Goal: Information Seeking & Learning: Get advice/opinions

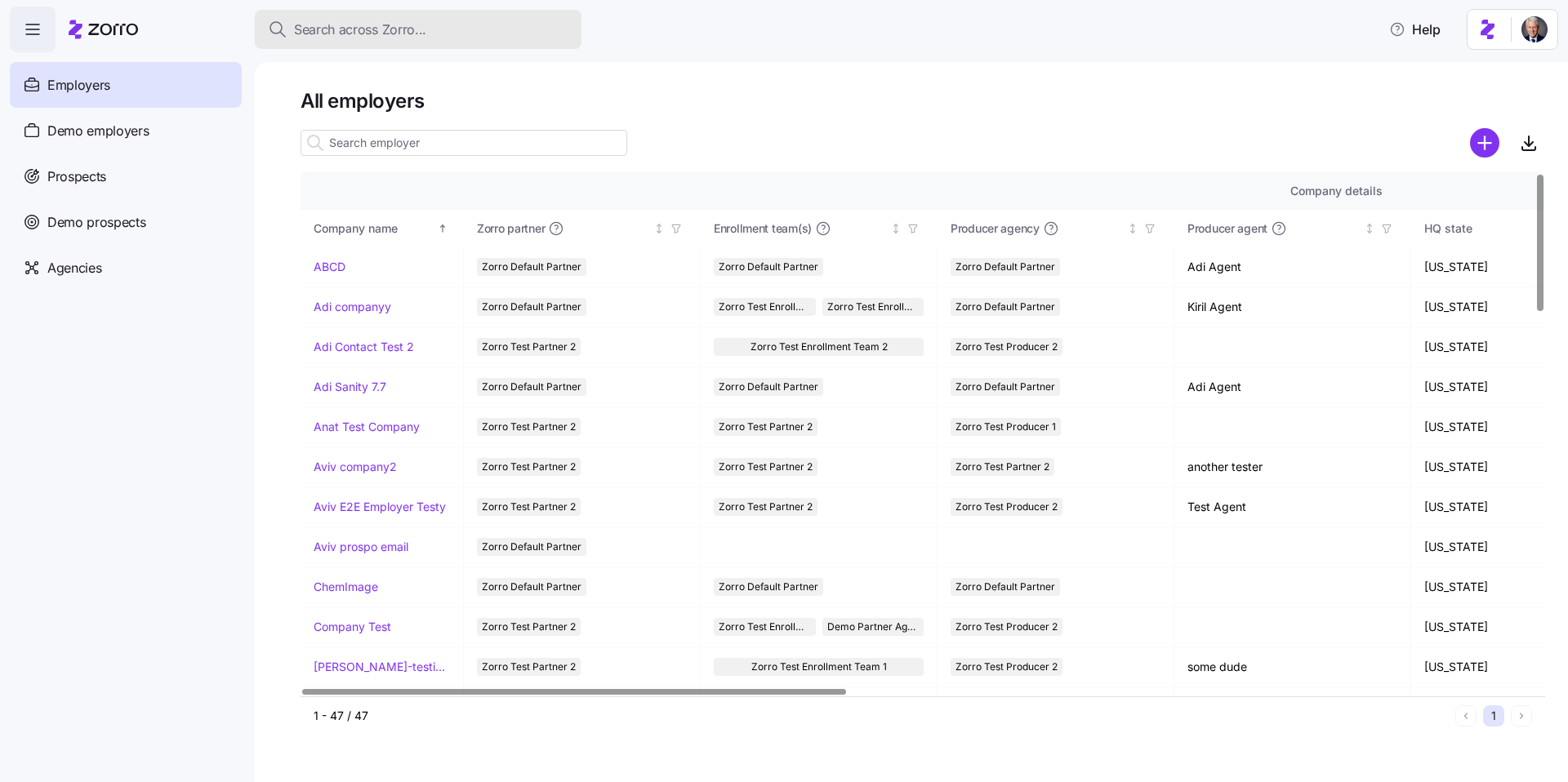
click at [360, 31] on span "Search across Zorro..." at bounding box center [359, 30] width 132 height 20
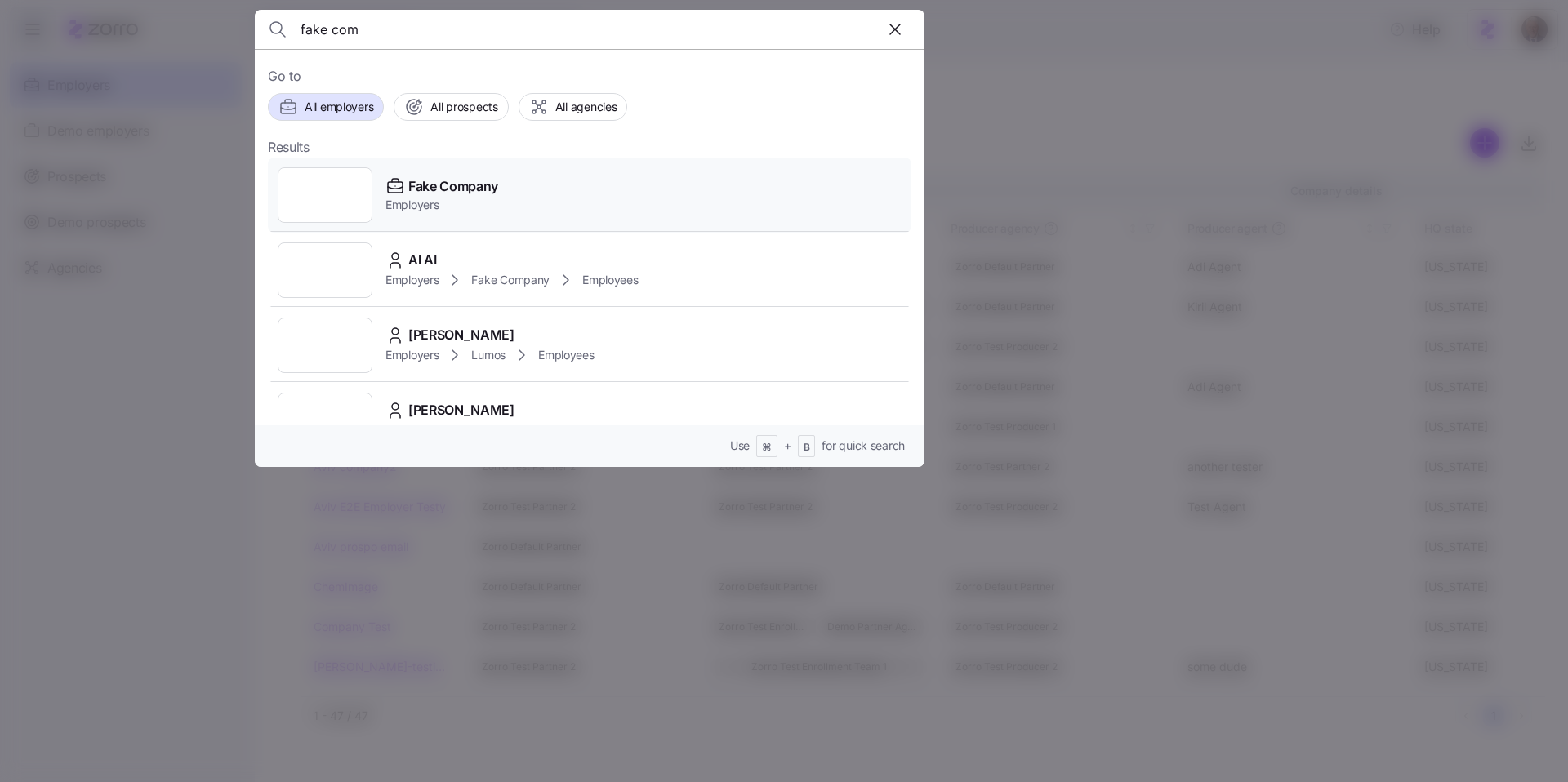
type input "fake com"
click at [506, 192] on div "Fake Company Employers" at bounding box center [590, 195] width 643 height 75
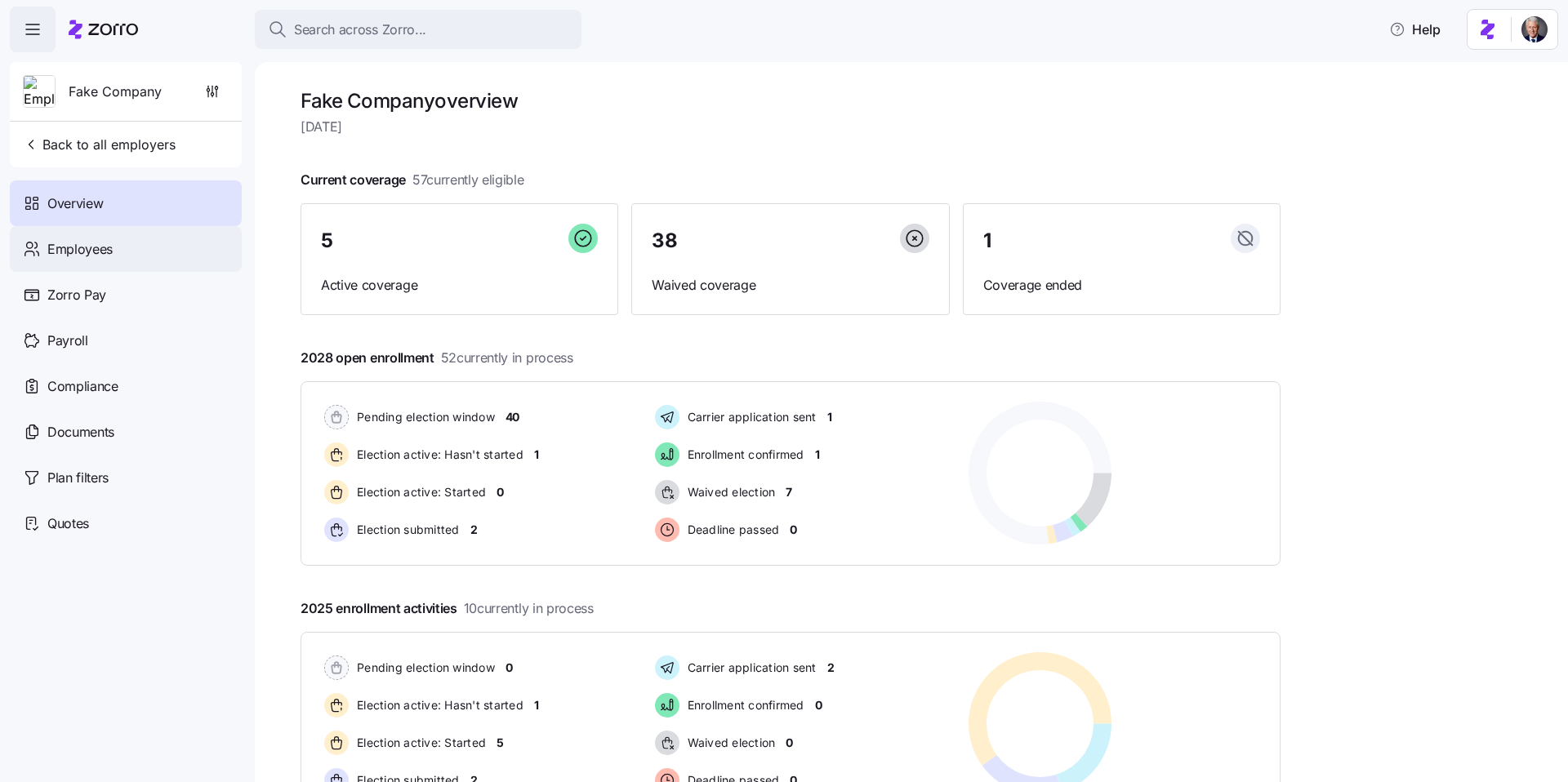
click at [139, 260] on div "Employees" at bounding box center [126, 249] width 232 height 46
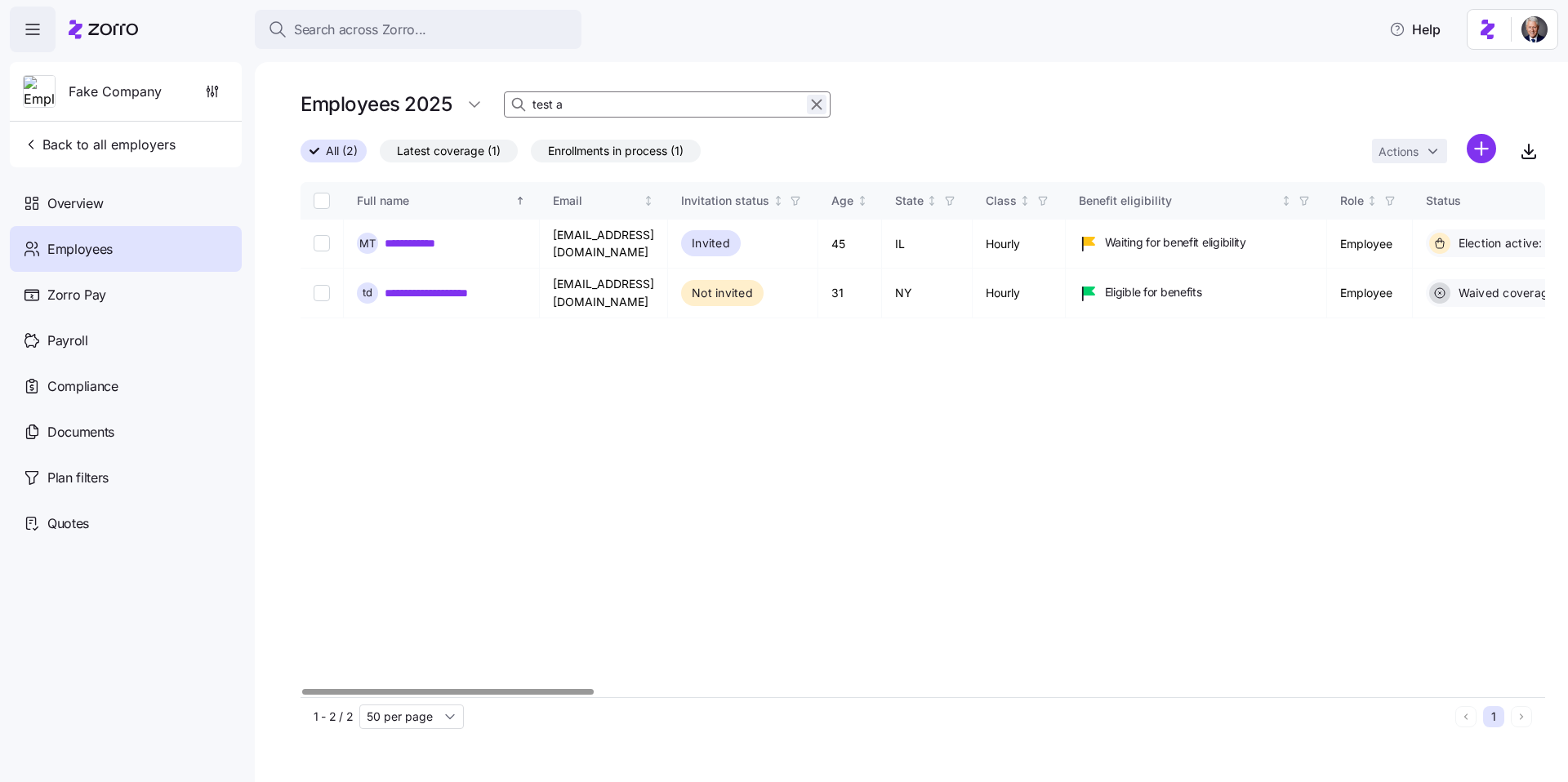
click at [818, 106] on icon "button" at bounding box center [817, 105] width 9 height 9
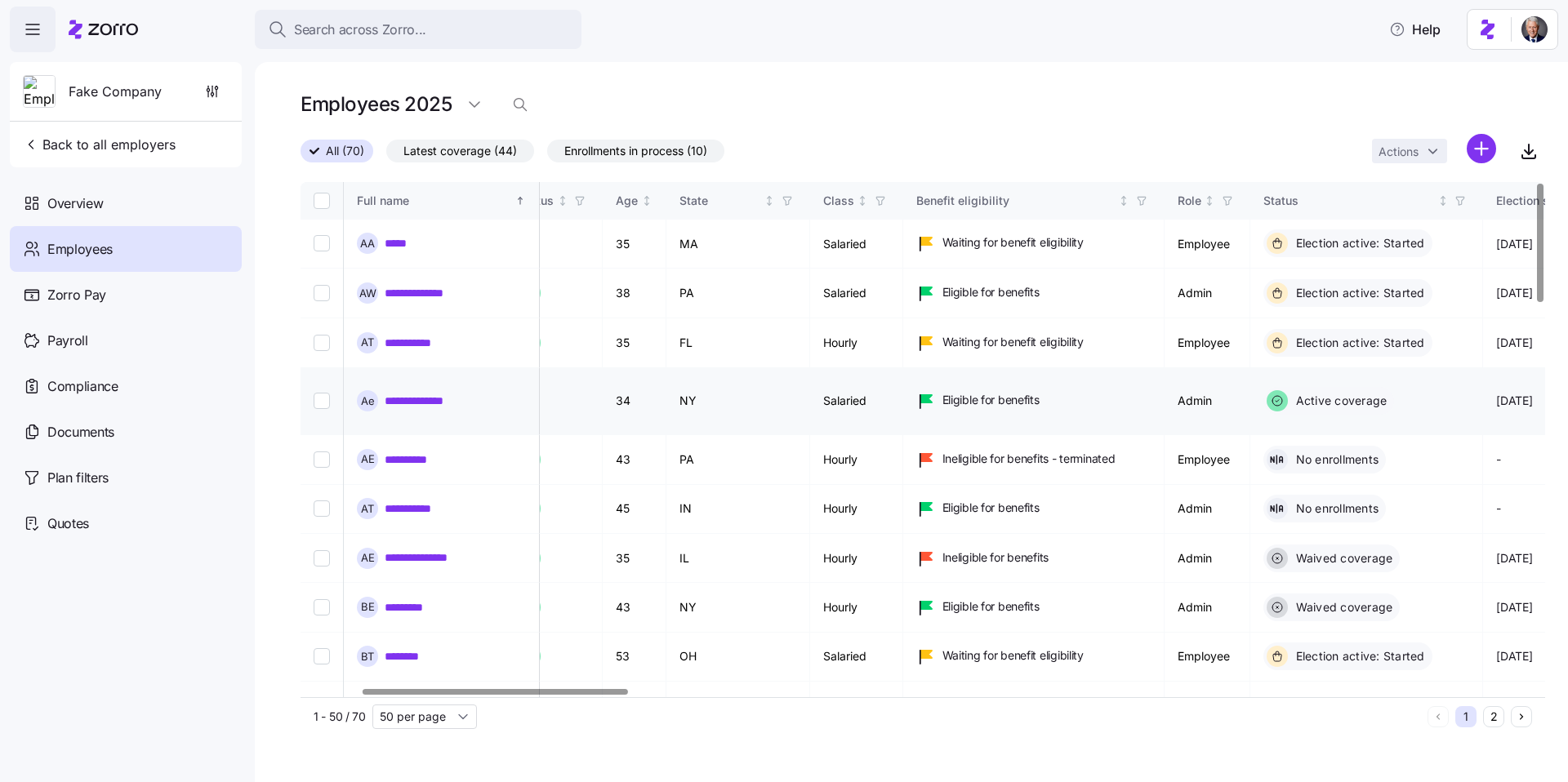
scroll to position [0, 283]
click at [393, 334] on link "**********" at bounding box center [415, 342] width 62 height 16
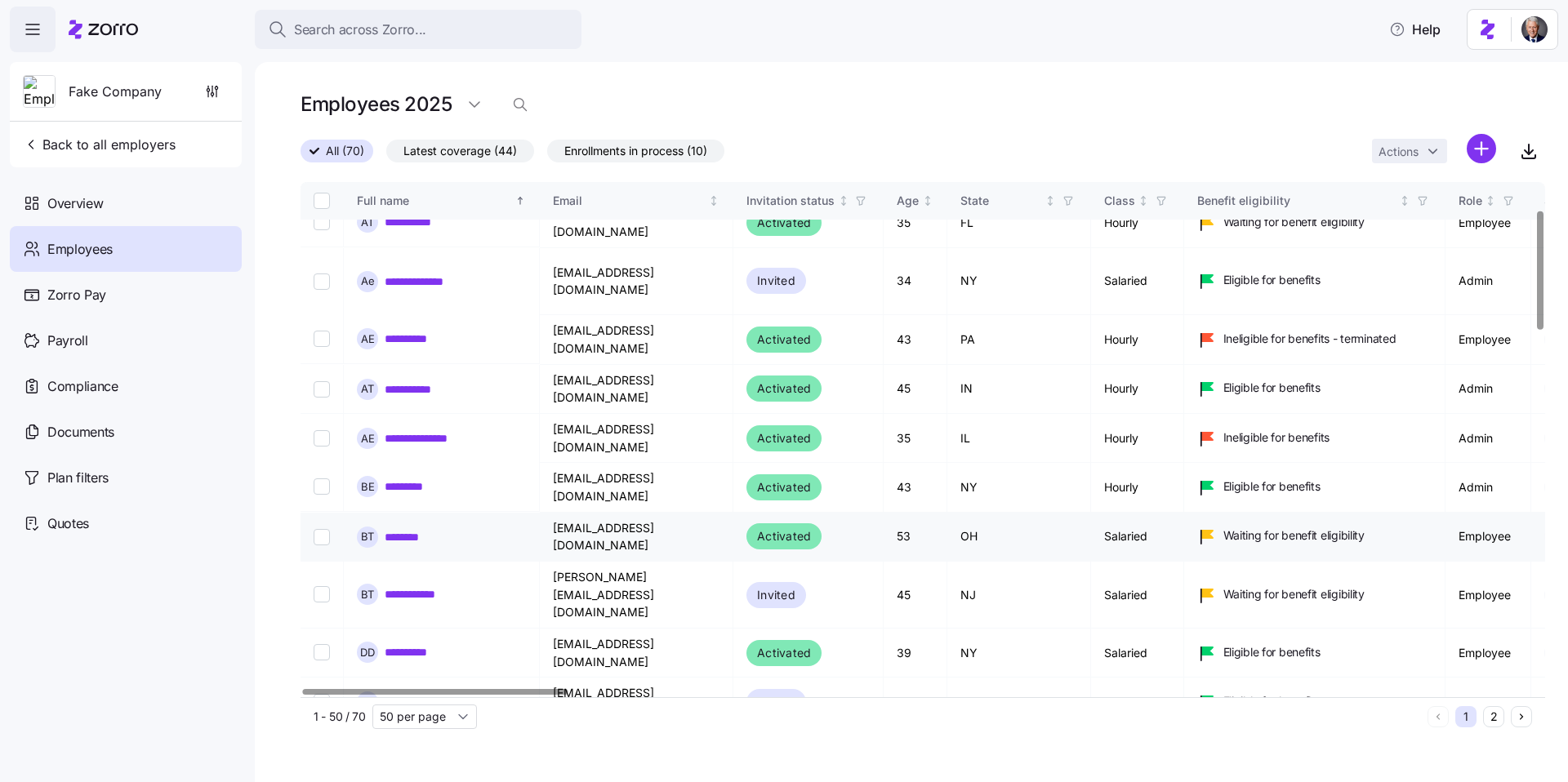
scroll to position [120, 17]
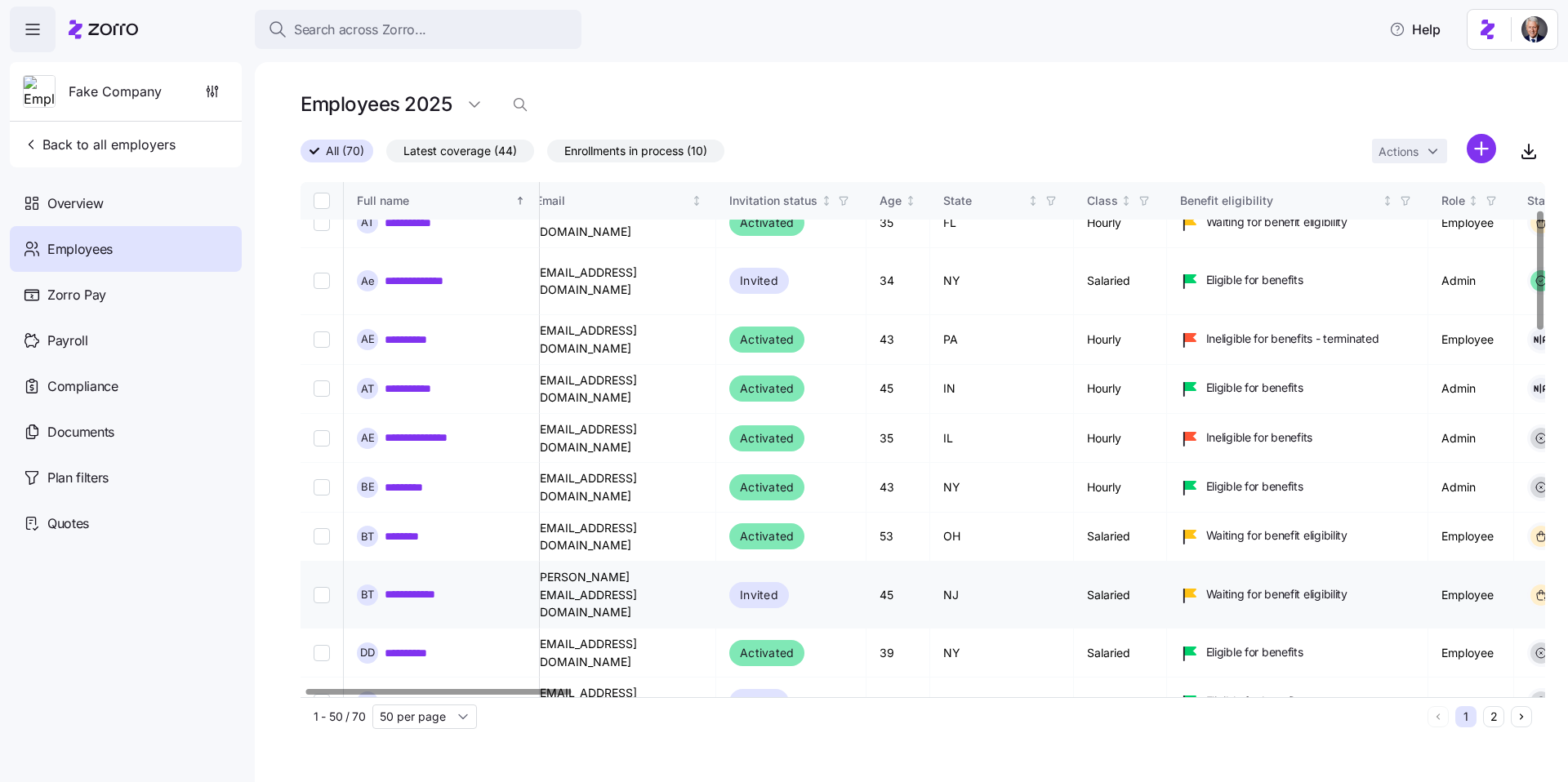
click at [423, 586] on link "**********" at bounding box center [418, 594] width 67 height 16
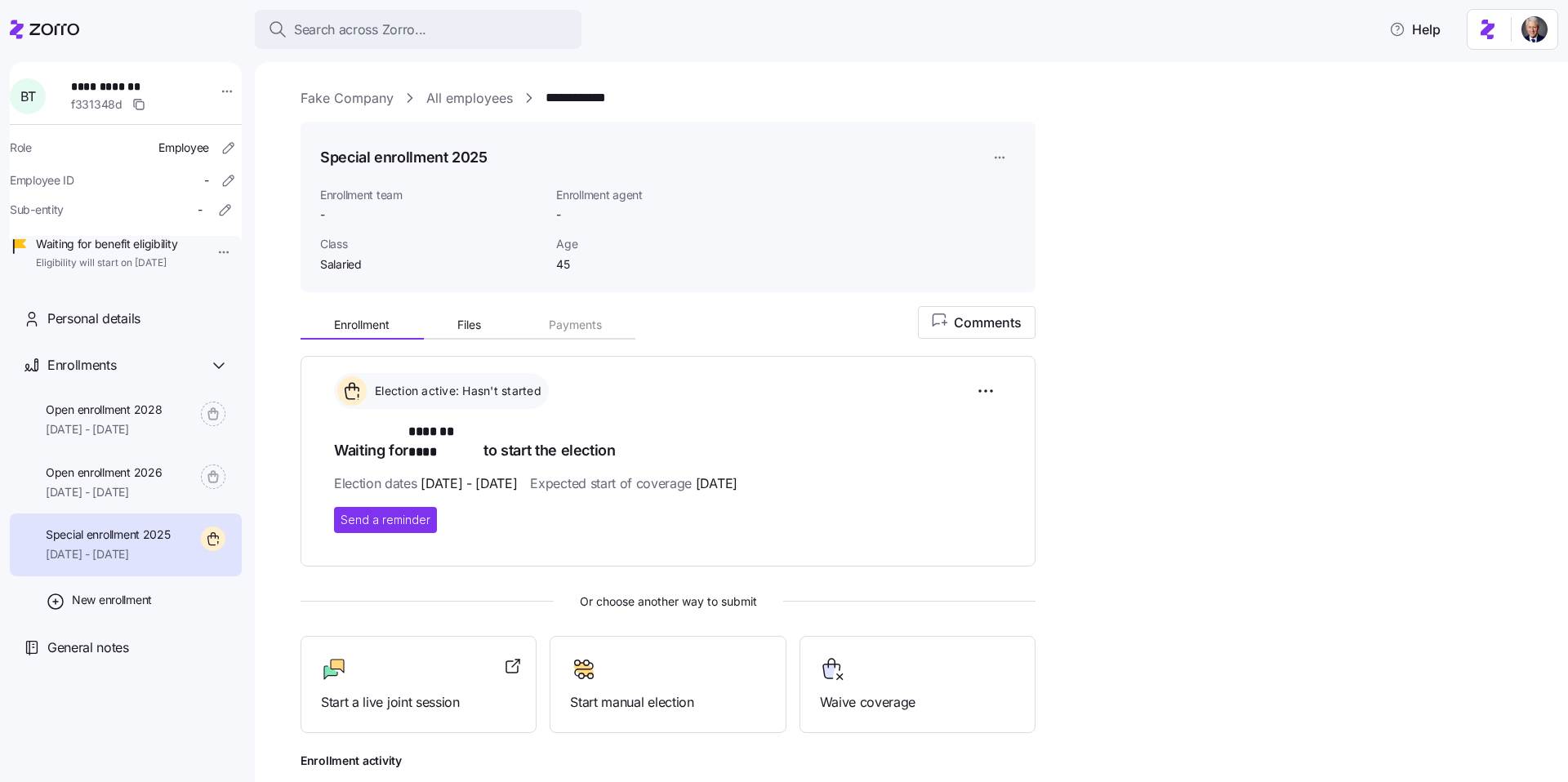
scroll to position [50, 0]
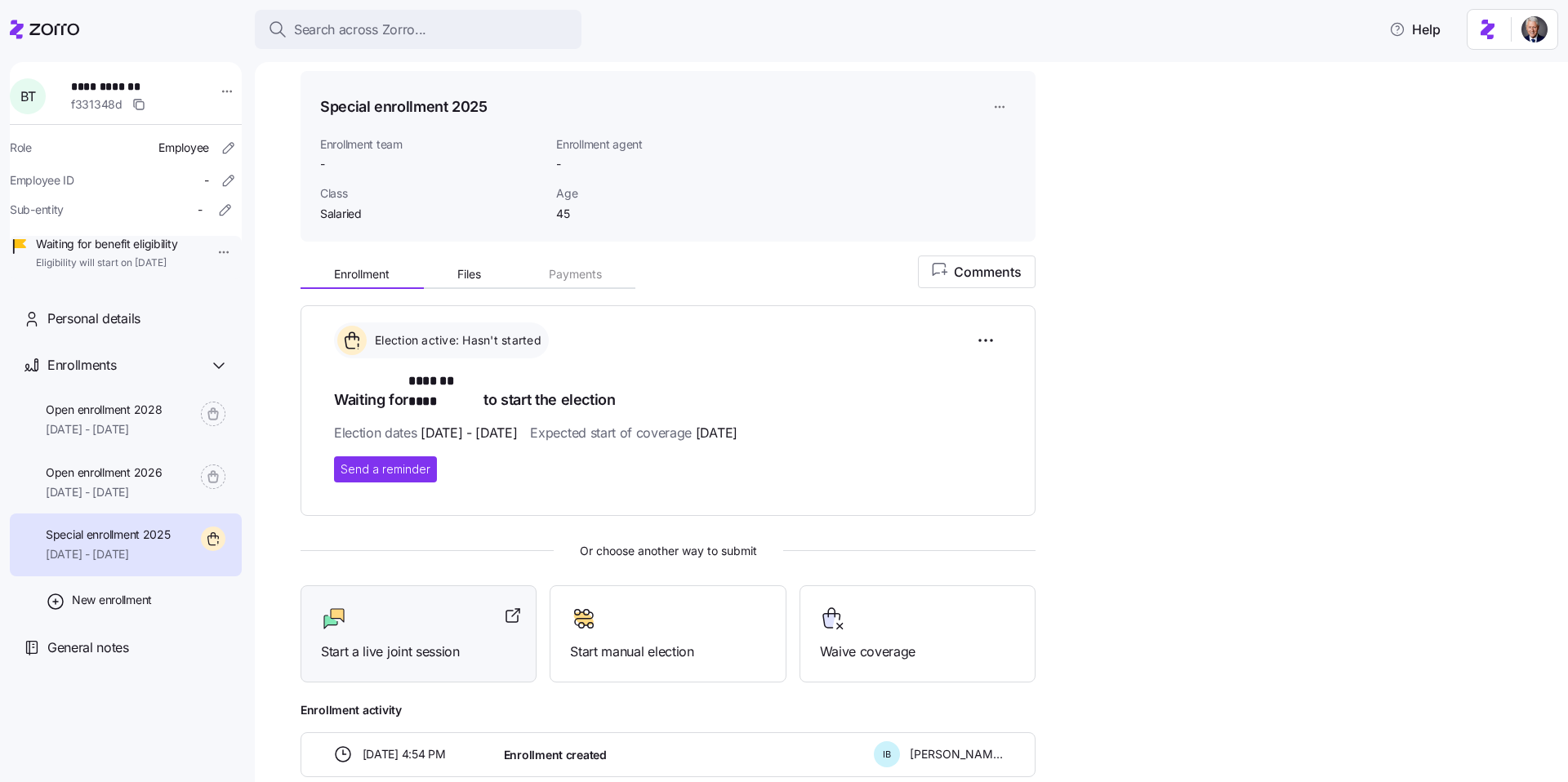
click at [410, 642] on span "Start a live joint session" at bounding box center [418, 652] width 195 height 20
click at [1262, 127] on div "**********" at bounding box center [922, 447] width 1245 height 819
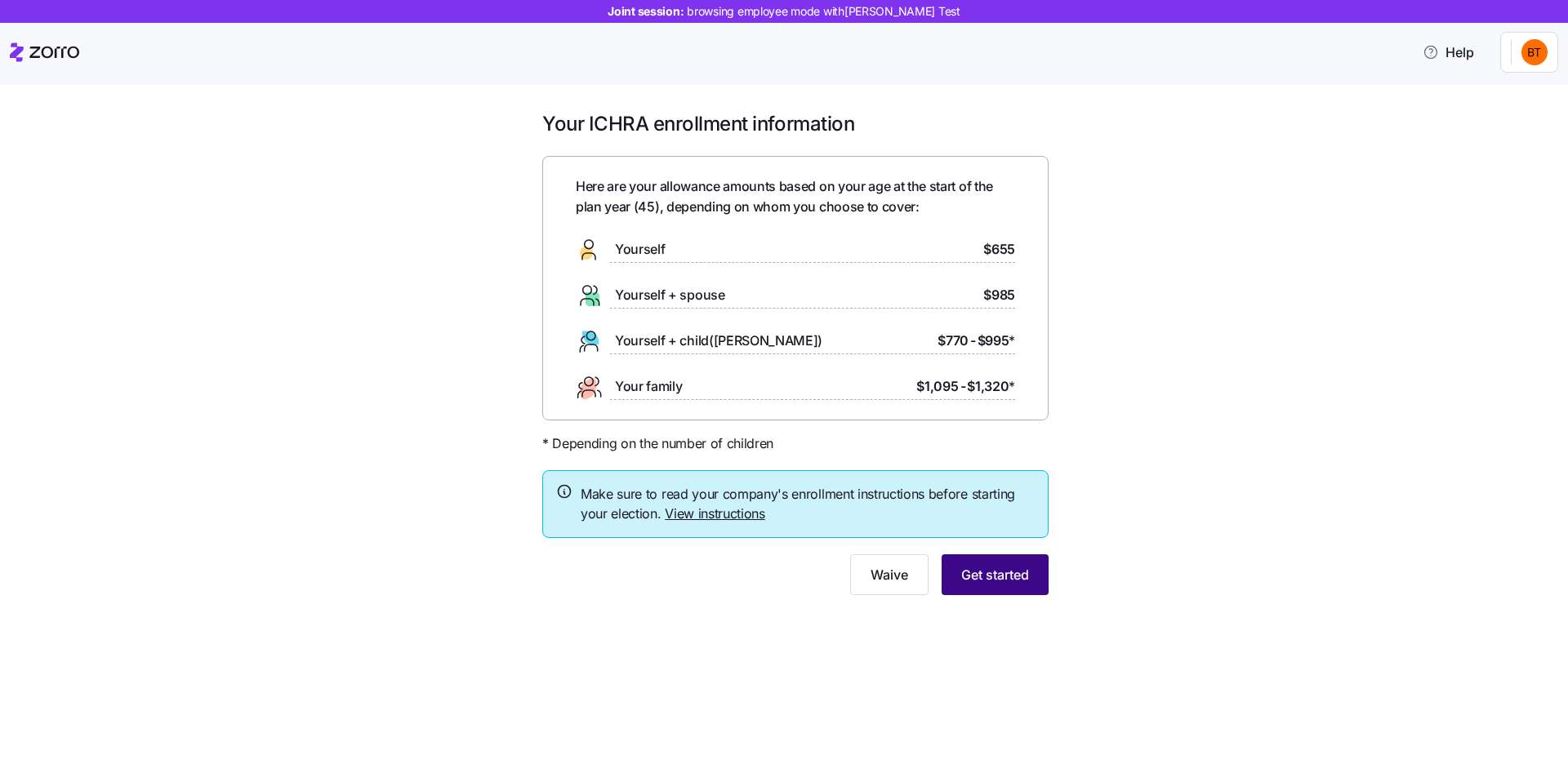
click at [996, 579] on span "Get started" at bounding box center [995, 574] width 68 height 20
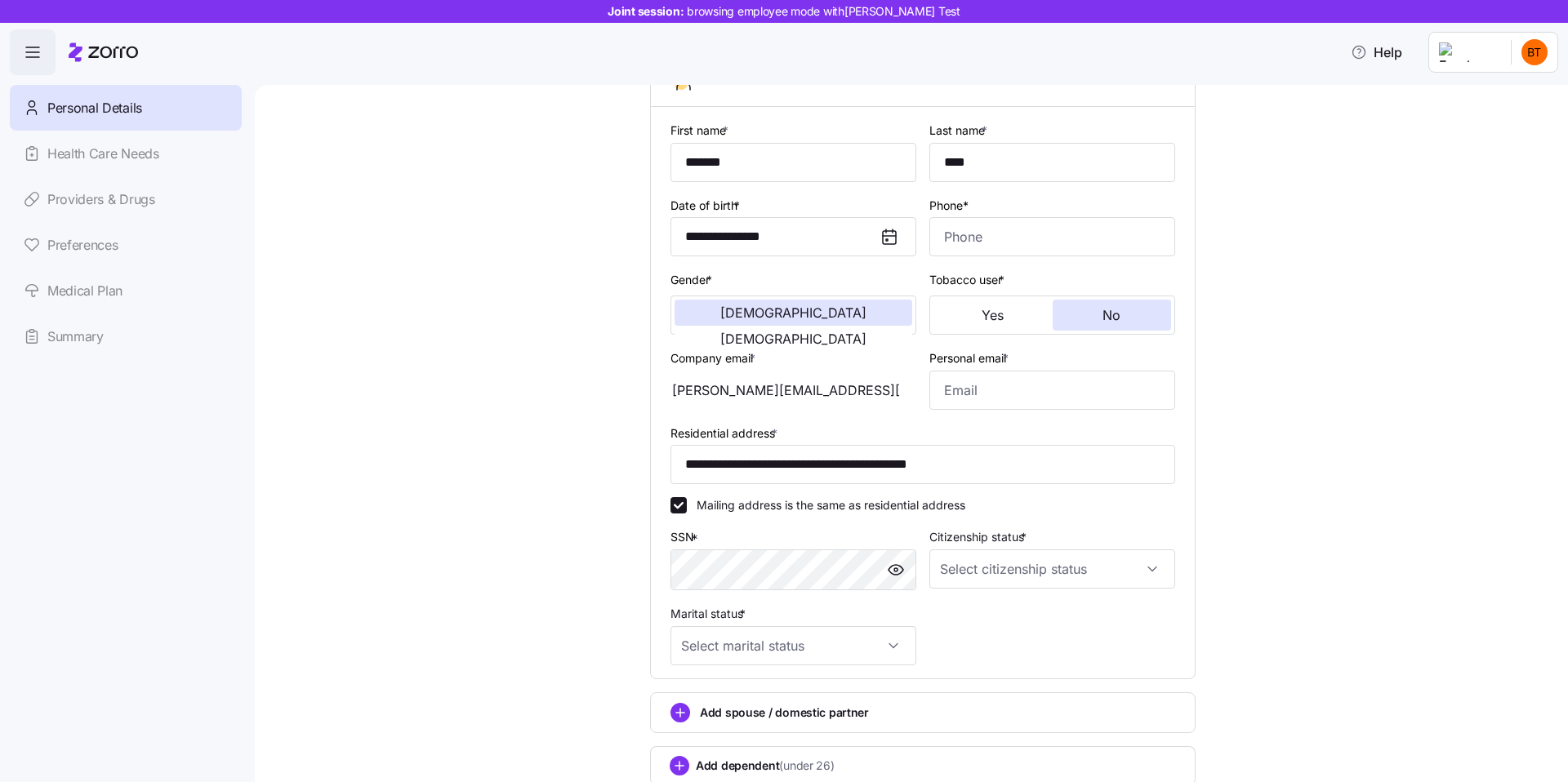
scroll to position [253, 0]
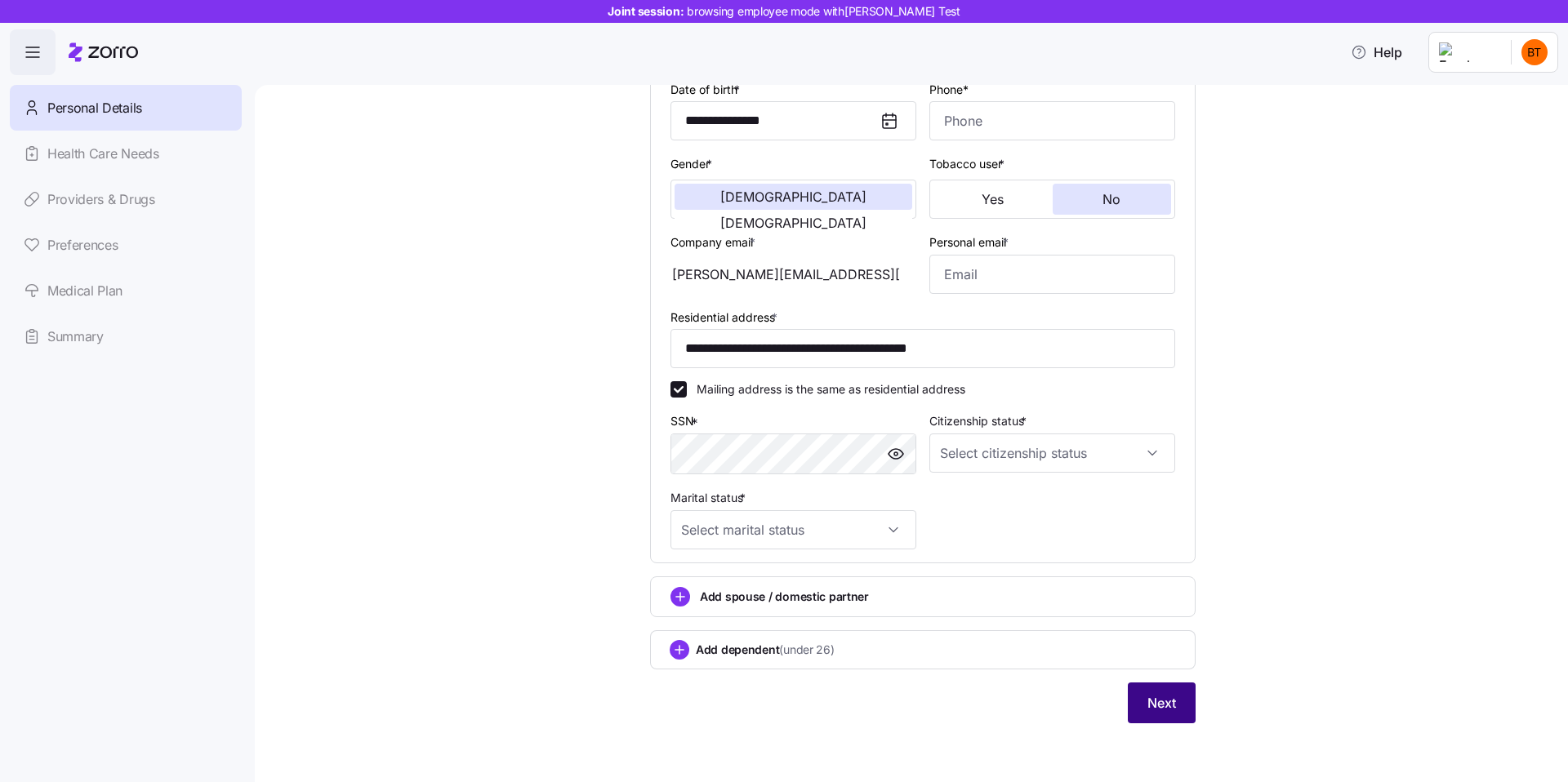
click at [1160, 694] on span "Next" at bounding box center [1161, 703] width 29 height 20
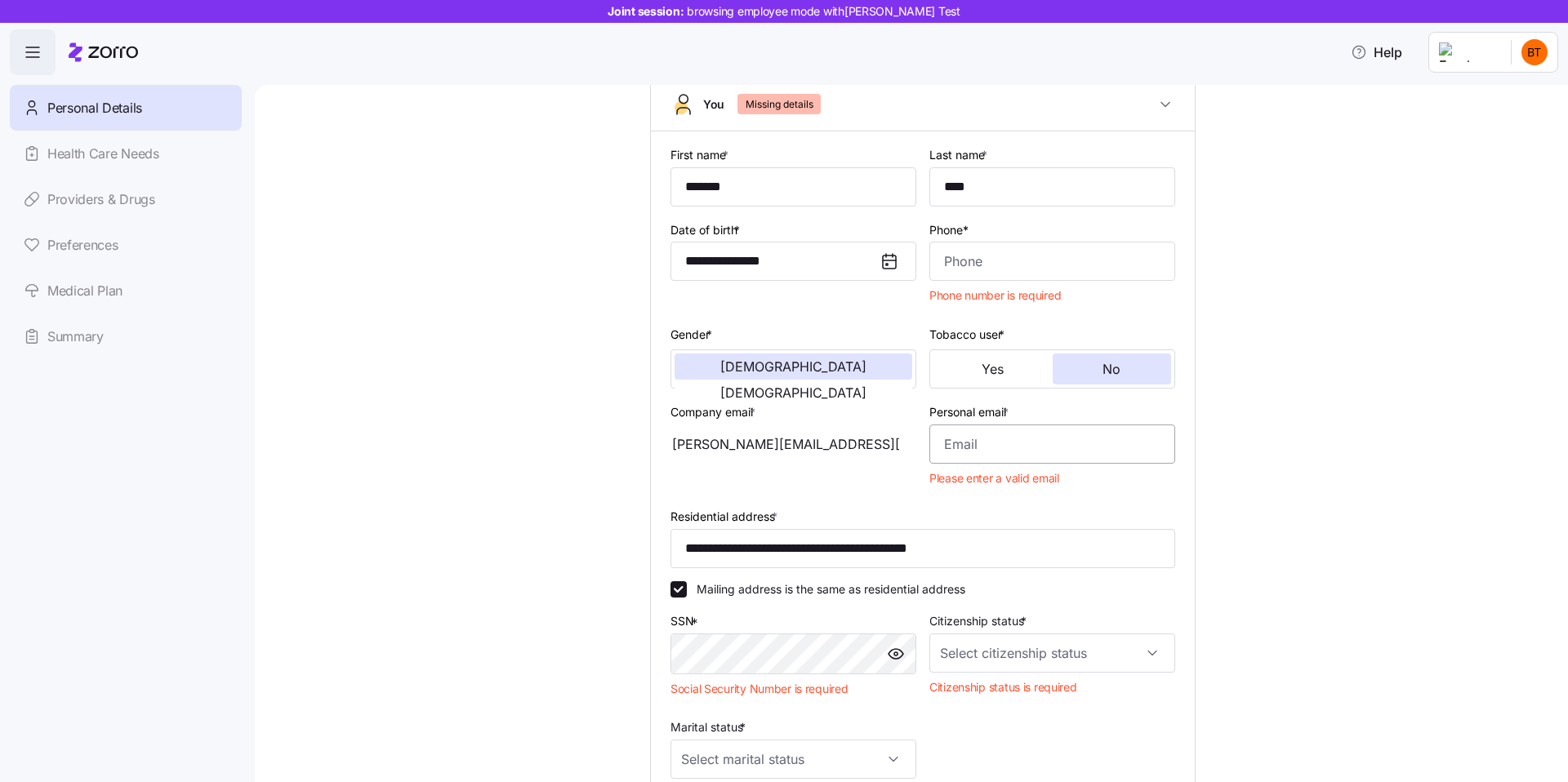
scroll to position [80, 0]
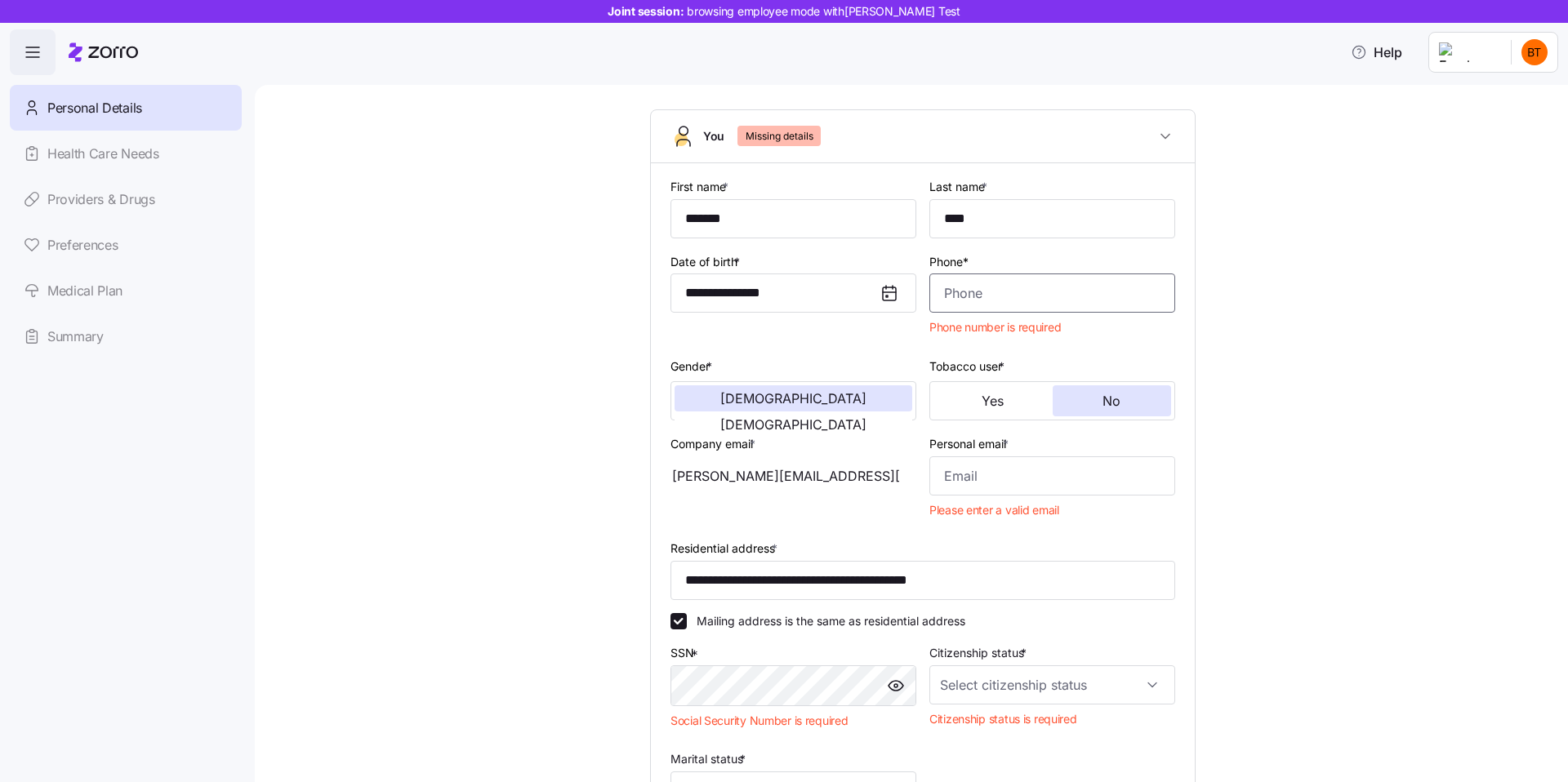
click at [976, 297] on input "Phone*" at bounding box center [1052, 293] width 246 height 39
type input "(602) 873-1069"
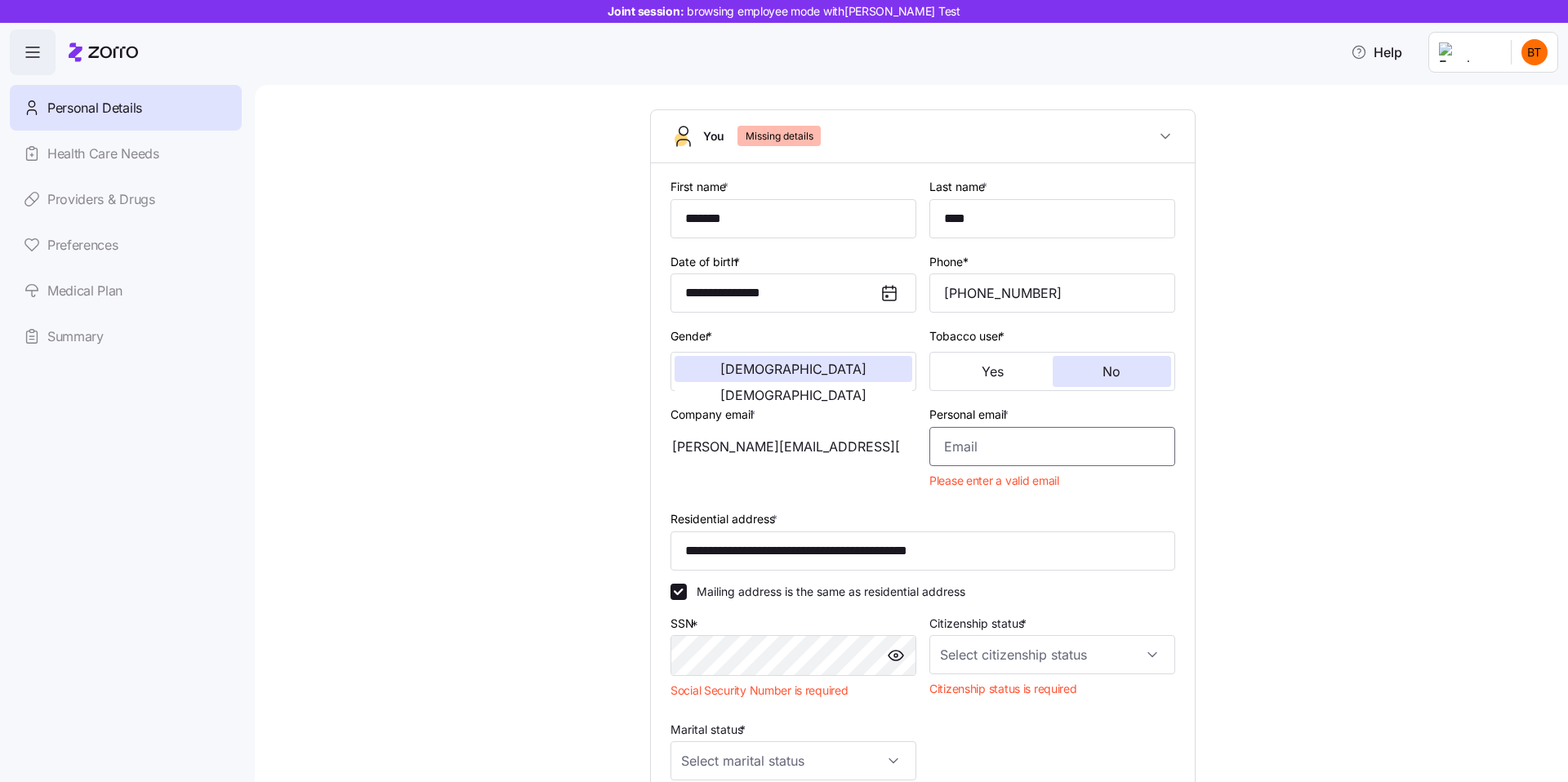
click at [952, 453] on input "Personal email *" at bounding box center [1052, 447] width 246 height 39
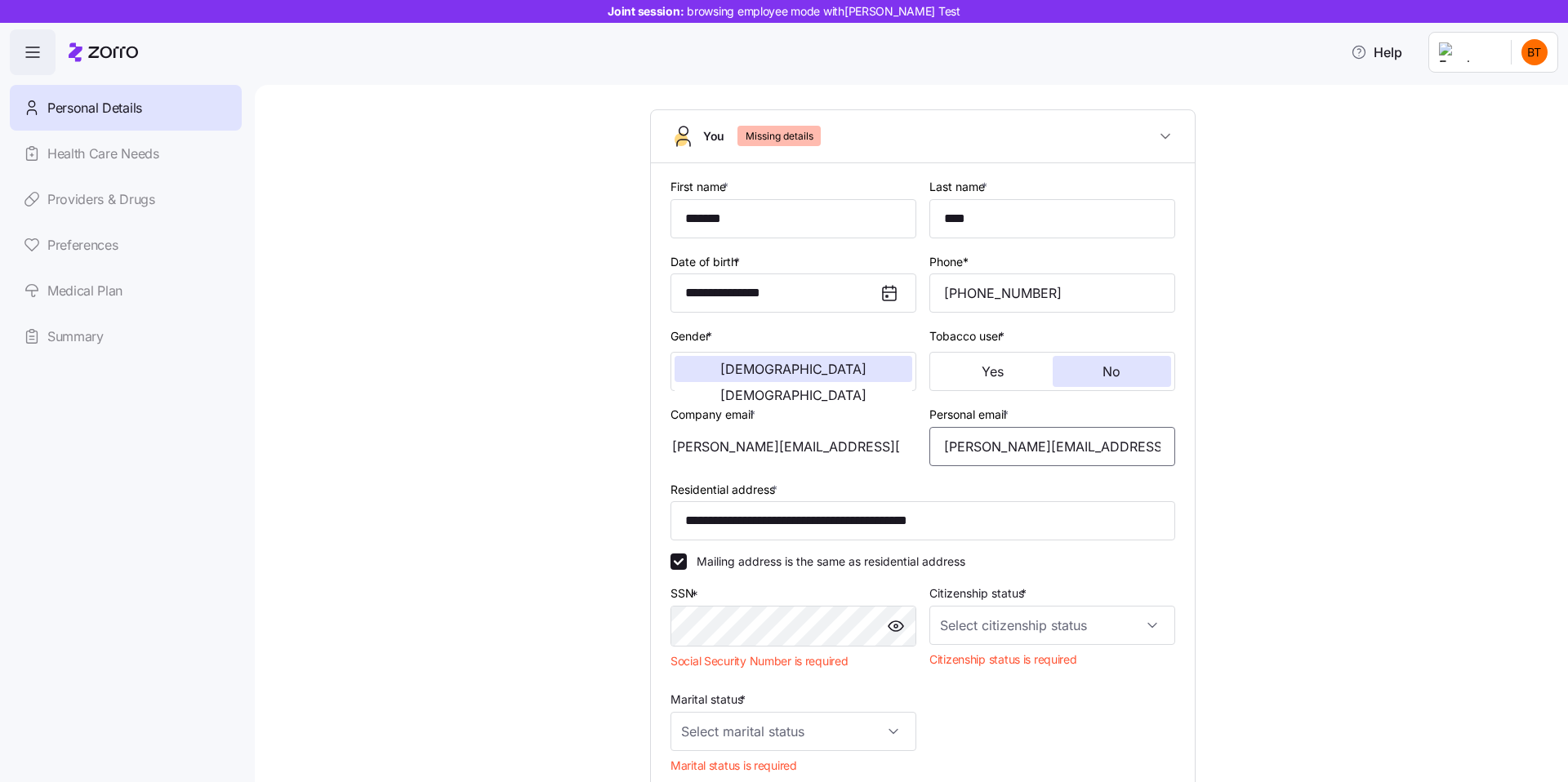
click at [978, 442] on input "Natasha@diana.com" at bounding box center [1052, 447] width 246 height 39
click at [999, 454] on input "brad@diana.com" at bounding box center [1052, 447] width 246 height 39
type input "brad@testai.com"
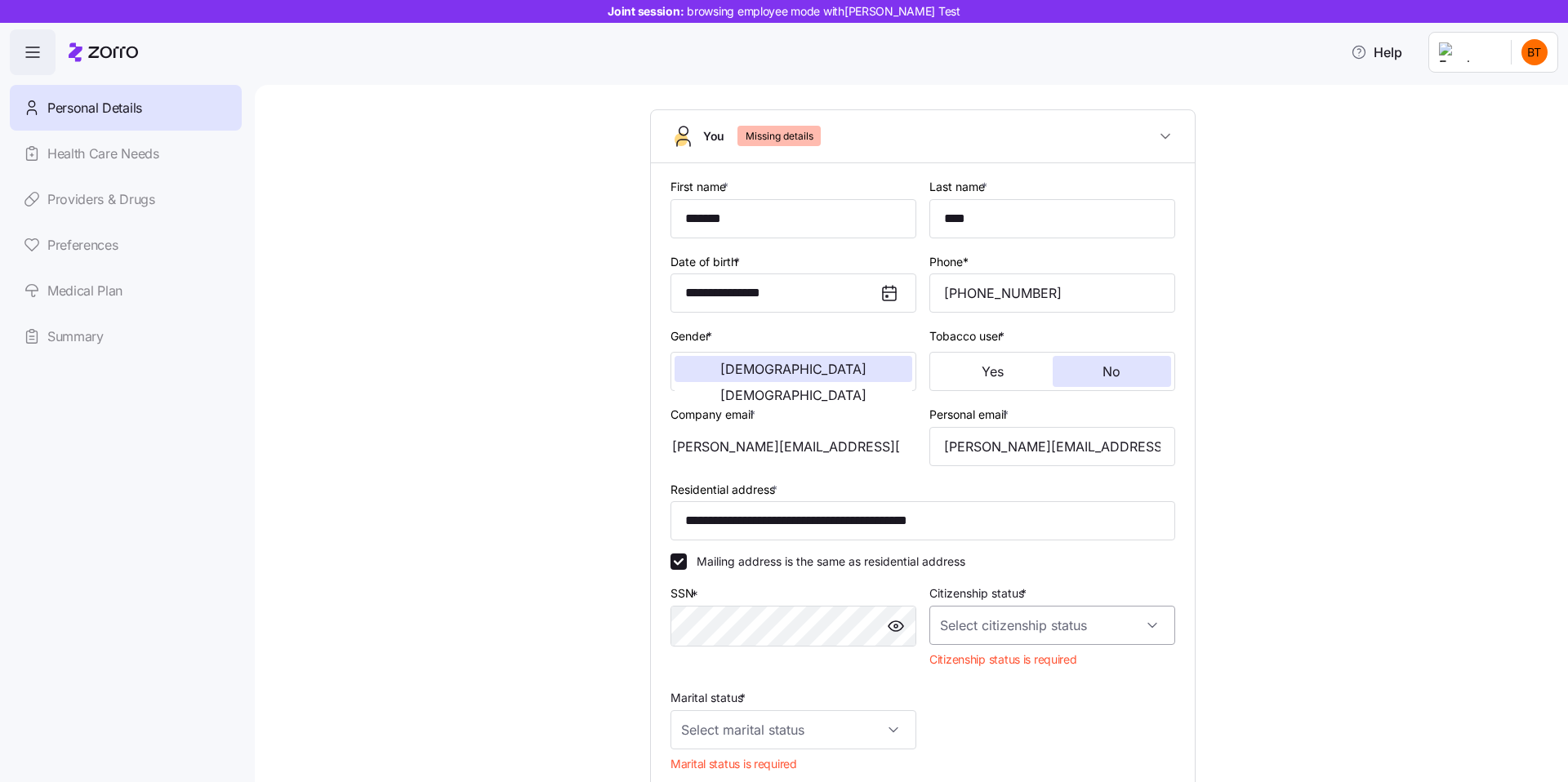
click at [980, 633] on input "Citizenship status *" at bounding box center [1052, 625] width 246 height 39
click at [978, 666] on span "US citizen" at bounding box center [1031, 675] width 166 height 18
type input "US citizen"
click at [799, 704] on input "Marital status *" at bounding box center [793, 702] width 246 height 39
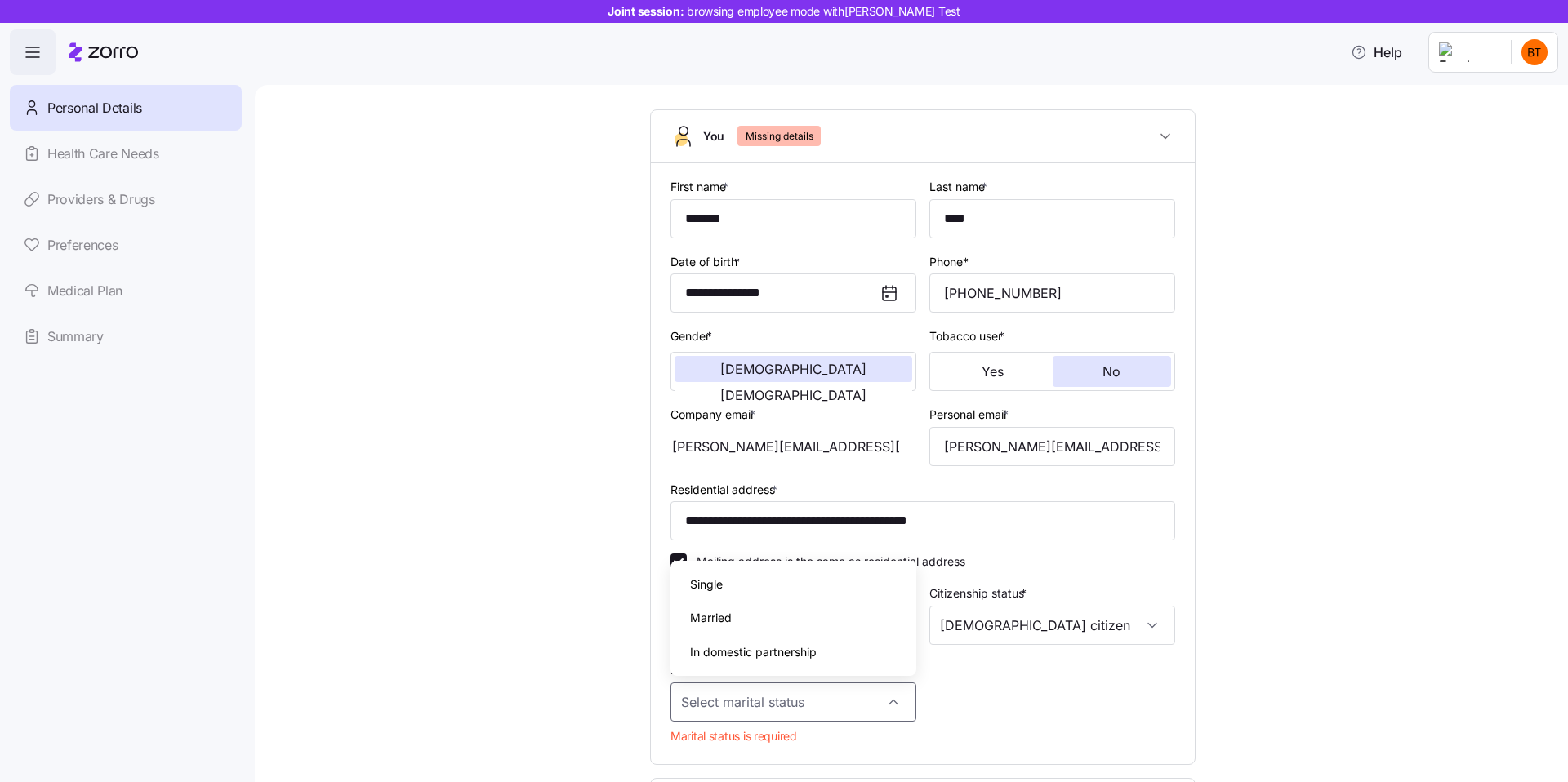
click at [764, 627] on div "Married" at bounding box center [794, 618] width 233 height 34
type input "Married"
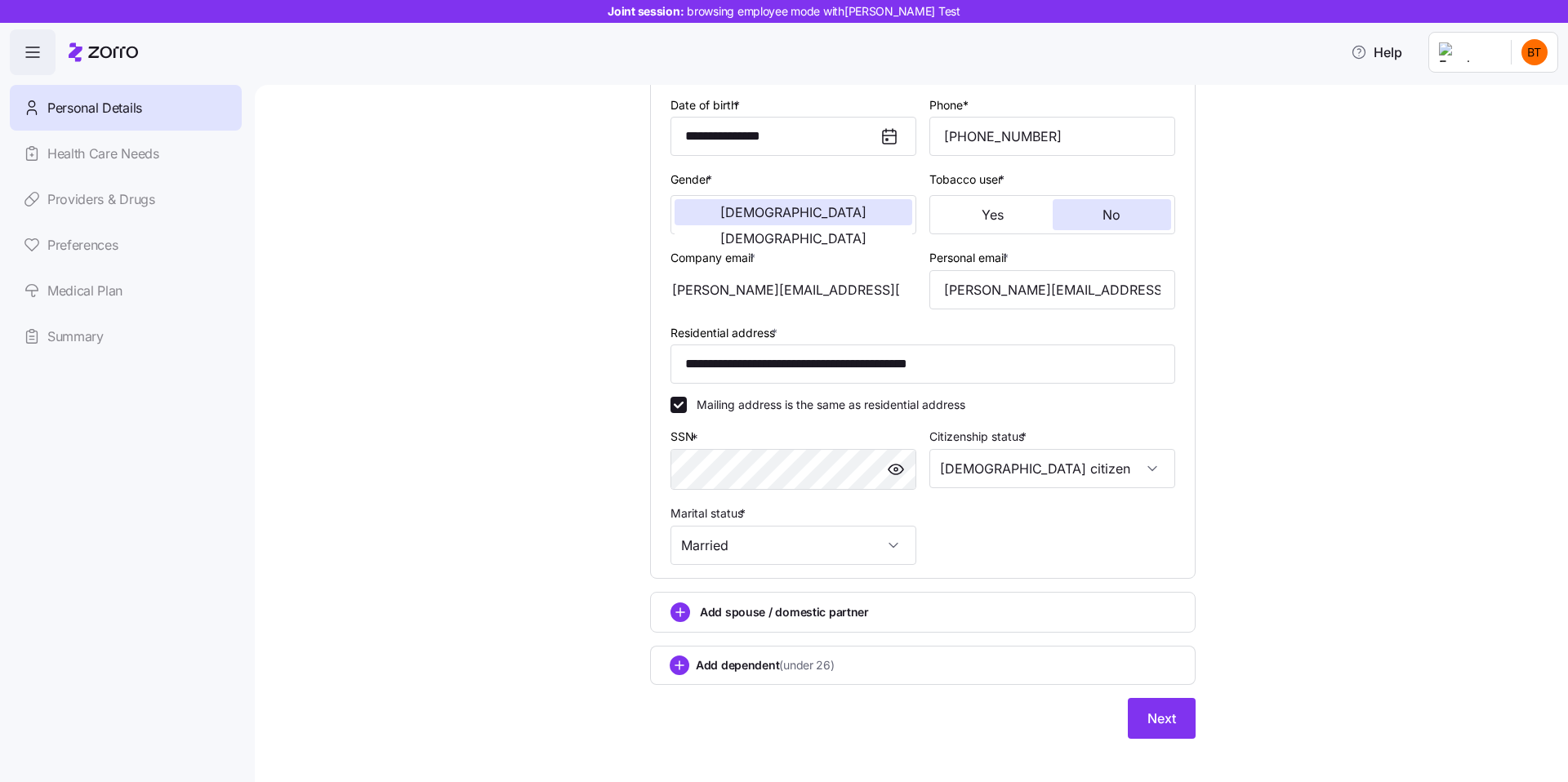
scroll to position [253, 0]
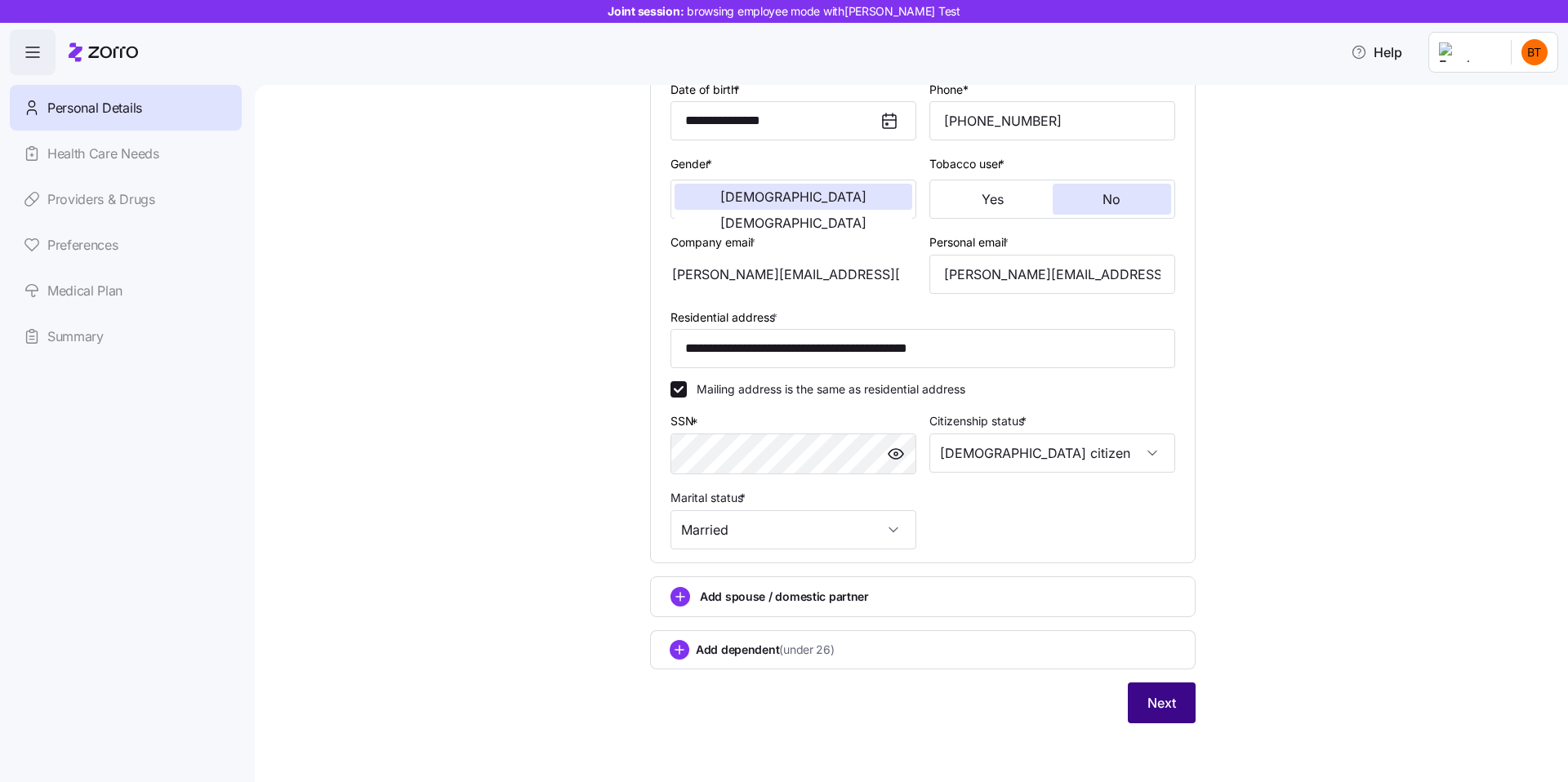
click at [1172, 706] on span "Next" at bounding box center [1161, 703] width 29 height 20
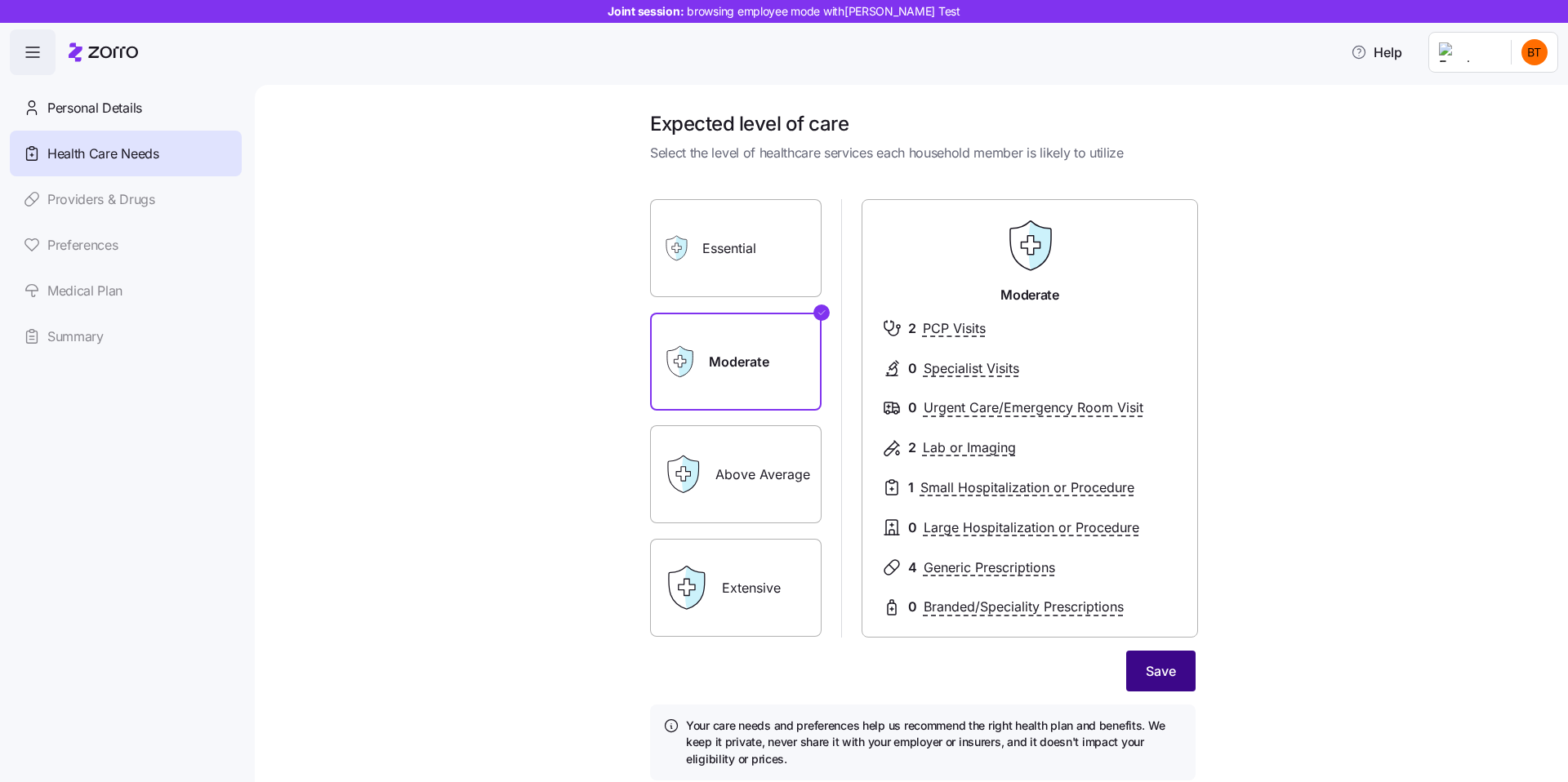
click at [1151, 672] on span "Save" at bounding box center [1160, 671] width 31 height 20
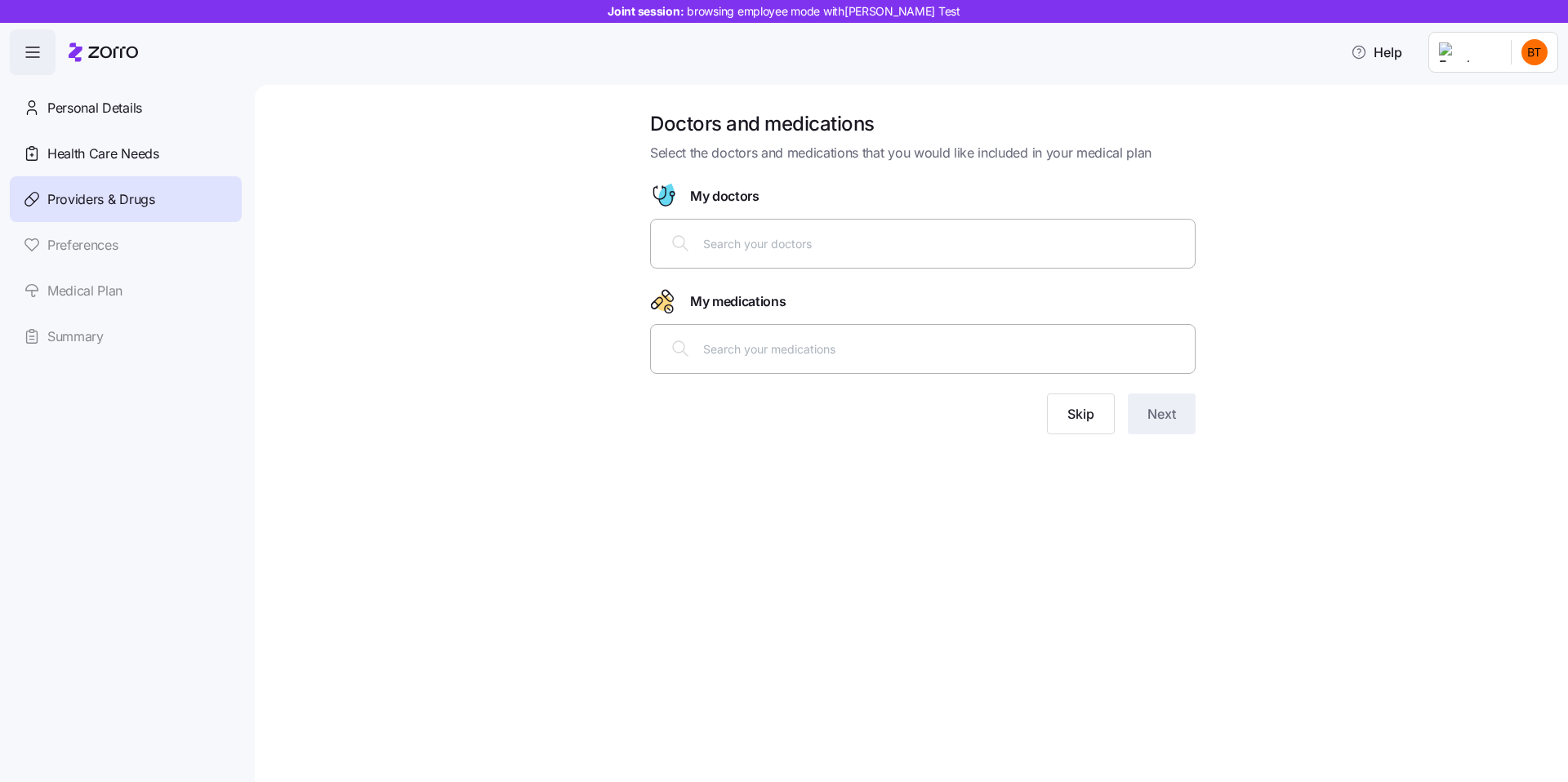
click at [858, 235] on input "text" at bounding box center [944, 243] width 482 height 18
type input "taylor"
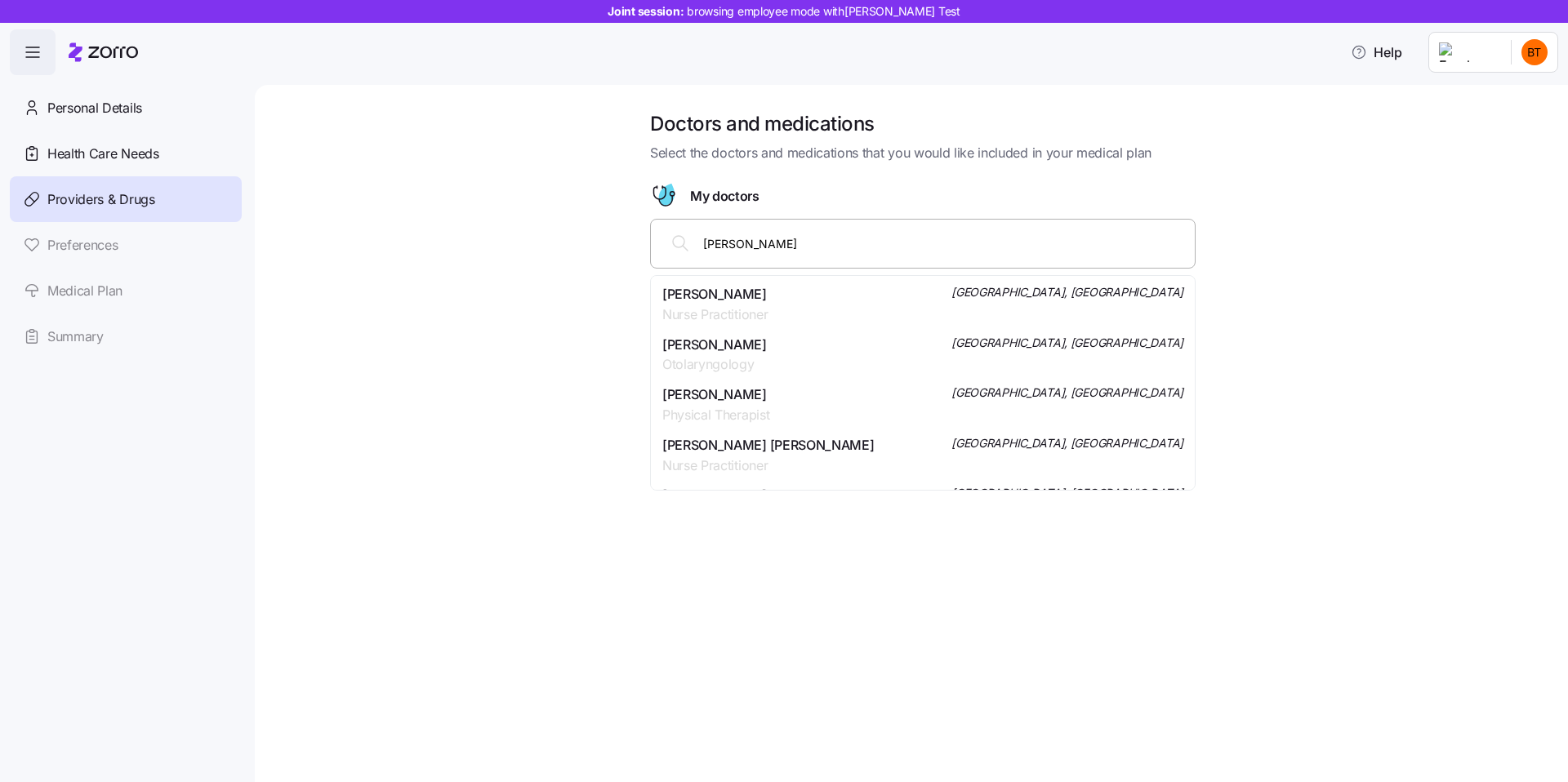
click at [822, 354] on div "Guy Talmor Otolaryngology East Brunswick, NJ" at bounding box center [922, 355] width 521 height 41
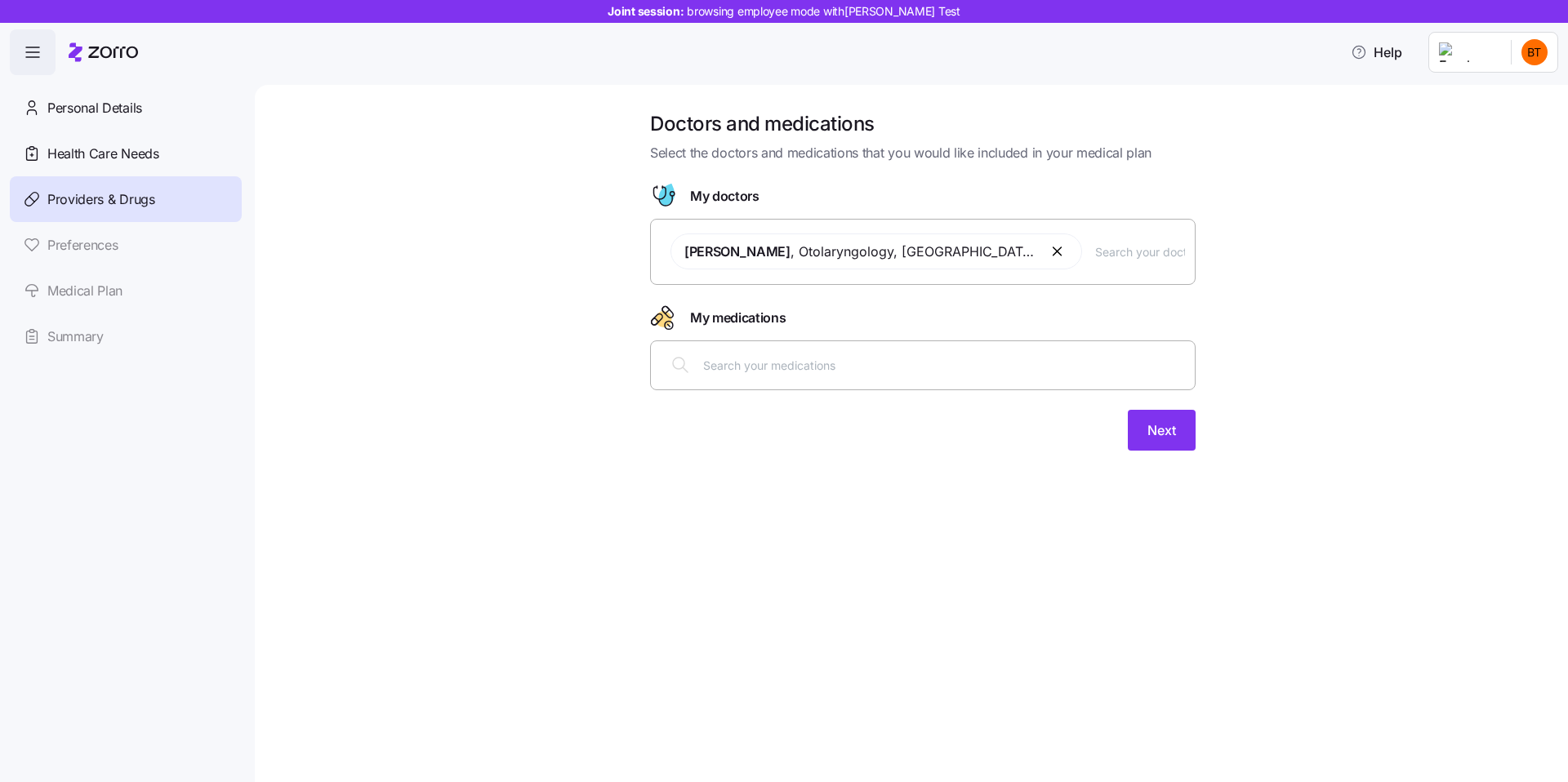
click at [804, 358] on input "text" at bounding box center [944, 364] width 482 height 18
click at [1072, 267] on div "Guy Talmor , Otolaryngology , East Brunswick, NJ" at bounding box center [922, 251] width 524 height 55
type input "george"
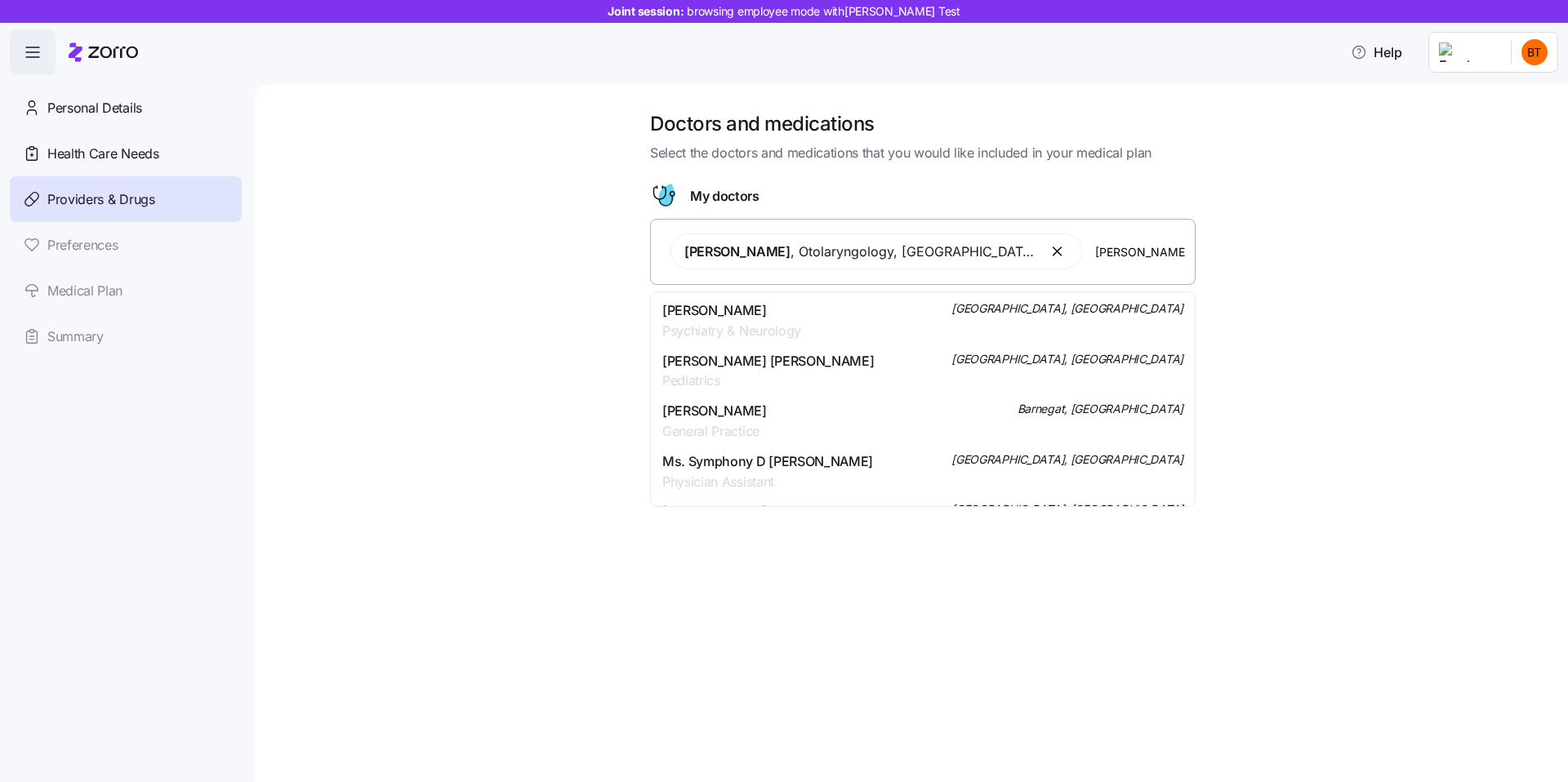
click at [866, 371] on div "Dr. Eldose Cherian George Pediatrics Staten Island, NY" at bounding box center [922, 372] width 521 height 41
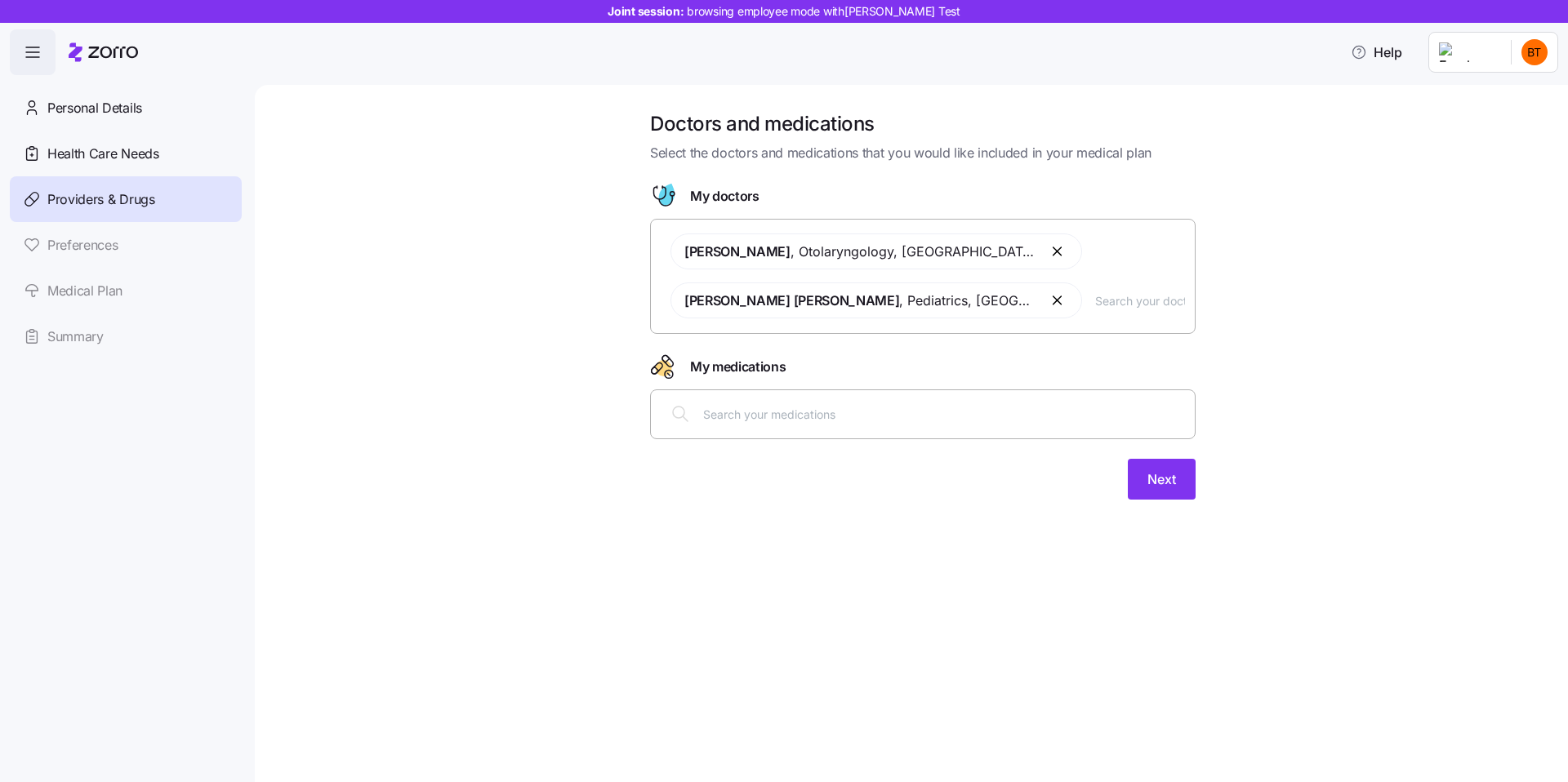
click at [852, 408] on input "text" at bounding box center [944, 414] width 482 height 18
type input "deo"
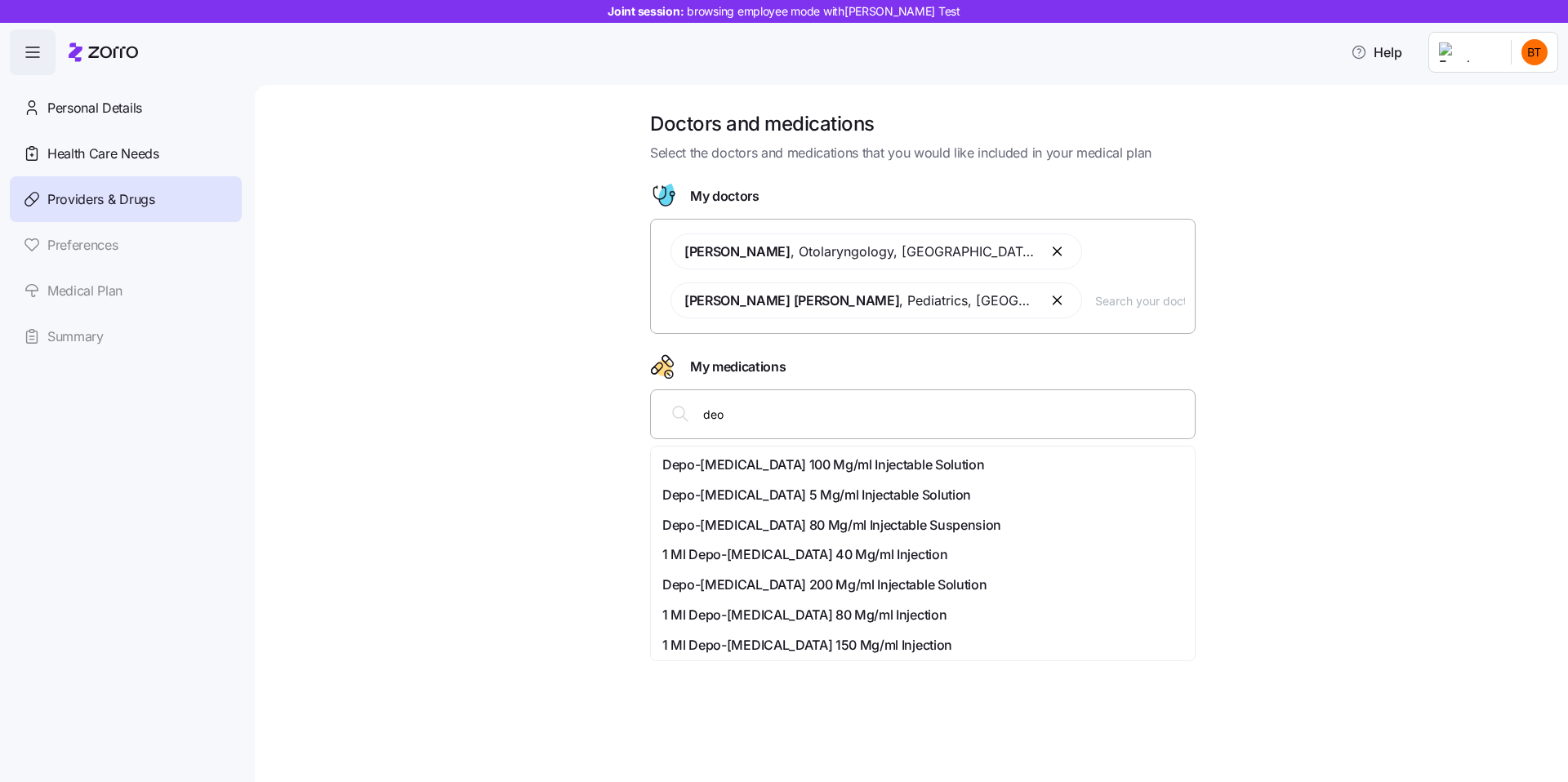
click at [725, 522] on span "Depo-medrol 80 Mg/ml Injectable Suspension" at bounding box center [831, 526] width 339 height 20
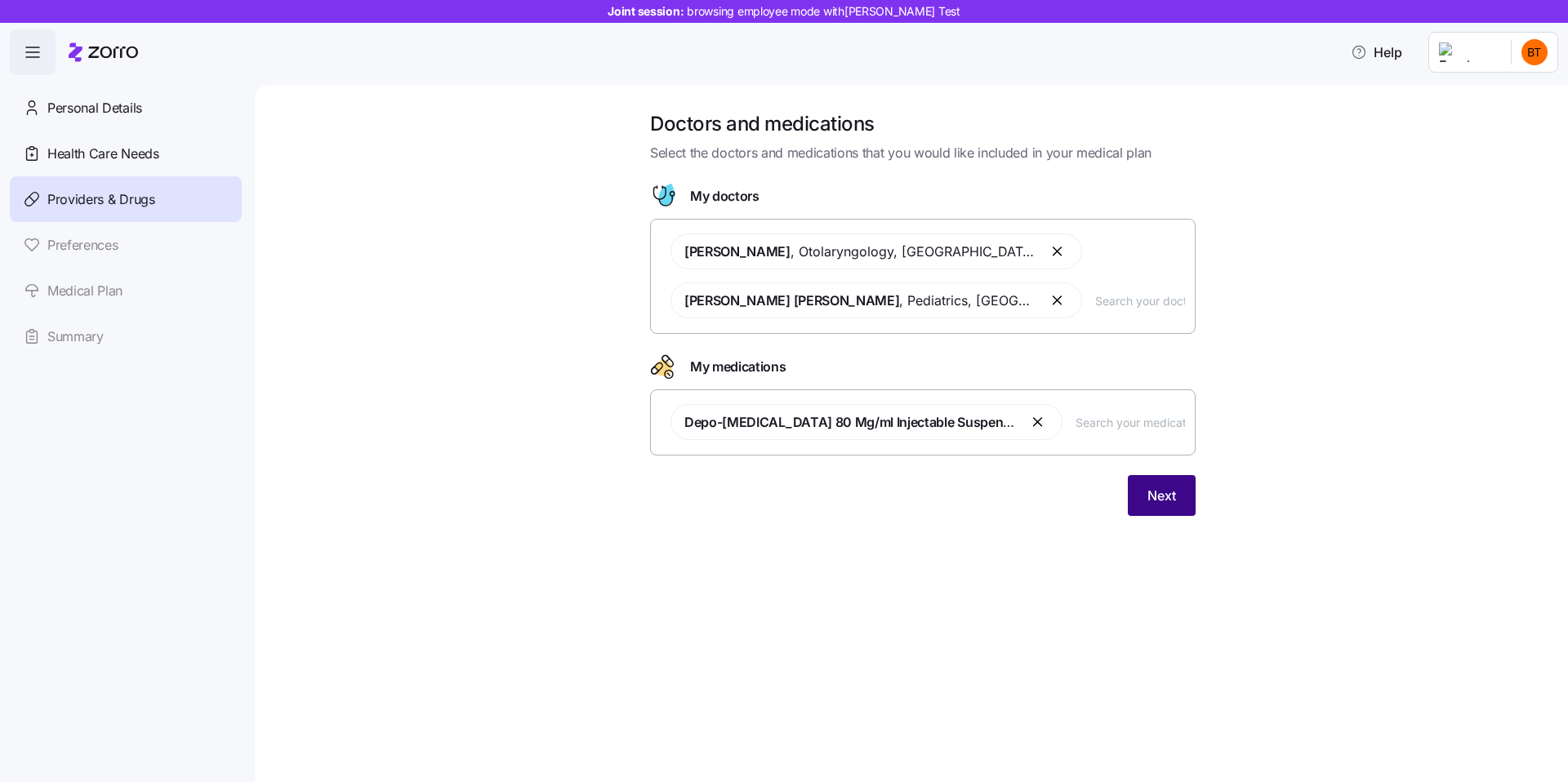
click at [1143, 488] on button "Next" at bounding box center [1161, 496] width 68 height 41
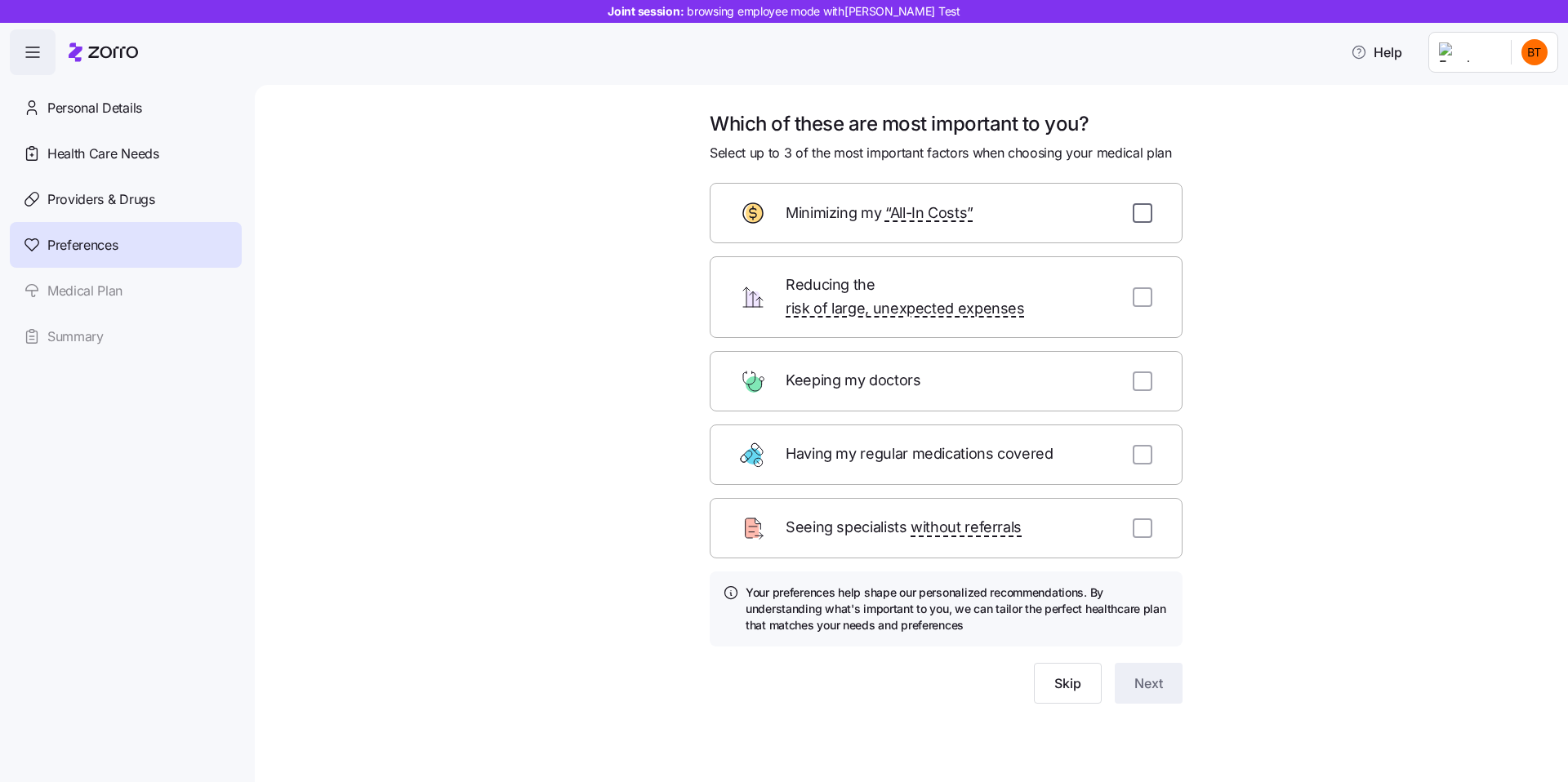
click at [1141, 212] on input "checkbox" at bounding box center [1142, 213] width 20 height 20
checkbox input "true"
click at [1143, 297] on div "Reducing the risk of large, unexpected expenses" at bounding box center [946, 297] width 473 height 82
click at [1143, 293] on input "checkbox" at bounding box center [1142, 297] width 20 height 20
checkbox input "true"
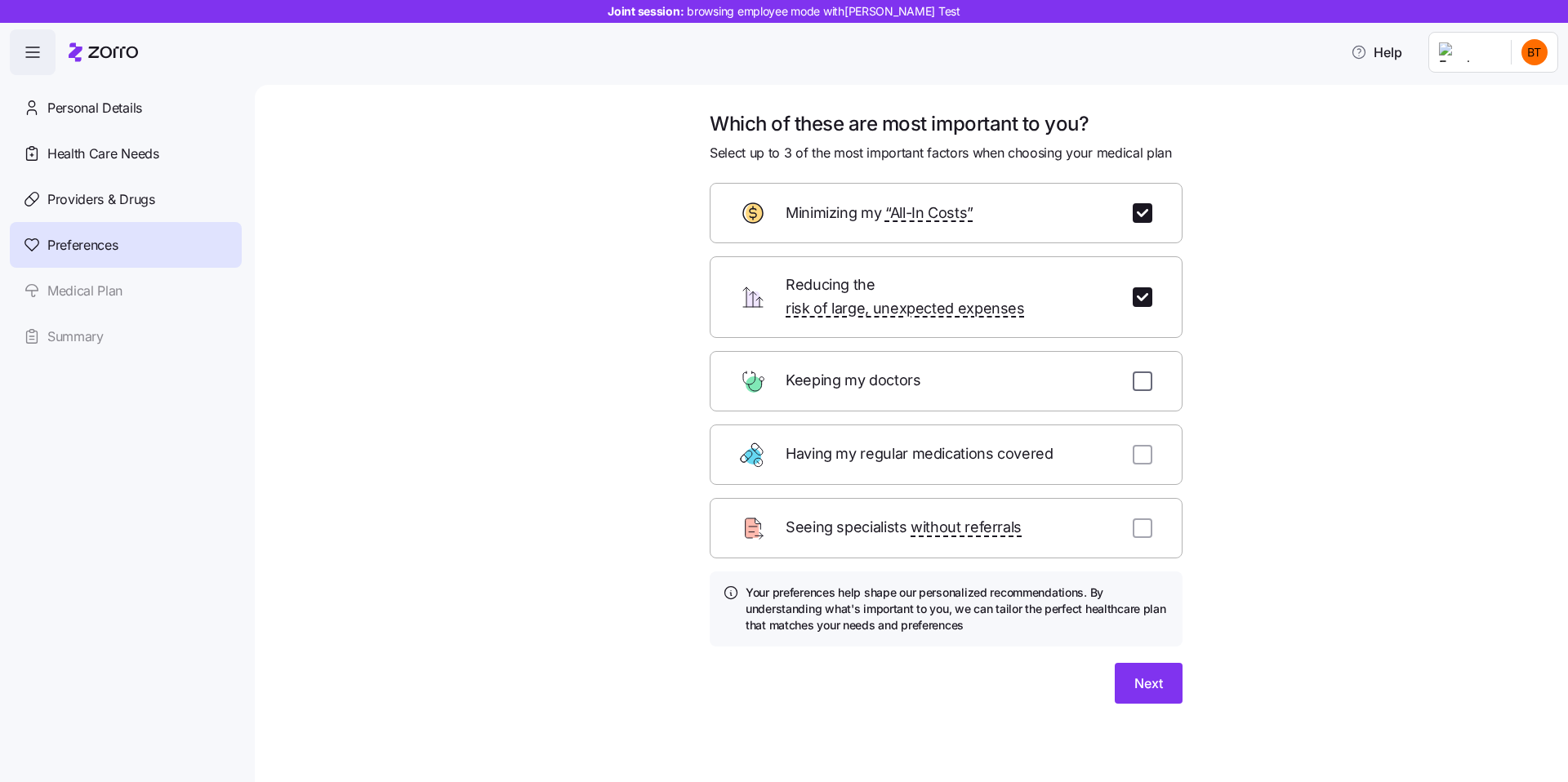
click at [1143, 372] on input "checkbox" at bounding box center [1142, 381] width 20 height 20
checkbox input "true"
click at [1147, 674] on span "Next" at bounding box center [1149, 683] width 29 height 20
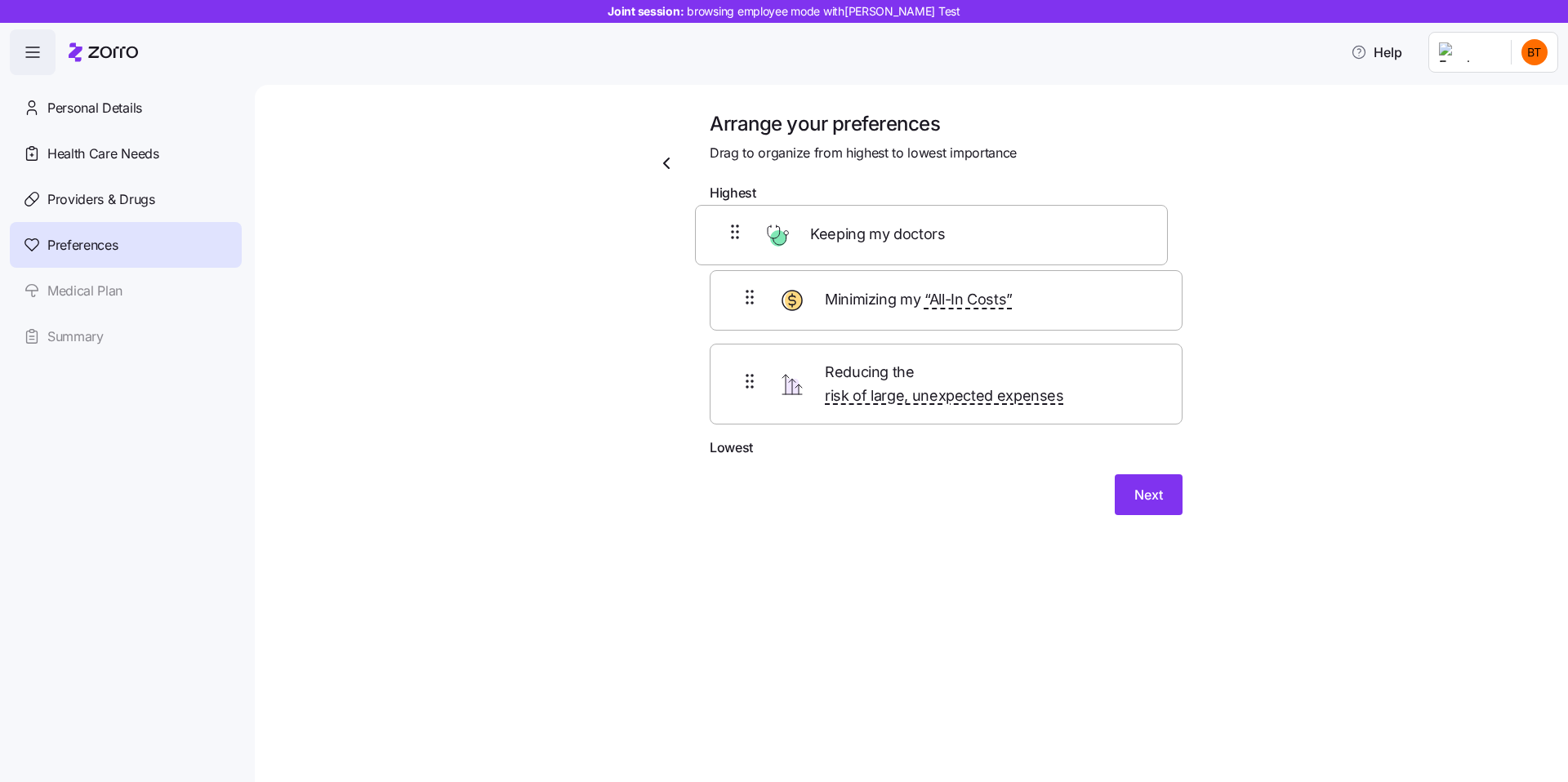
drag, startPoint x: 828, startPoint y: 380, endPoint x: 813, endPoint y: 214, distance: 166.7
click at [813, 211] on div "Minimizing my “All-In Costs” Reducing the risk of large, unexpected expenses Ke…" at bounding box center [946, 324] width 473 height 229
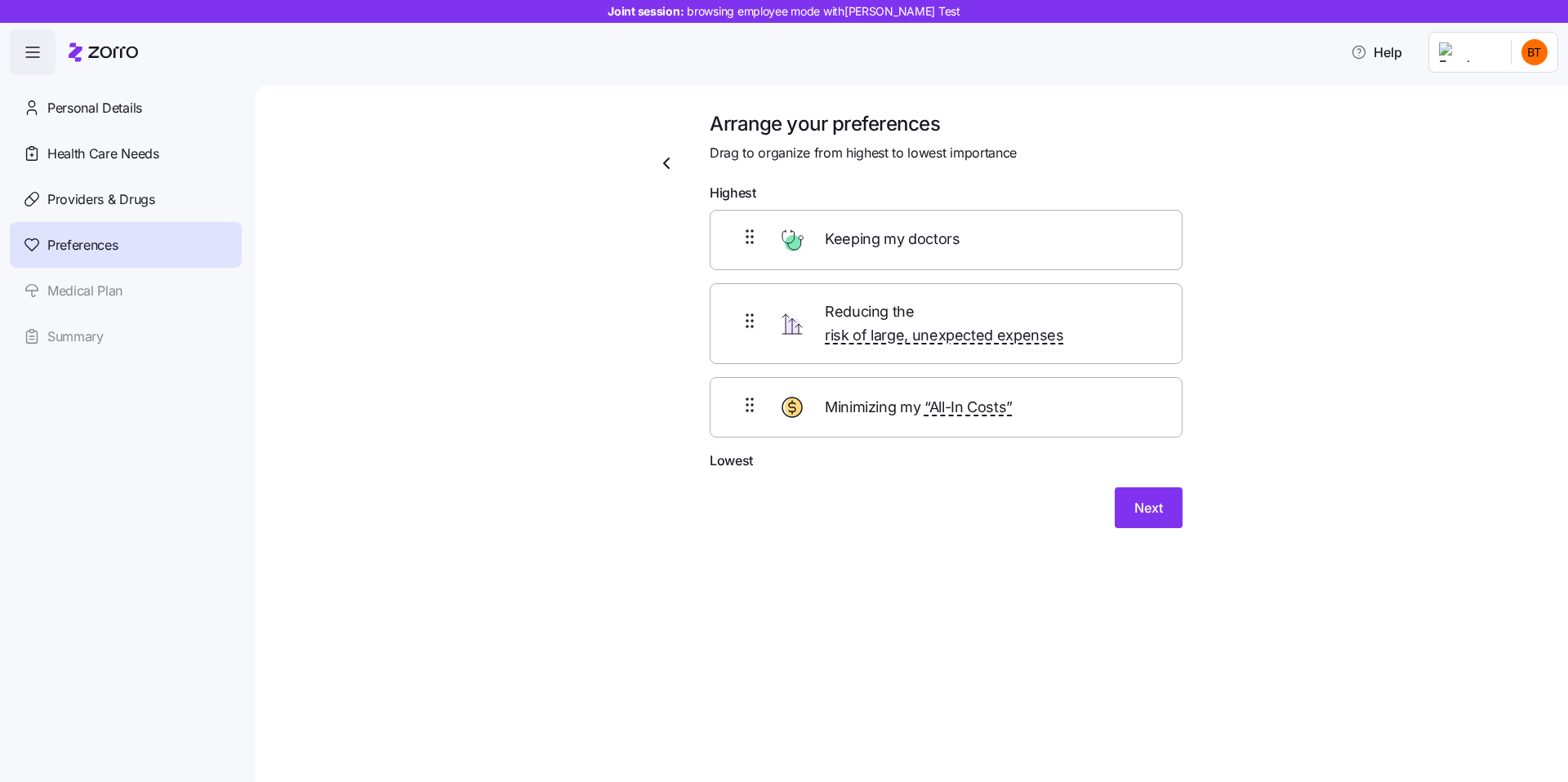
click at [834, 317] on span "Reducing the risk of large, unexpected expenses" at bounding box center [988, 324] width 328 height 48
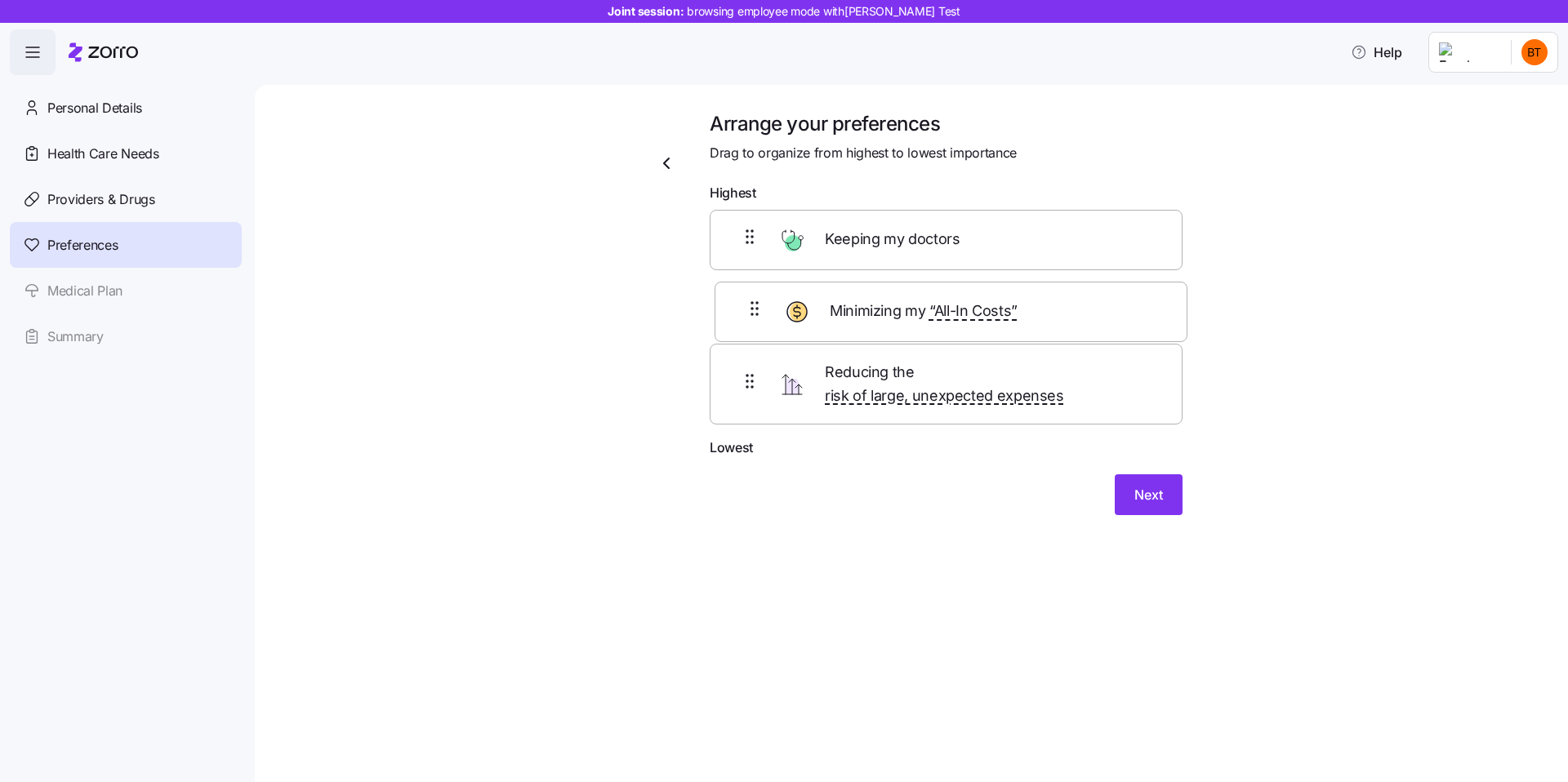
drag, startPoint x: 845, startPoint y: 392, endPoint x: 850, endPoint y: 305, distance: 87.1
click at [850, 305] on div "Keeping my doctors Reducing the risk of large, unexpected expenses Minimizing m…" at bounding box center [946, 324] width 473 height 229
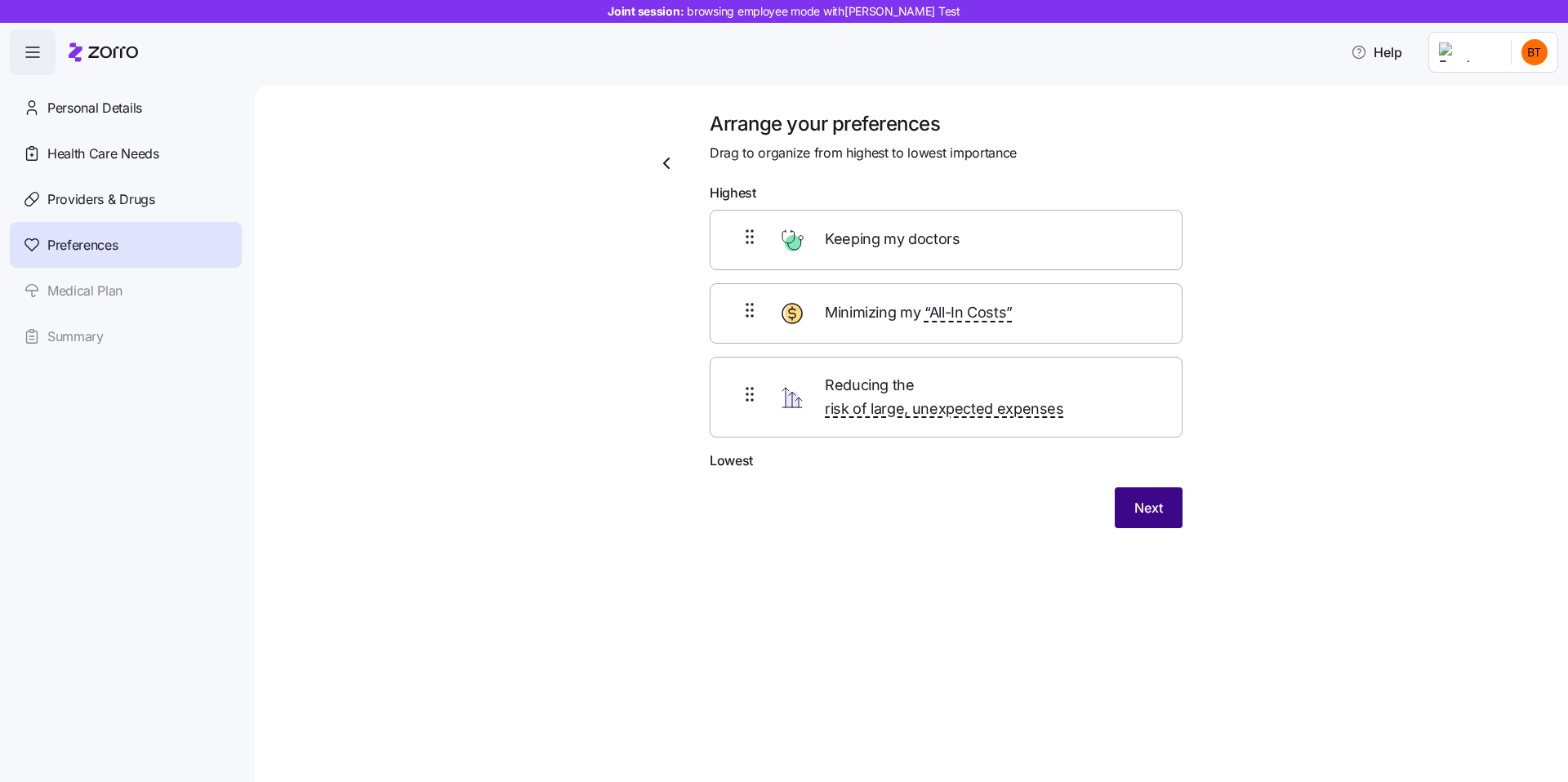
click at [1153, 498] on span "Next" at bounding box center [1149, 507] width 29 height 20
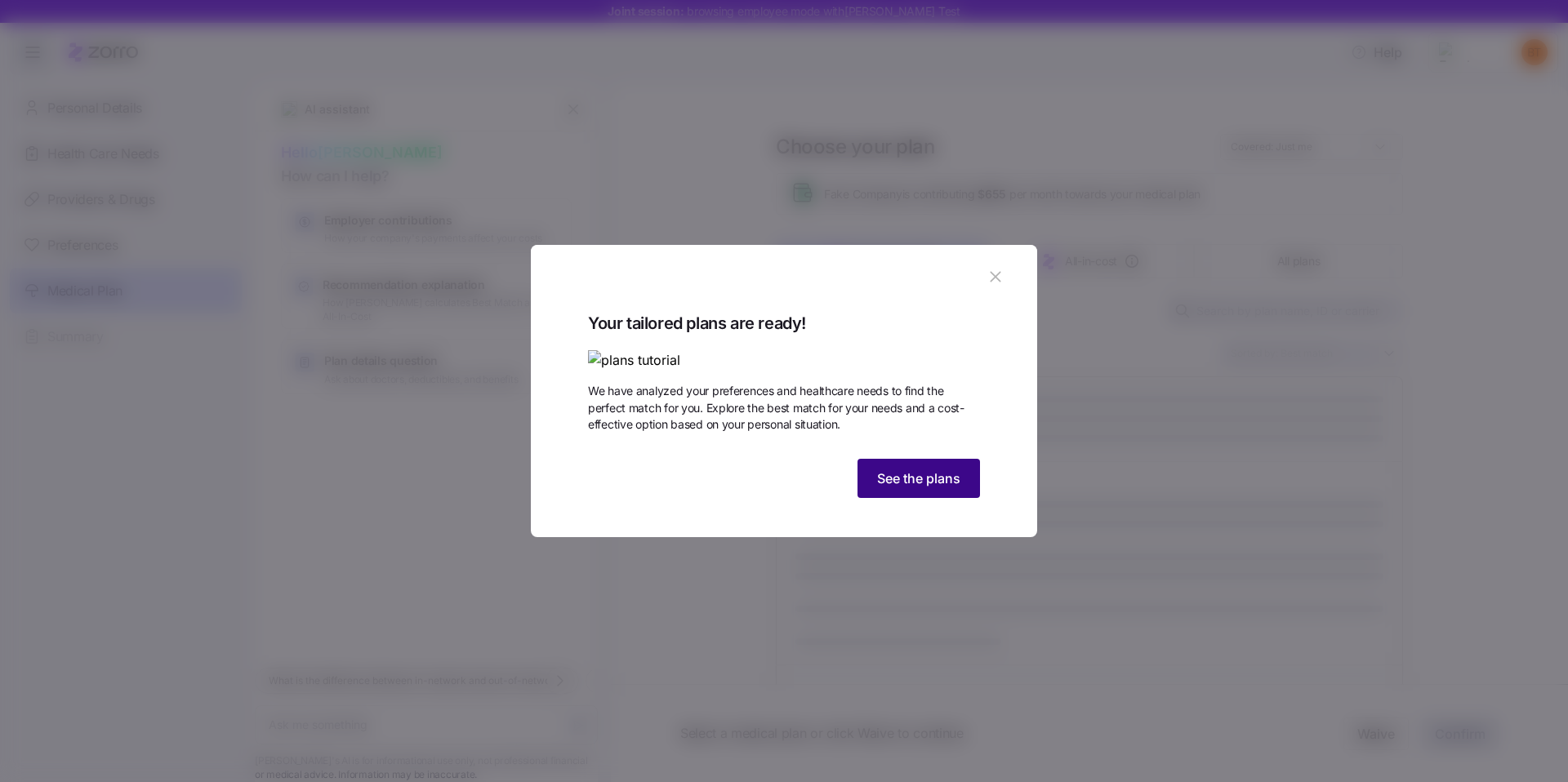
click at [921, 488] on span "See the plans" at bounding box center [919, 478] width 83 height 20
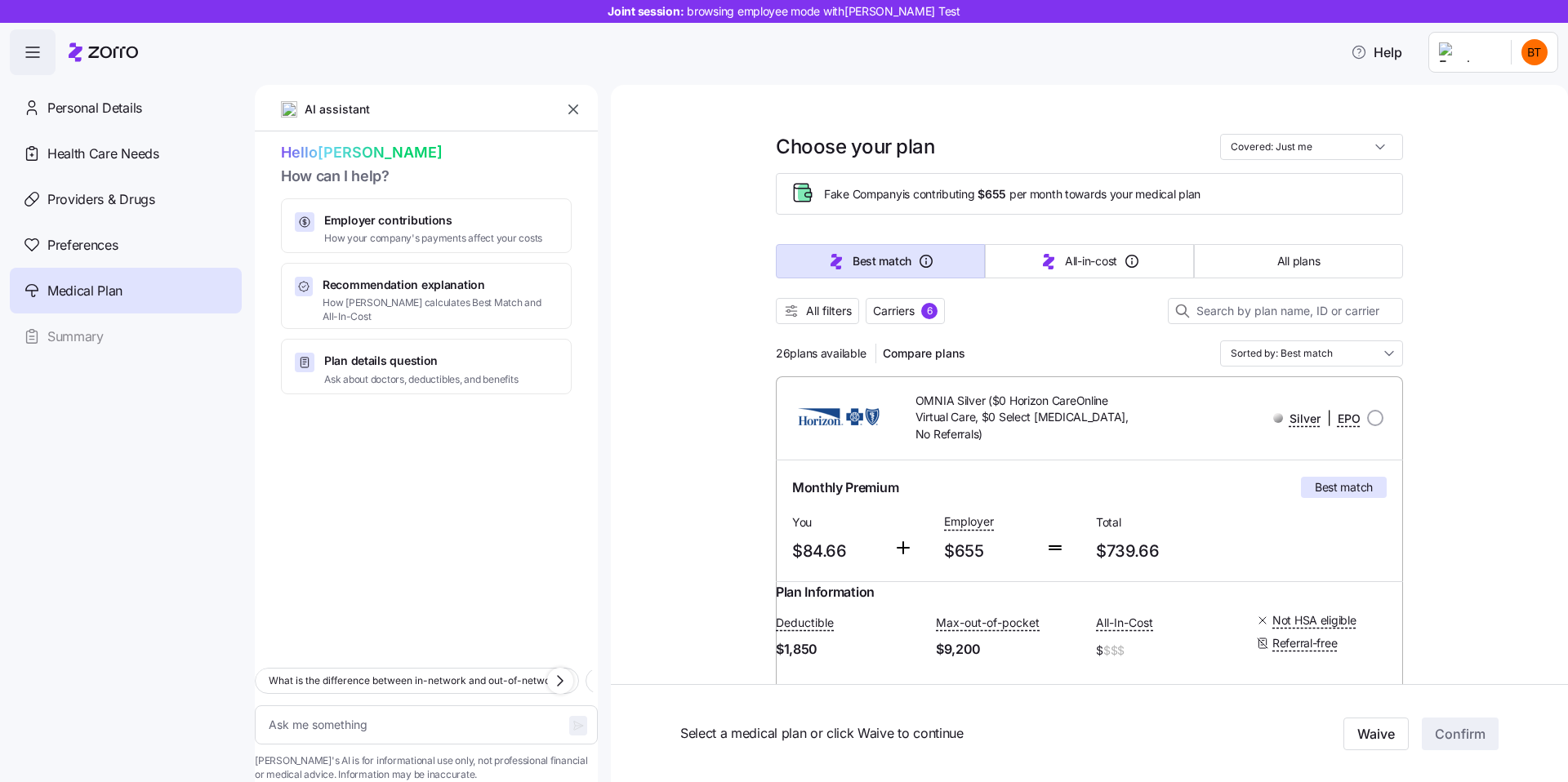
click at [322, 151] on span "Hello Bradley" at bounding box center [426, 153] width 291 height 24
click at [334, 173] on span "How can I help?" at bounding box center [426, 177] width 291 height 24
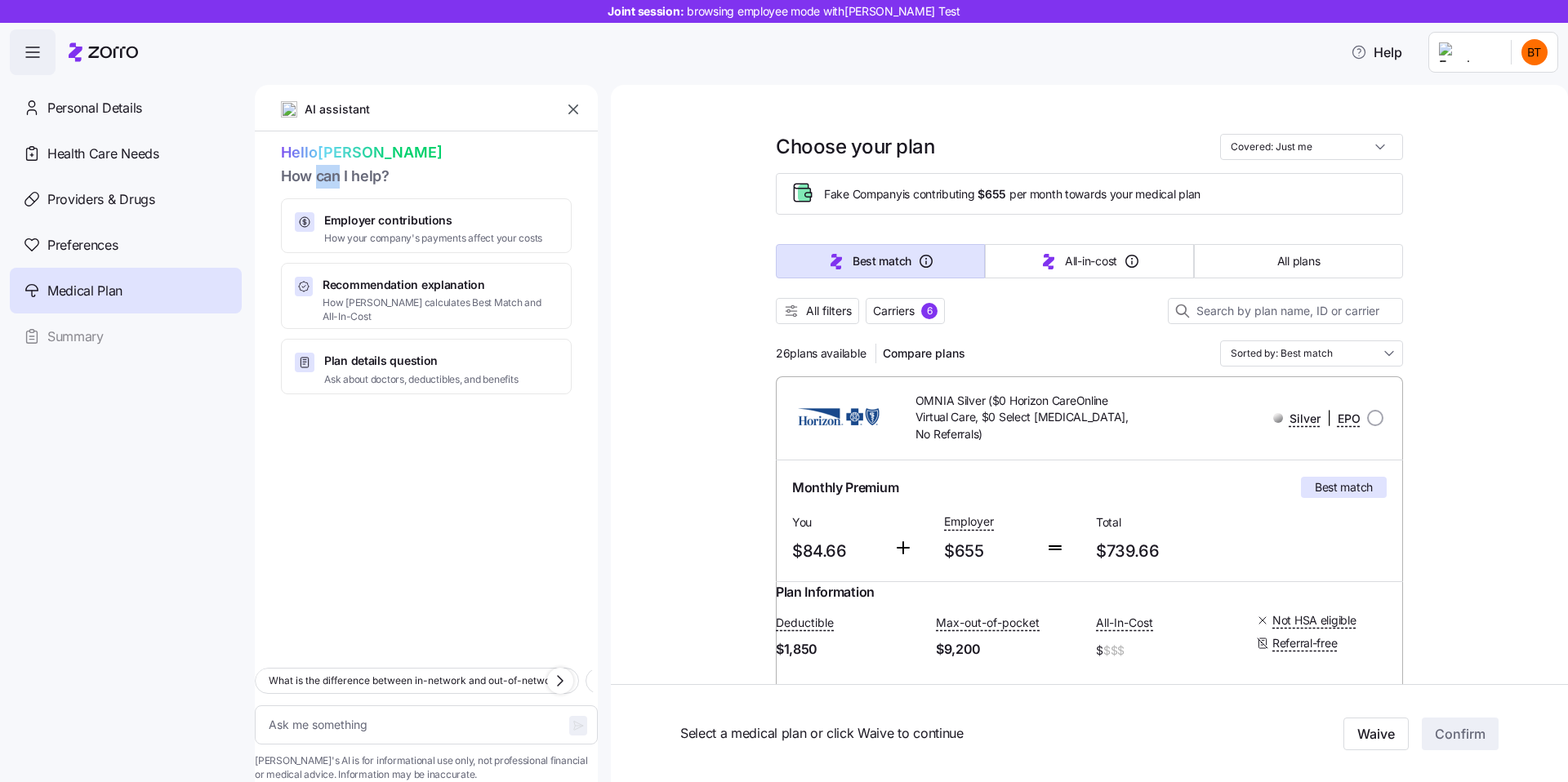
click at [334, 173] on span "How can I help?" at bounding box center [426, 177] width 291 height 24
click at [311, 151] on span "Hello Bradley" at bounding box center [426, 153] width 291 height 24
click at [377, 175] on span "How can I help?" at bounding box center [426, 177] width 291 height 24
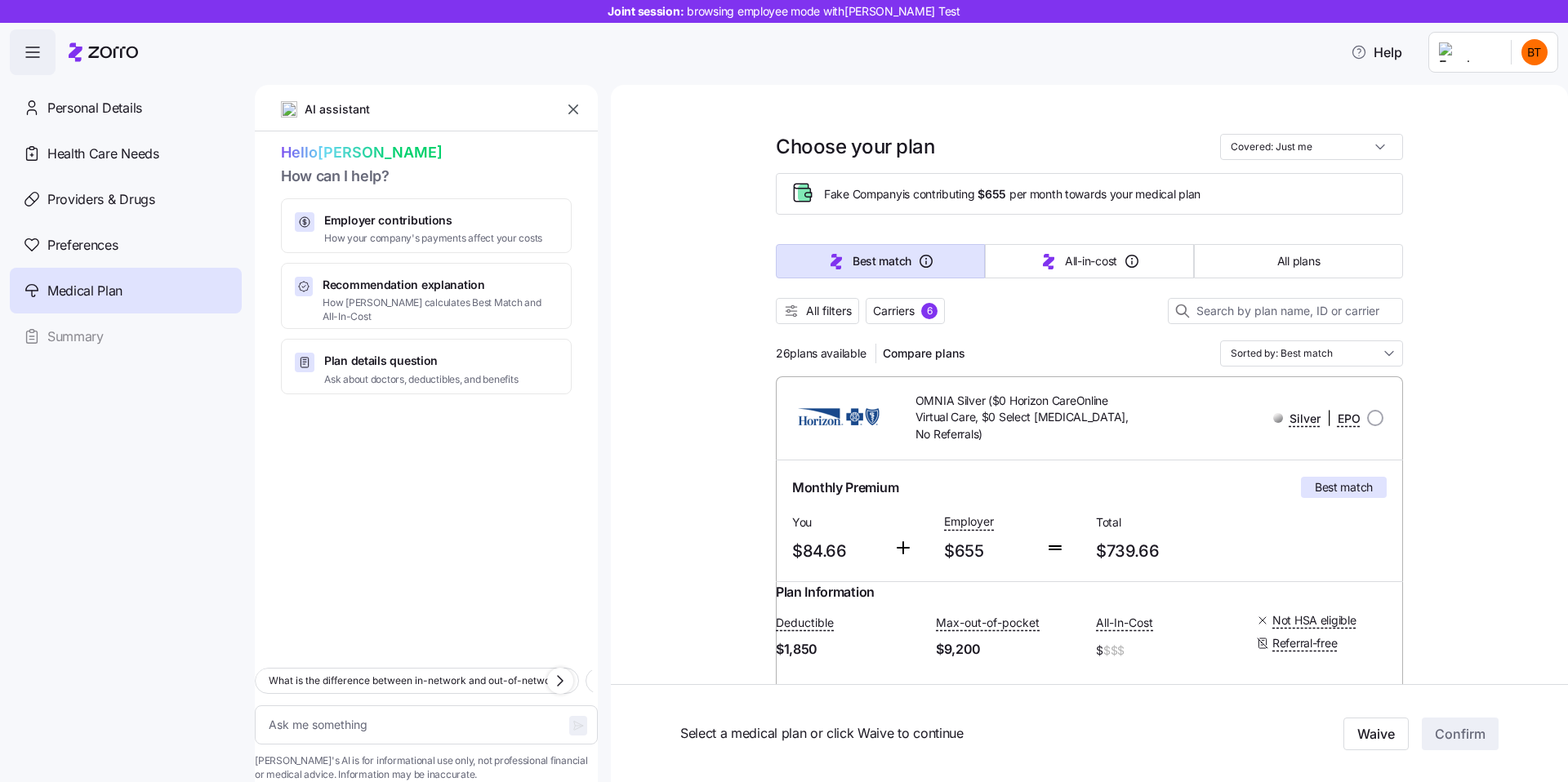
click at [377, 175] on span "How can I help?" at bounding box center [426, 177] width 291 height 24
click at [344, 154] on span "Hello Bradley" at bounding box center [426, 153] width 291 height 24
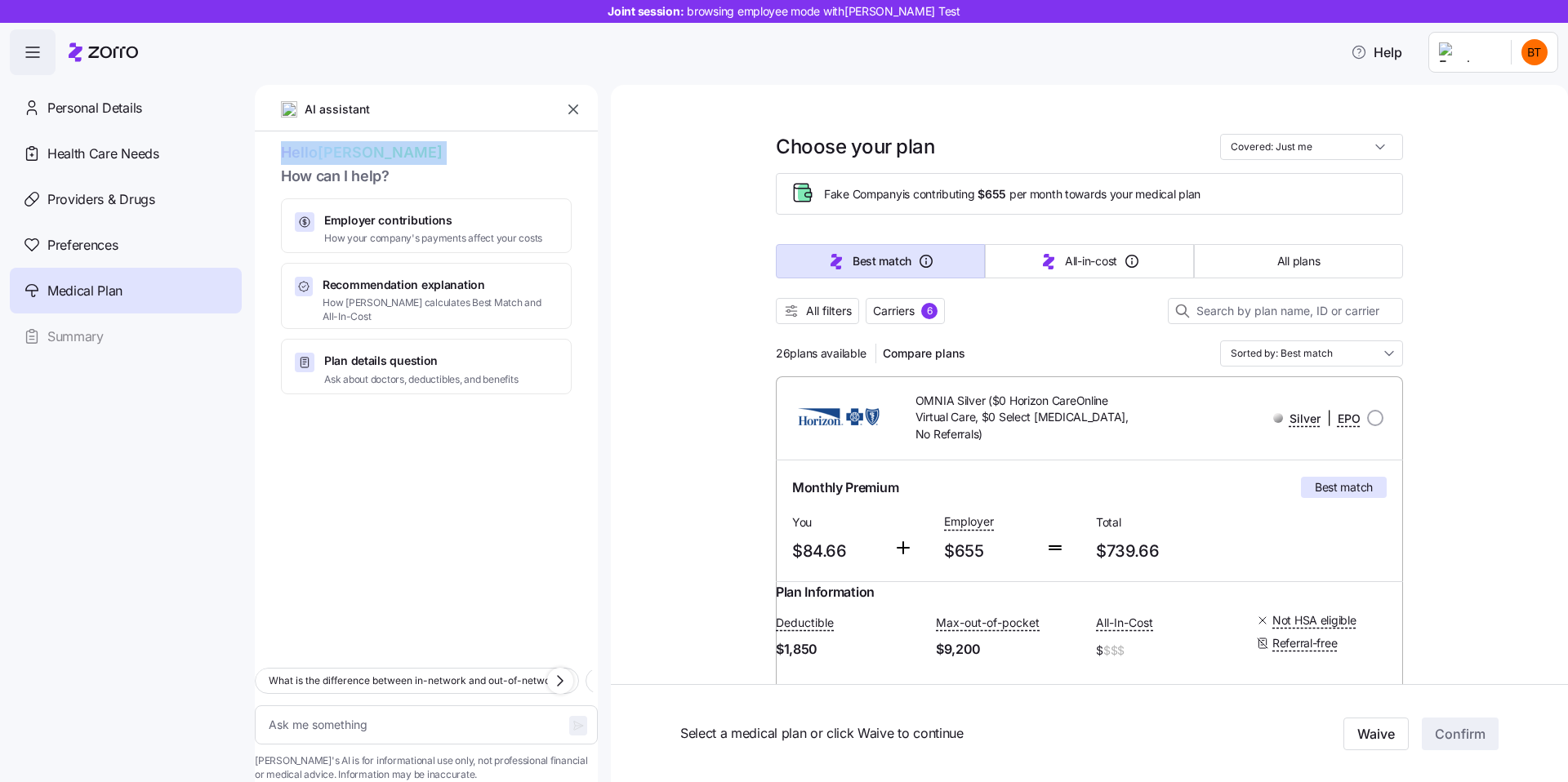
click at [355, 172] on span "How can I help?" at bounding box center [426, 177] width 291 height 24
click at [335, 154] on span "Hello Bradley" at bounding box center [426, 153] width 291 height 24
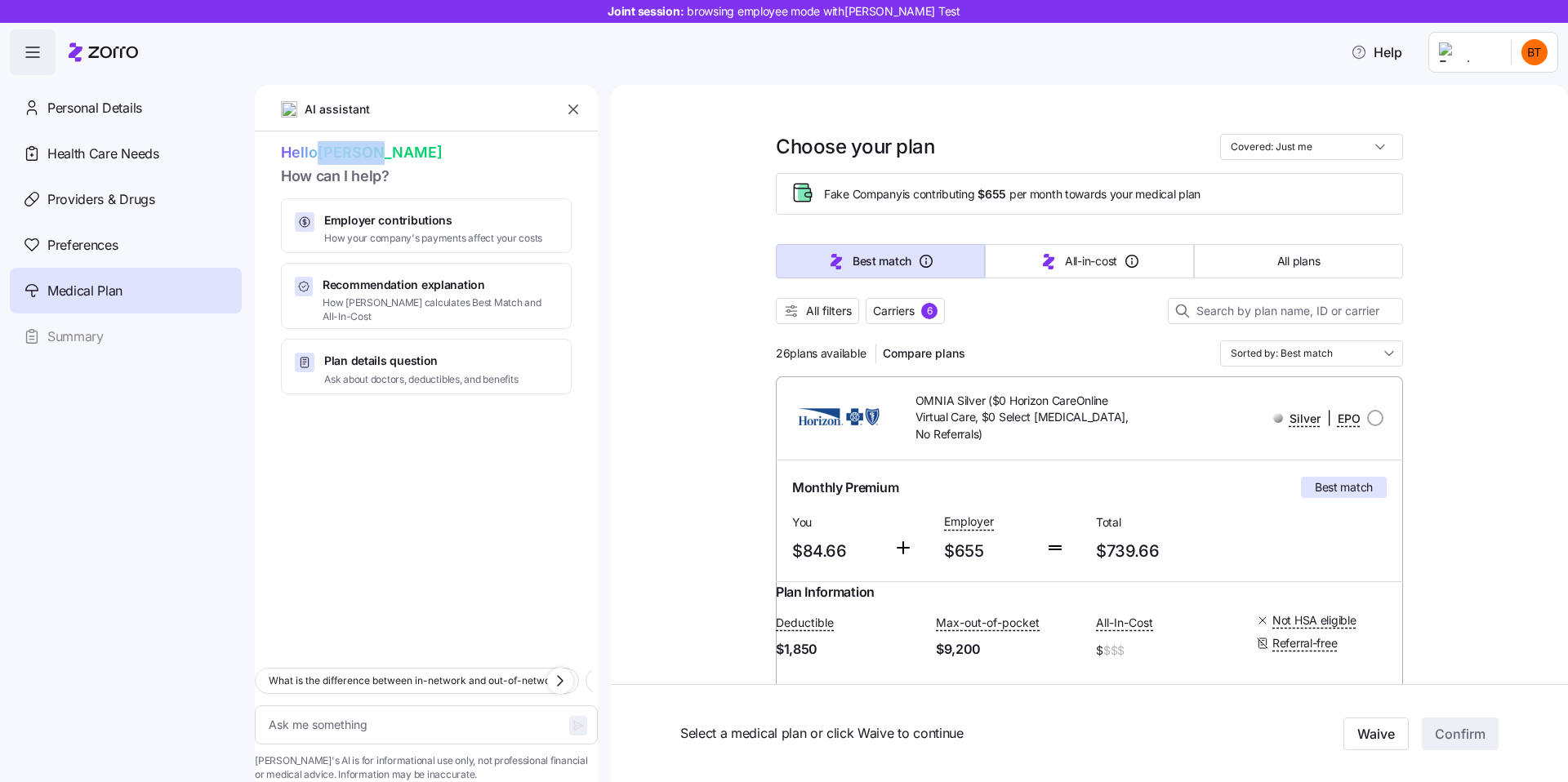
click at [335, 154] on span "Hello Bradley" at bounding box center [426, 153] width 291 height 24
click at [378, 163] on span "Hello Bradley" at bounding box center [426, 153] width 291 height 24
click at [564, 671] on icon "button" at bounding box center [560, 681] width 20 height 20
click at [289, 671] on icon "button" at bounding box center [294, 681] width 20 height 20
click at [386, 374] on div "Plan details question Ask about doctors, deductibles, and benefits" at bounding box center [426, 366] width 291 height 54
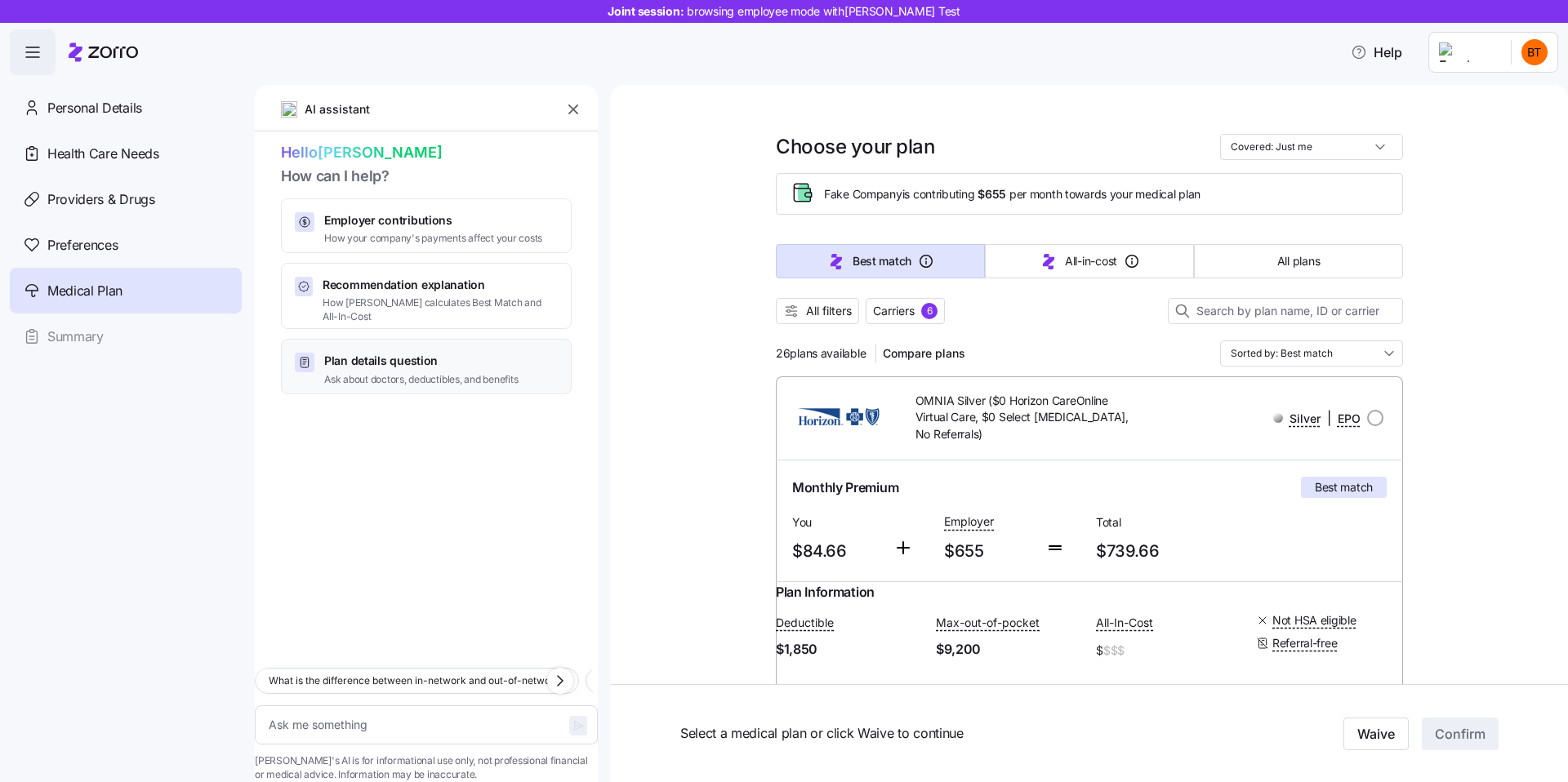
type textarea "x"
type textarea "Which plans include my doctor, Guy Talmor, and have the lowest deductible?"
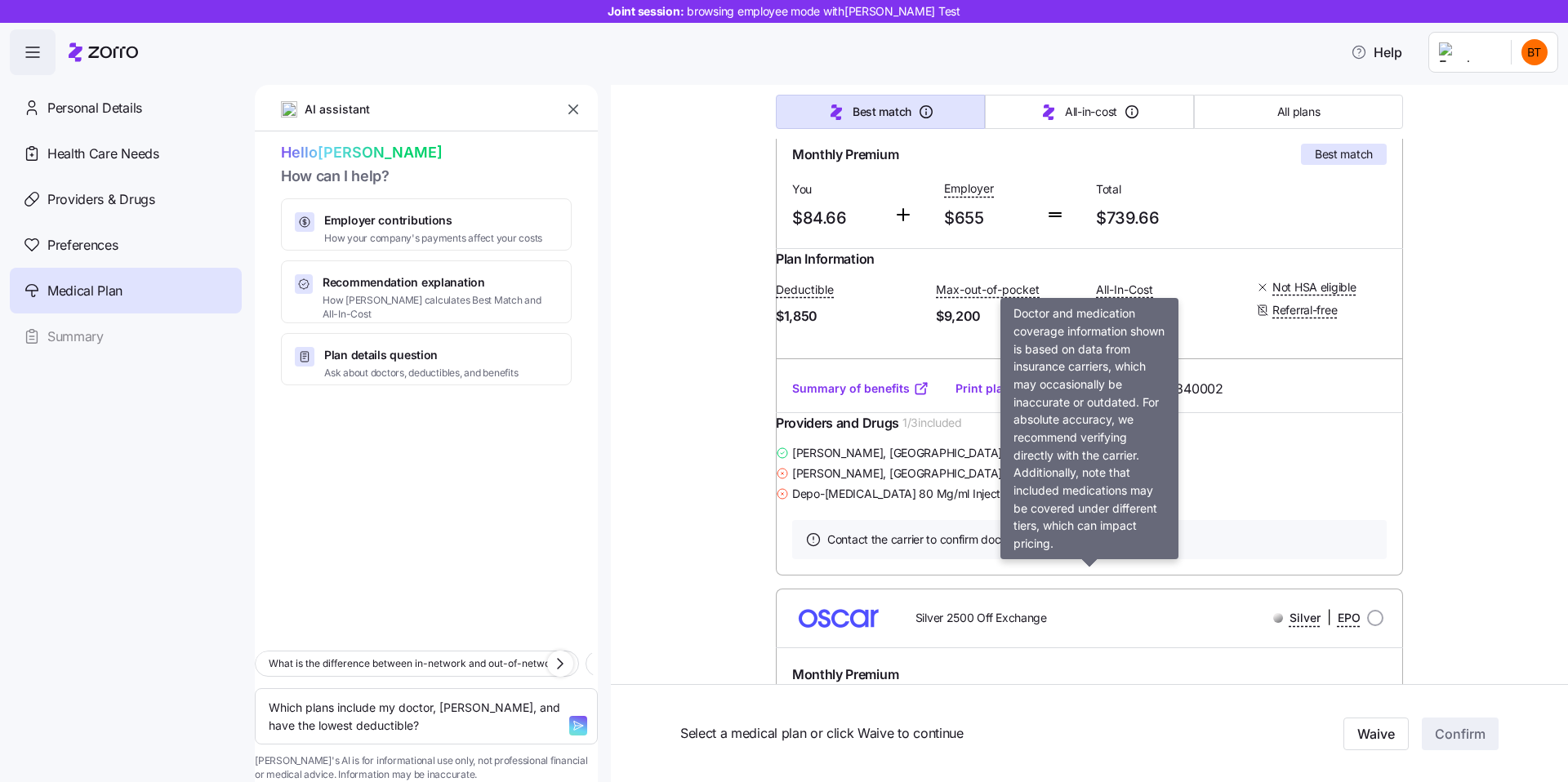
scroll to position [335, 0]
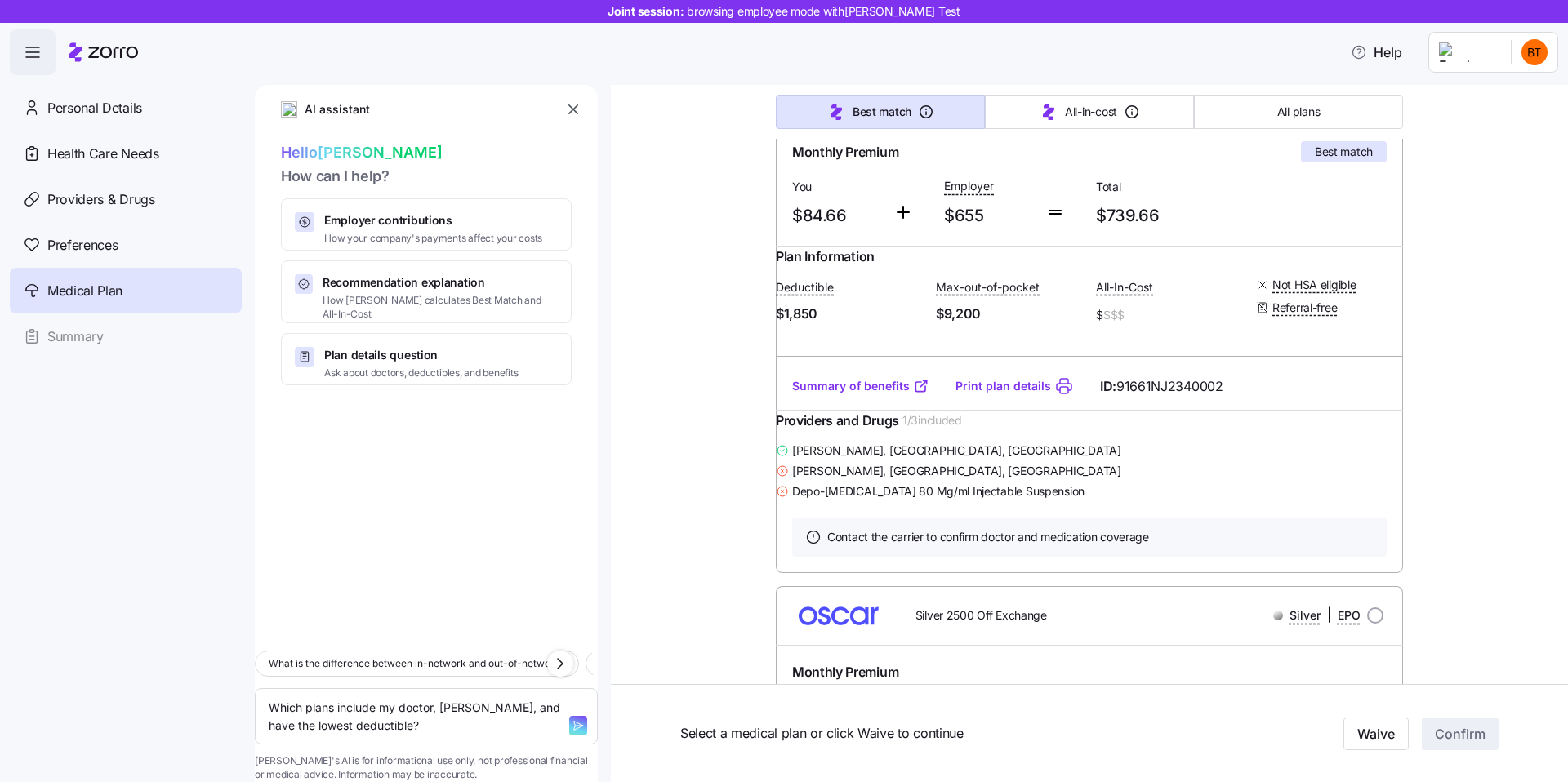
click at [572, 719] on icon "button" at bounding box center [578, 725] width 13 height 13
type textarea "x"
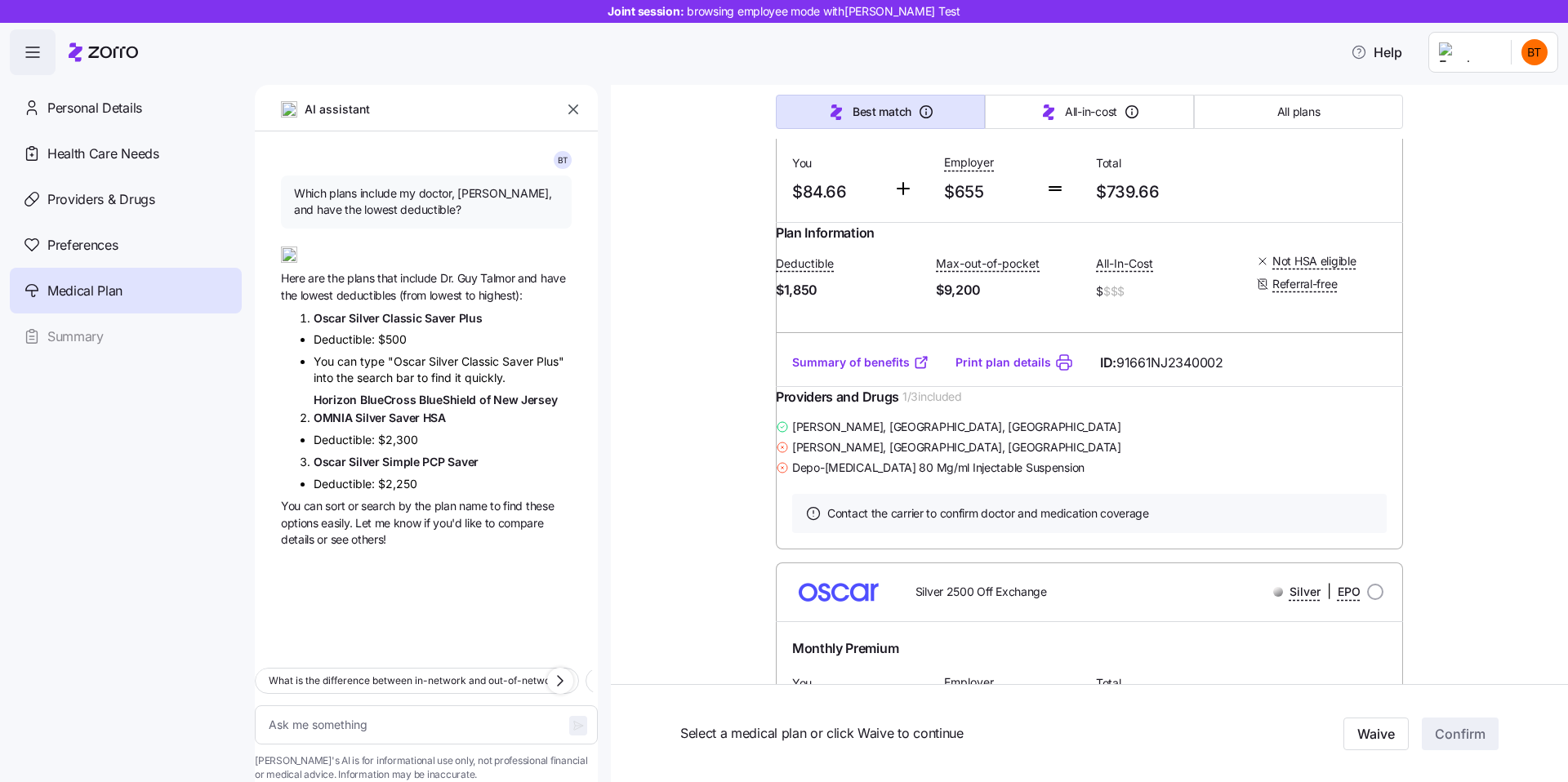
scroll to position [346, 0]
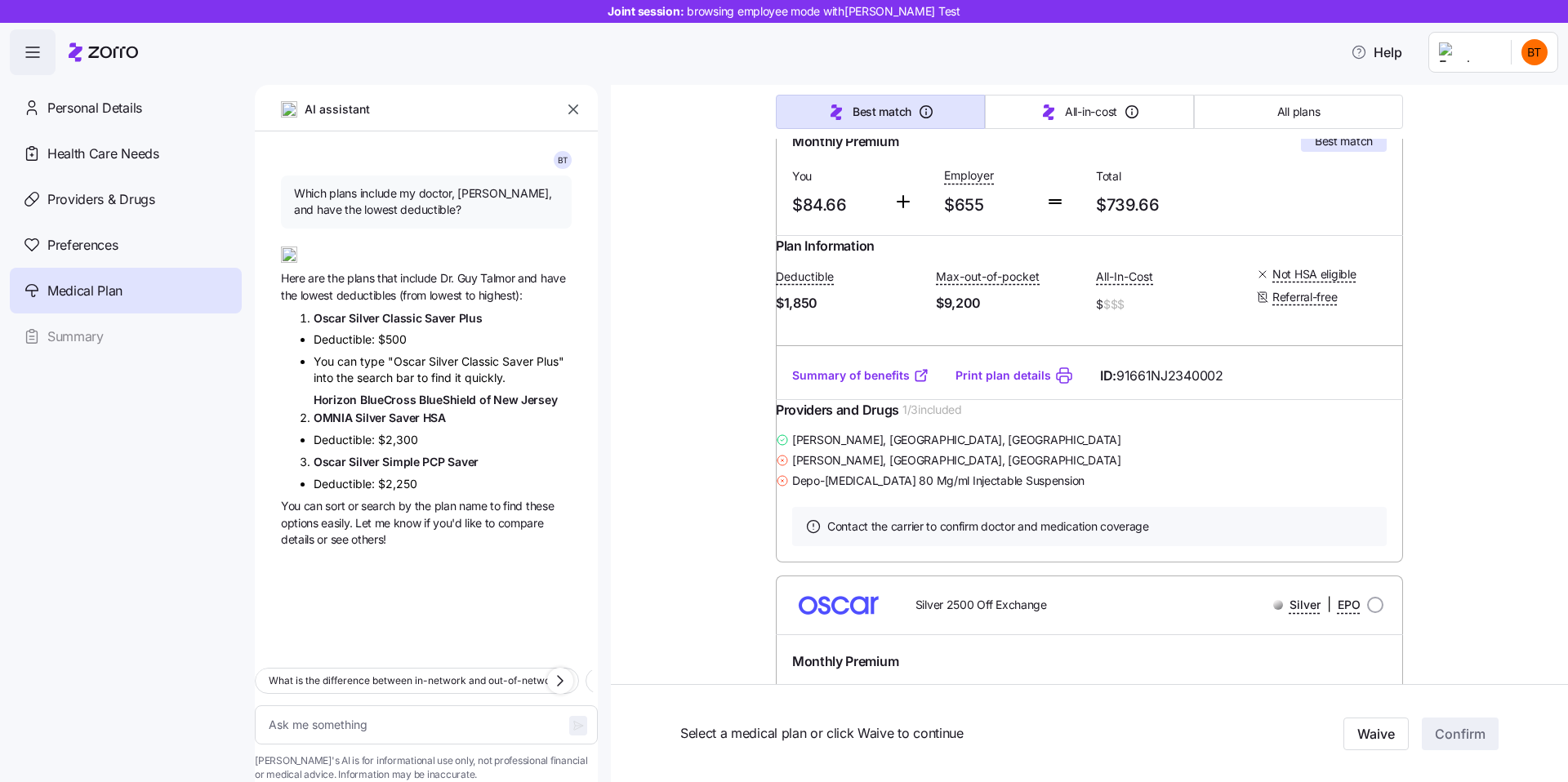
click at [415, 292] on span "(from" at bounding box center [414, 295] width 31 height 14
click at [382, 316] on span "Classic" at bounding box center [403, 318] width 43 height 14
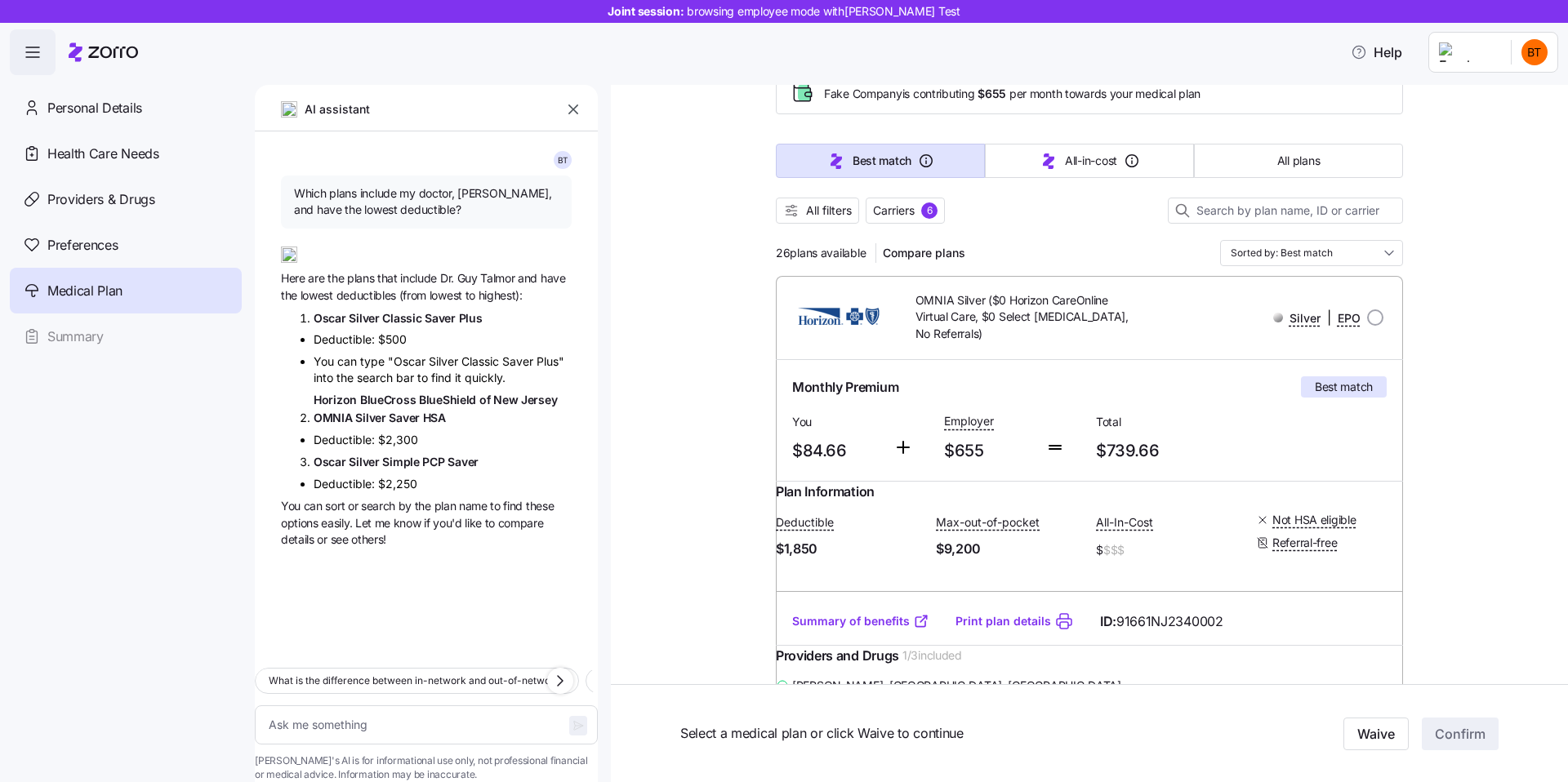
scroll to position [0, 0]
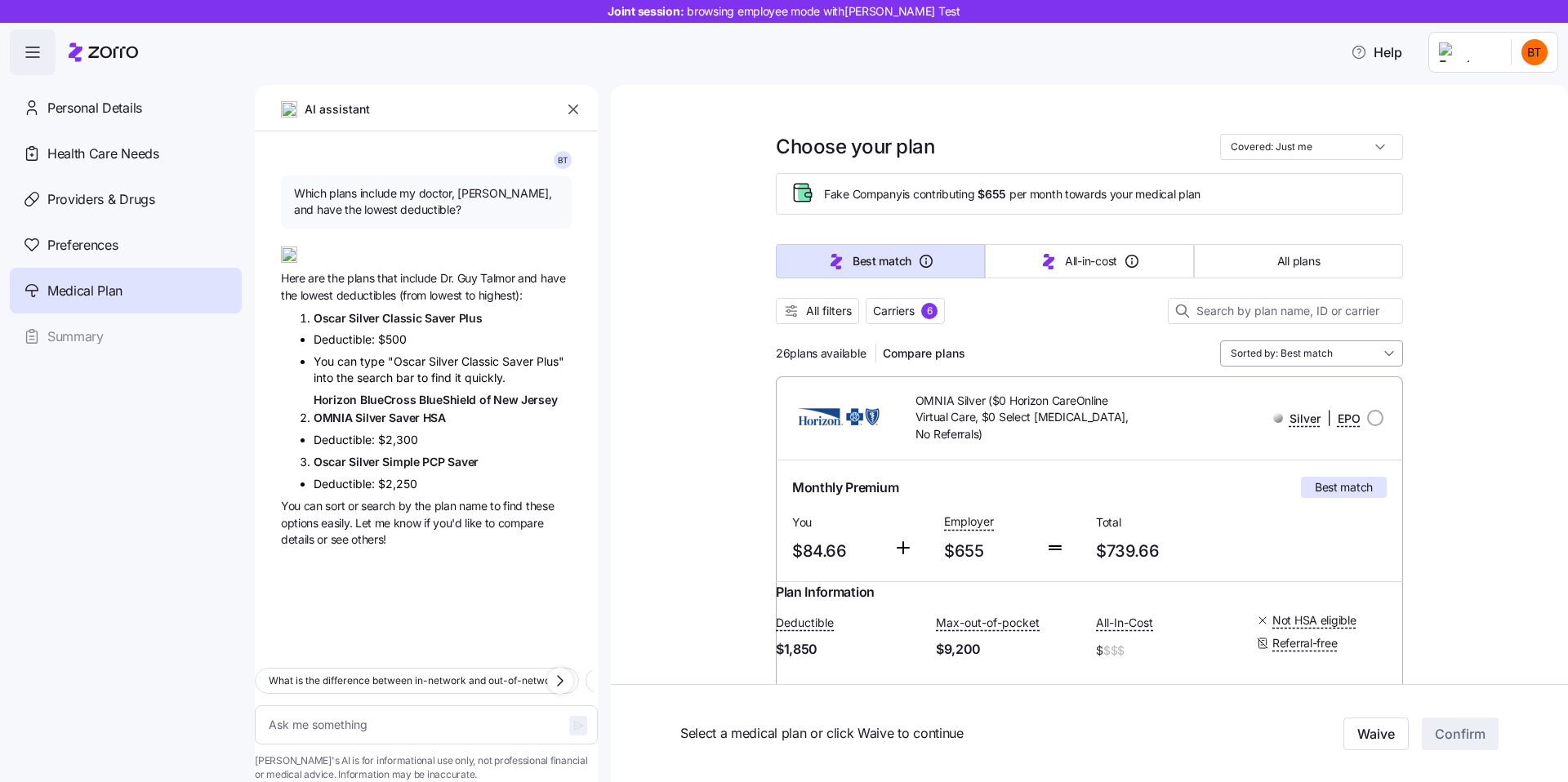
click at [1321, 356] on input "Sorted by: Best match" at bounding box center [1311, 353] width 183 height 26
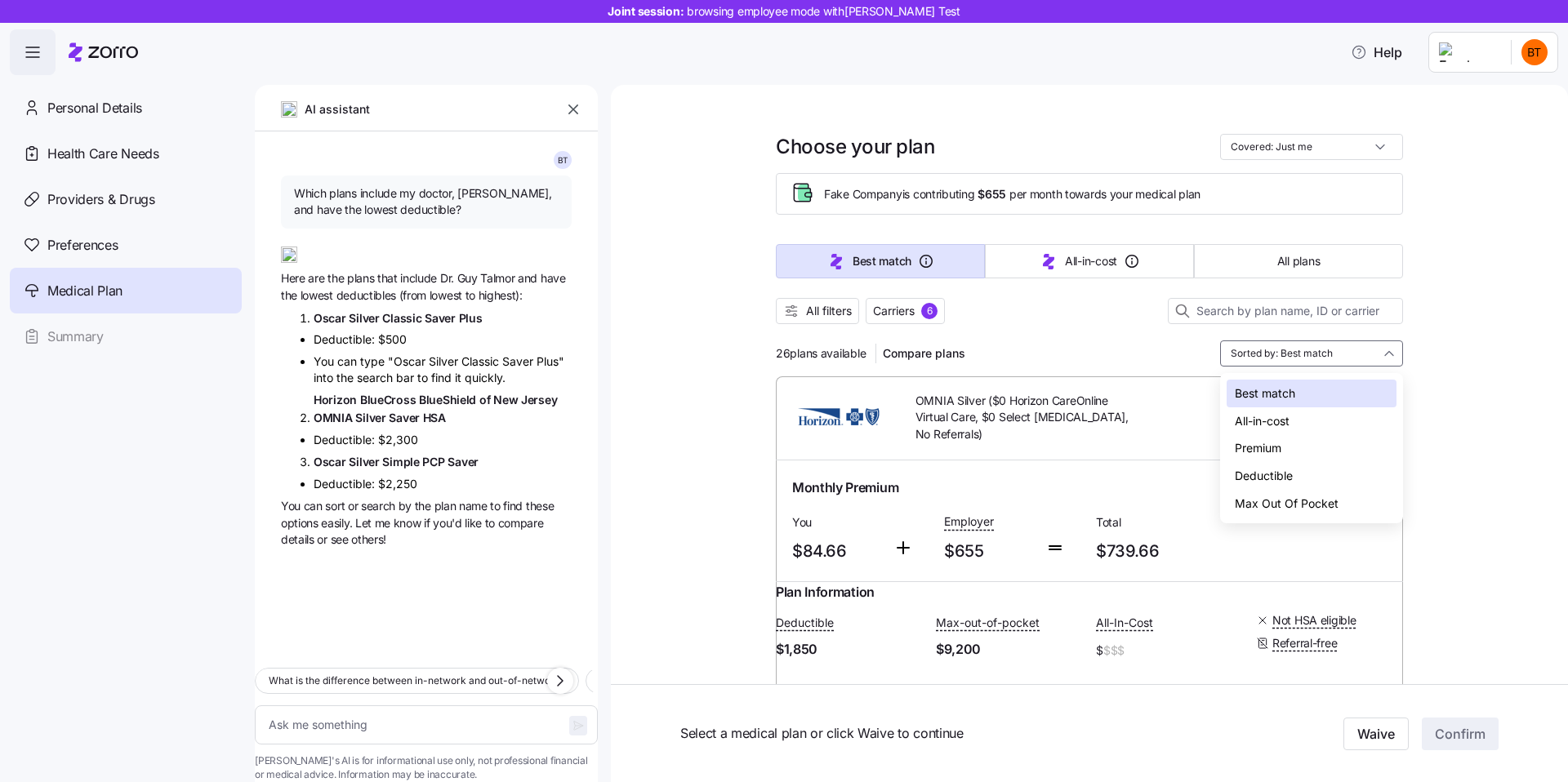
click at [1274, 465] on div "Deductible" at bounding box center [1311, 476] width 170 height 28
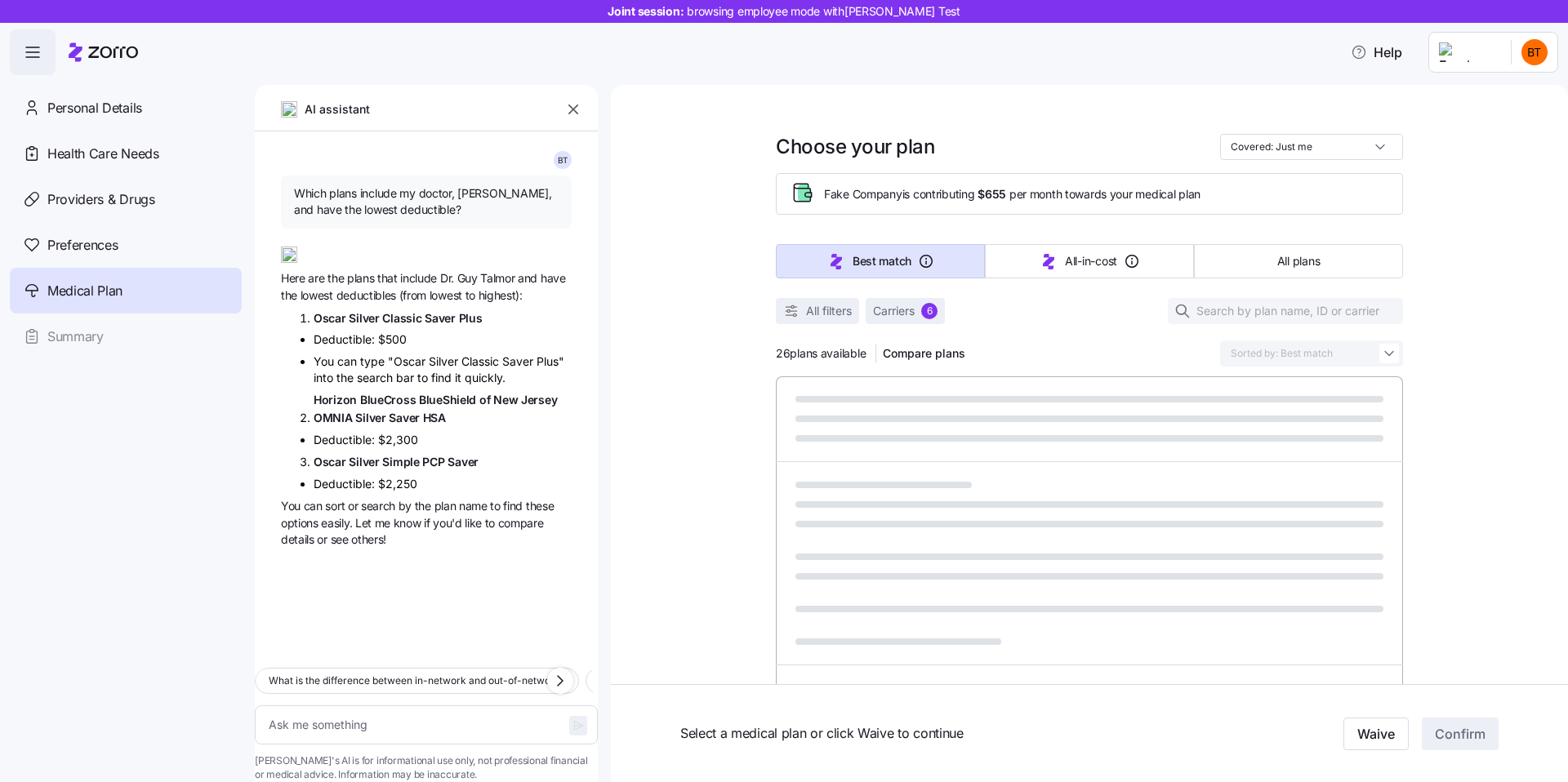
type textarea "x"
type input "Sorted by: Deductible"
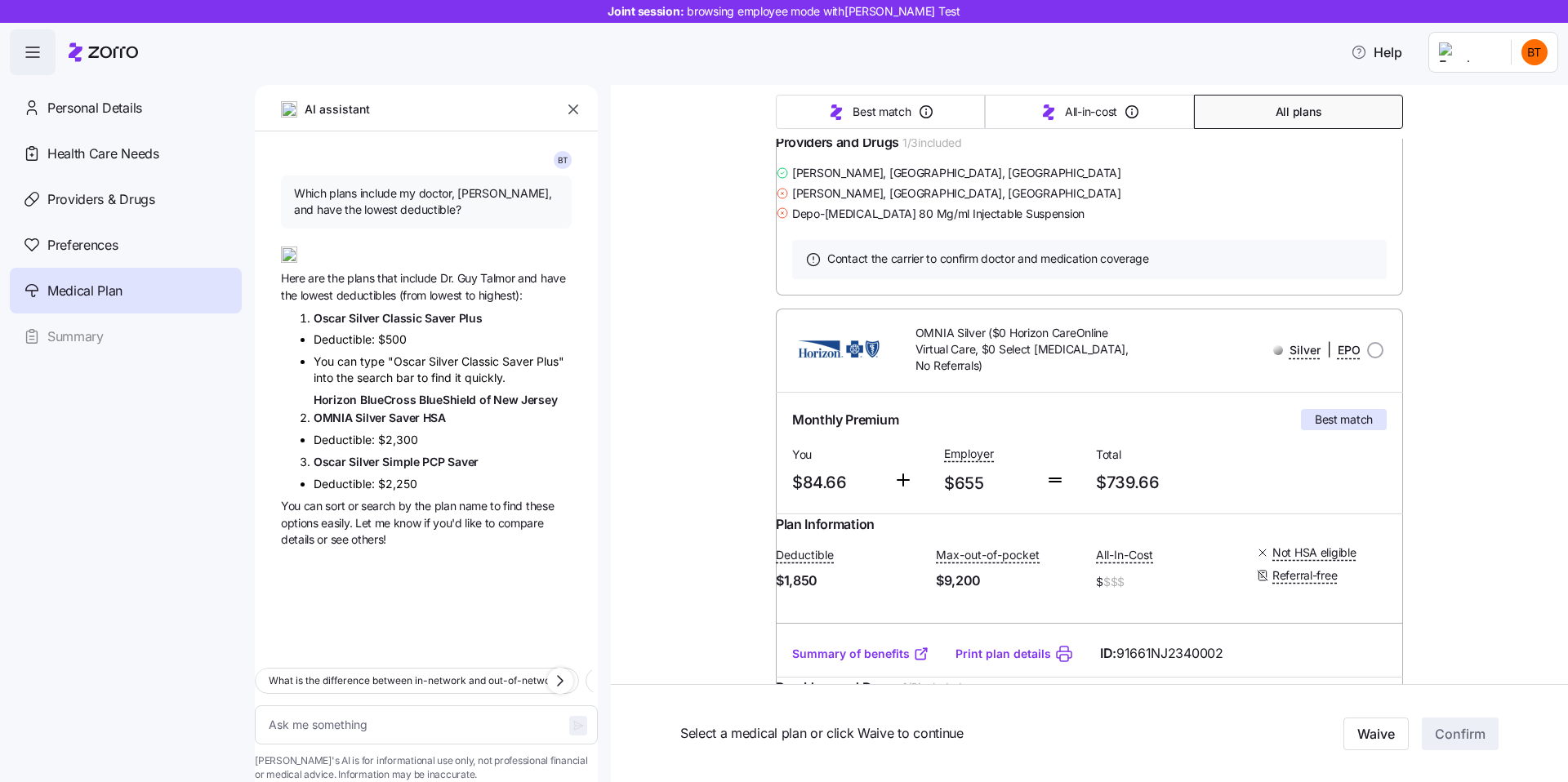
scroll to position [1119, 0]
click at [349, 420] on span "OMNIA" at bounding box center [334, 418] width 42 height 14
click at [344, 411] on span "OMNIA" at bounding box center [334, 418] width 42 height 14
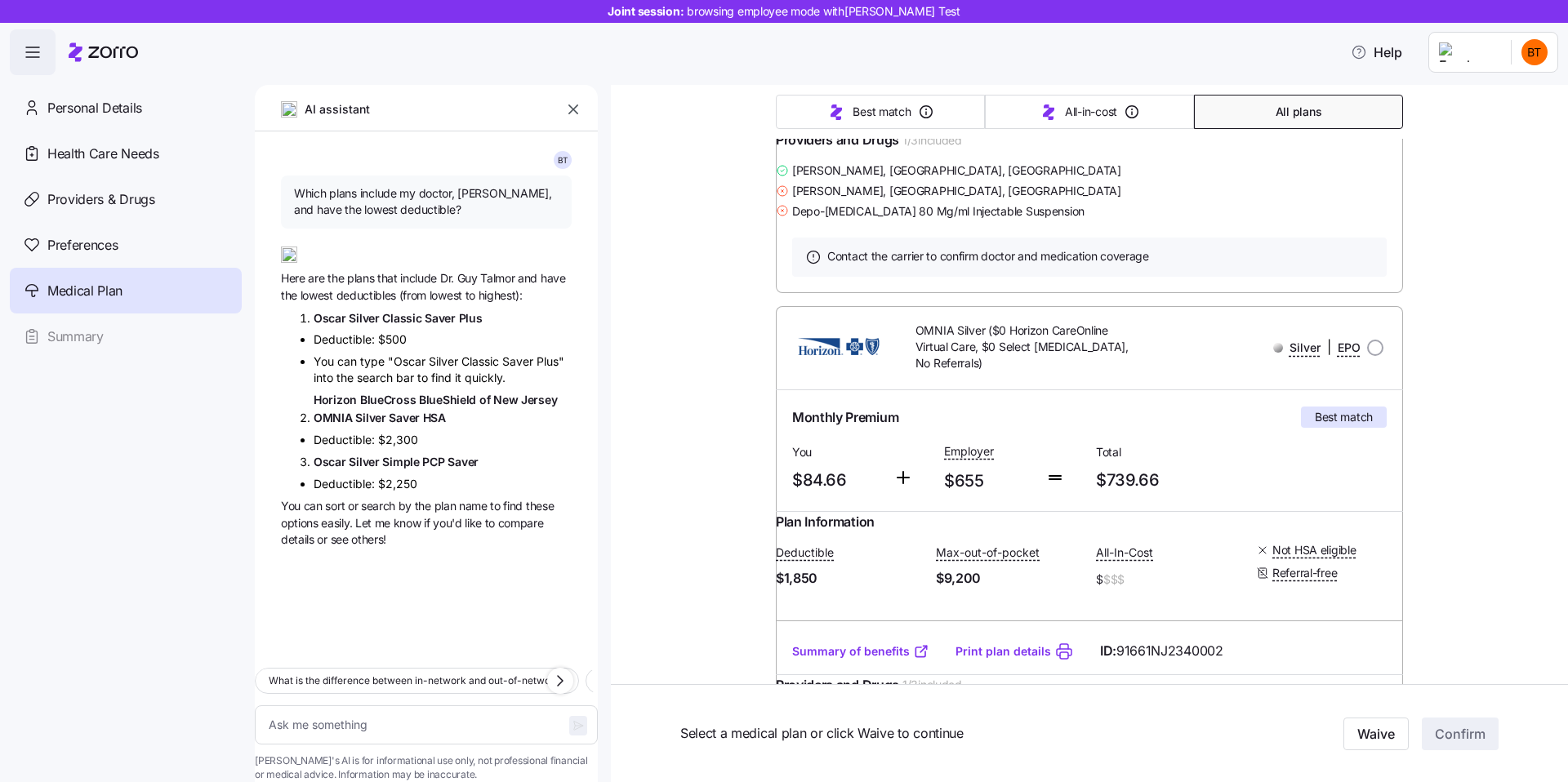
click at [344, 411] on span "OMNIA" at bounding box center [334, 418] width 42 height 14
click at [356, 458] on span "Silver" at bounding box center [365, 462] width 33 height 14
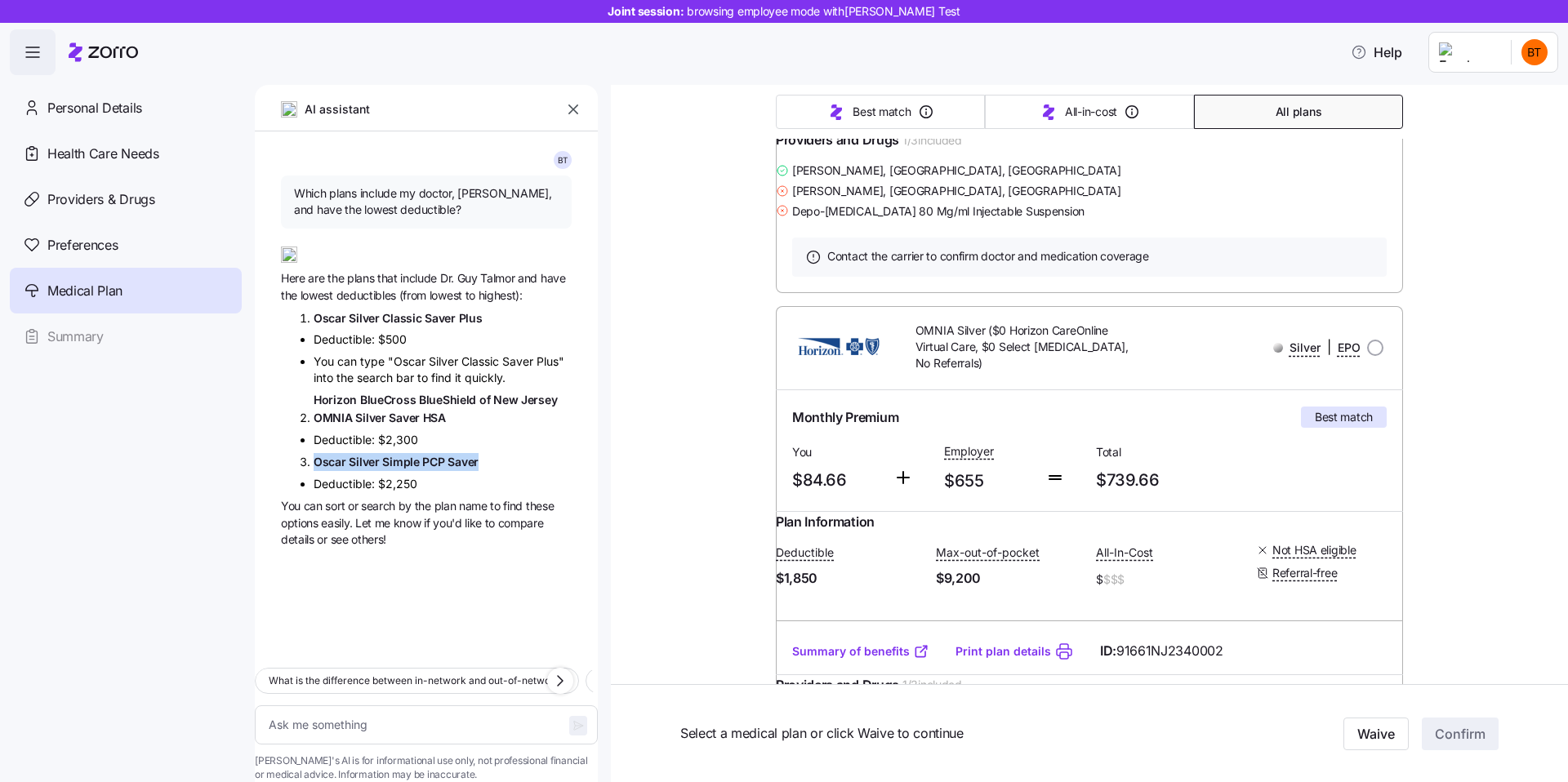
click at [347, 437] on span "Deductible:" at bounding box center [346, 440] width 65 height 14
click at [345, 408] on span "Horizon BlueCross BlueShield of New Jersey OMNIA Silver Saver HSA" at bounding box center [442, 408] width 258 height 35
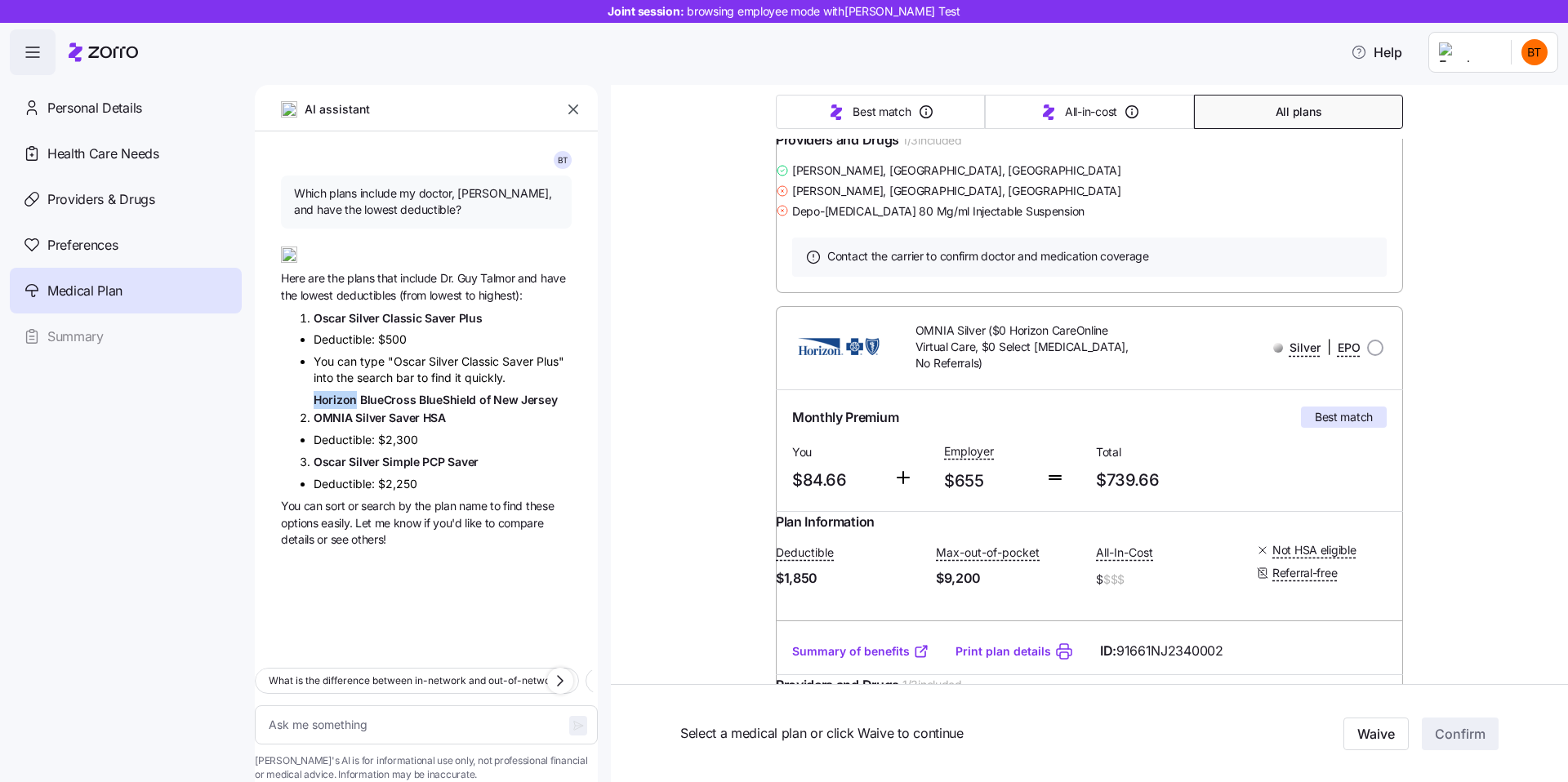
click at [345, 408] on span "Horizon BlueCross BlueShield of New Jersey OMNIA Silver Saver HSA" at bounding box center [442, 408] width 258 height 35
click at [383, 414] on span "Silver" at bounding box center [371, 418] width 33 height 14
click at [345, 460] on span "Oscar" at bounding box center [331, 462] width 35 height 14
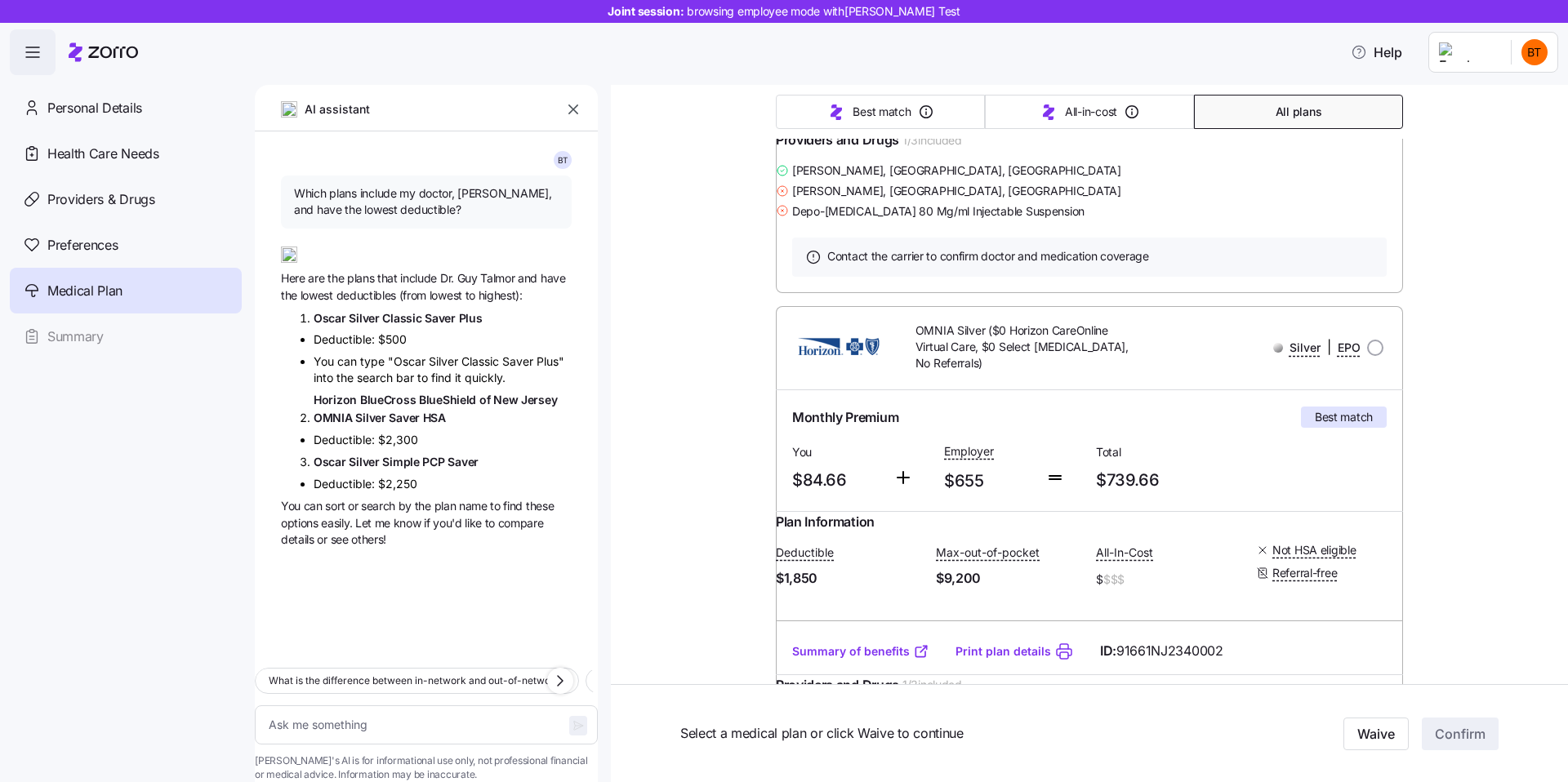
click at [345, 460] on span "Oscar" at bounding box center [331, 462] width 35 height 14
click at [347, 406] on span "Horizon" at bounding box center [337, 400] width 47 height 14
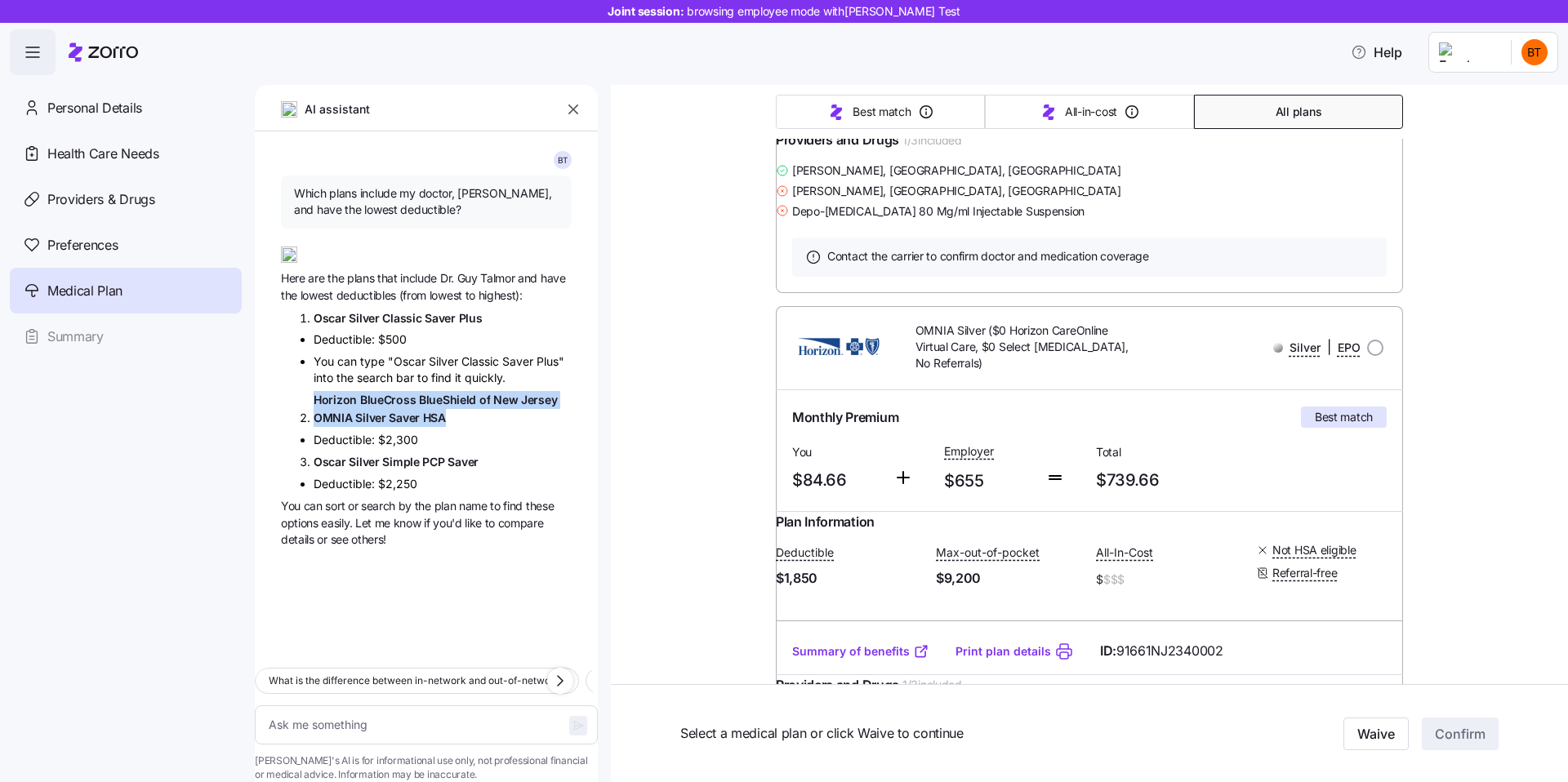
click at [373, 462] on span "Silver" at bounding box center [365, 462] width 33 height 14
click at [449, 468] on span "Saver" at bounding box center [463, 462] width 31 height 14
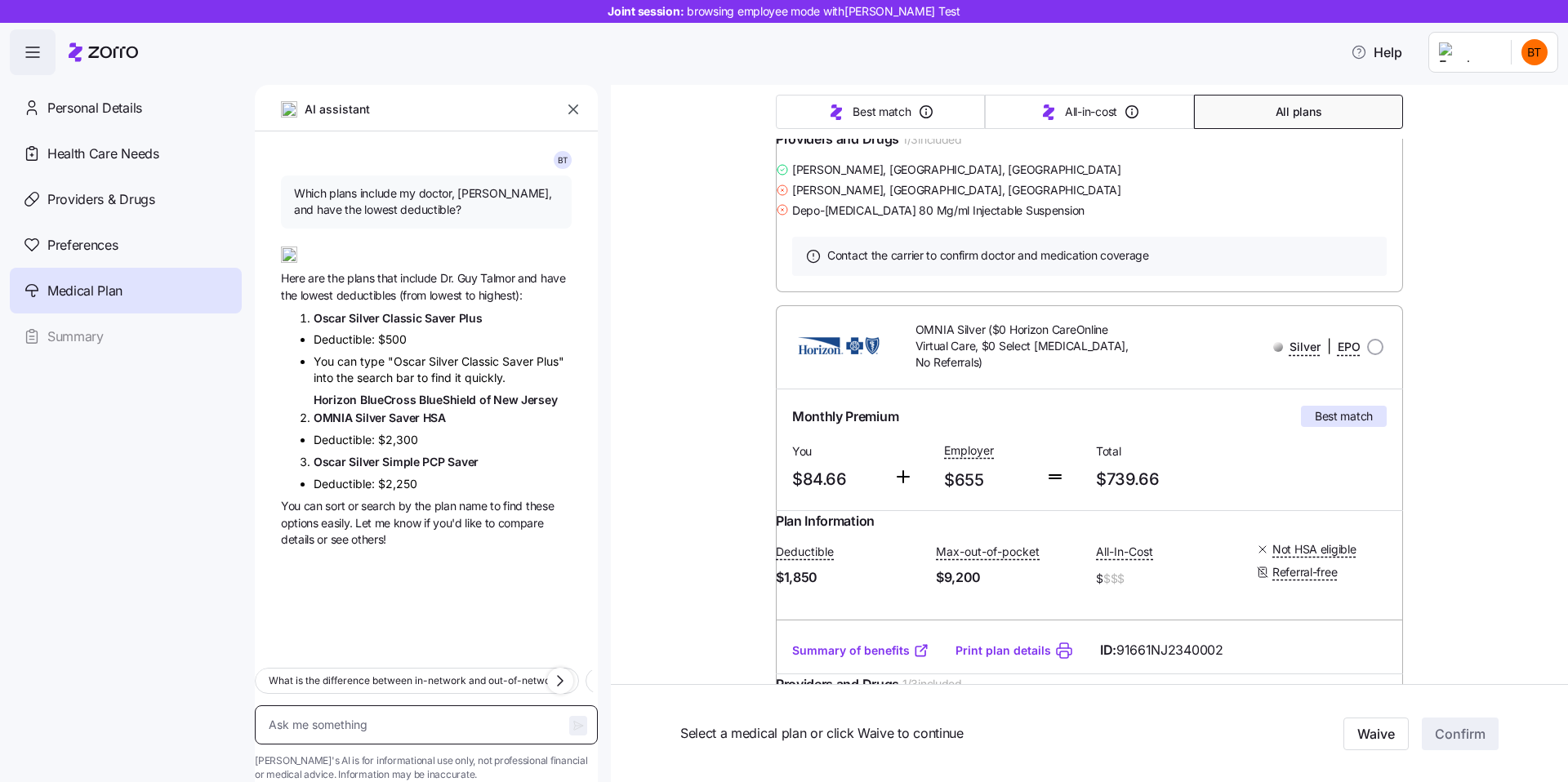
click at [440, 705] on textarea at bounding box center [425, 725] width 343 height 39
click at [433, 673] on span "What is the difference between in-network and out-of-network?" at bounding box center [417, 681] width 296 height 16
type textarea "x"
type textarea "What is the difference between in-network and out-of-network?"
click at [572, 719] on icon "button" at bounding box center [578, 725] width 13 height 13
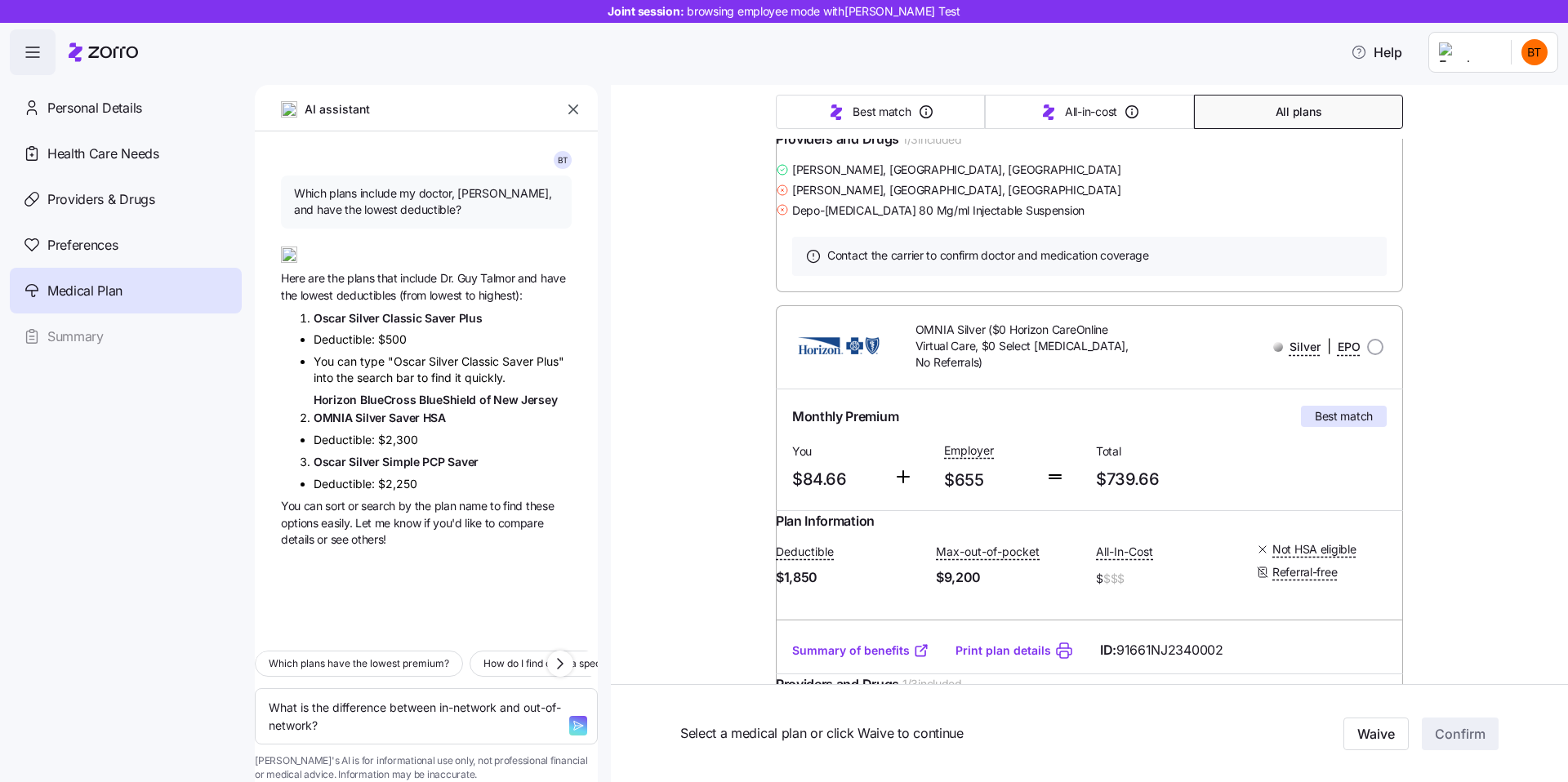
type textarea "x"
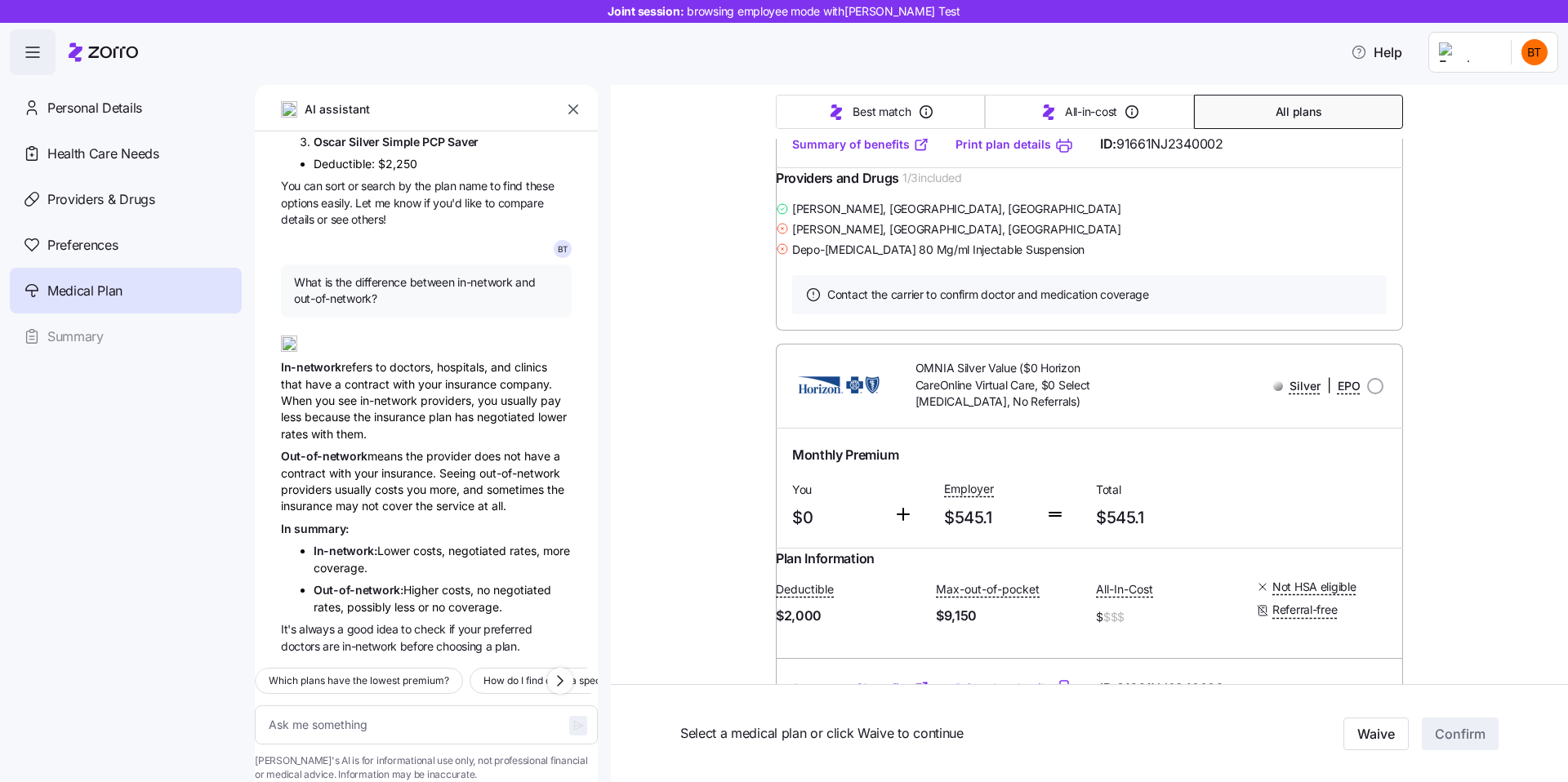
scroll to position [346, 0]
click at [481, 705] on textarea at bounding box center [425, 725] width 343 height 39
type textarea "x"
type textarea "H"
type textarea "x"
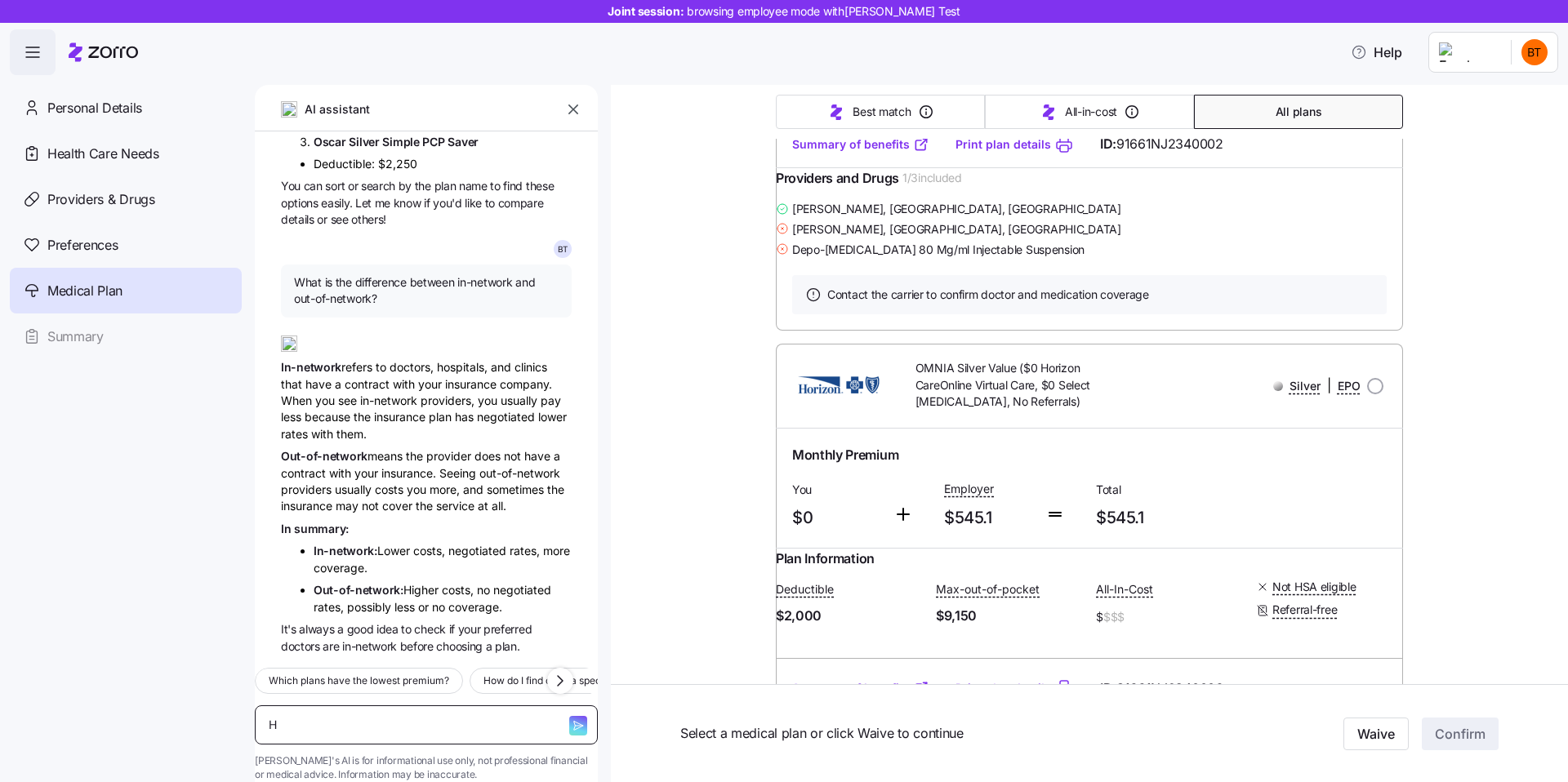
type textarea "Ho"
type textarea "x"
type textarea "How"
type textarea "x"
type textarea "How"
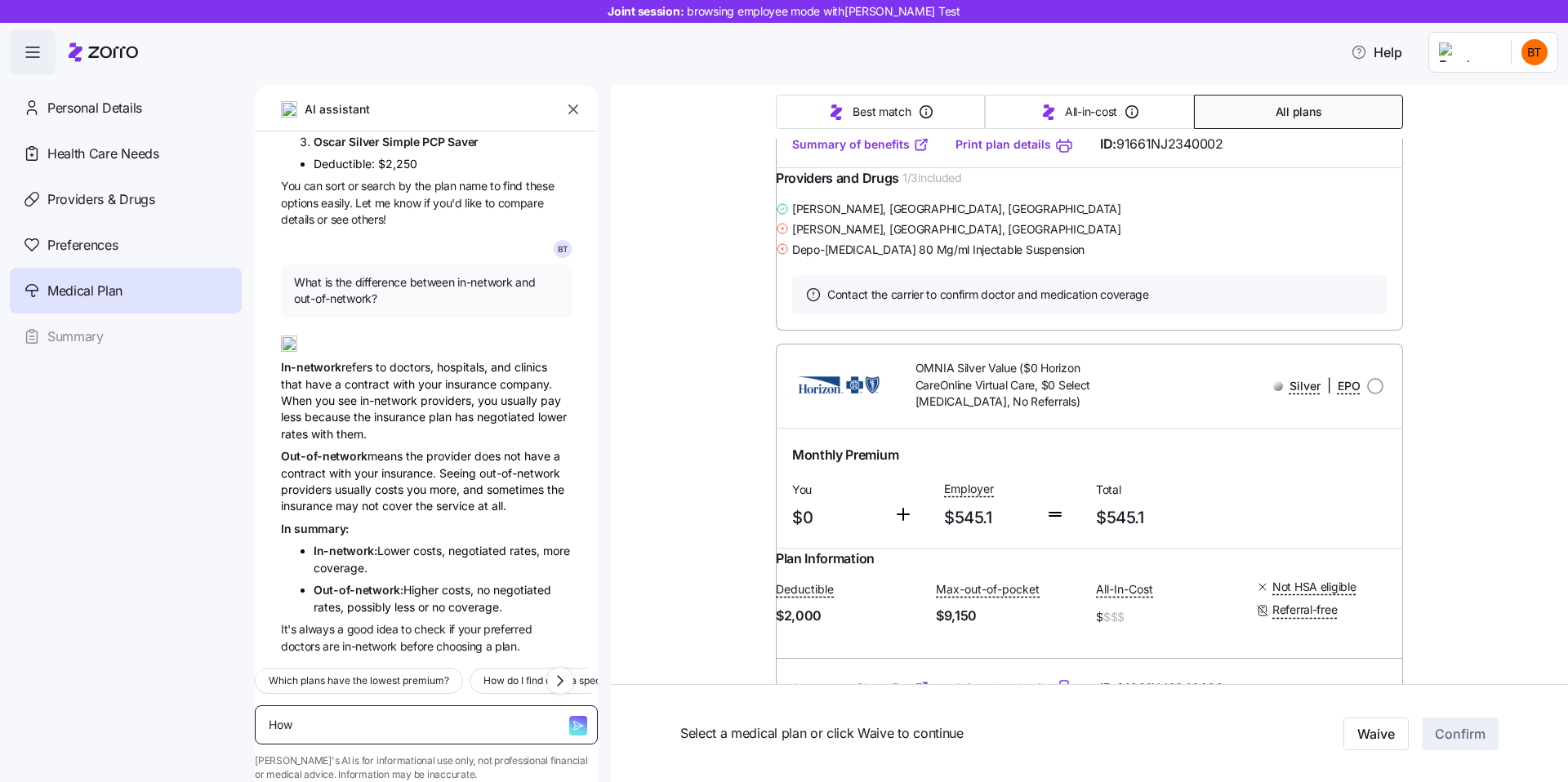
type textarea "x"
type textarea "How d"
type textarea "x"
type textarea "How do"
type textarea "x"
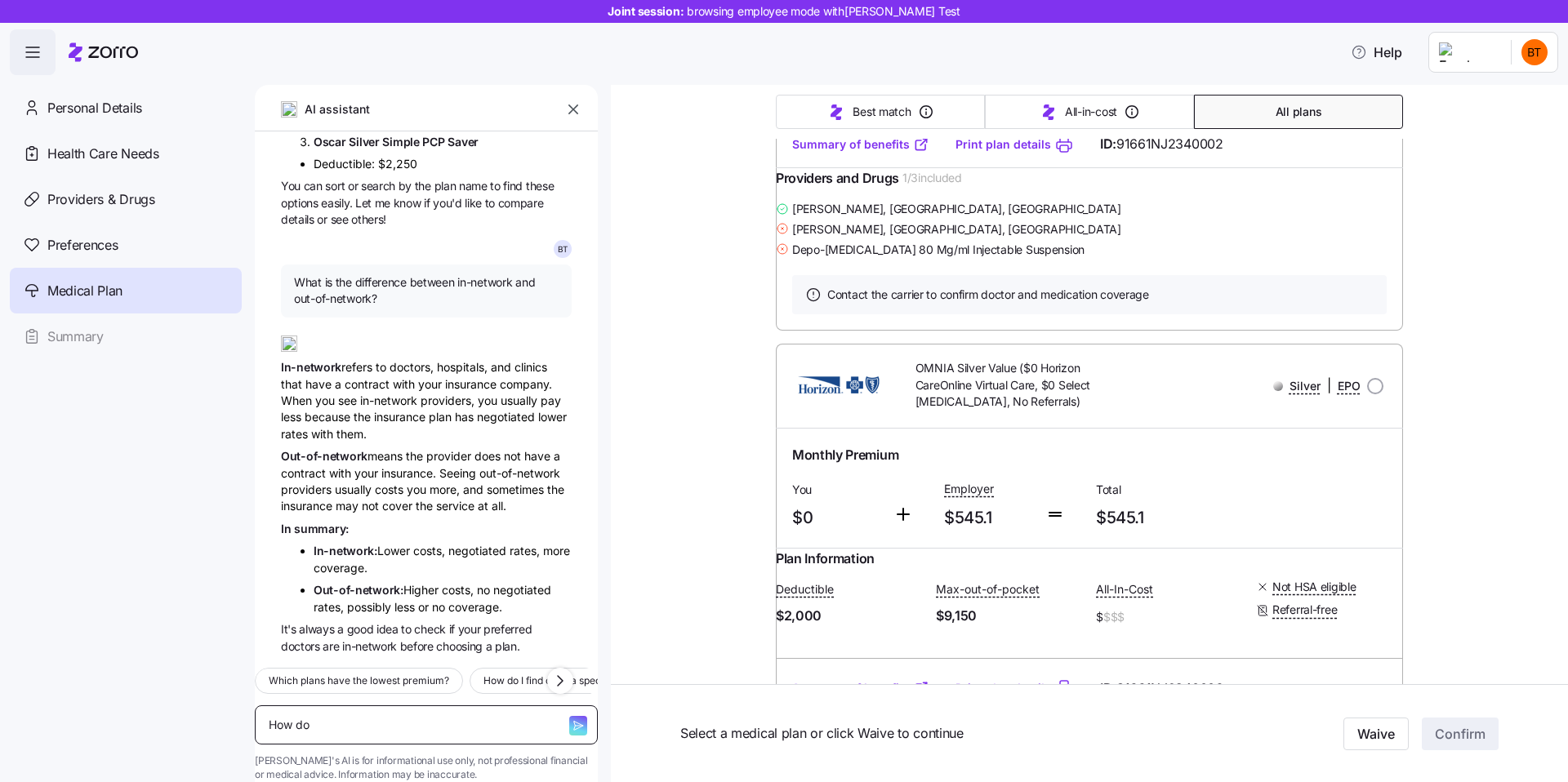
type textarea "How doe"
type textarea "x"
type textarea "How does"
type textarea "x"
type textarea "How does"
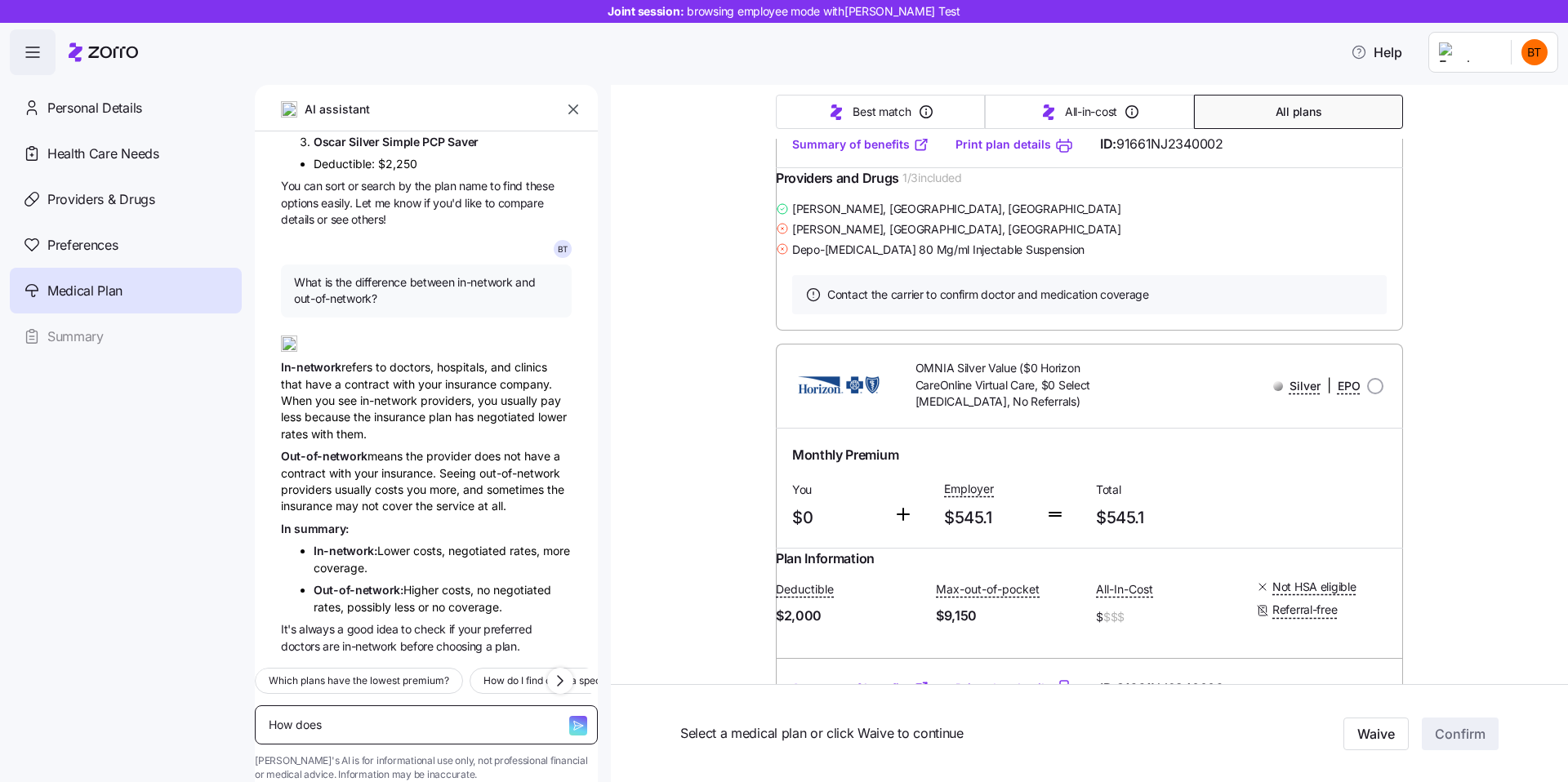
type textarea "x"
type textarea "How does m"
type textarea "x"
type textarea "How does my"
type textarea "x"
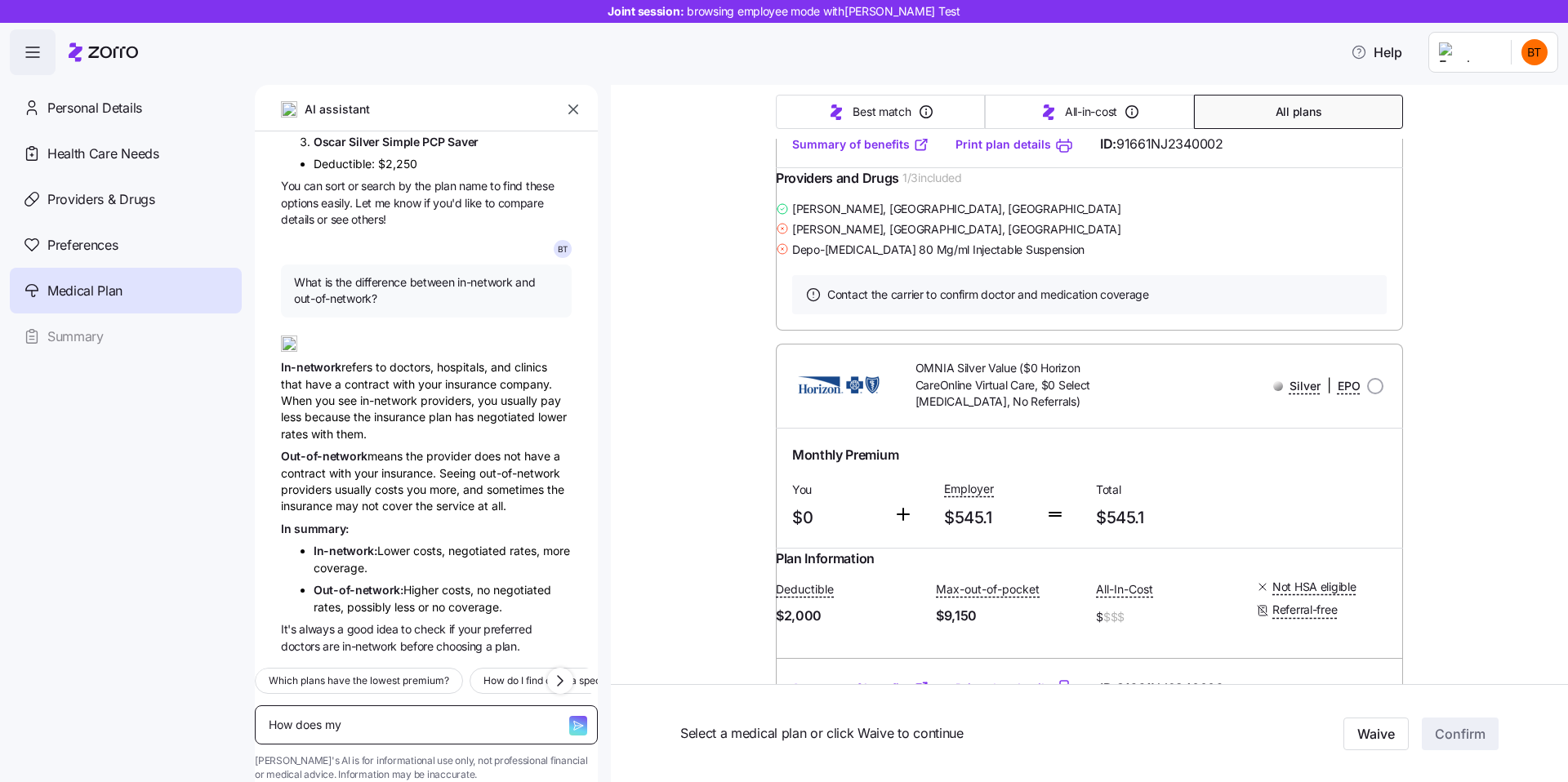
type textarea "How does my"
type textarea "x"
type textarea "How does my"
type textarea "x"
type textarea "How does m"
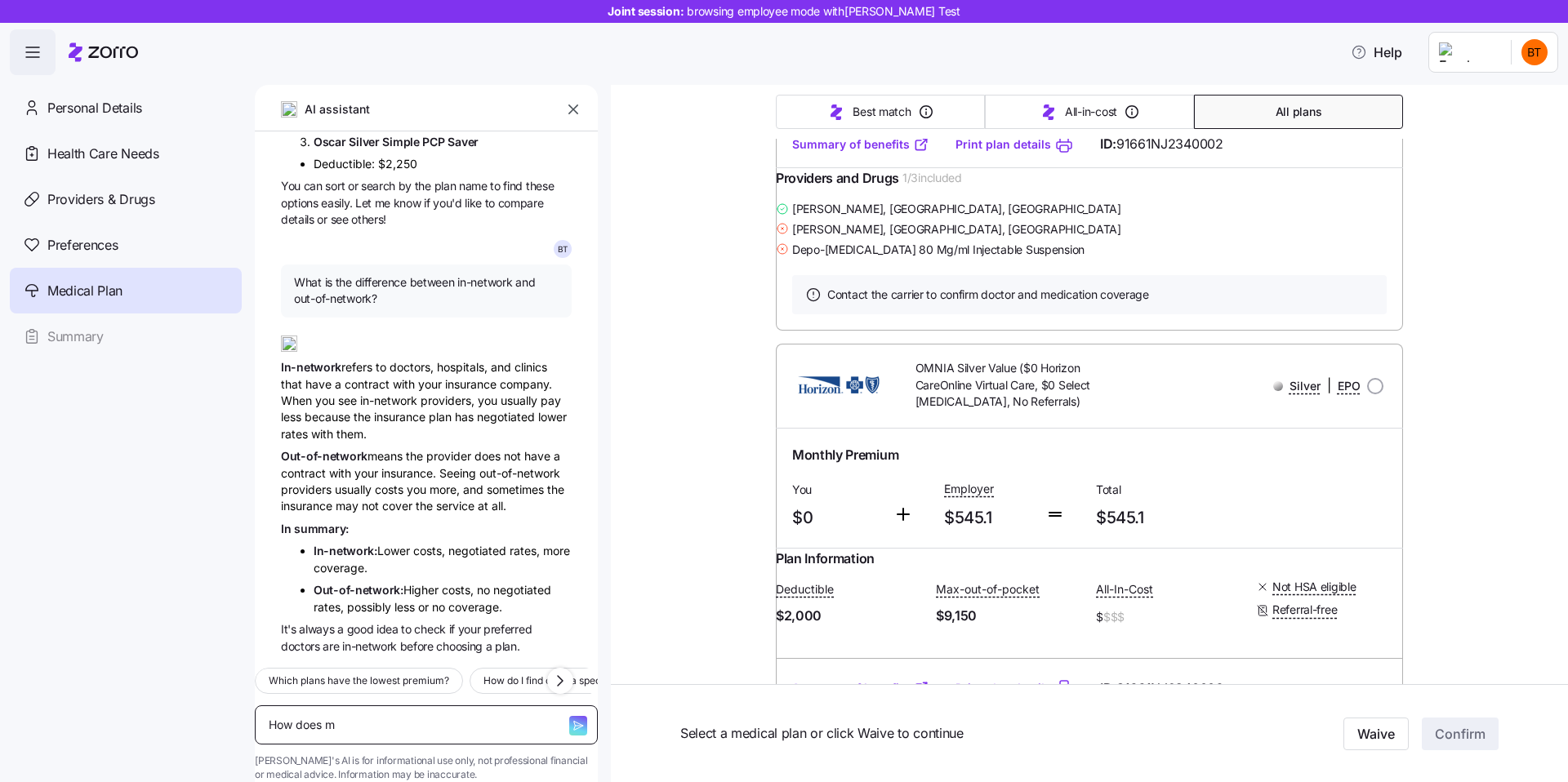
type textarea "x"
type textarea "How does"
type textarea "x"
type textarea "How does"
type textarea "x"
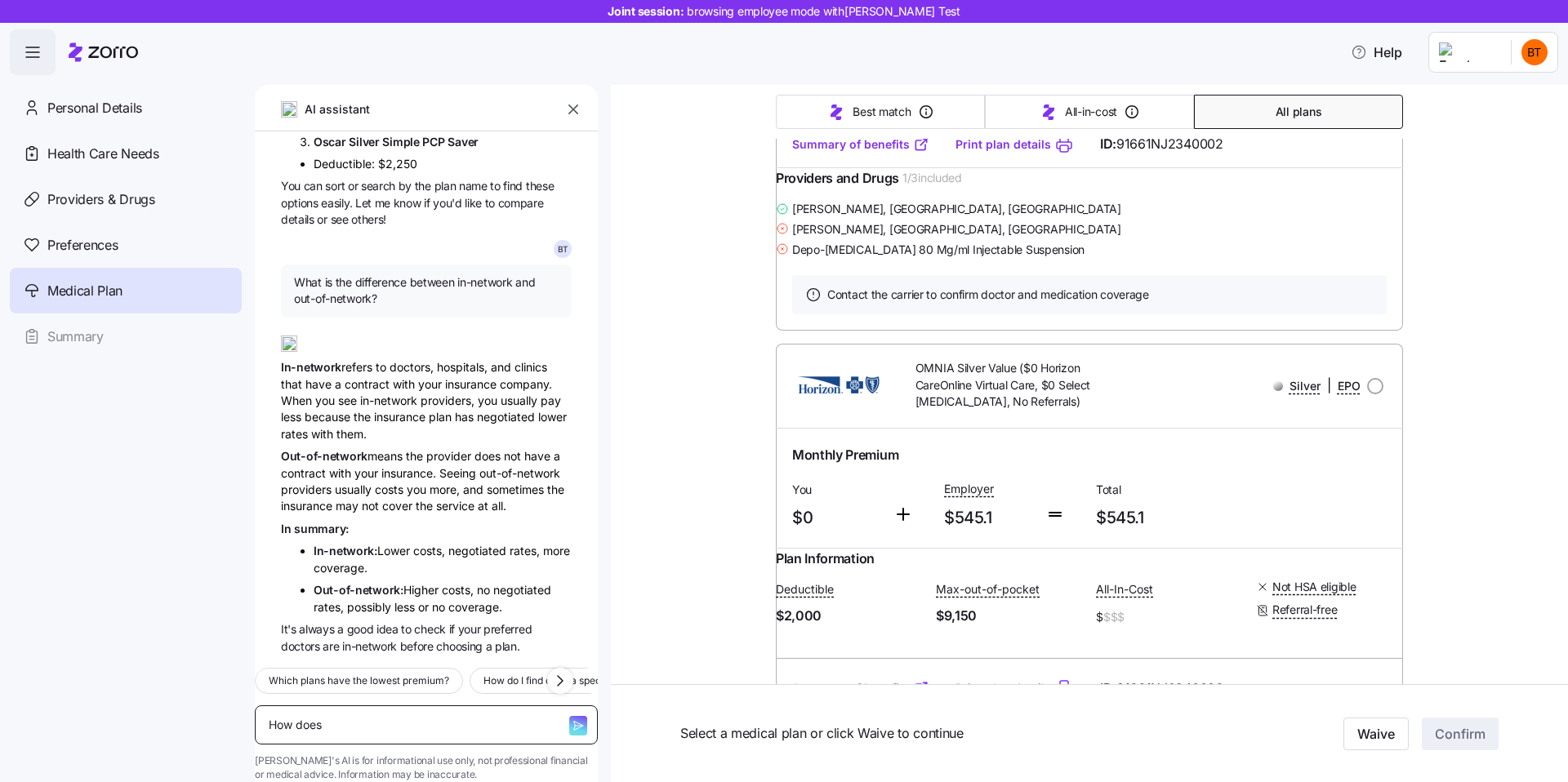
type textarea "How doe"
type textarea "x"
type textarea "How do"
type textarea "x"
type textarea "How d"
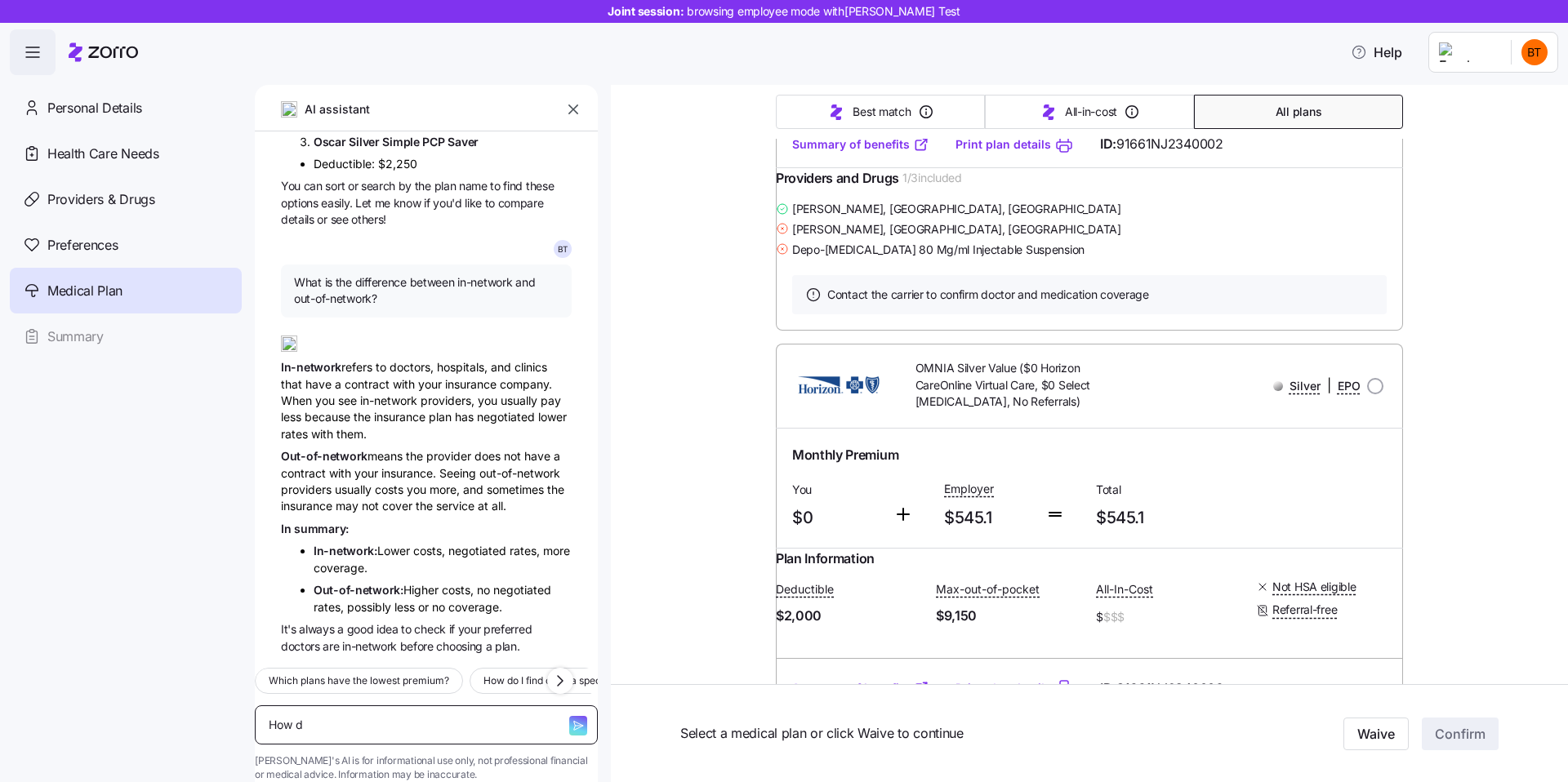
type textarea "x"
type textarea "How"
type textarea "x"
type textarea "How w"
type textarea "x"
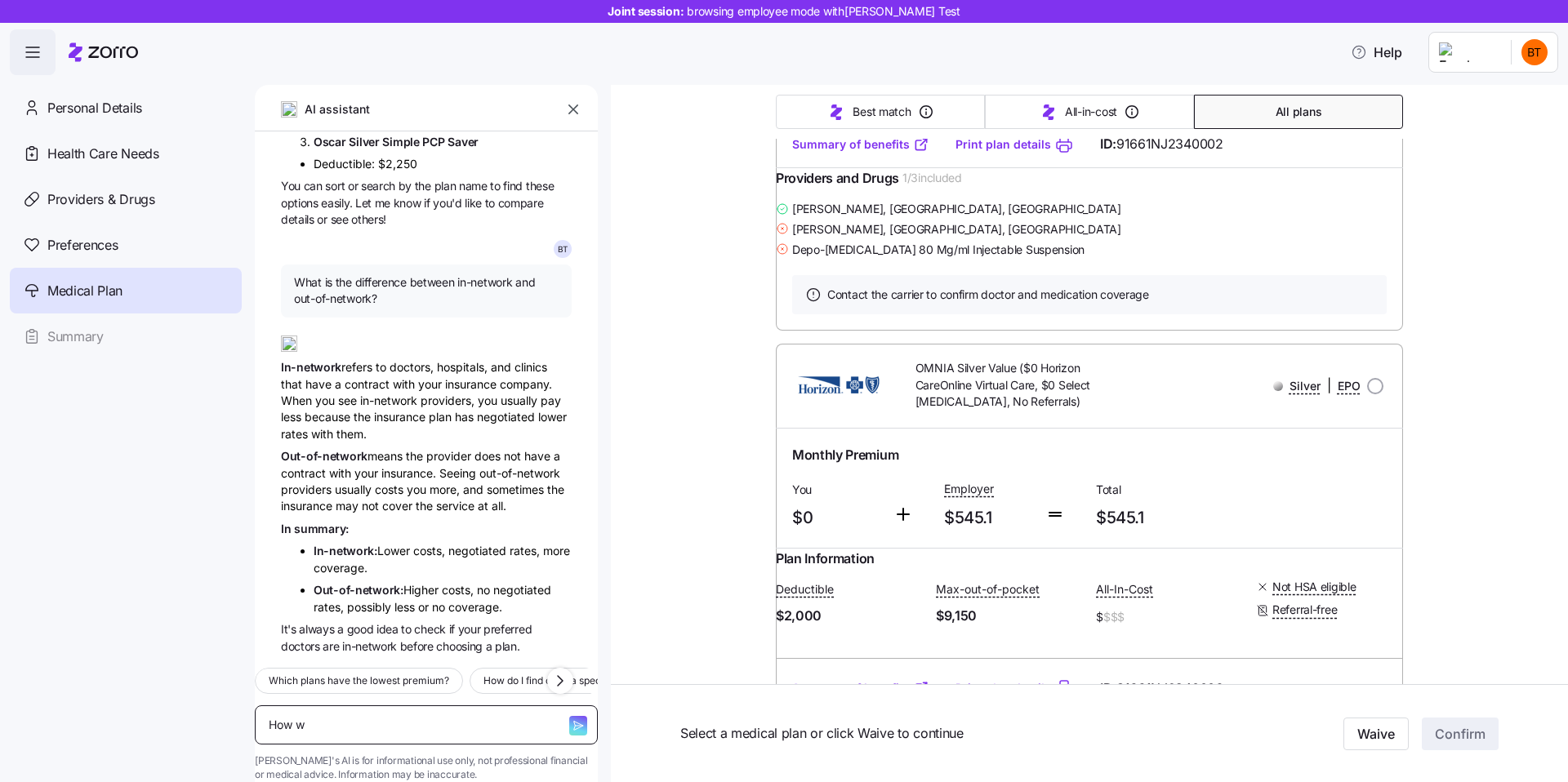
type textarea "How wi"
type textarea "x"
type textarea "How wil"
type textarea "x"
type textarea "How will"
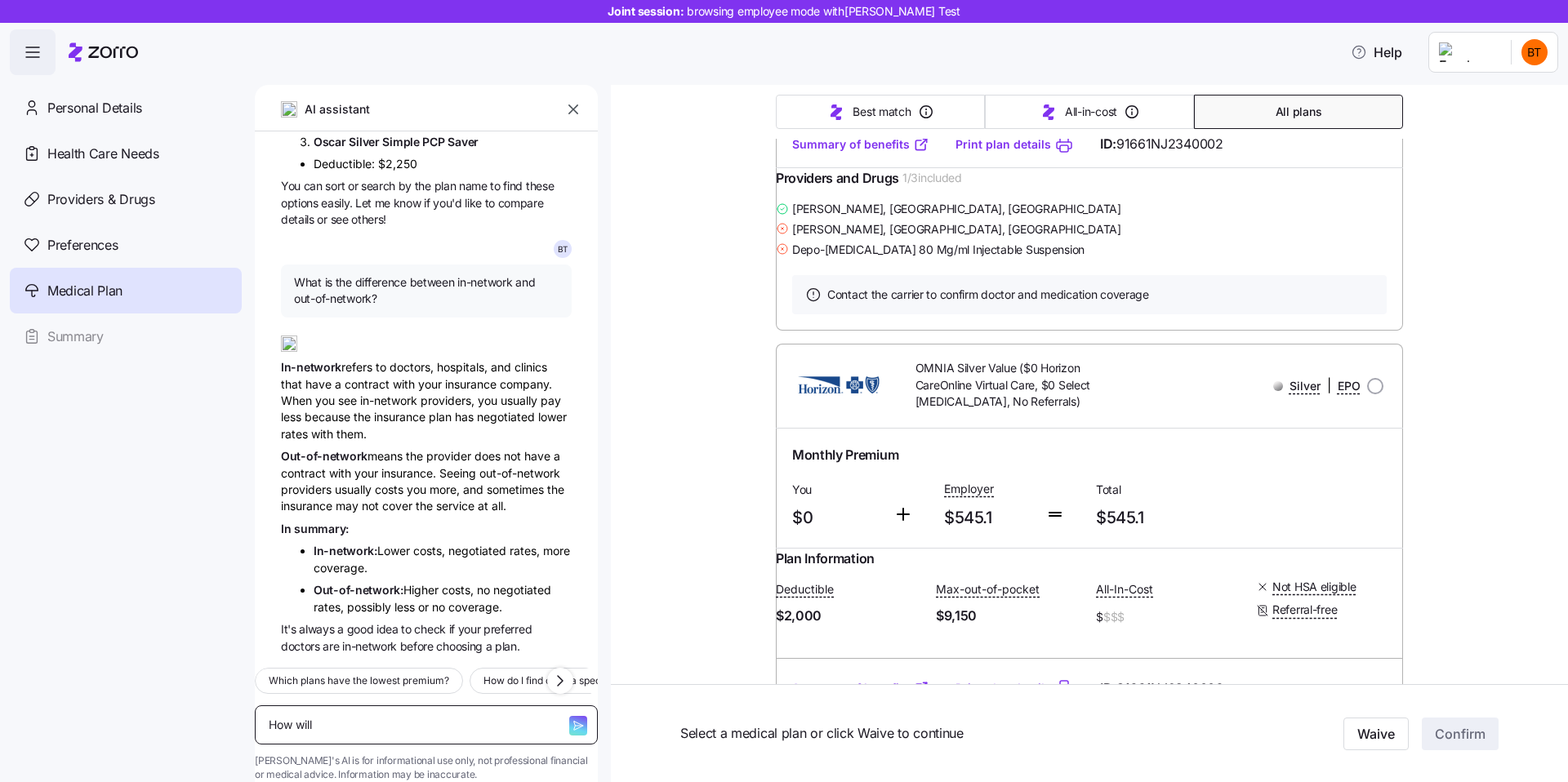
type textarea "x"
type textarea "How will"
type textarea "x"
type textarea "How will m"
type textarea "x"
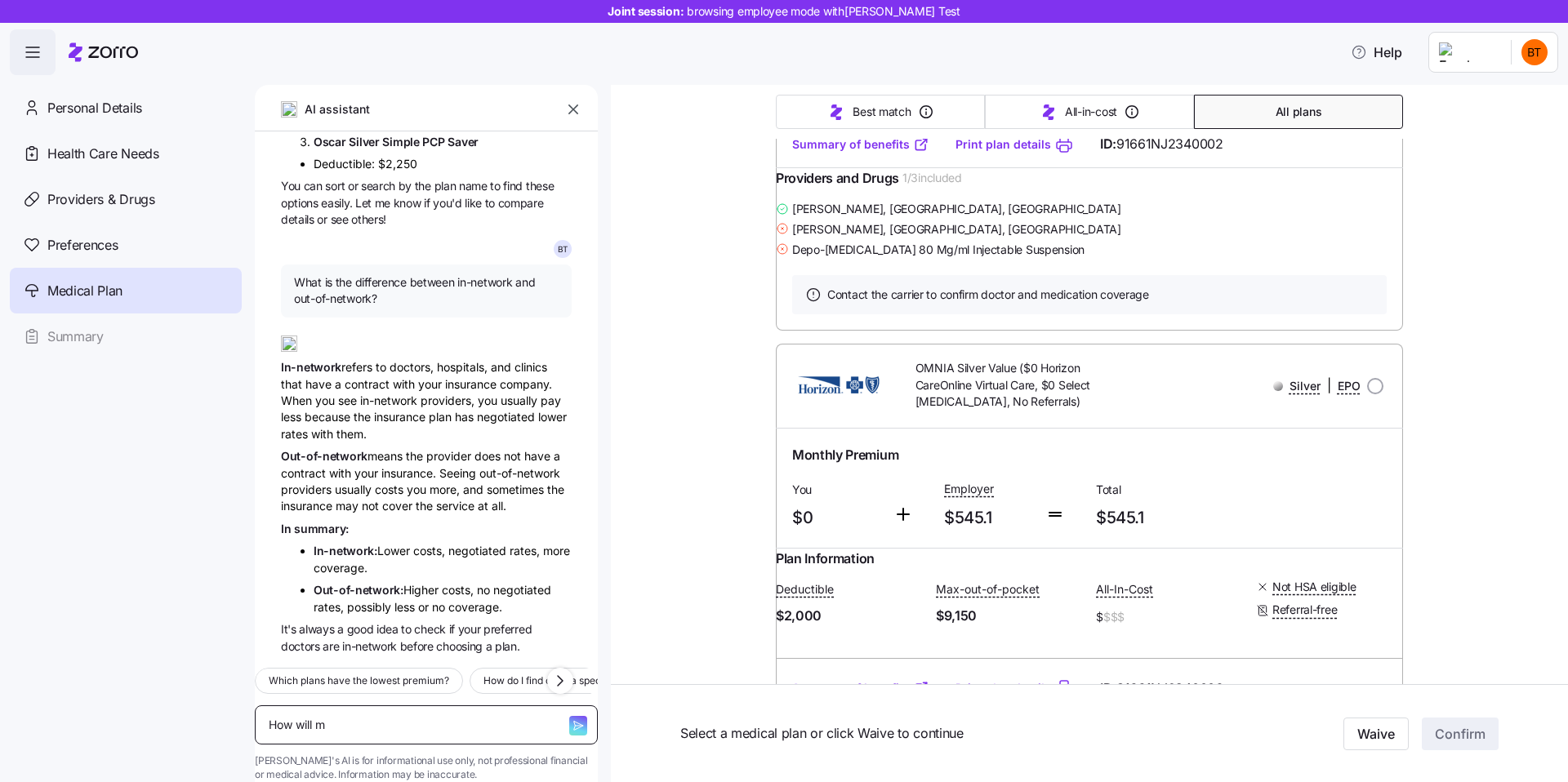
type textarea "How will my"
type textarea "x"
type textarea "How will my"
type textarea "x"
type textarea "How will my p"
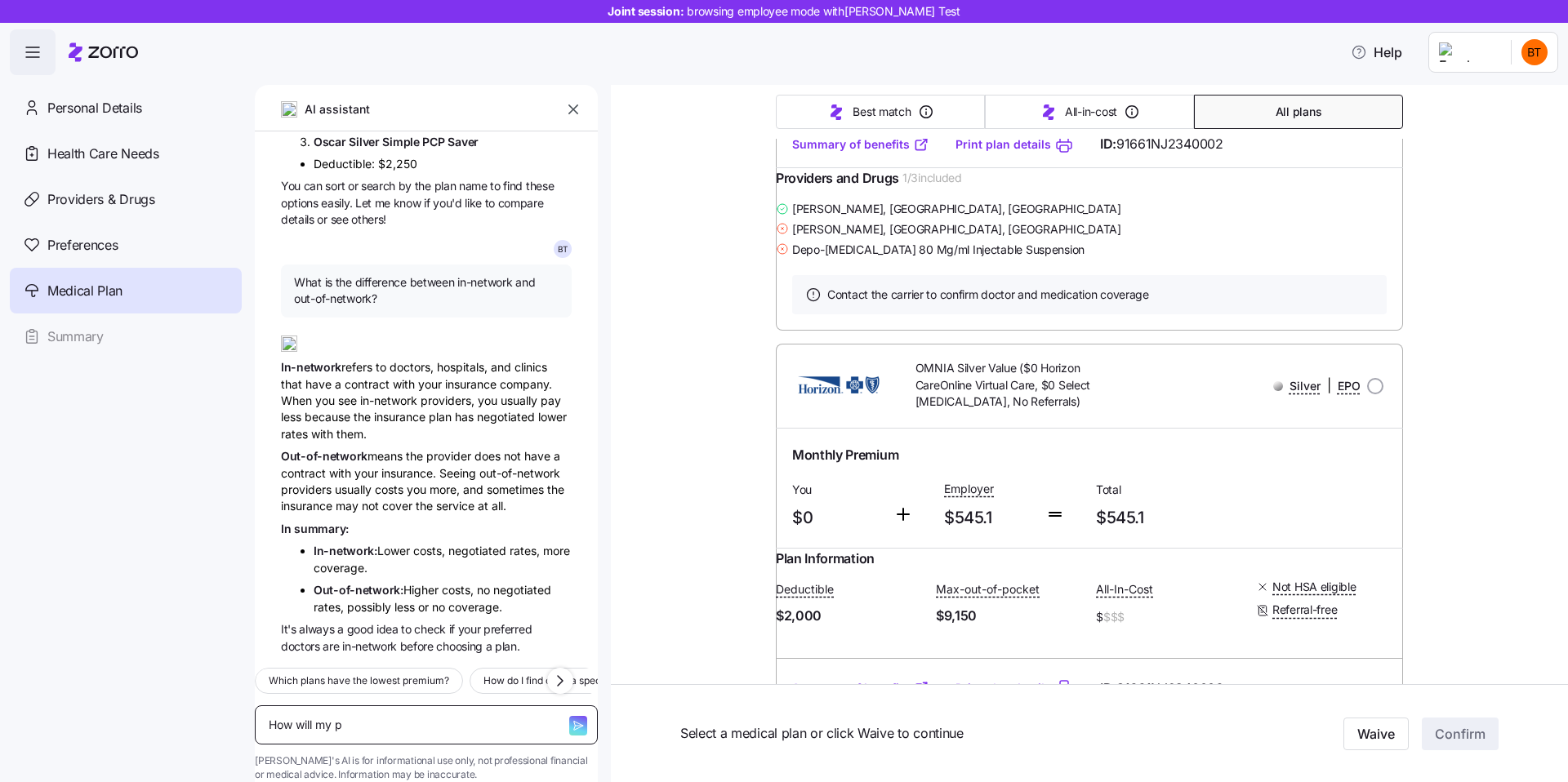
type textarea "x"
type textarea "How will my pr"
type textarea "x"
type textarea "How will my pre"
type textarea "x"
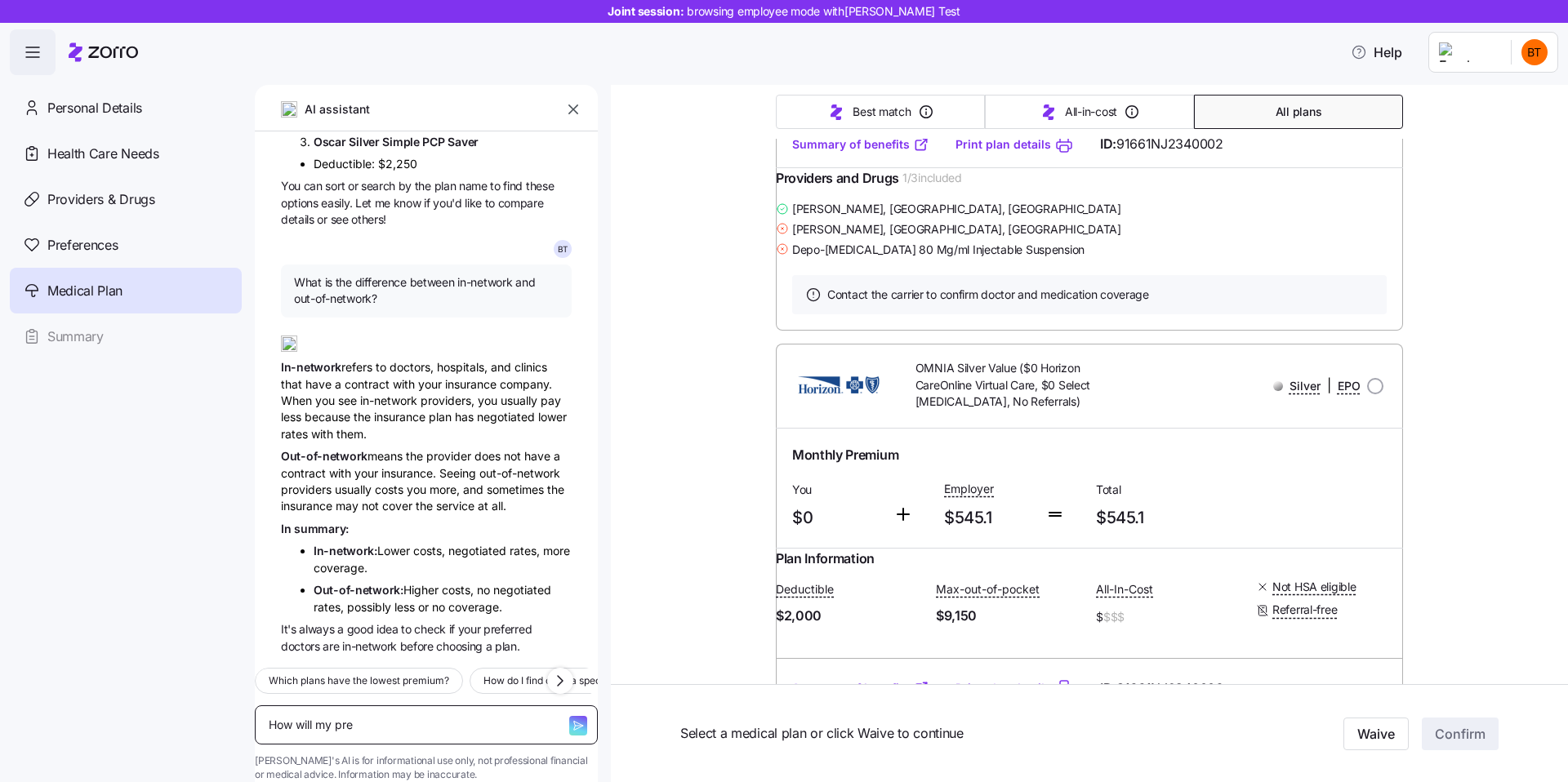
type textarea "How will my prem"
type textarea "x"
type textarea "How will my premi"
type textarea "x"
type textarea "How will my premiu"
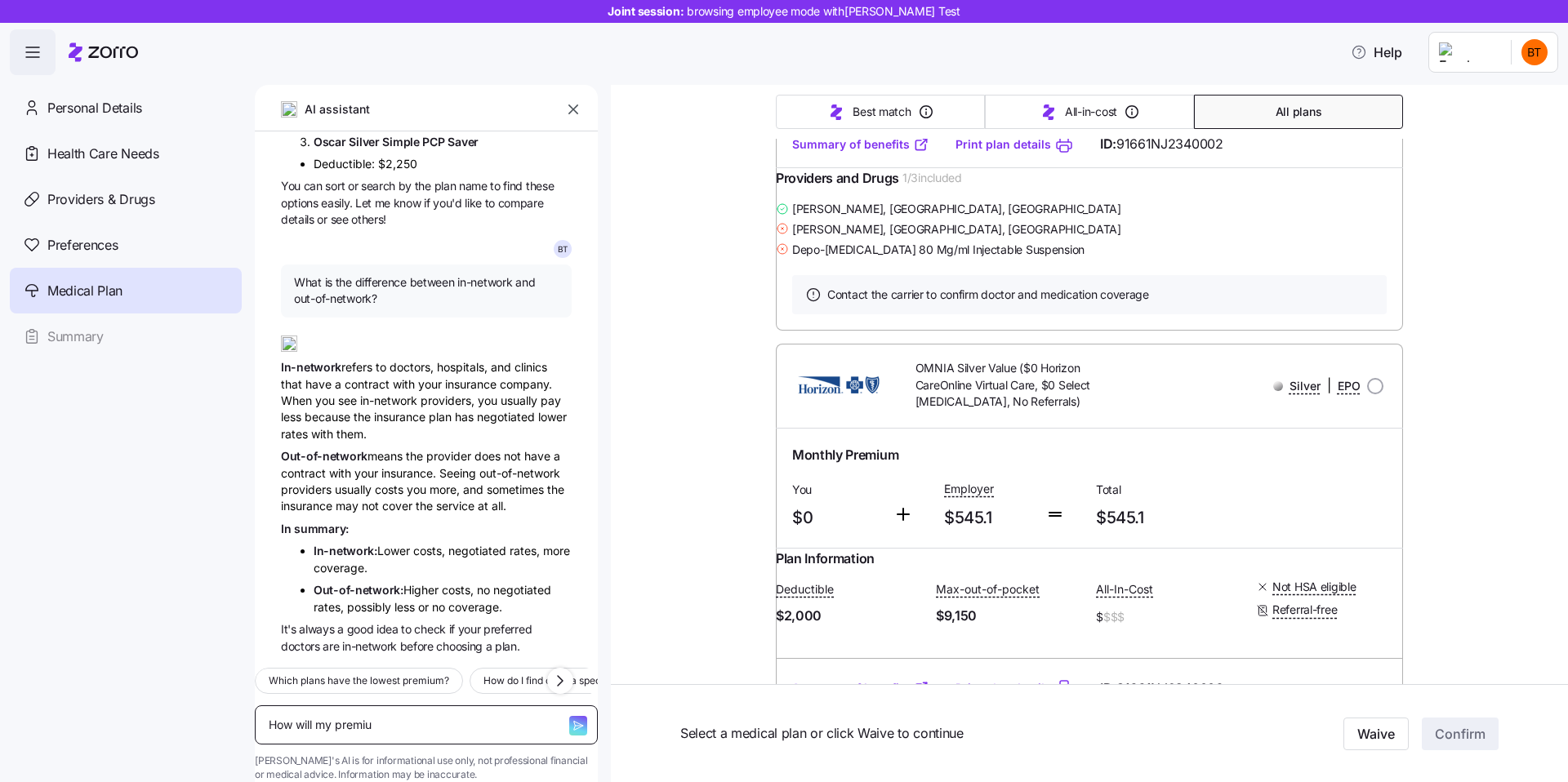
type textarea "x"
type textarea "How will my premium"
type textarea "x"
type textarea "How will my premium"
type textarea "x"
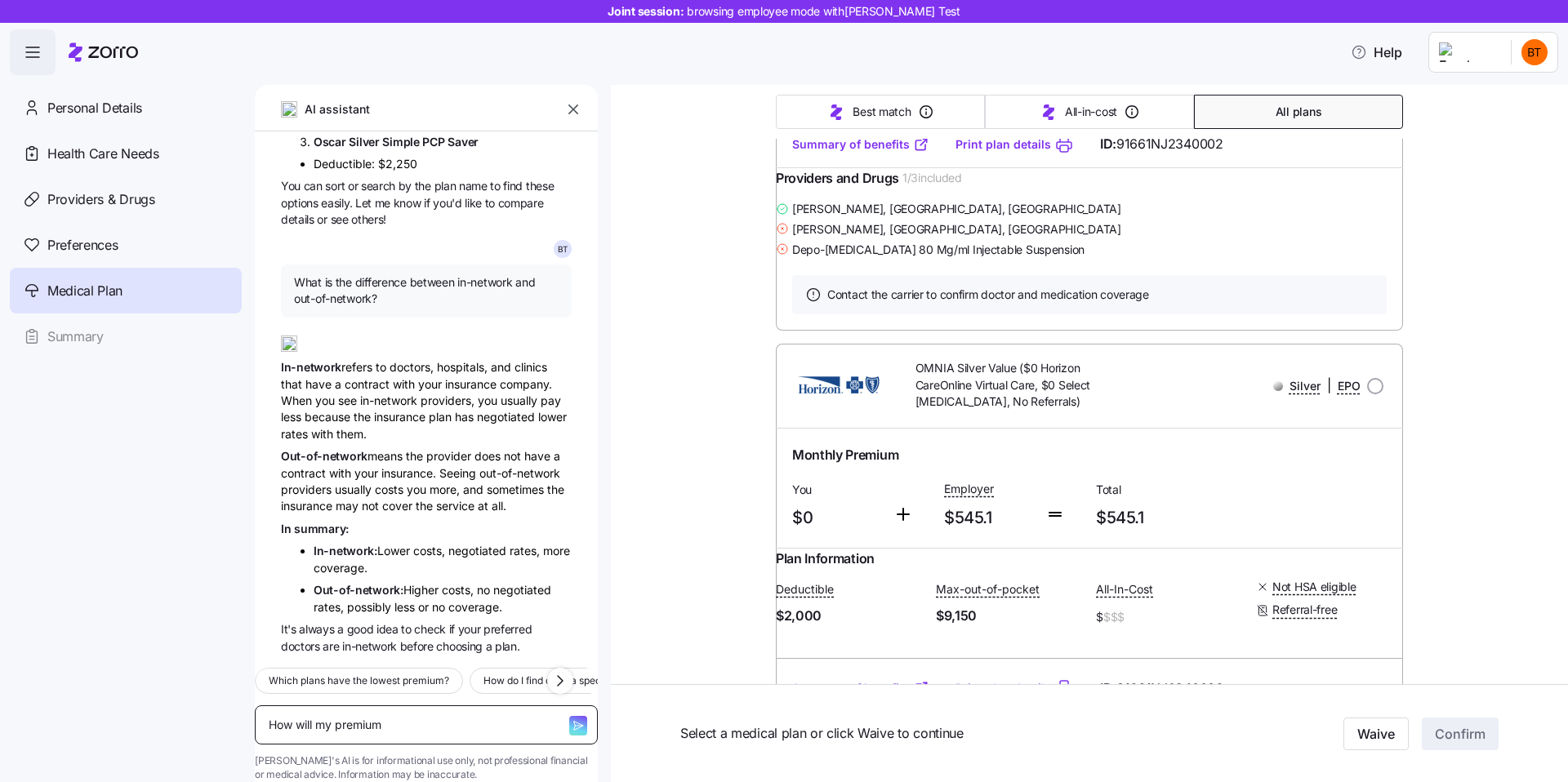
type textarea "How will my premium b"
type textarea "x"
type textarea "How will my premium be"
type textarea "x"
type textarea "How will my premium be"
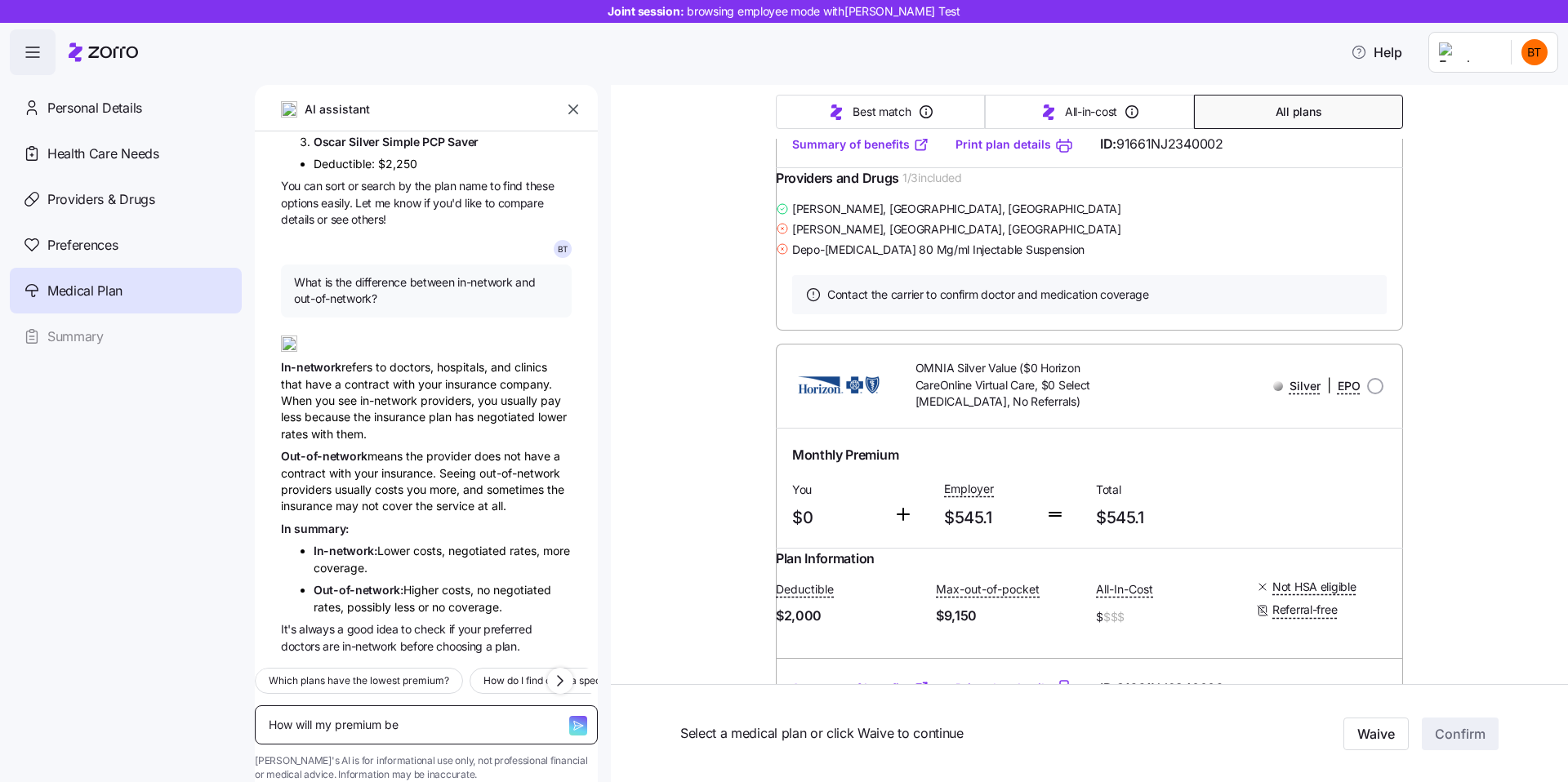
type textarea "x"
type textarea "How will my premium be r"
type textarea "x"
type textarea "How will my premium be re"
type textarea "x"
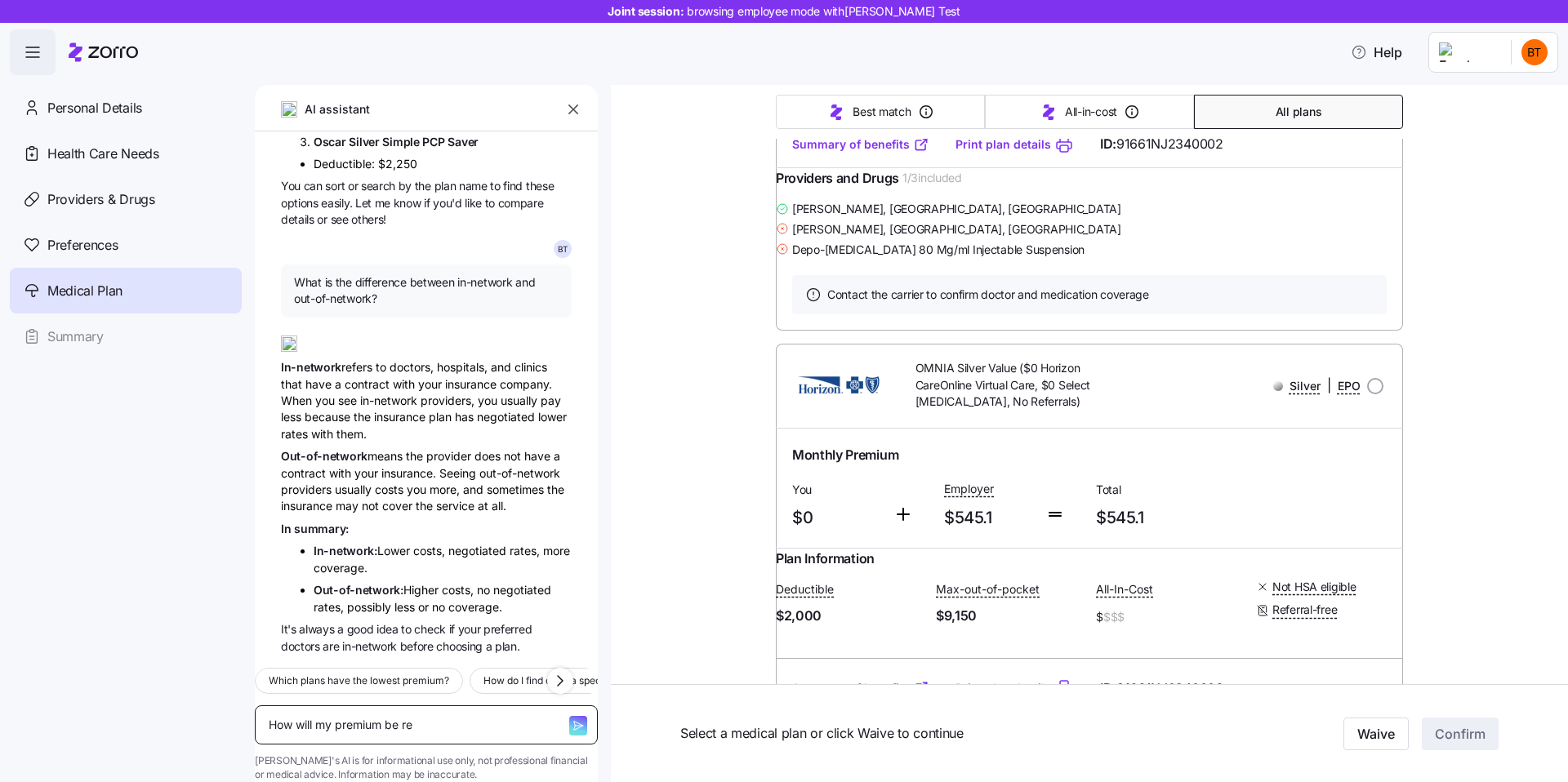
type textarea "How will my premium be ref"
type textarea "x"
type textarea "How will my premium be refl"
type textarea "x"
type textarea "How will my premium be refle"
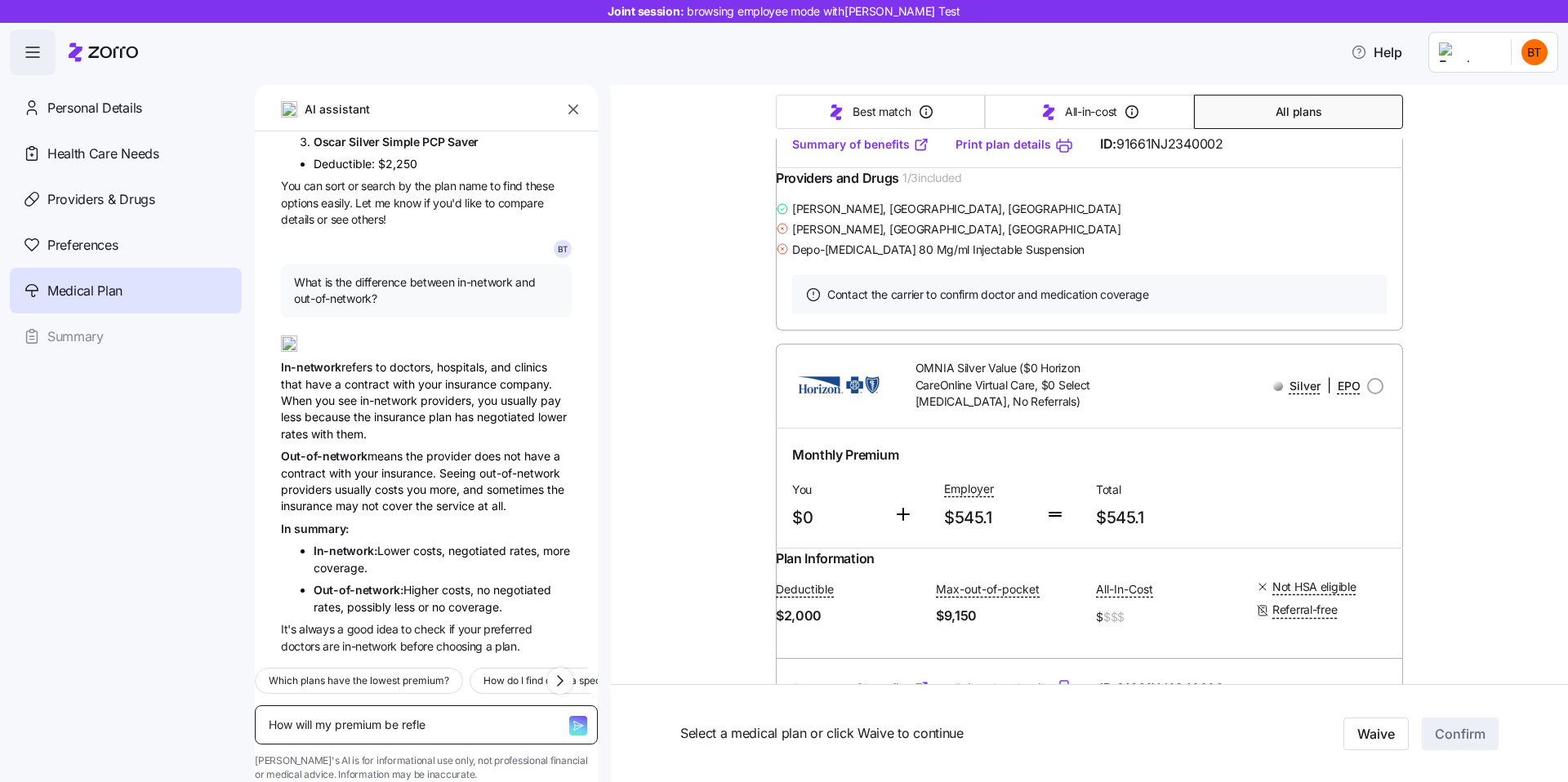
type textarea "x"
type textarea "How will my premium be reflec"
type textarea "x"
type textarea "How will my premium be reflect"
type textarea "x"
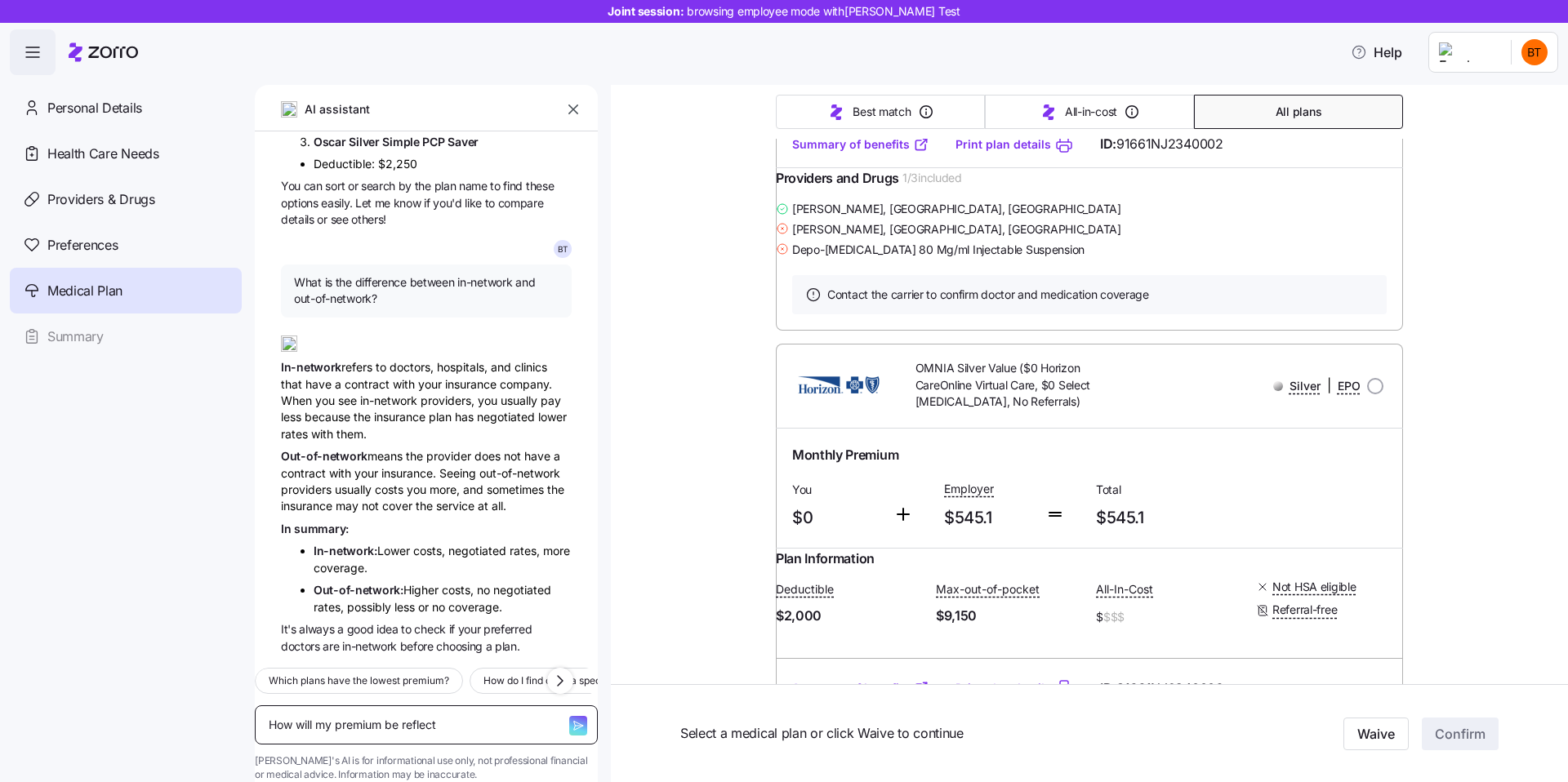
type textarea "How will my premium be reflecte"
type textarea "x"
type textarea "How will my premium be reflected"
type textarea "x"
type textarea "How will my premium be reflected"
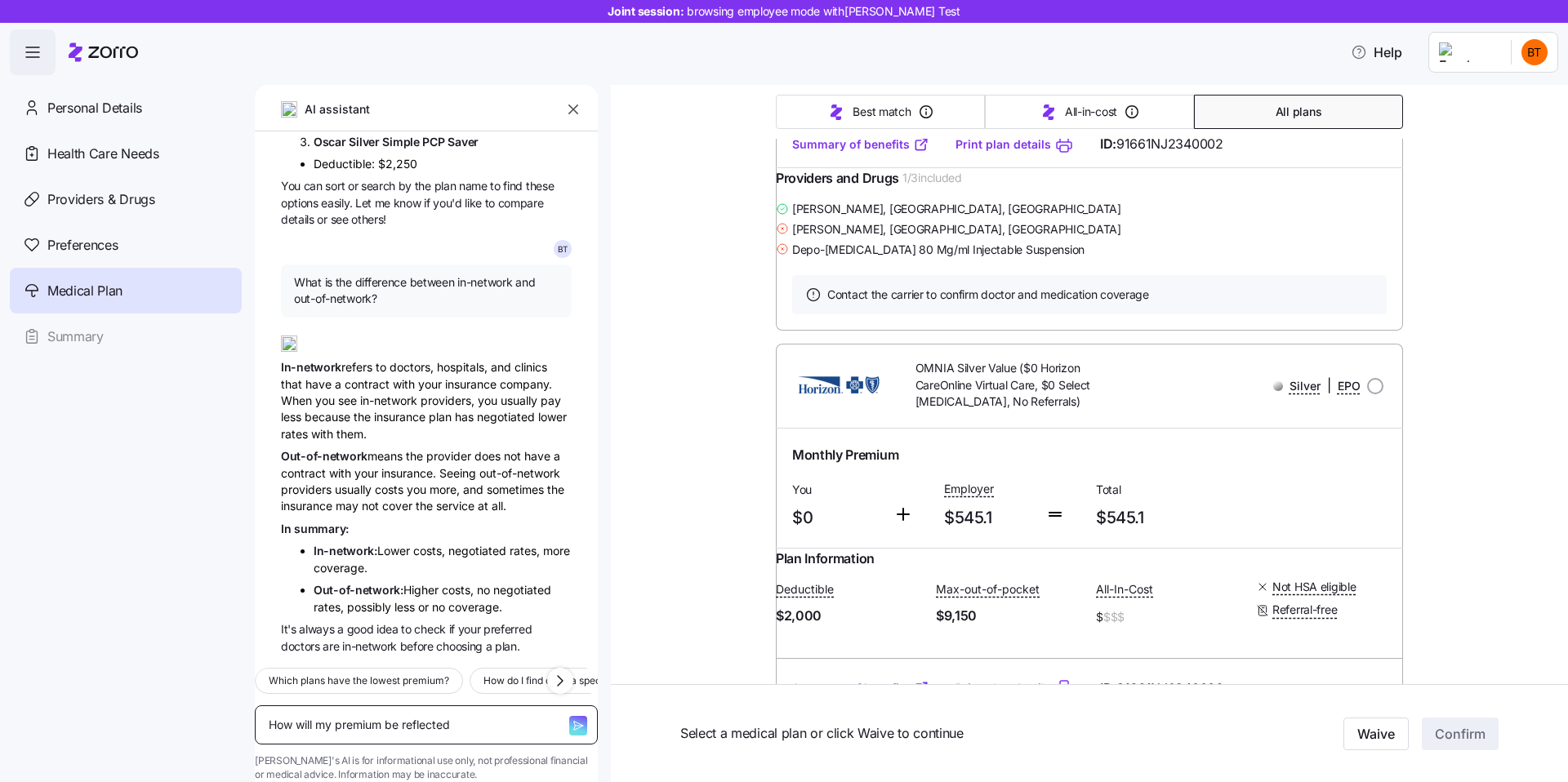
type textarea "x"
type textarea "How will my premium be reflected i"
type textarea "x"
type textarea "How will my premium be reflected in"
type textarea "x"
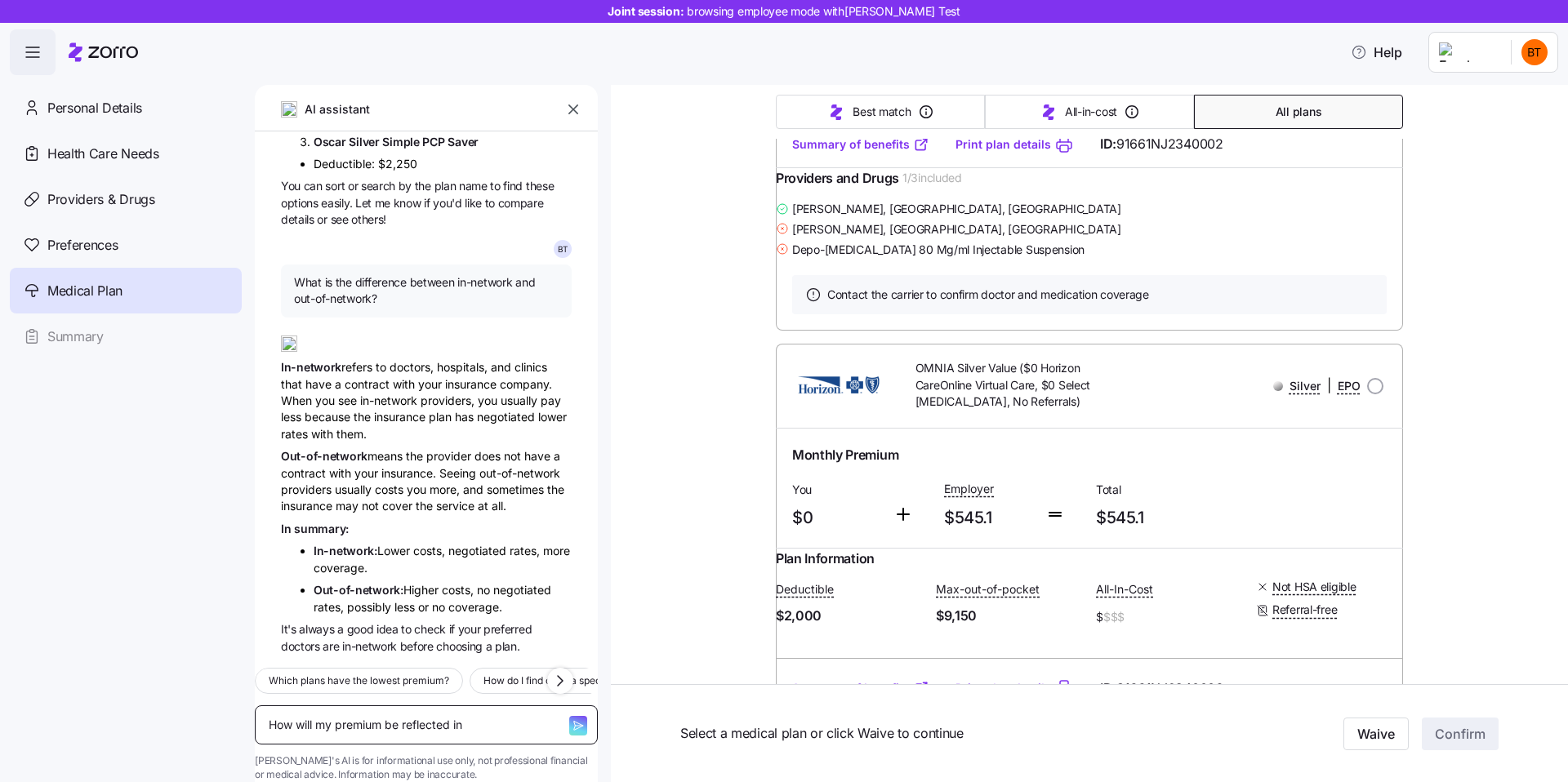
type textarea "How will my premium be reflected in"
type textarea "x"
type textarea "How will my premium be reflected in t"
type textarea "x"
type textarea "How will my premium be reflected in th"
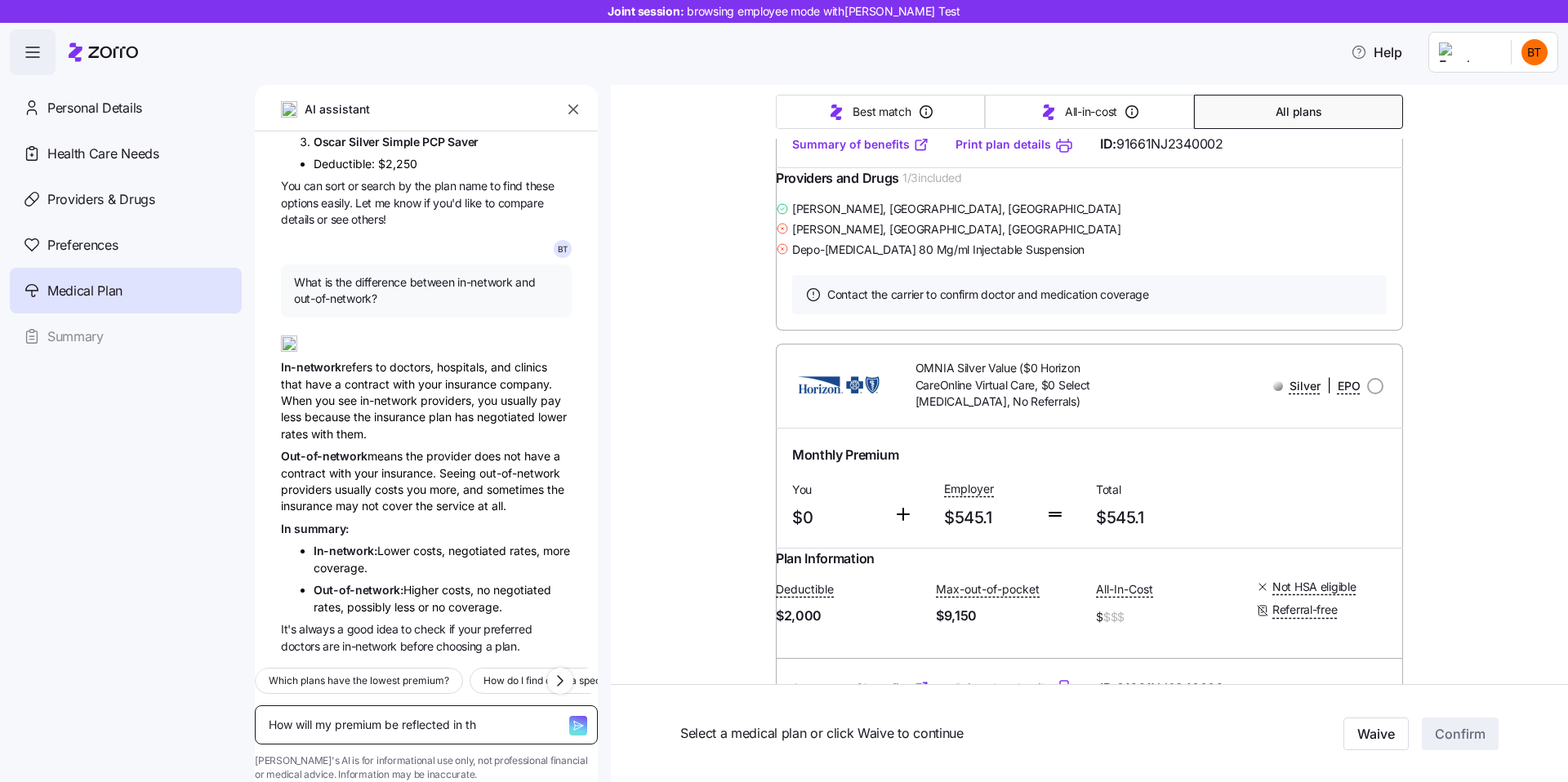
type textarea "x"
type textarea "How will my premium be reflected in the"
type textarea "x"
type textarea "How will my premium be reflected in the"
type textarea "x"
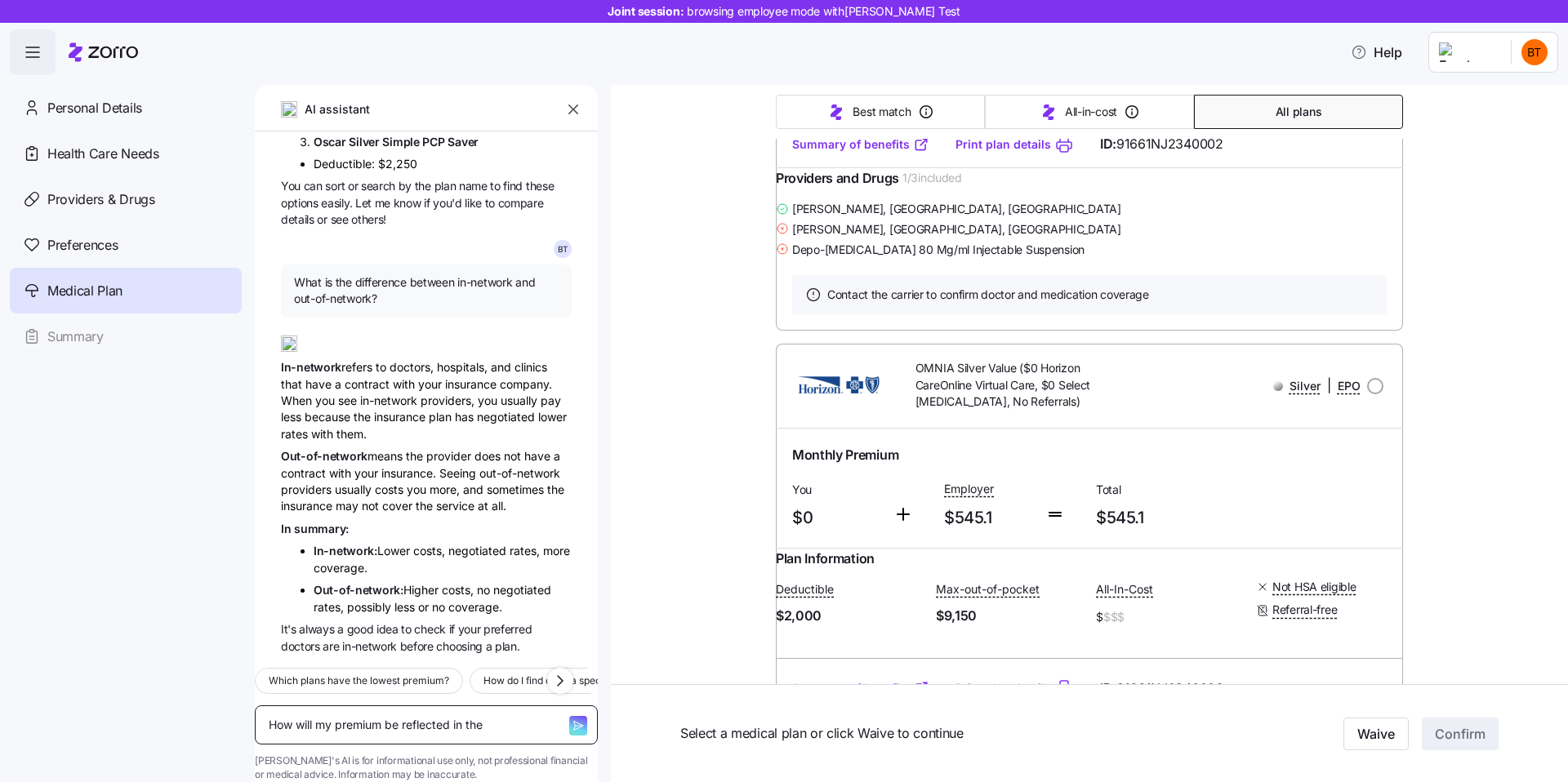
type textarea "How will my premium be reflected in the p"
type textarea "x"
type textarea "How will my premium be reflected in the pa"
type textarea "x"
type textarea "How will my premium be reflected in the pay"
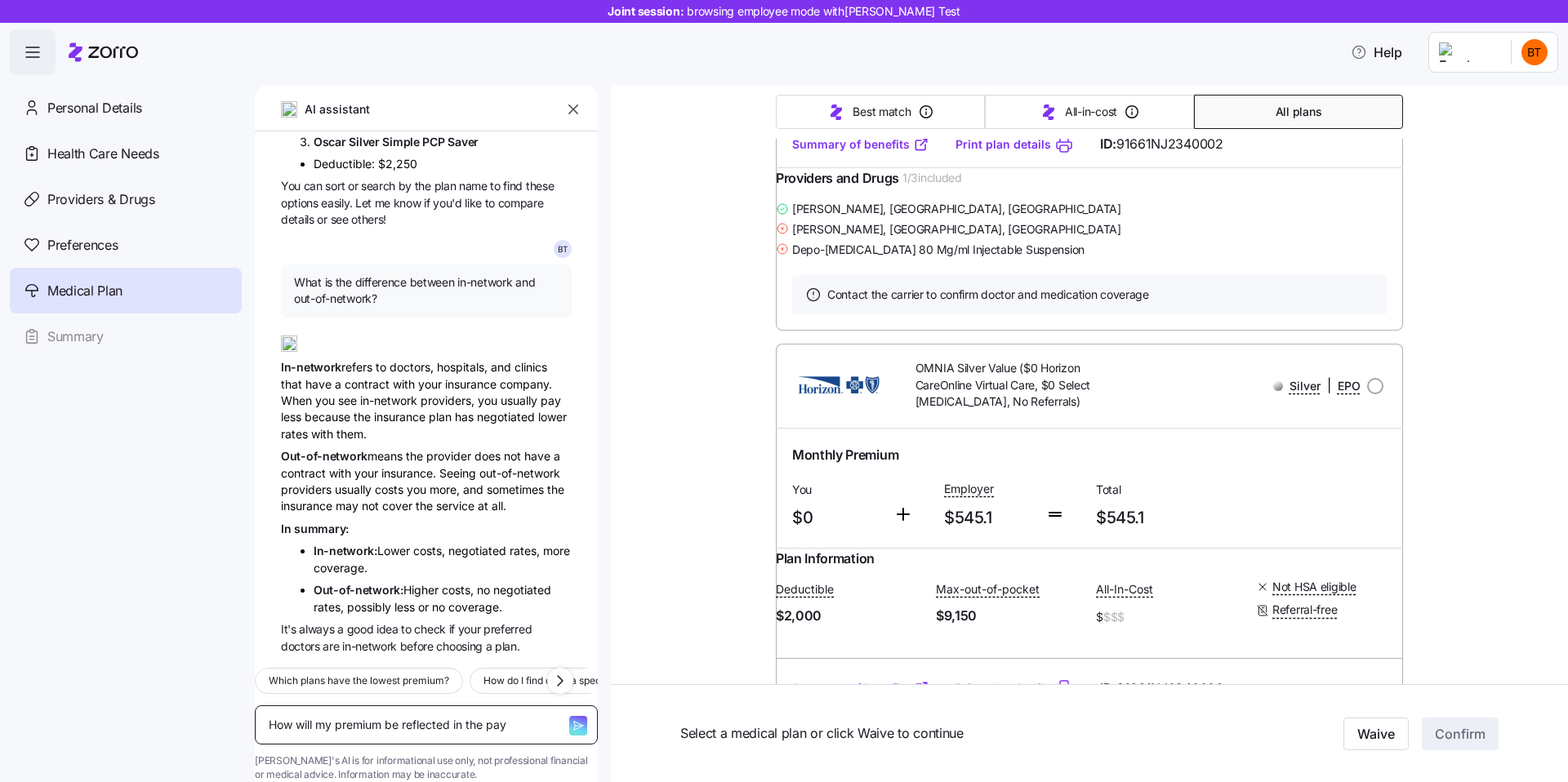
type textarea "x"
type textarea "How will my premium be reflected in the payr"
type textarea "x"
type textarea "How will my premium be reflected in the payro"
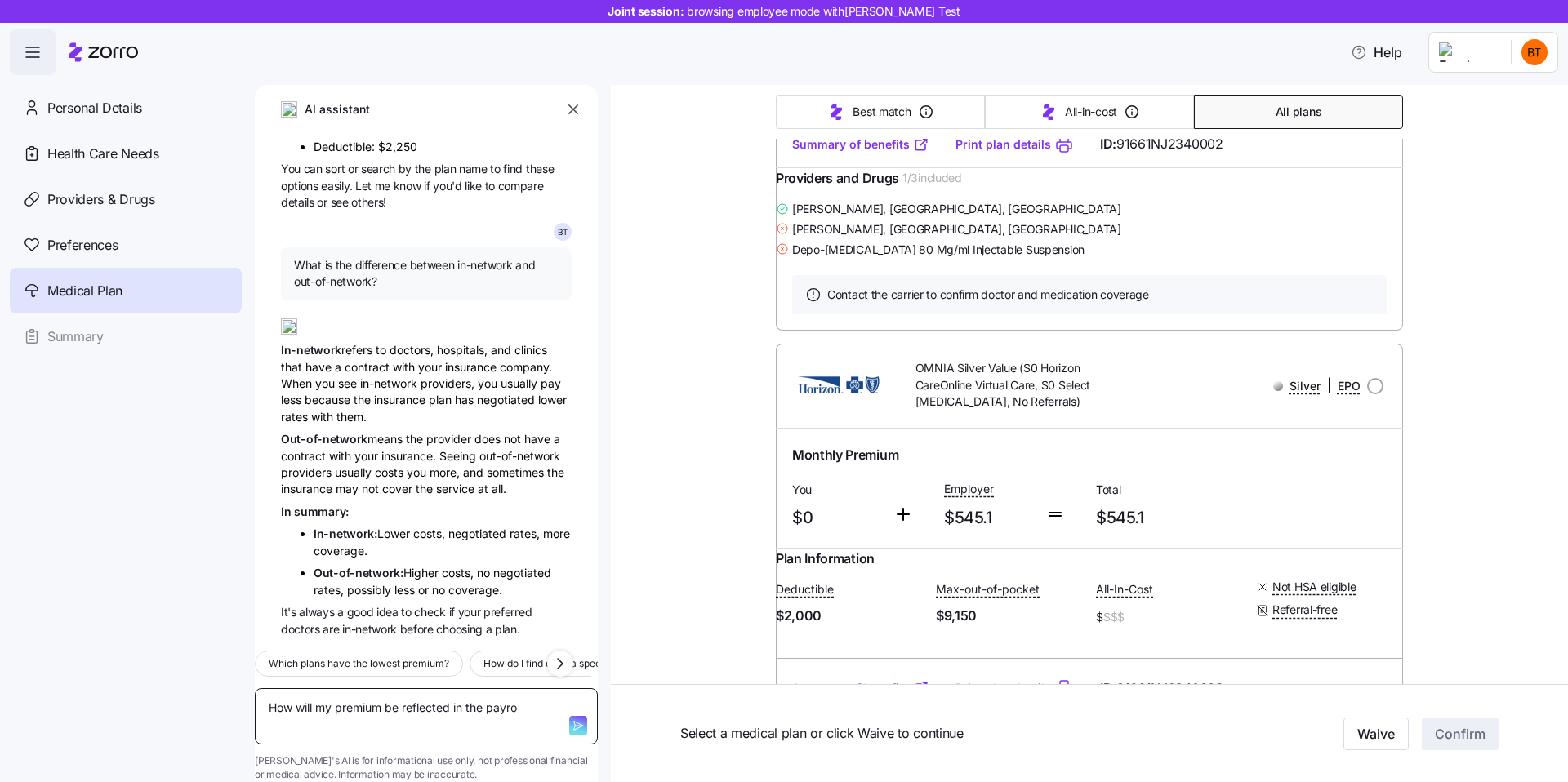
type textarea "x"
type textarea "How will my premium be reflected in the payrol"
type textarea "x"
type textarea "How will my premium be reflected in the payroll"
type textarea "x"
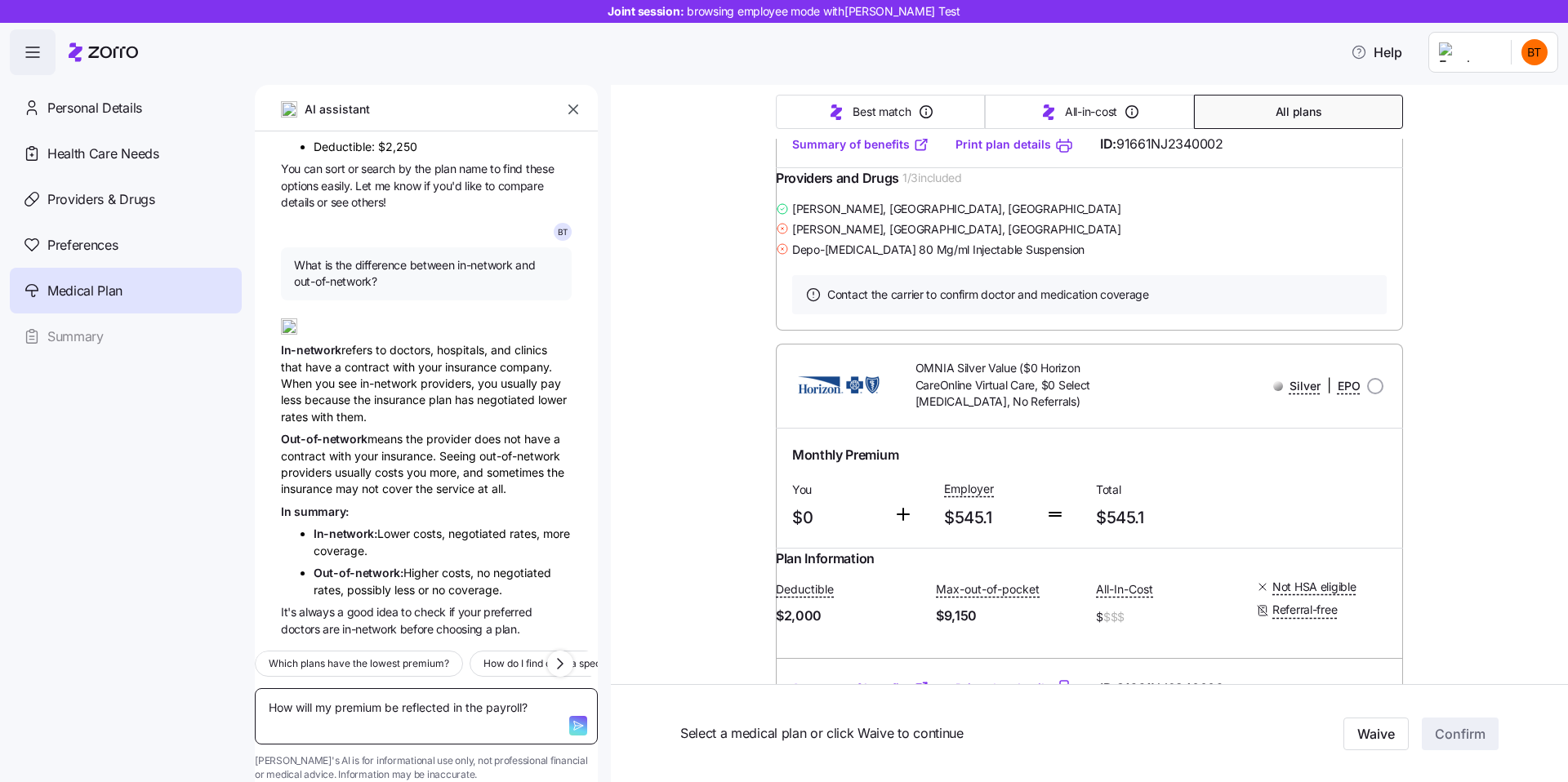
type textarea "How will my premium be reflected in the payroll?"
click at [572, 719] on icon "button" at bounding box center [578, 725] width 13 height 13
type textarea "x"
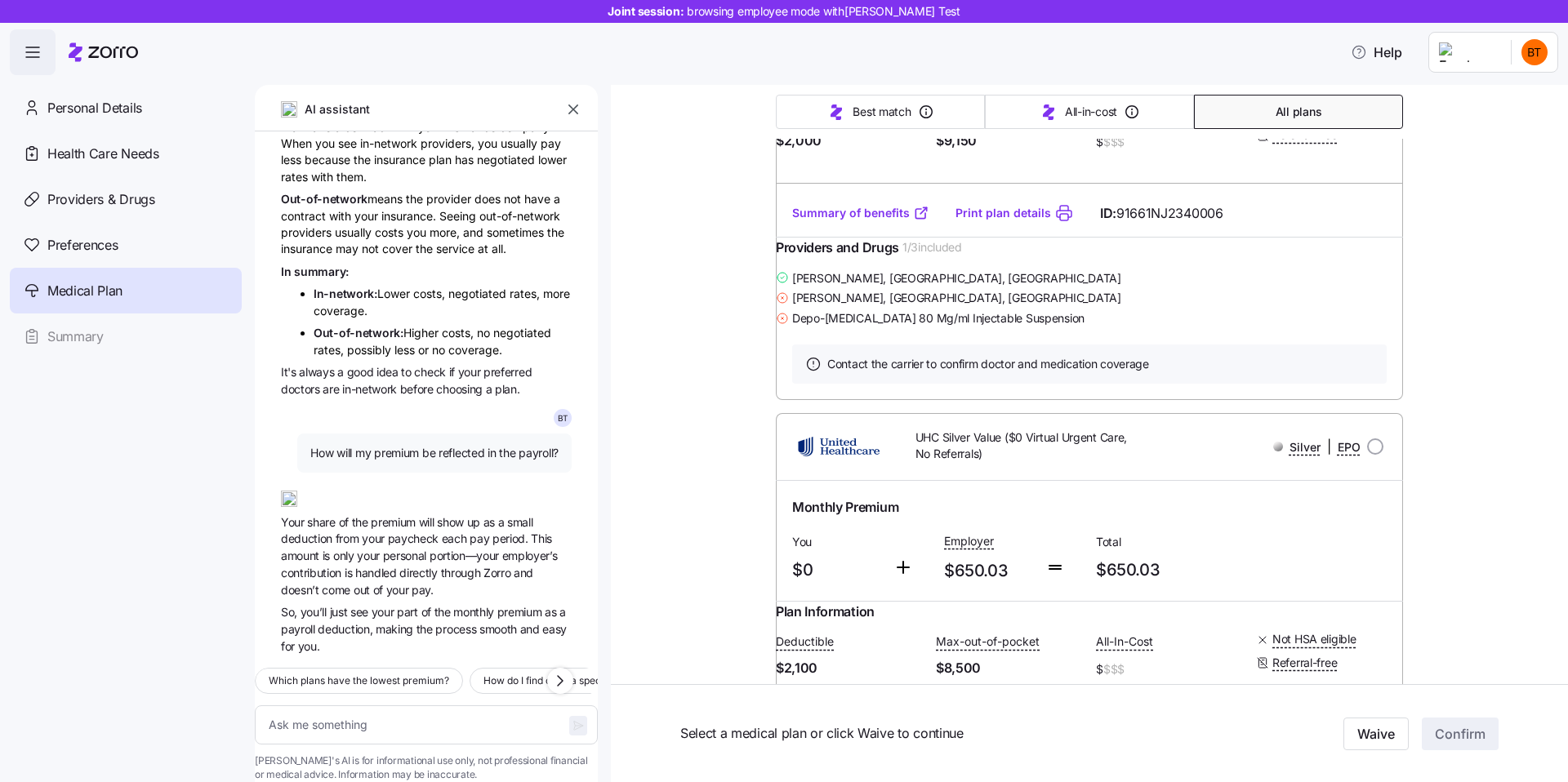
scroll to position [603, 0]
click at [459, 532] on span "each" at bounding box center [455, 539] width 28 height 14
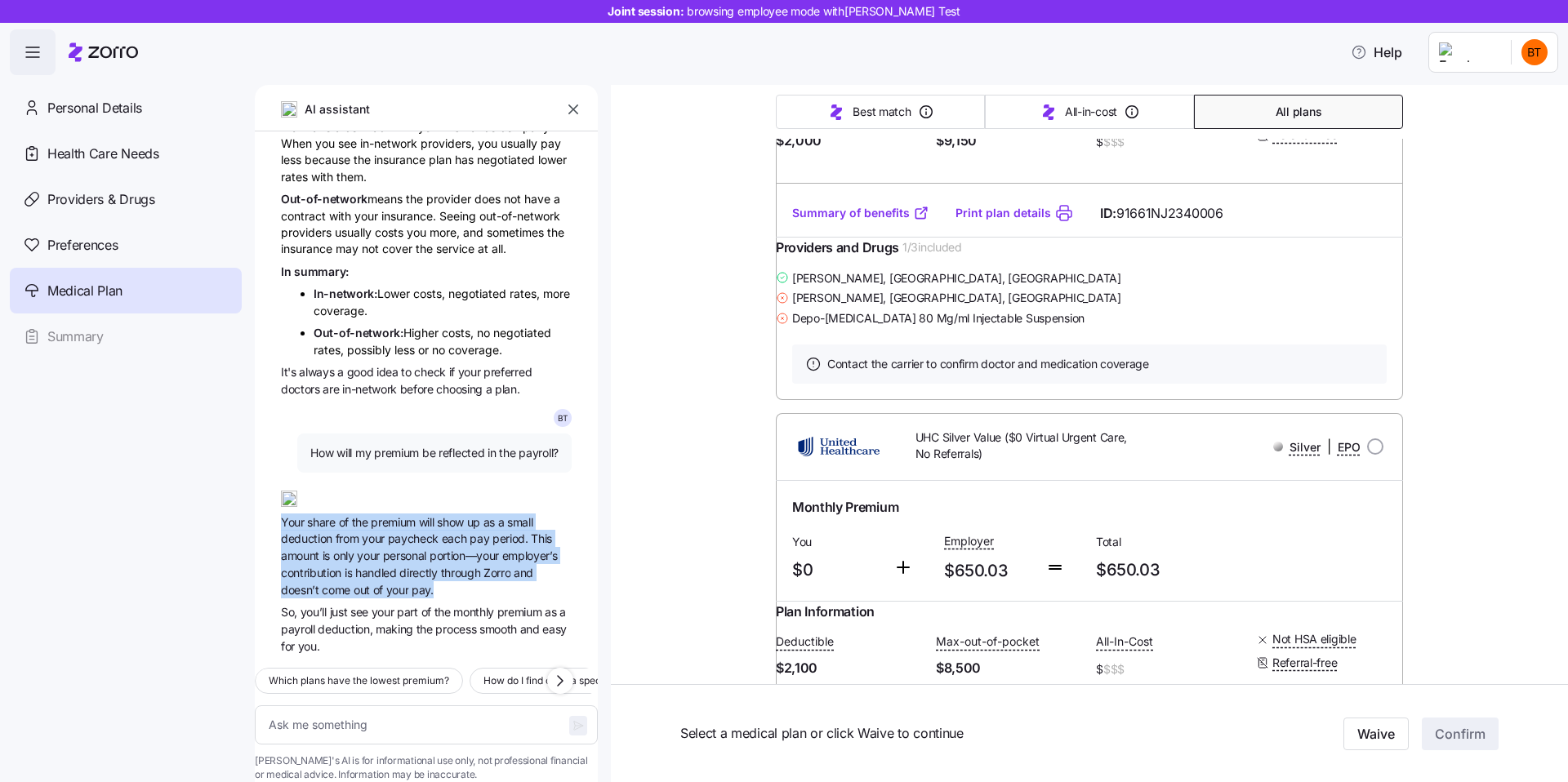
click at [397, 521] on span "Your share of the premium will show up as a small deduction from your paycheck …" at bounding box center [426, 557] width 291 height 85
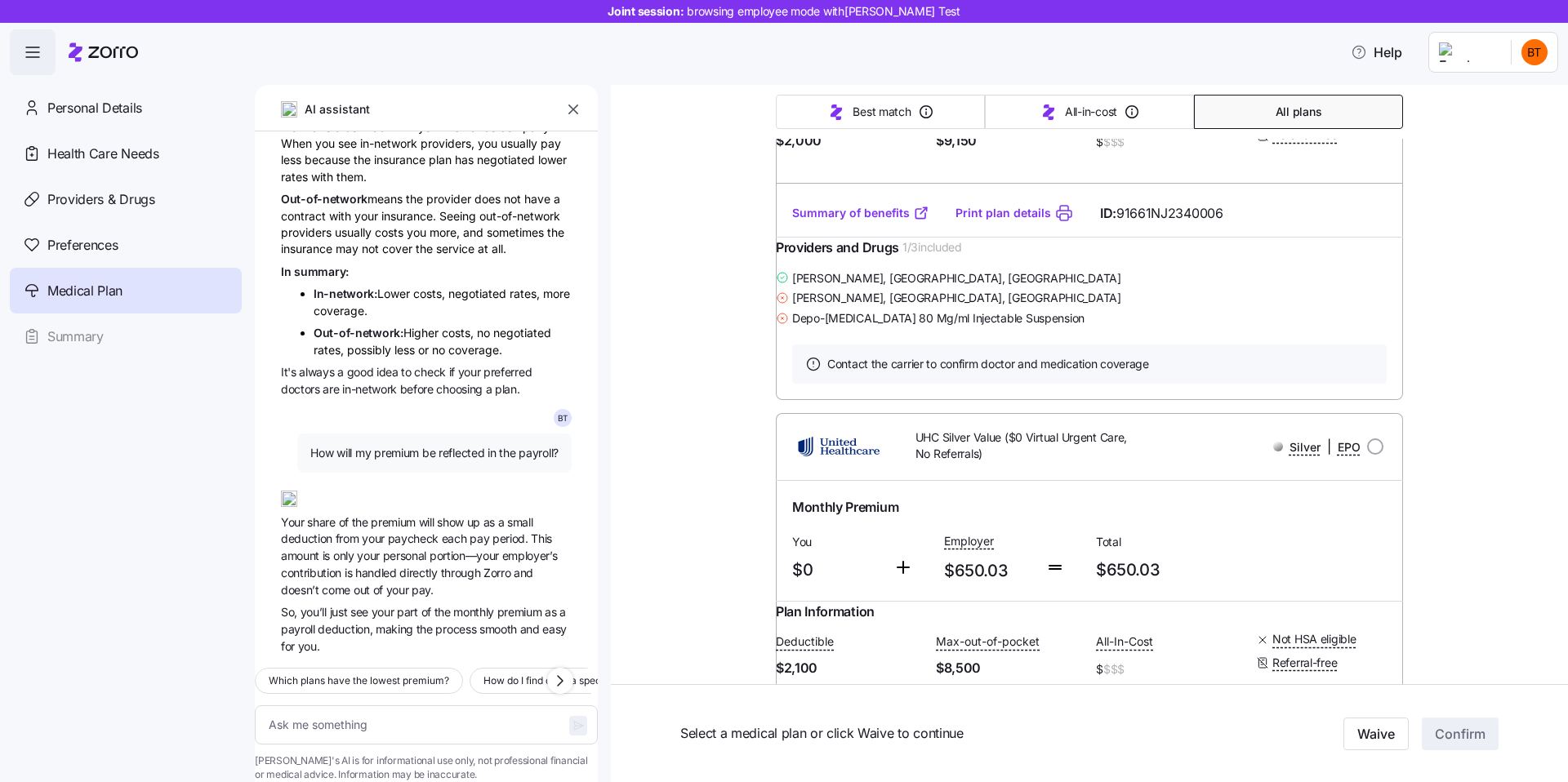
click at [430, 532] on span "paycheck" at bounding box center [414, 539] width 54 height 14
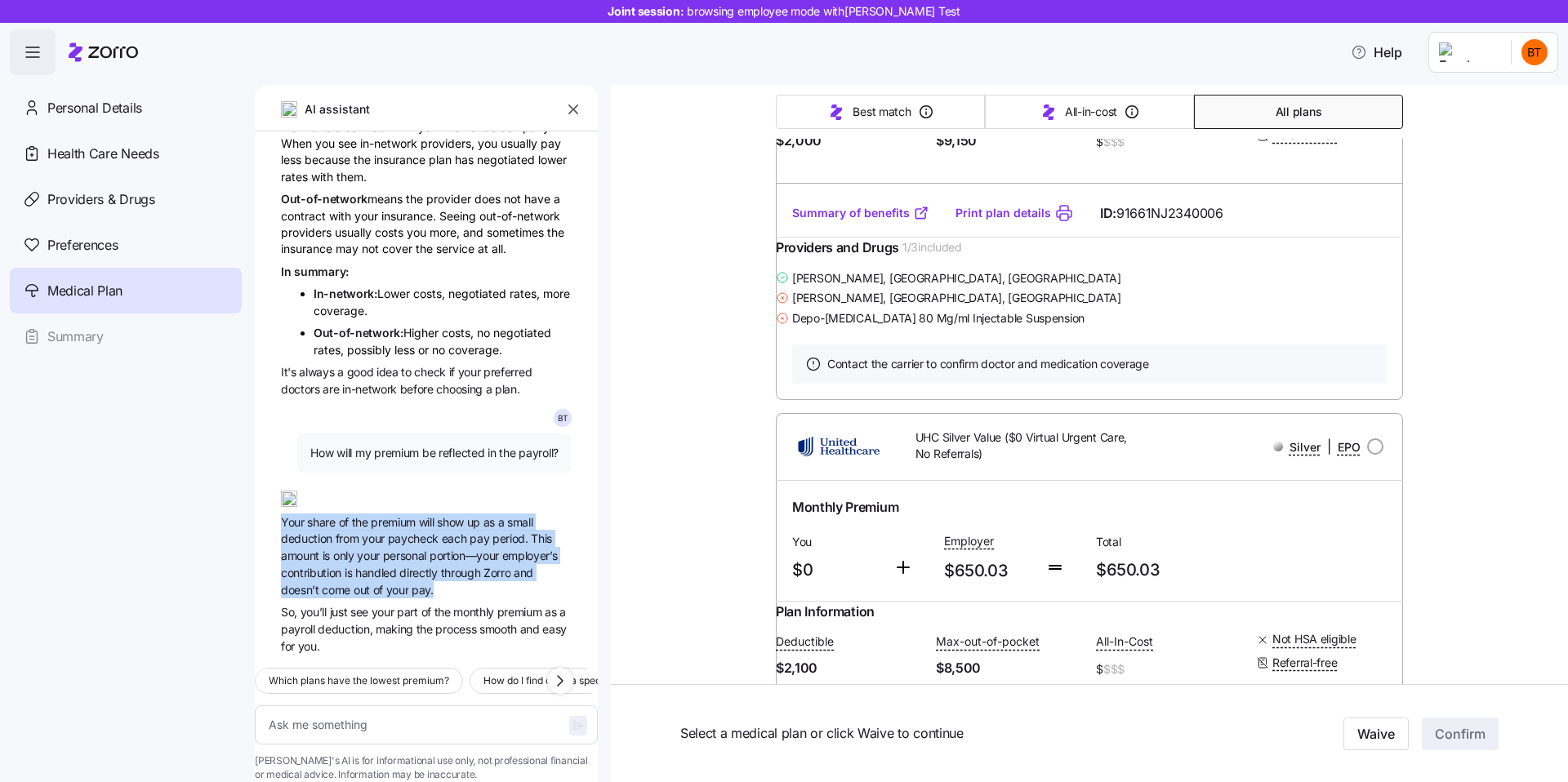
click at [452, 549] on span "portion—your" at bounding box center [465, 556] width 72 height 14
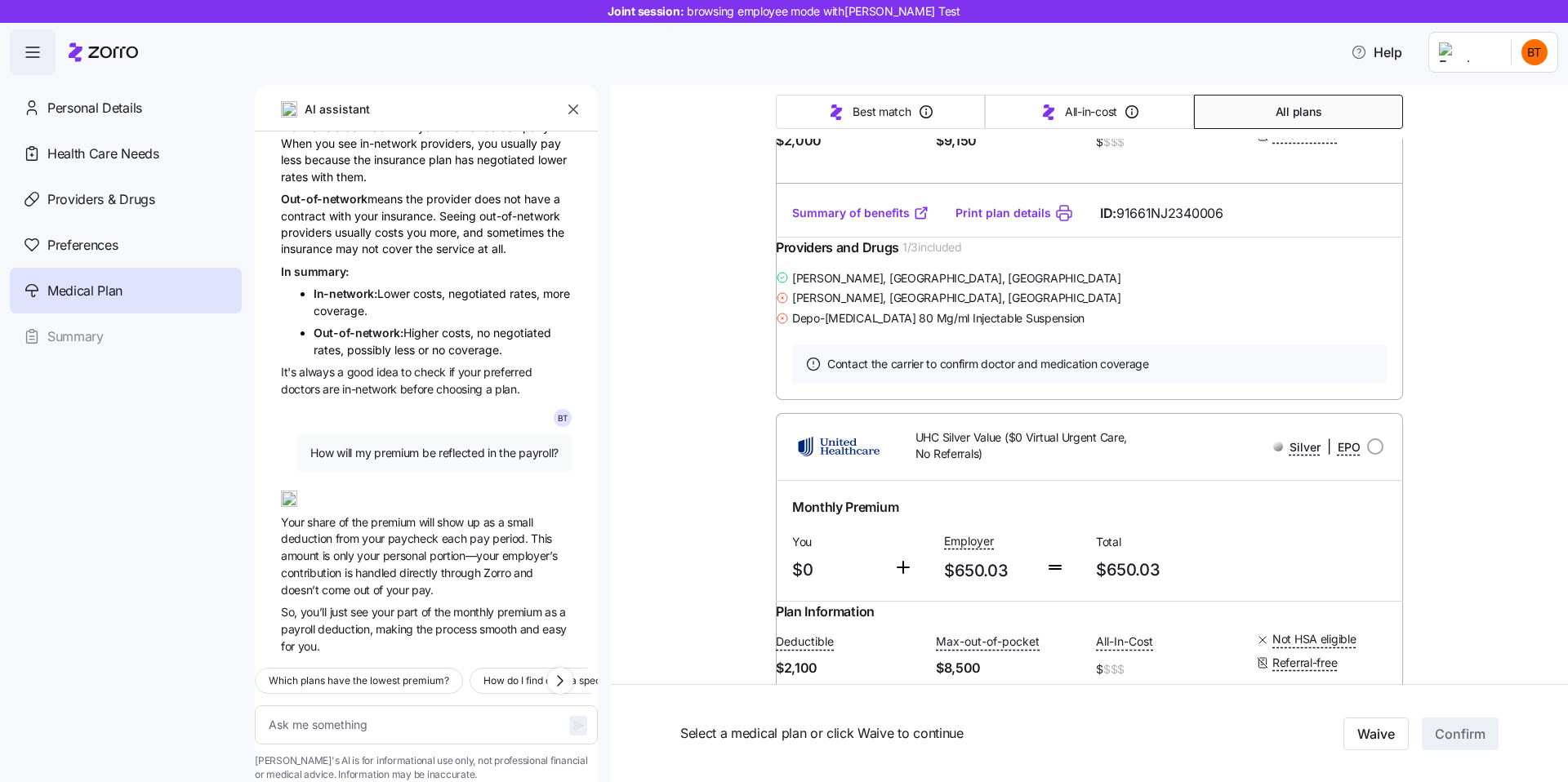
click at [452, 549] on span "portion—your" at bounding box center [465, 556] width 72 height 14
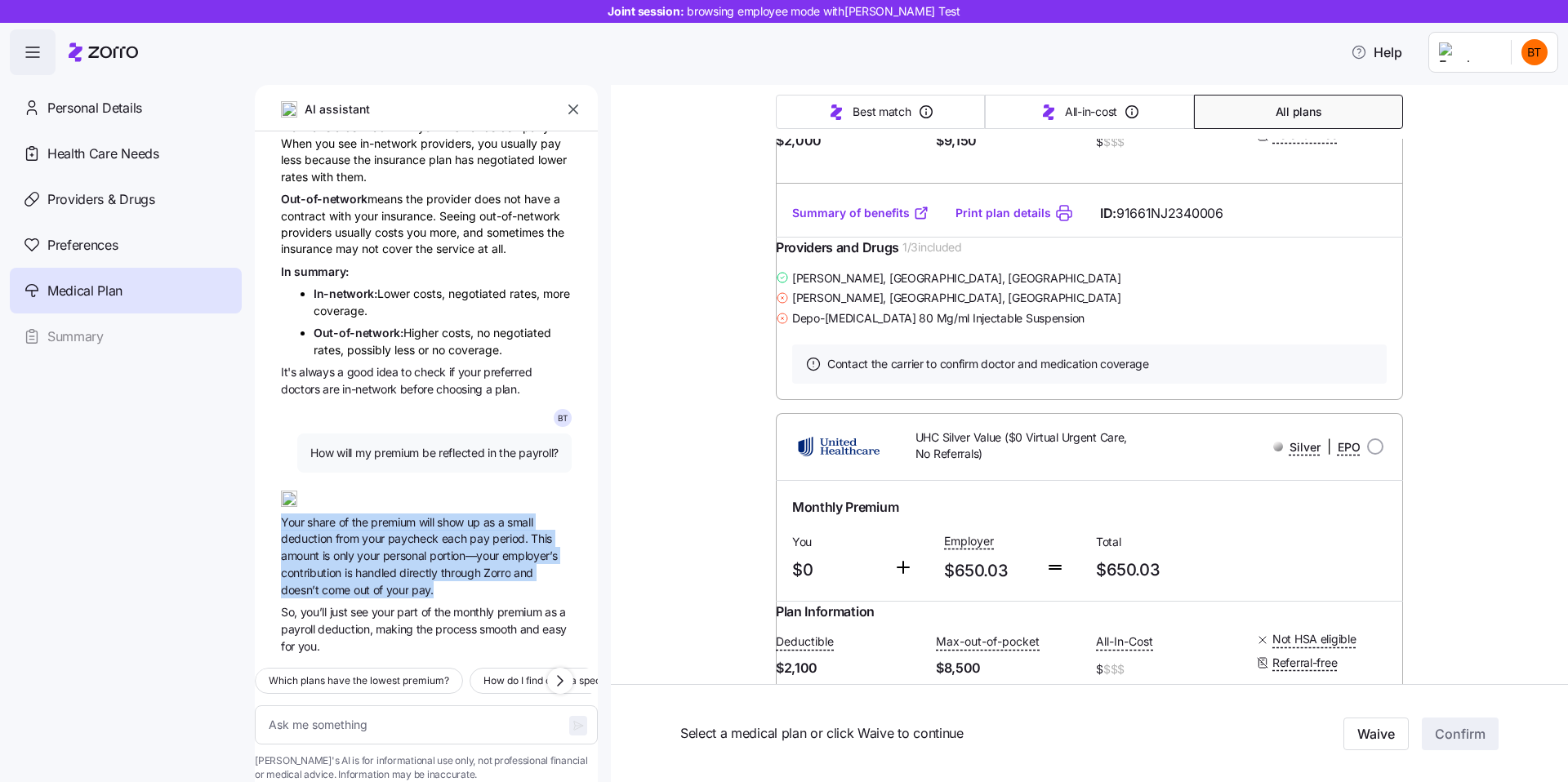
click at [385, 549] on span "personal" at bounding box center [406, 556] width 47 height 14
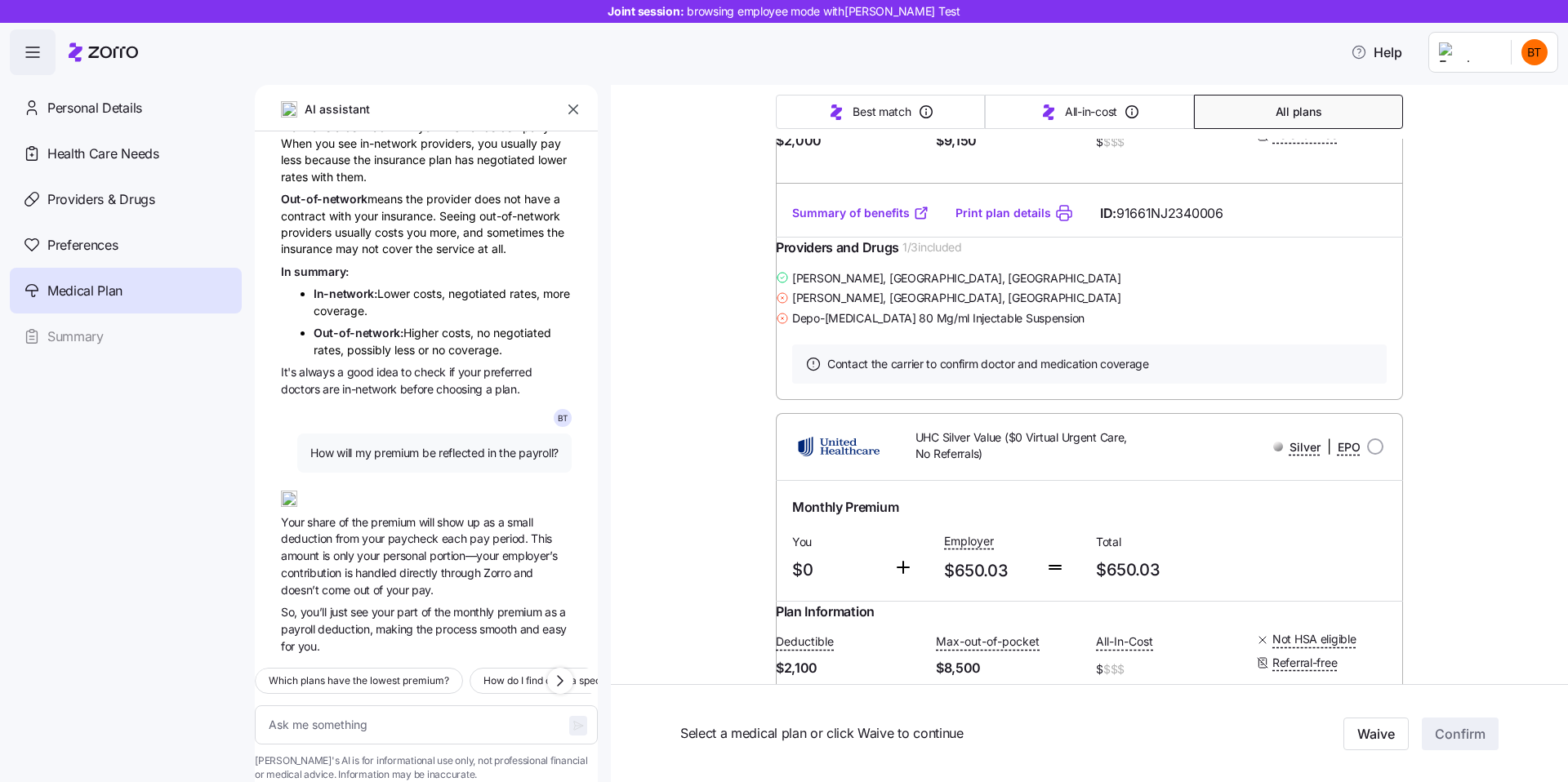
click at [385, 549] on span "personal" at bounding box center [406, 556] width 47 height 14
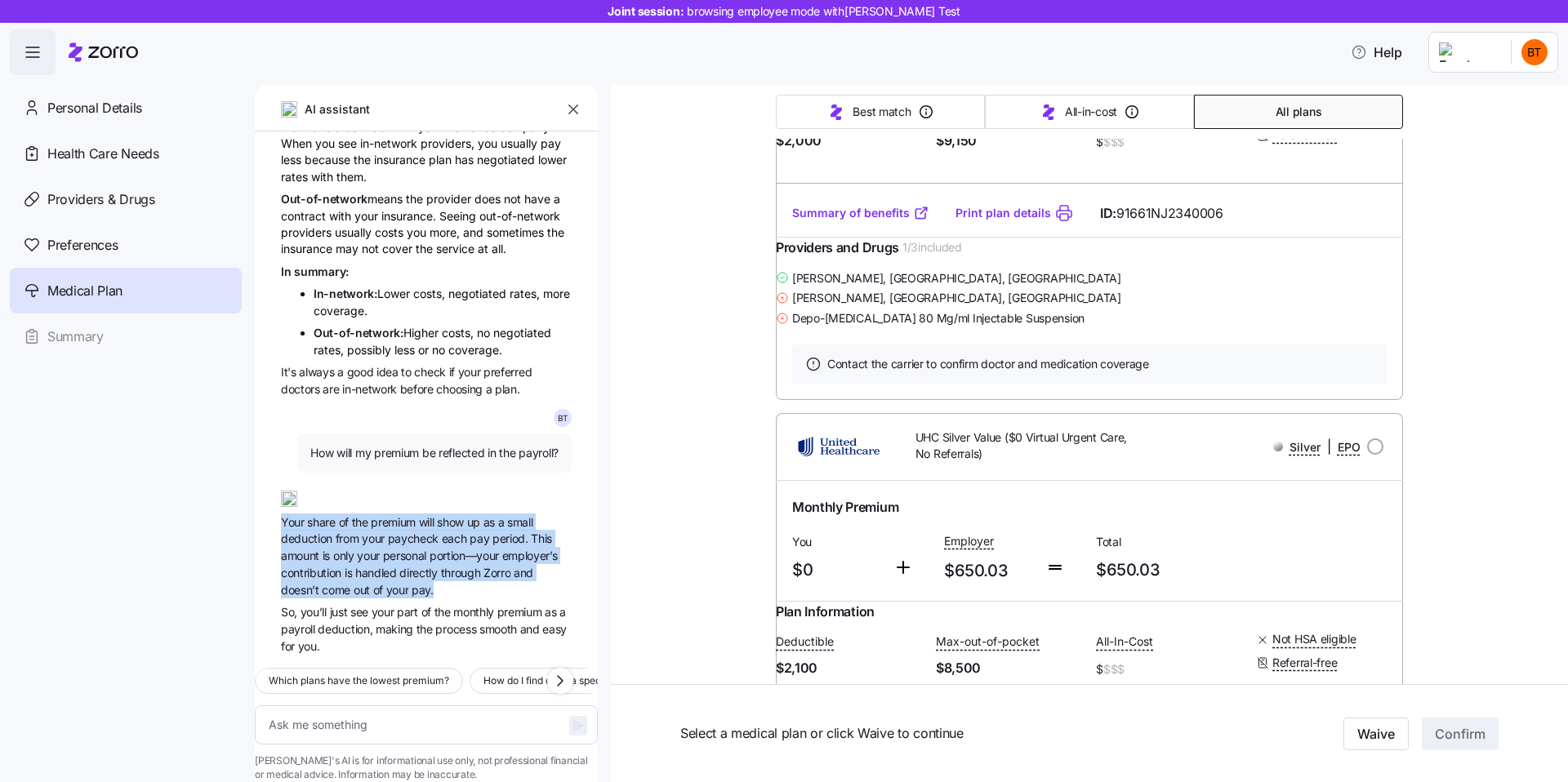
click at [385, 549] on span "personal" at bounding box center [406, 556] width 47 height 14
click at [419, 566] on span "directly" at bounding box center [419, 573] width 41 height 14
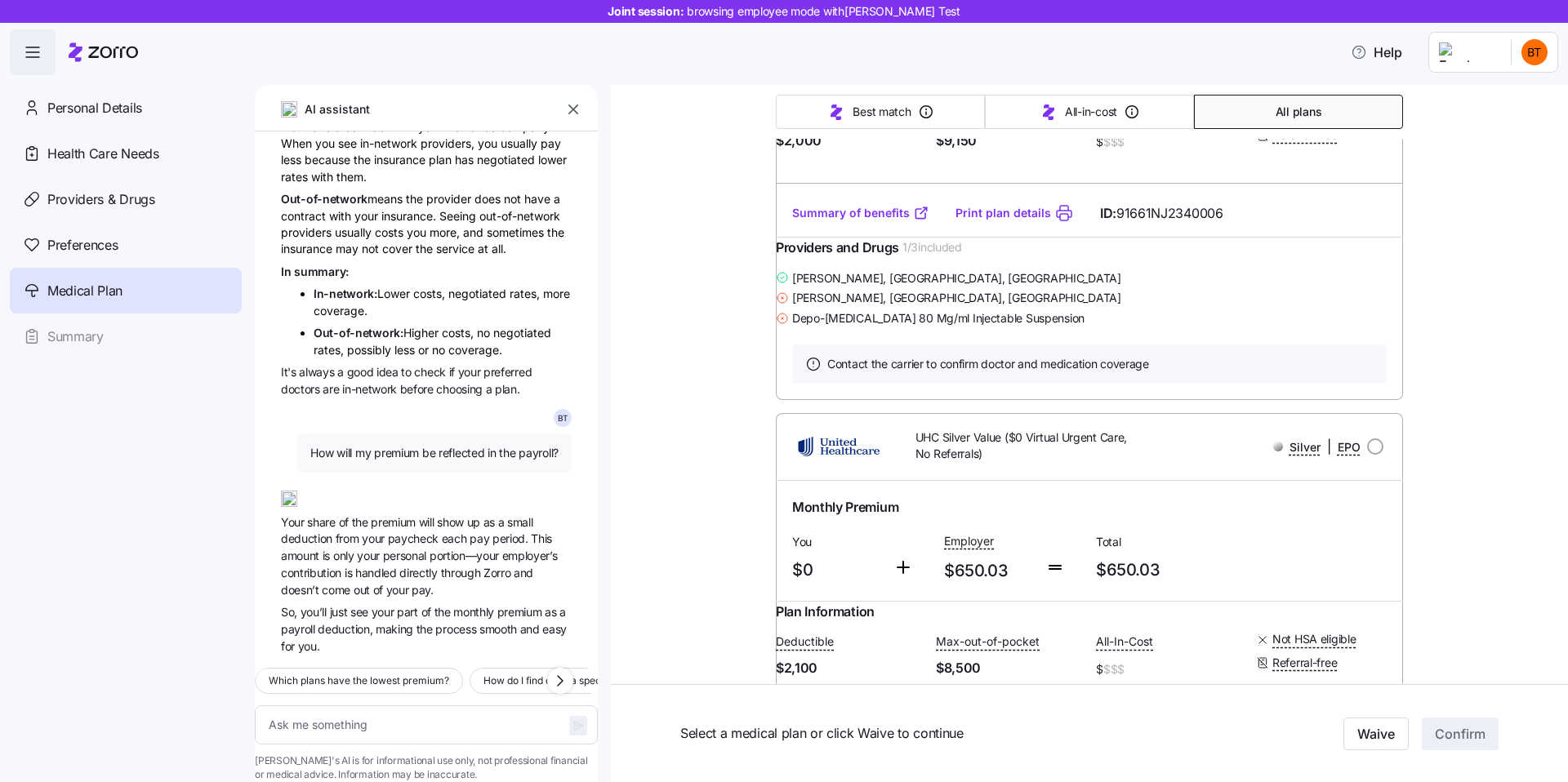
click at [419, 566] on span "directly" at bounding box center [419, 573] width 41 height 14
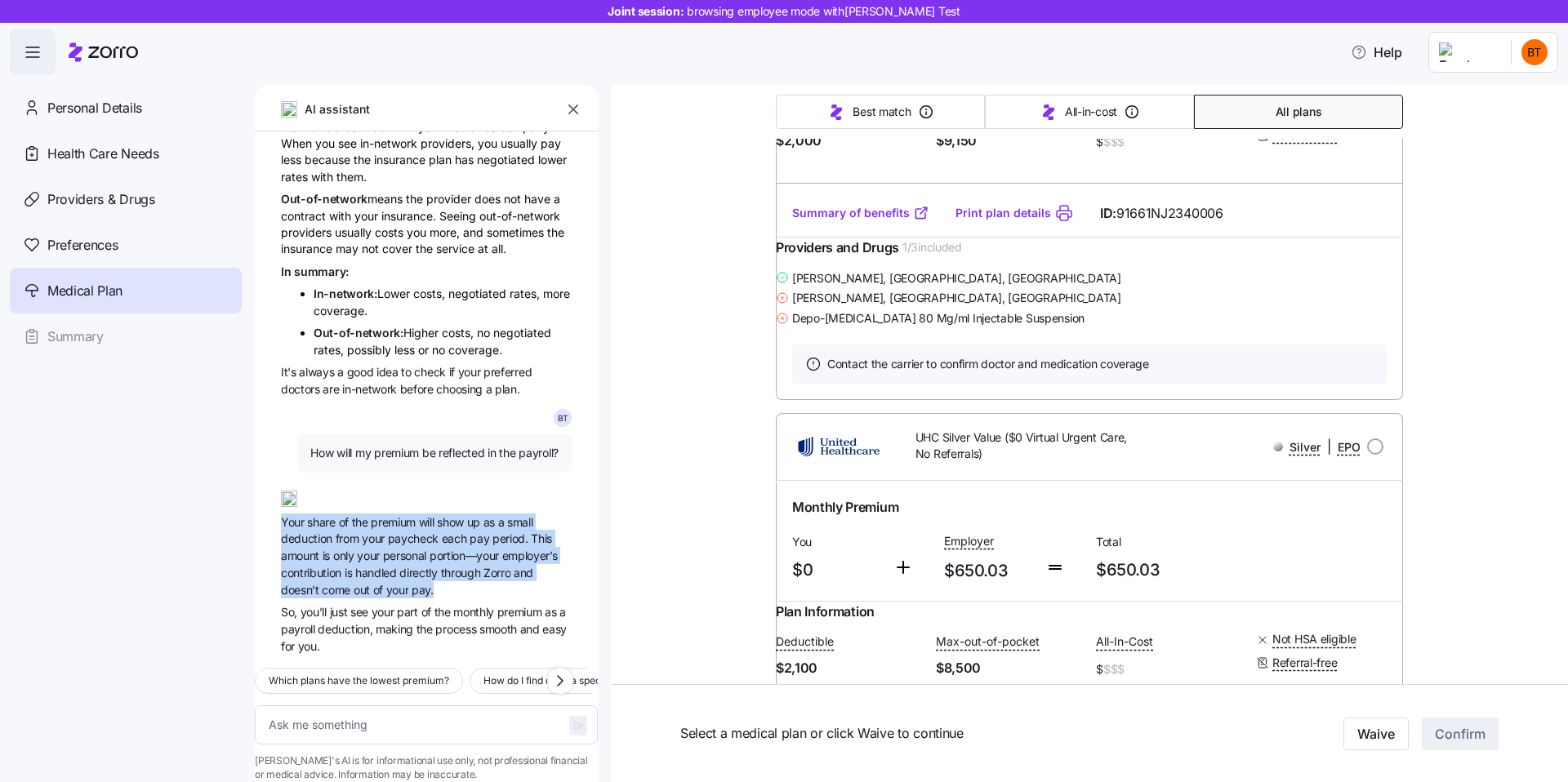
click at [374, 566] on span "handled" at bounding box center [377, 573] width 44 height 14
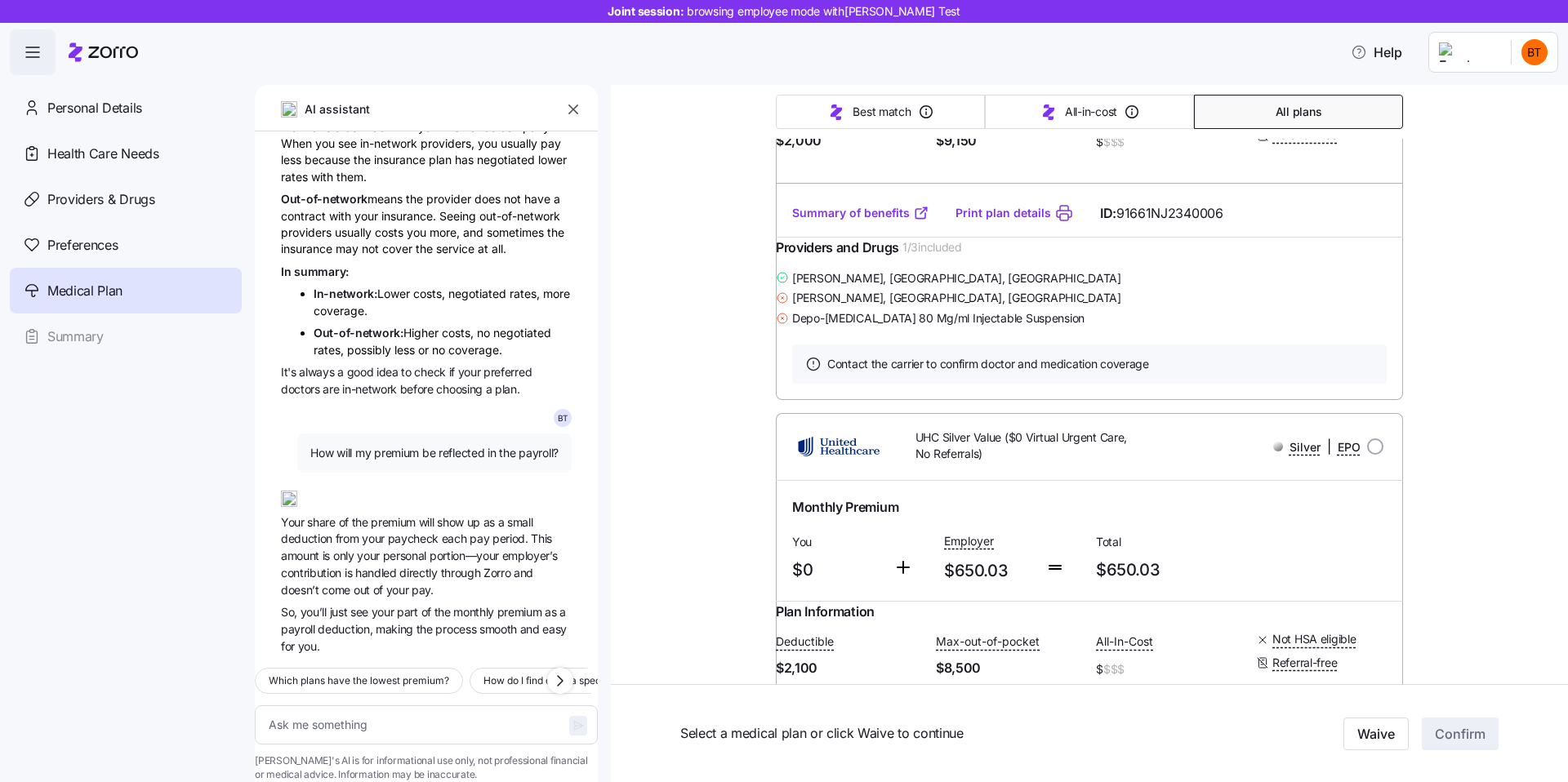
click at [374, 566] on span "handled" at bounding box center [377, 573] width 44 height 14
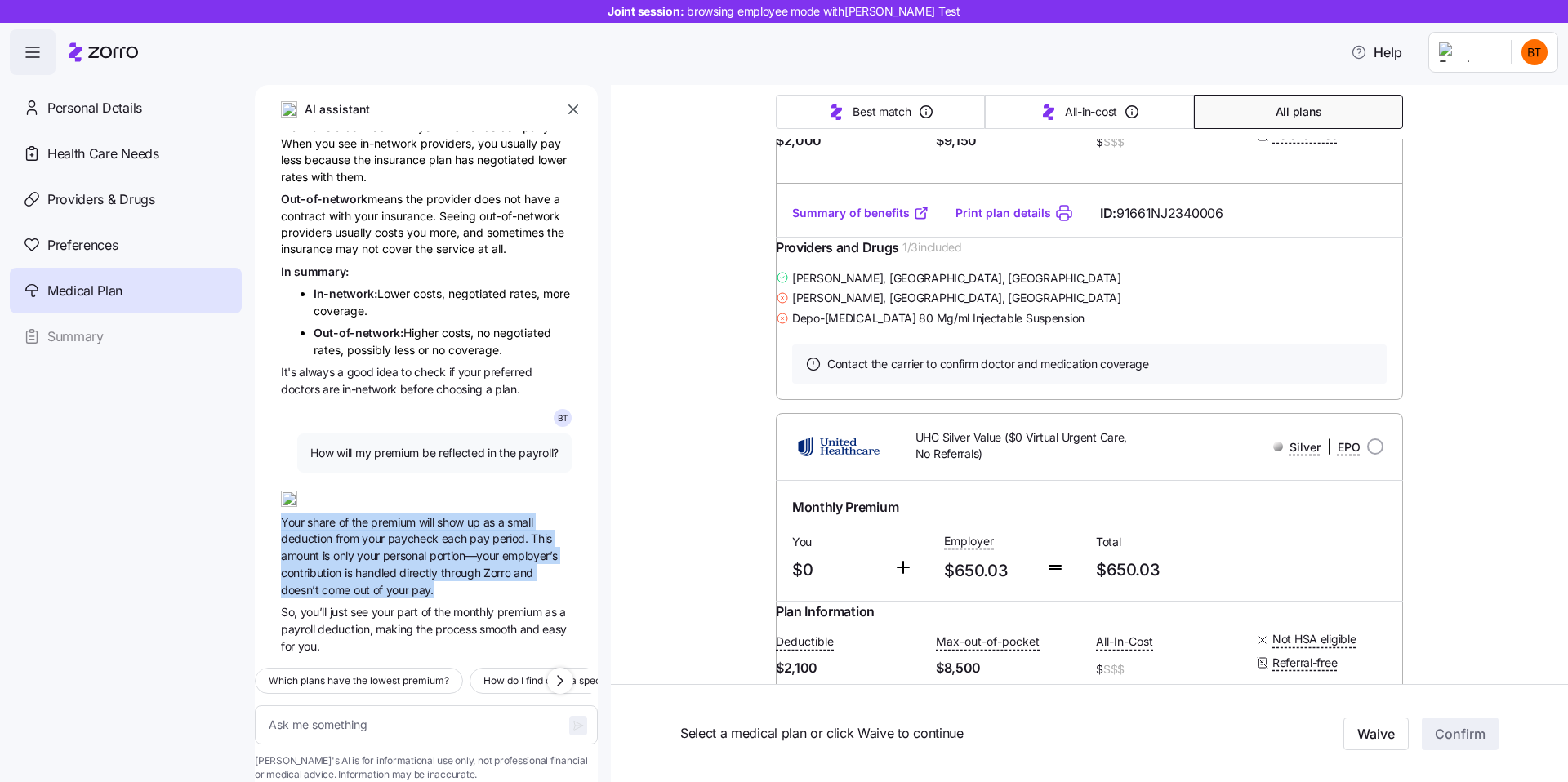
click at [413, 566] on span "directly" at bounding box center [419, 573] width 41 height 14
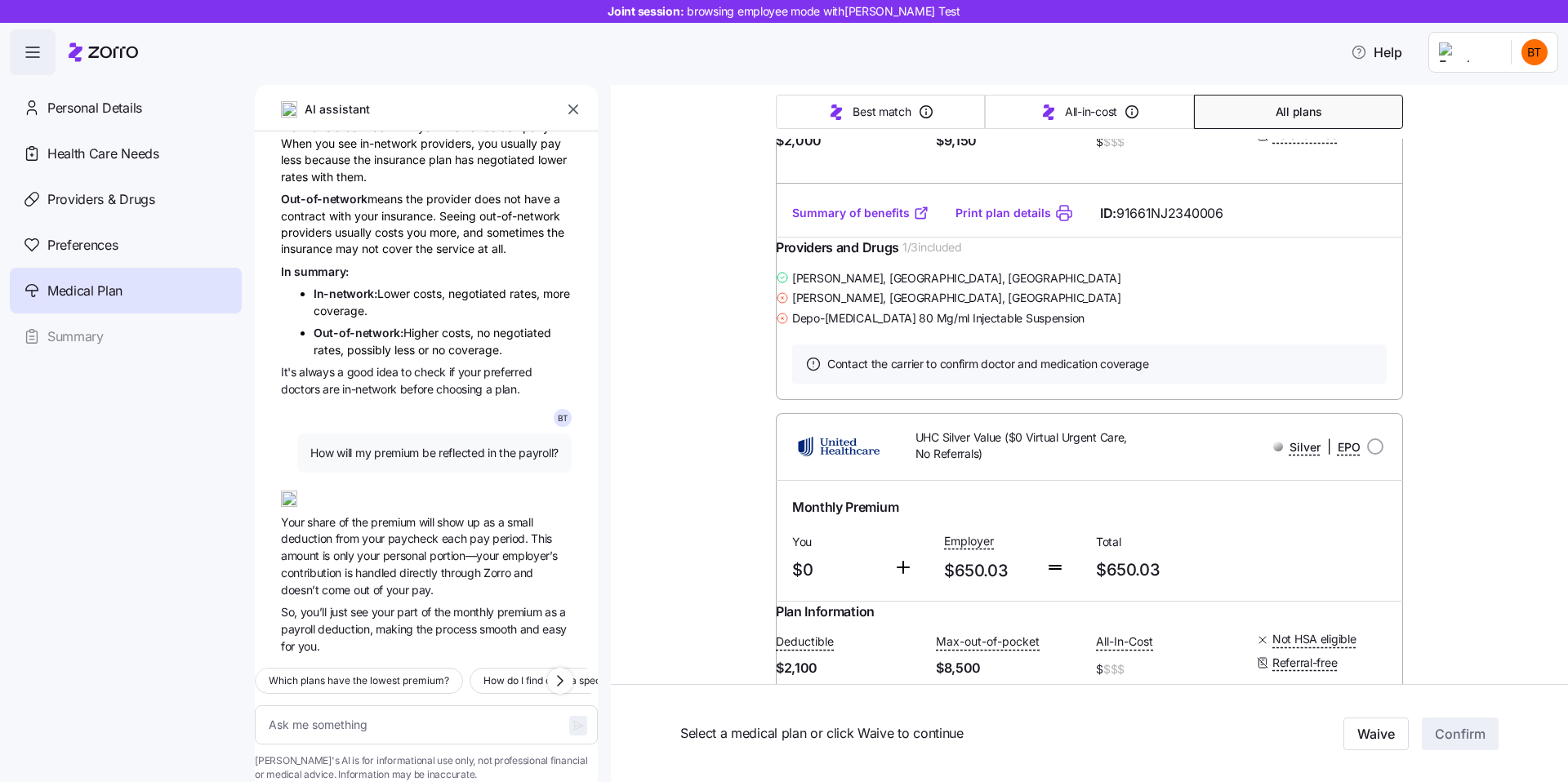
click at [413, 566] on span "directly" at bounding box center [419, 573] width 41 height 14
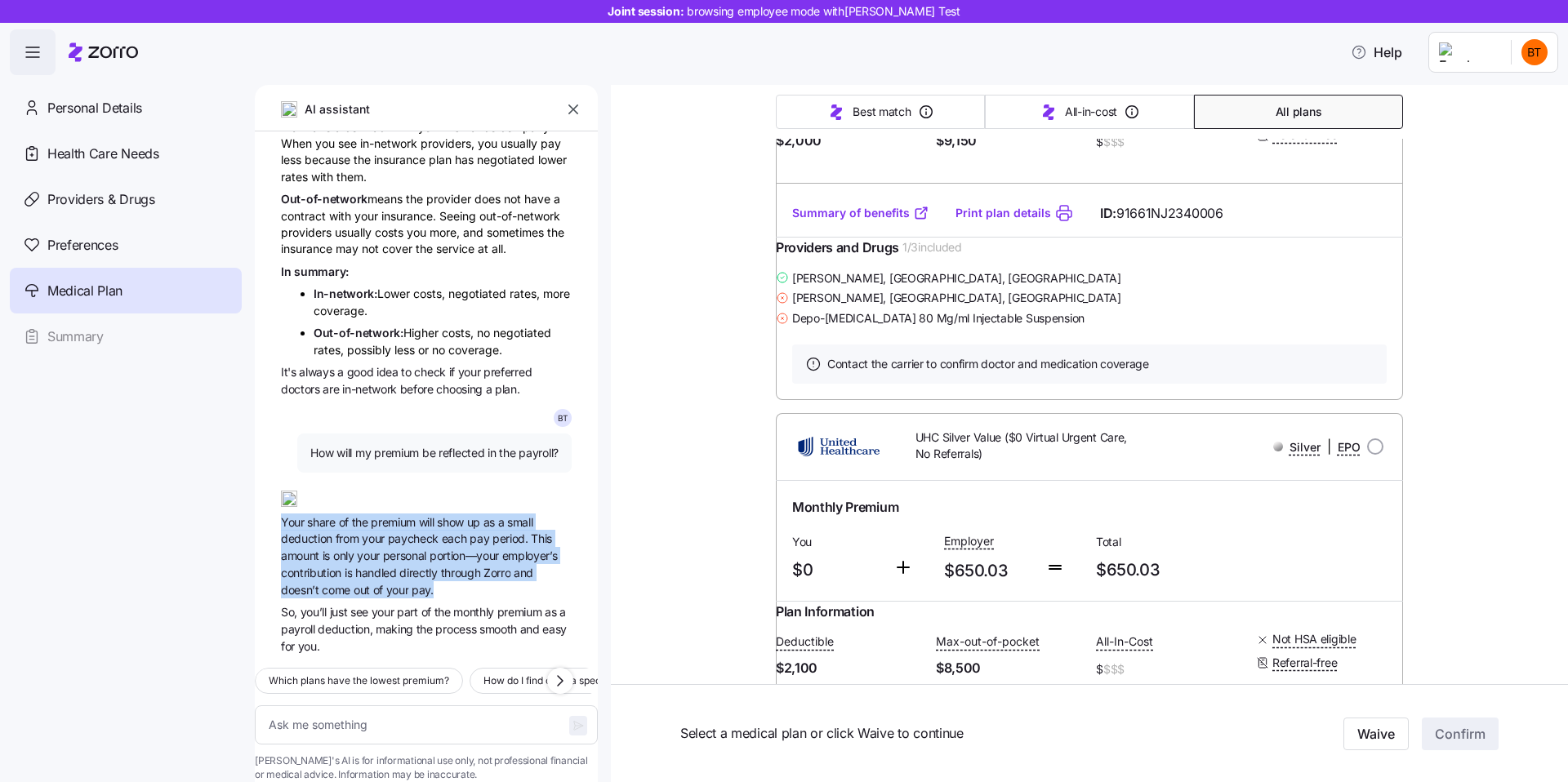
click at [406, 583] on span "your" at bounding box center [399, 590] width 26 height 14
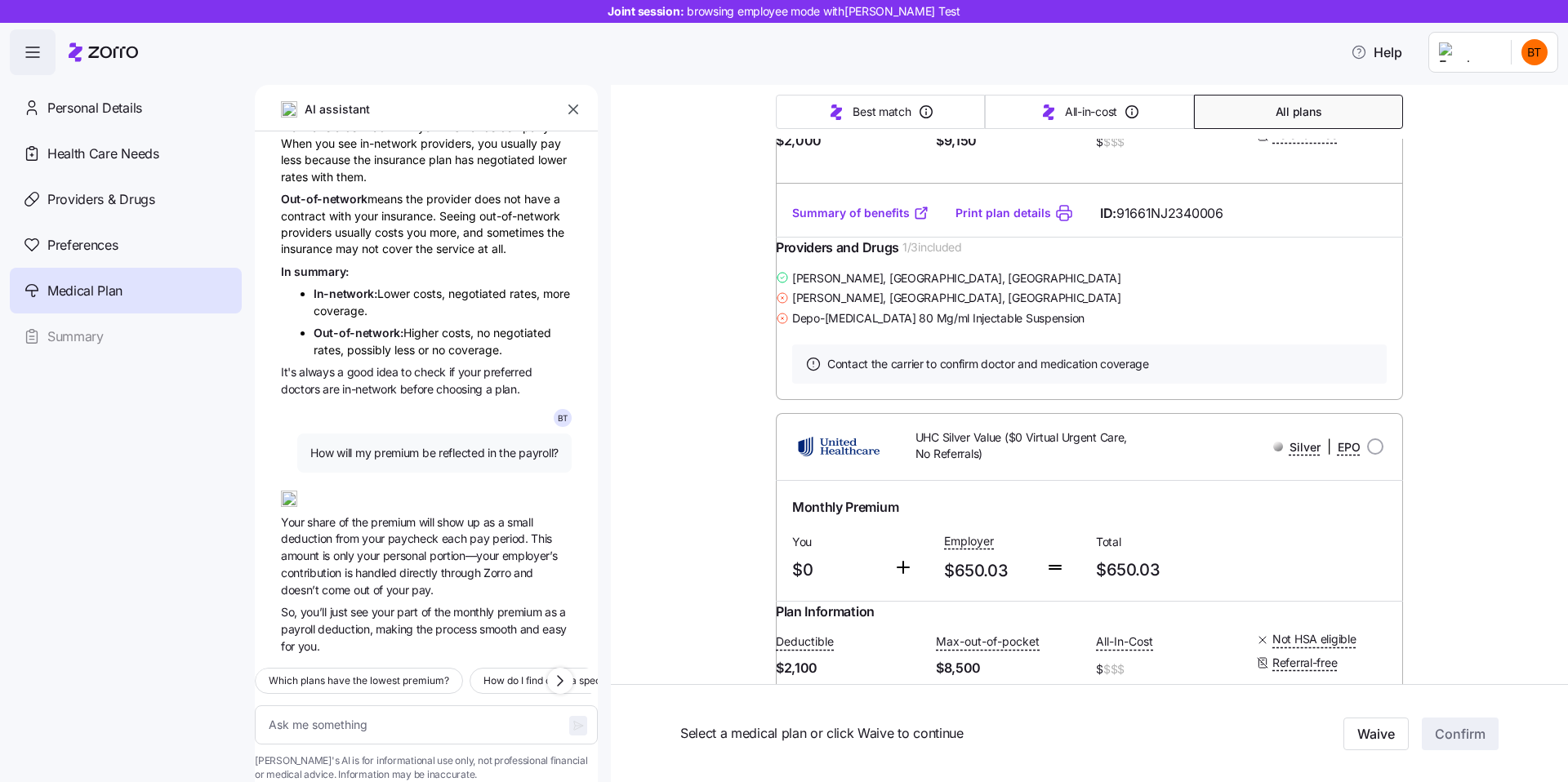
click at [406, 583] on span "your" at bounding box center [399, 590] width 26 height 14
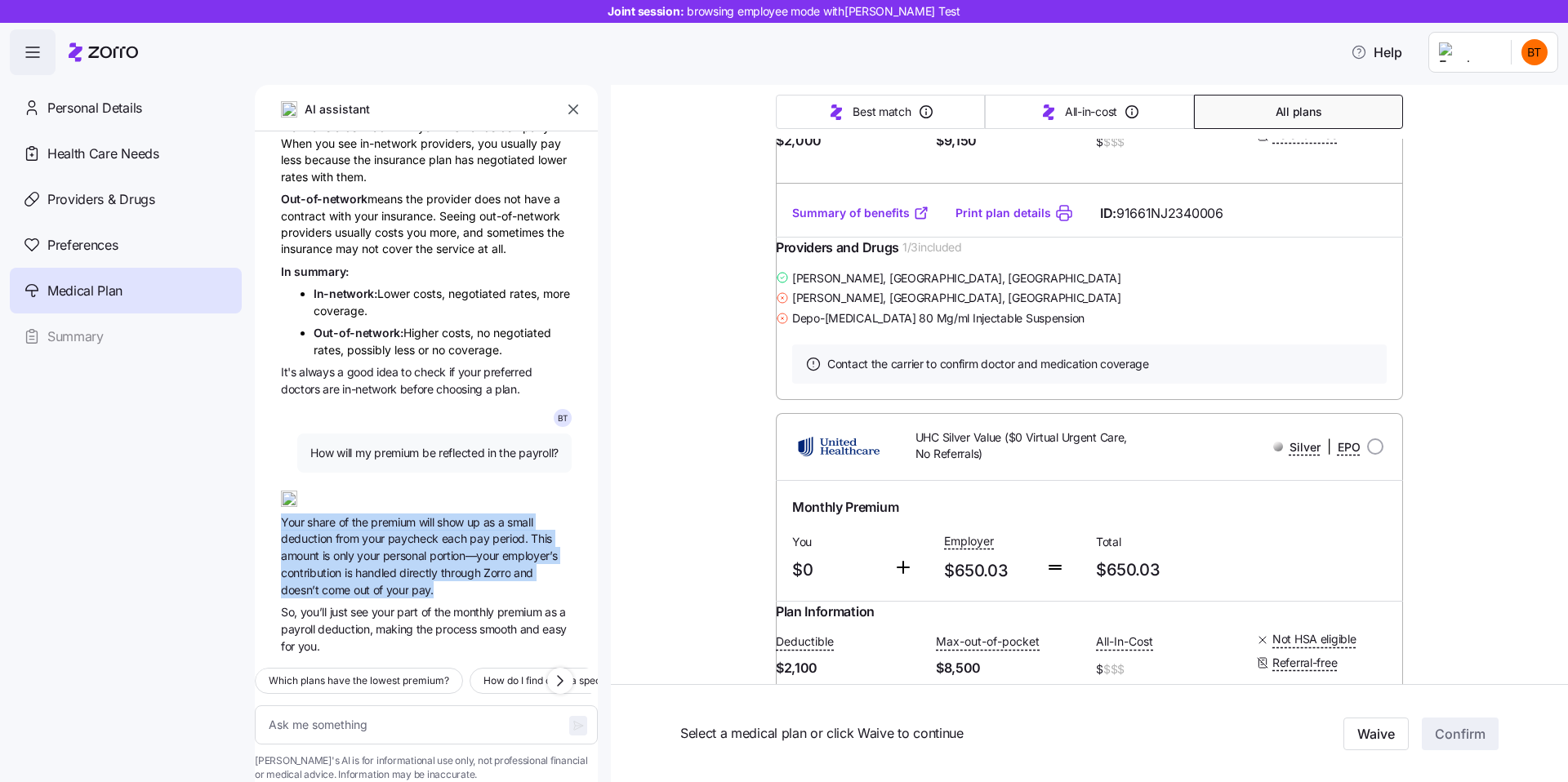
click at [365, 583] on span "out" at bounding box center [363, 590] width 20 height 14
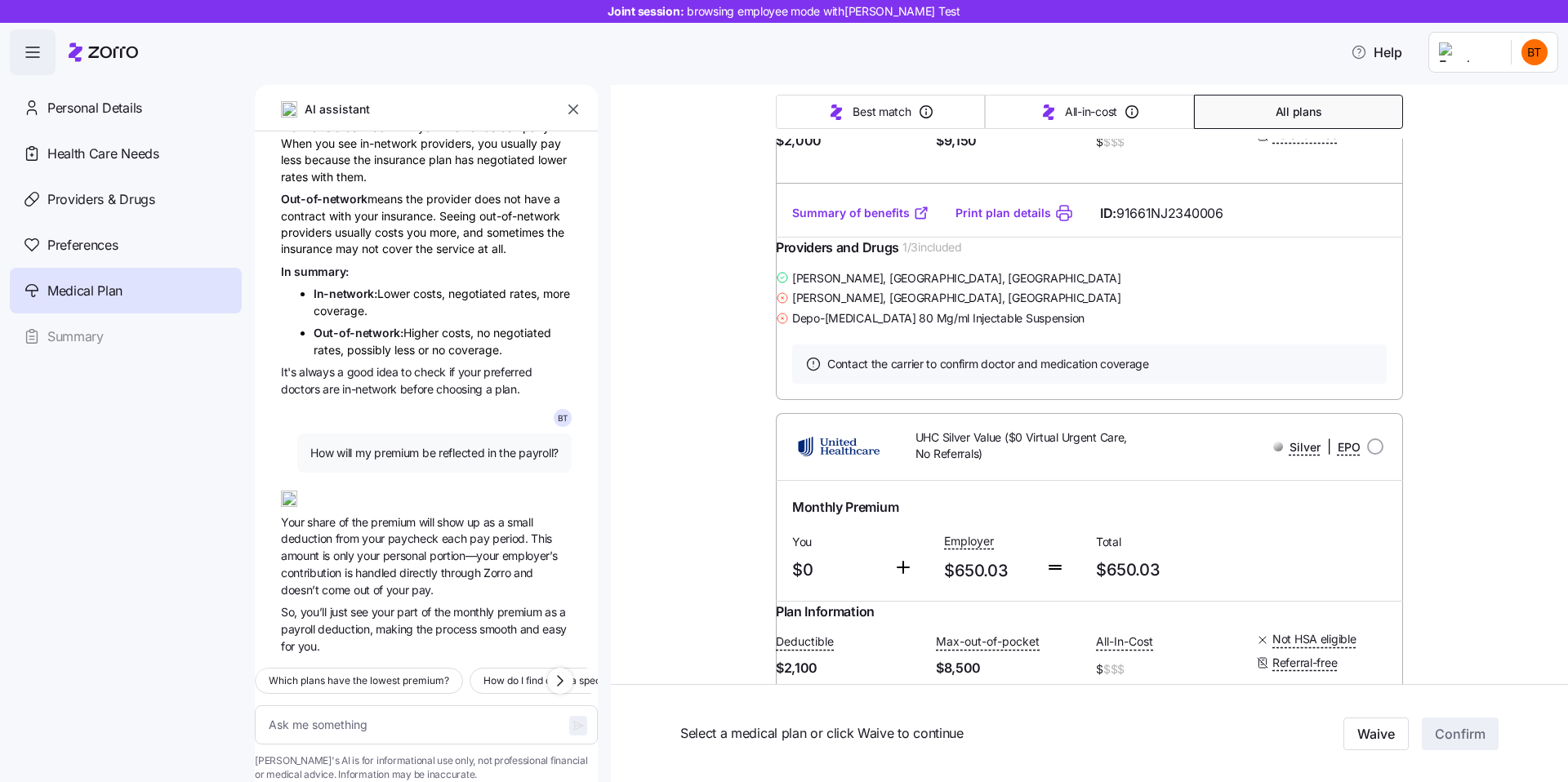
click at [367, 622] on span "deduction," at bounding box center [346, 629] width 58 height 14
click at [337, 622] on span "deduction," at bounding box center [346, 629] width 58 height 14
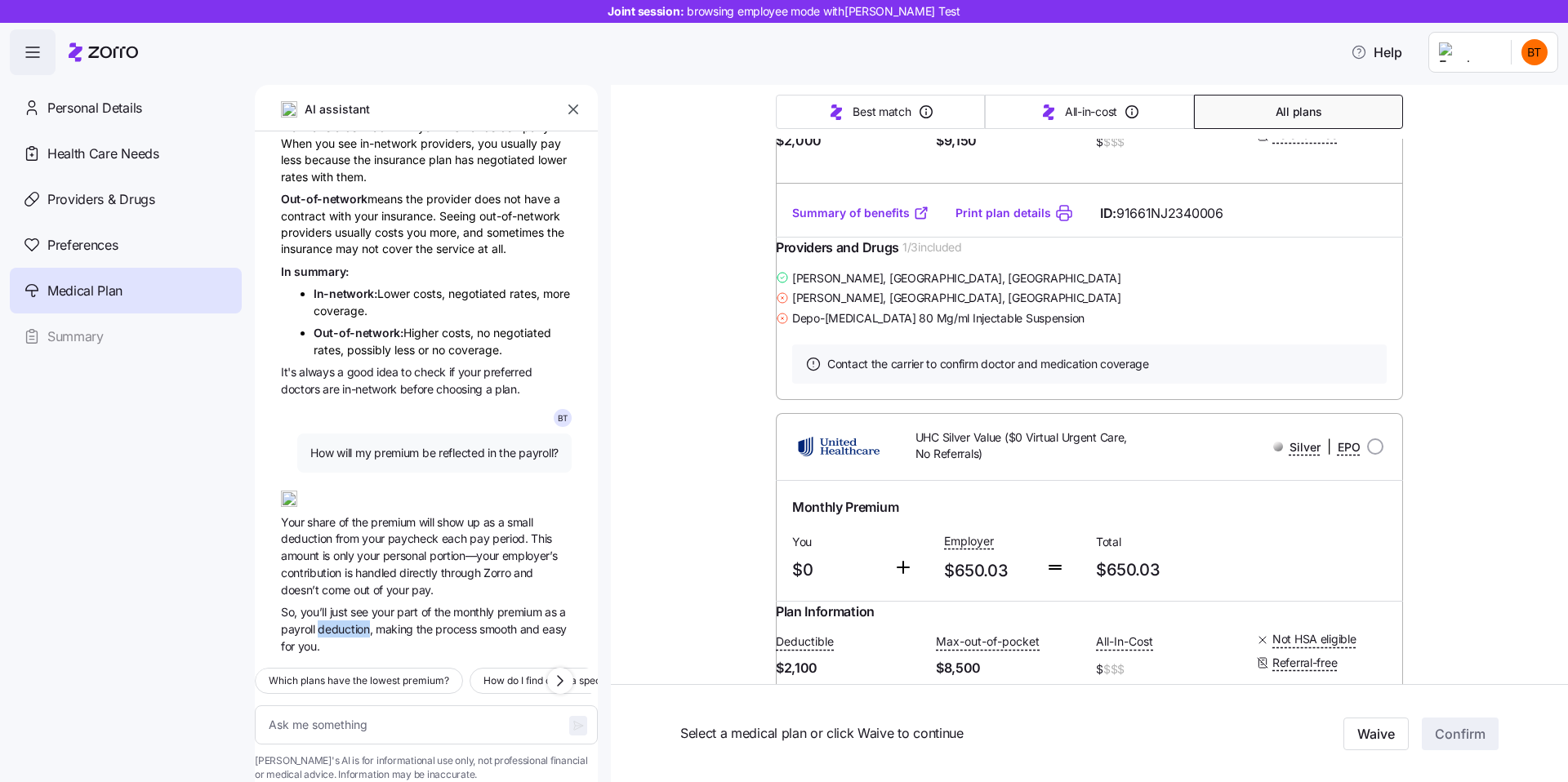
click at [337, 622] on span "deduction," at bounding box center [346, 629] width 58 height 14
click at [451, 603] on span "So, you’ll just see your part of the monthly premium as a payroll deduction, ma…" at bounding box center [426, 628] width 291 height 50
click at [505, 605] on span "premium" at bounding box center [521, 612] width 48 height 14
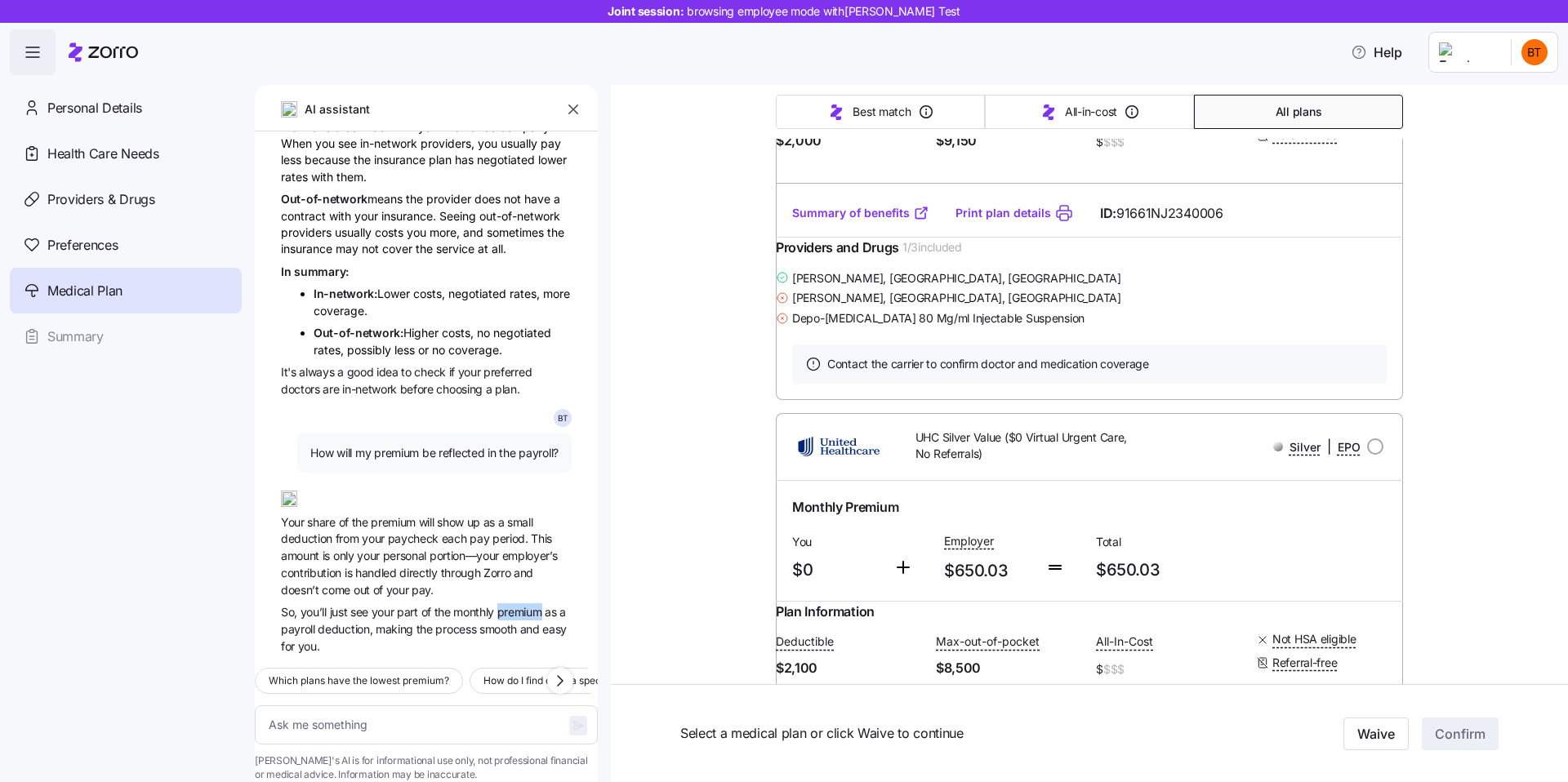
click at [505, 605] on span "premium" at bounding box center [521, 612] width 48 height 14
click at [449, 605] on span "the" at bounding box center [444, 612] width 20 height 14
click at [516, 603] on span "So, you’ll just see your part of the monthly premium as a payroll deduction, ma…" at bounding box center [426, 628] width 291 height 50
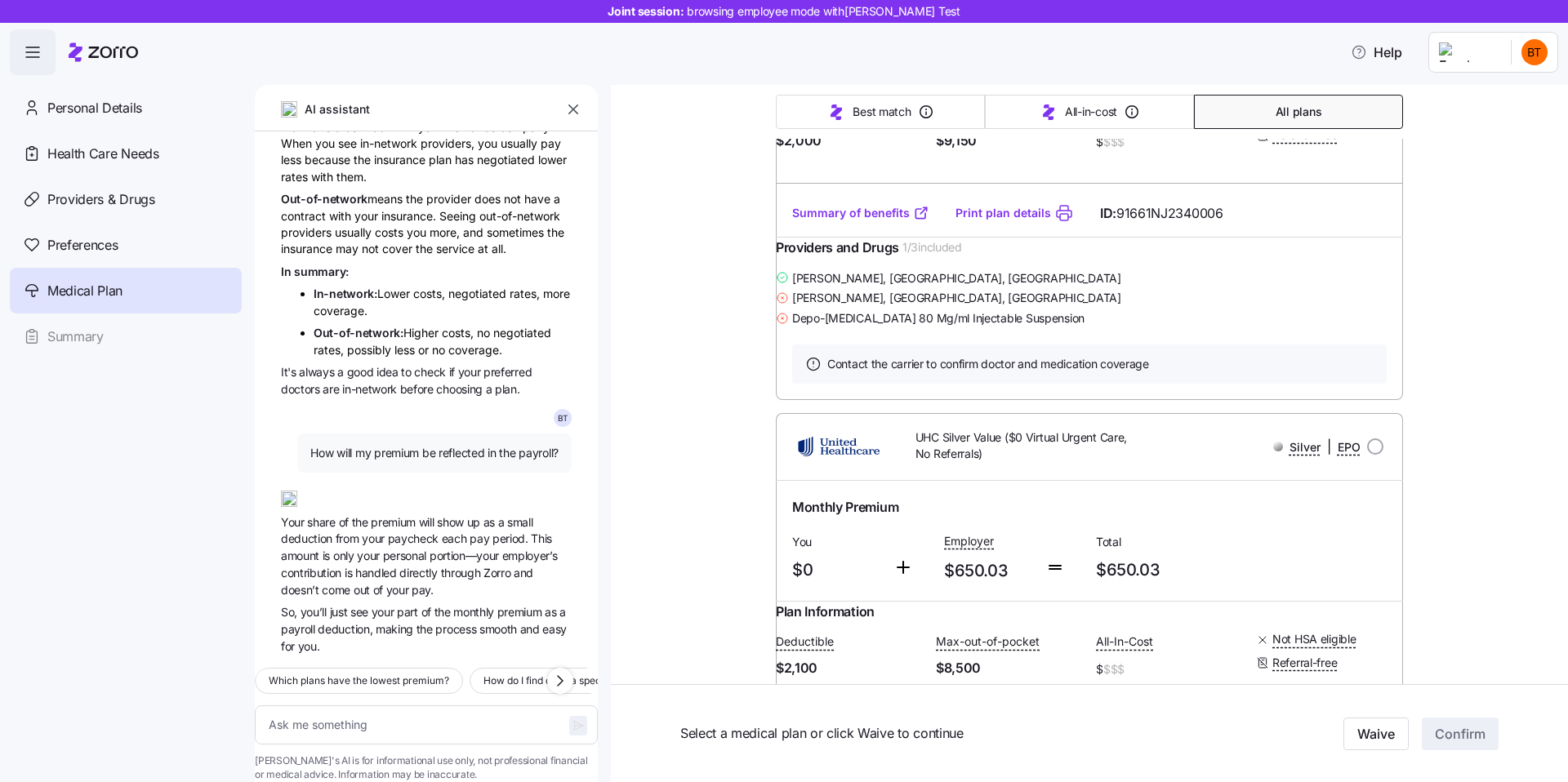
click at [516, 603] on span "So, you’ll just see your part of the monthly premium as a payroll deduction, ma…" at bounding box center [426, 628] width 291 height 50
click at [473, 622] on span "process" at bounding box center [457, 629] width 43 height 14
click at [380, 705] on textarea at bounding box center [425, 725] width 343 height 39
type textarea "x"
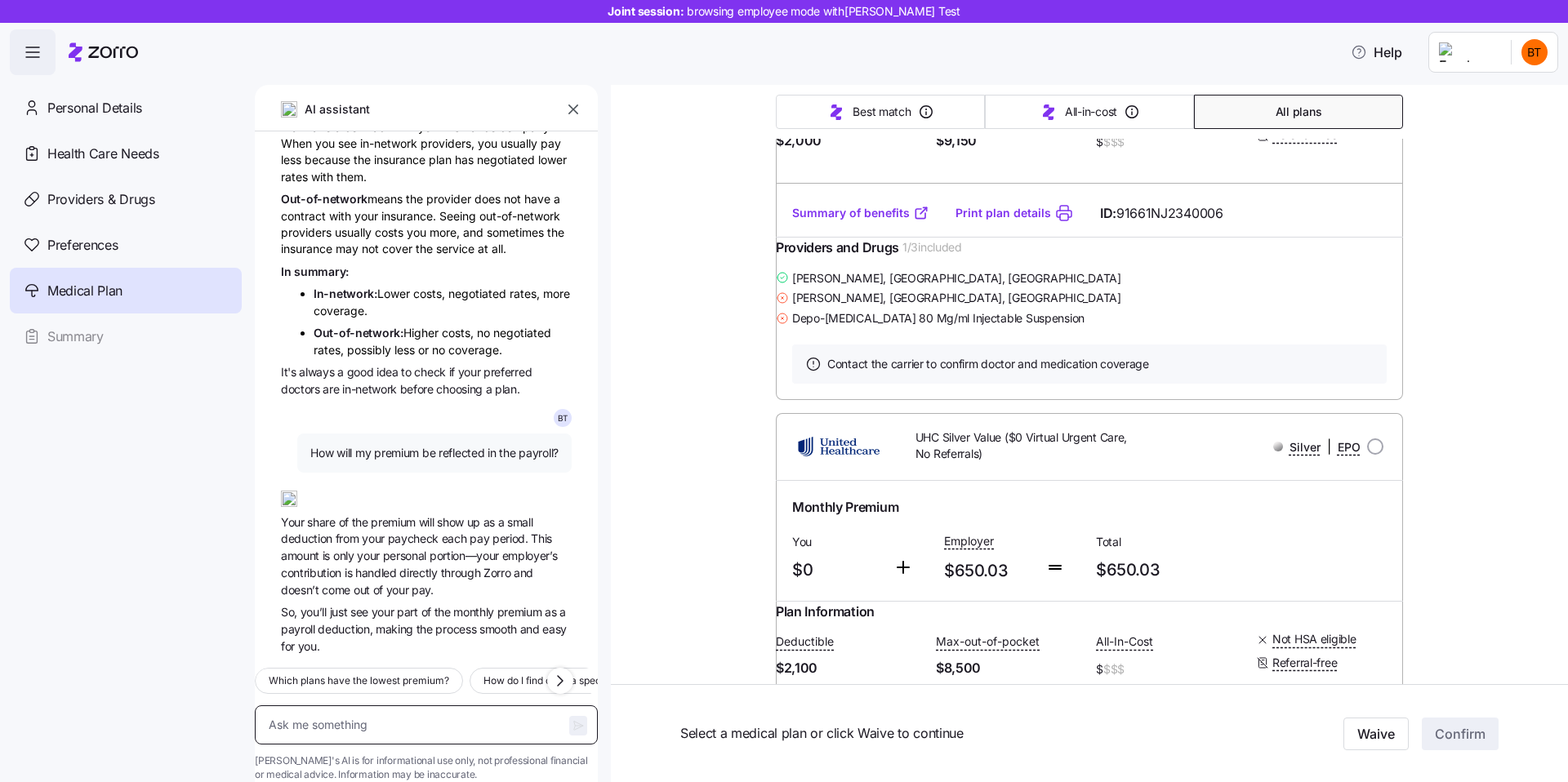
type textarea "g"
type textarea "x"
type textarea "gi"
type textarea "x"
type textarea "giv"
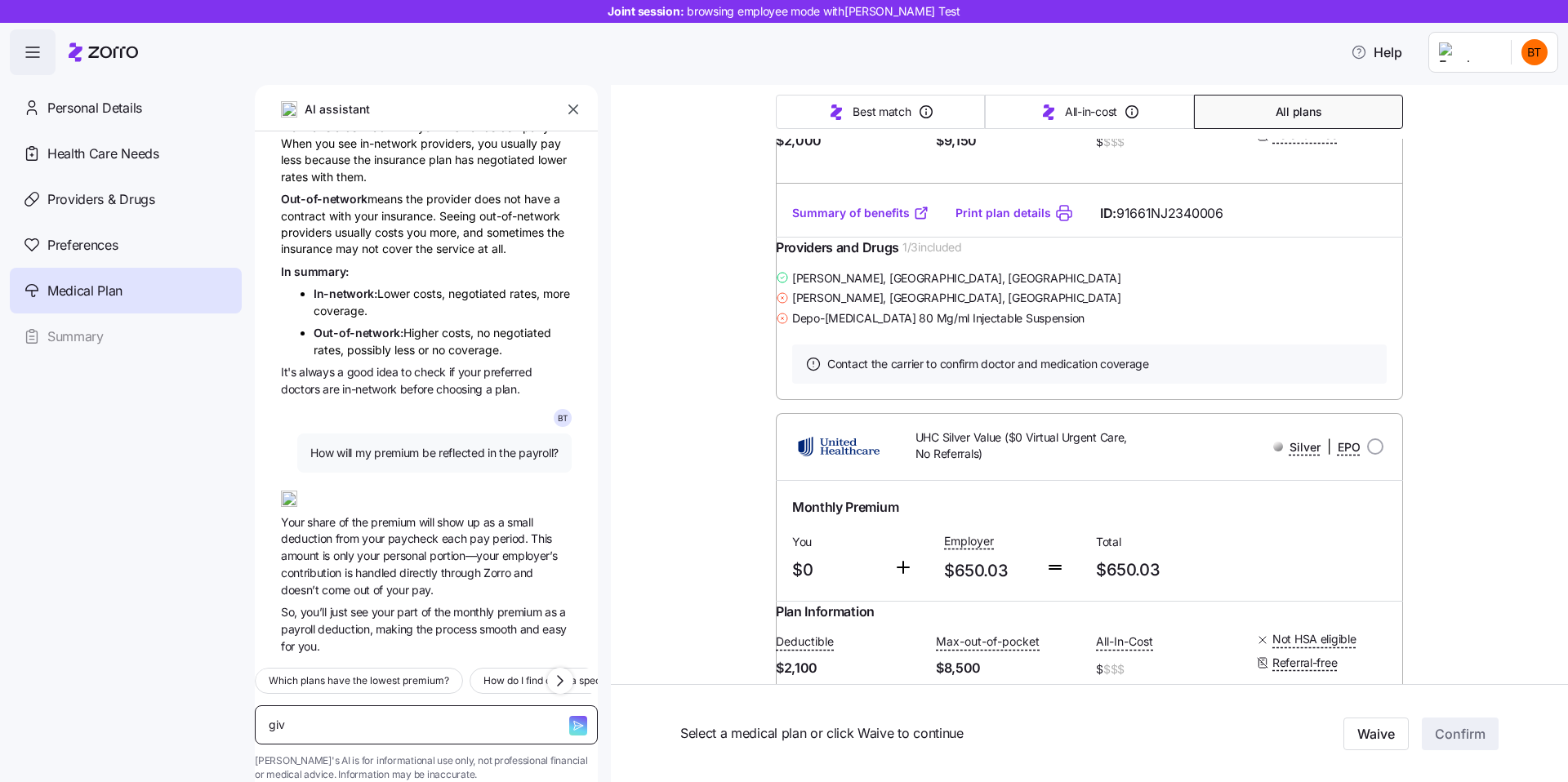
type textarea "x"
type textarea "give"
type textarea "x"
type textarea "give"
type textarea "x"
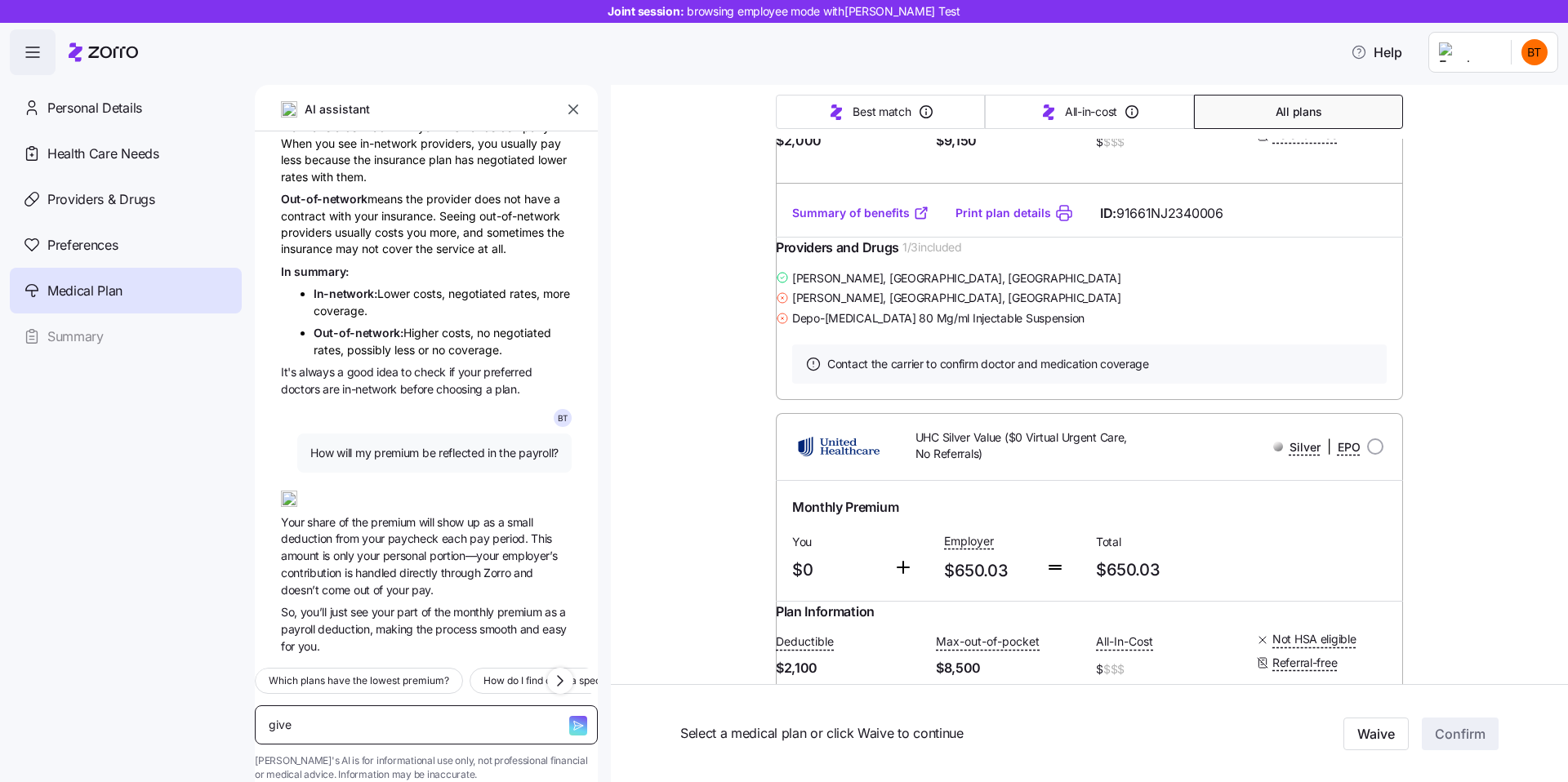
type textarea "give a"
type textarea "x"
type textarea "give an"
type textarea "x"
type textarea "give an"
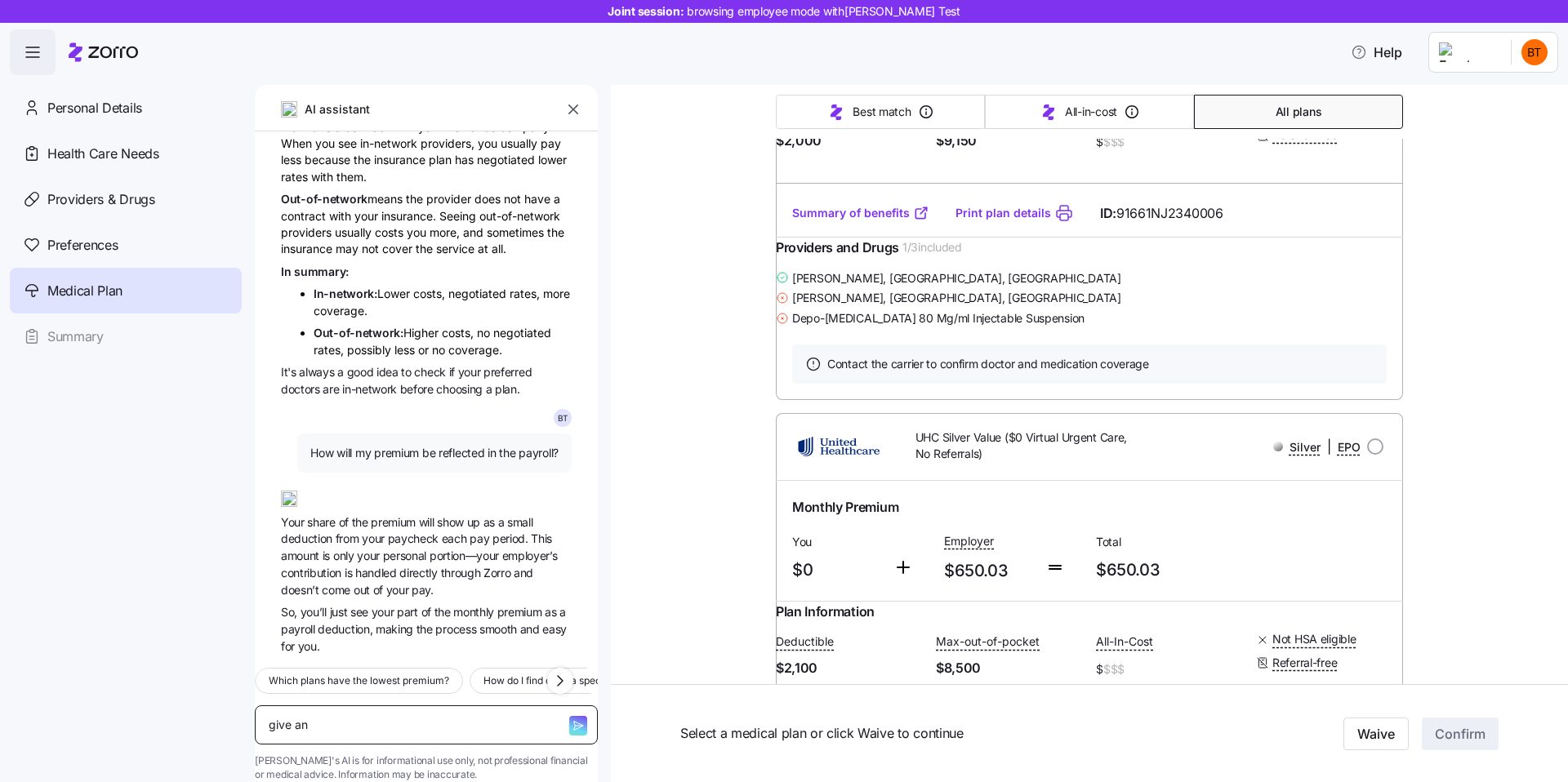
type textarea "x"
type textarea "give an e"
type textarea "x"
type textarea "give an ex"
type textarea "x"
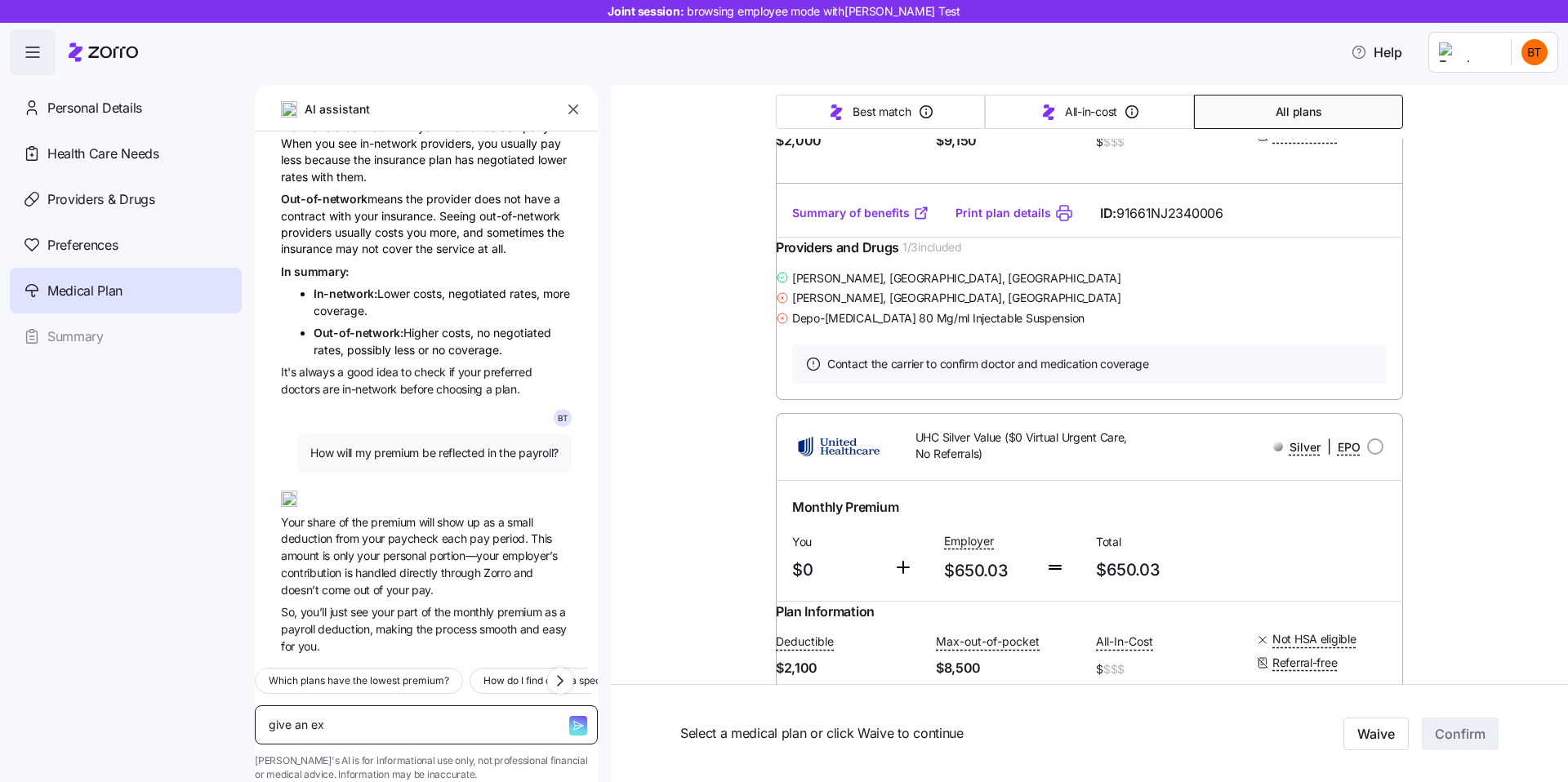
type textarea "give an exa"
type textarea "x"
type textarea "give an exam"
type textarea "x"
type textarea "give an examp"
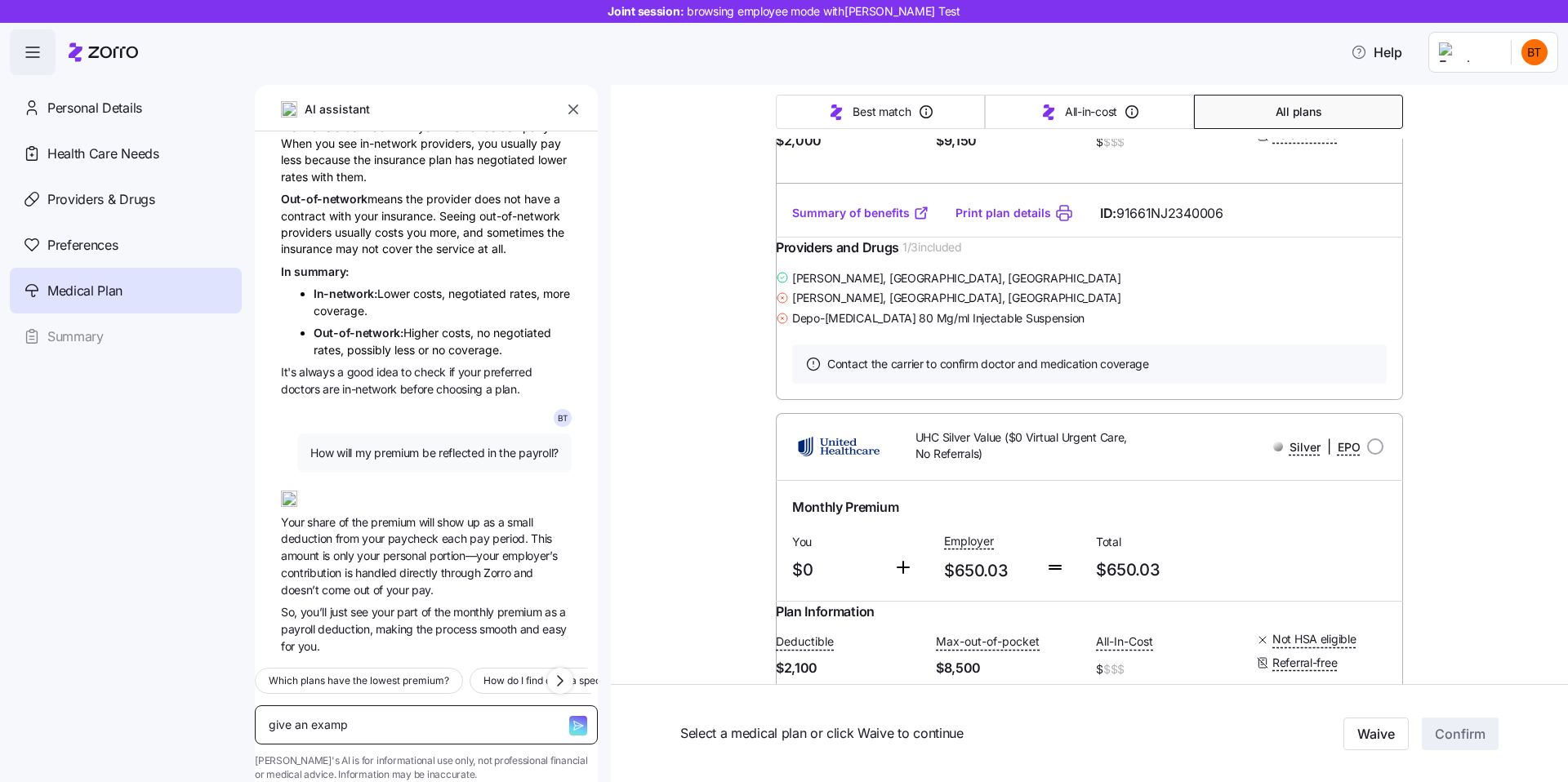
type textarea "x"
type textarea "give an exampl"
type textarea "x"
type textarea "give an example"
type textarea "x"
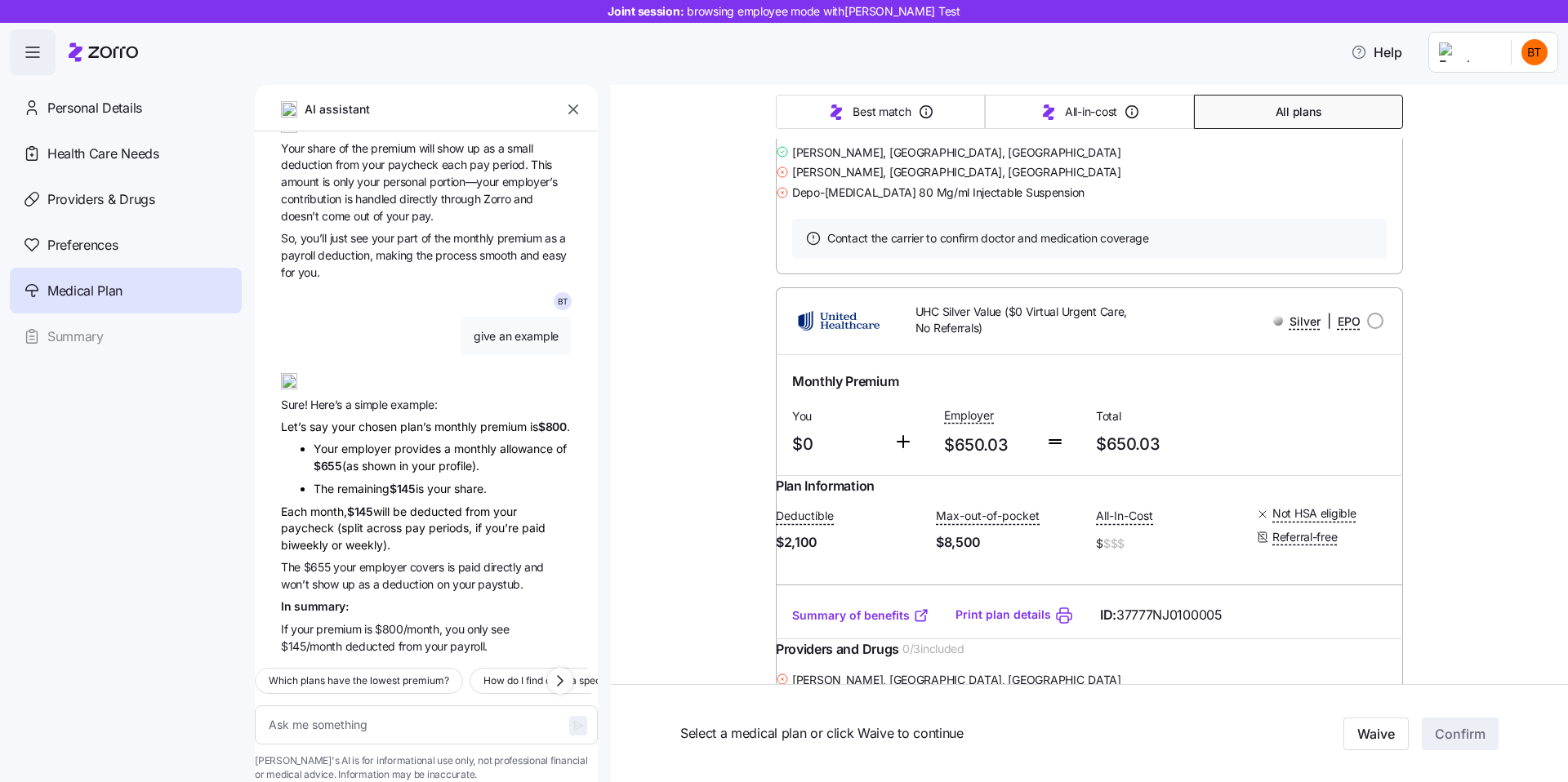
scroll to position [994, 0]
click at [420, 418] on div "Let’s say your chosen plan’s monthly premium is $800 ." at bounding box center [426, 426] width 291 height 18
click at [390, 418] on div "Let’s say your chosen plan’s monthly premium is $800 ." at bounding box center [426, 426] width 291 height 18
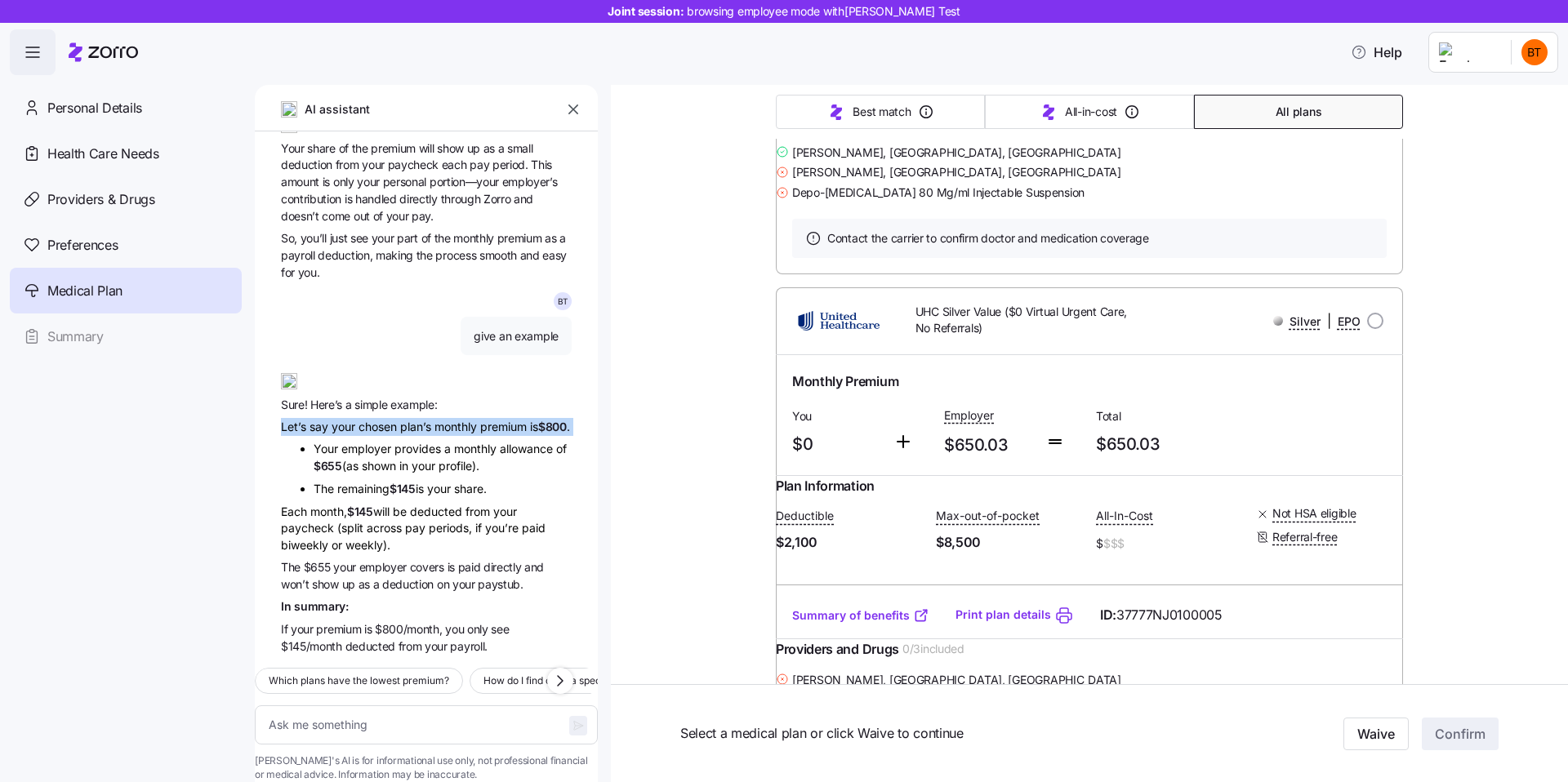
click at [419, 441] on li "Your employer provides a monthly allowance of $655 (as shown in your profile)." at bounding box center [442, 458] width 258 height 34
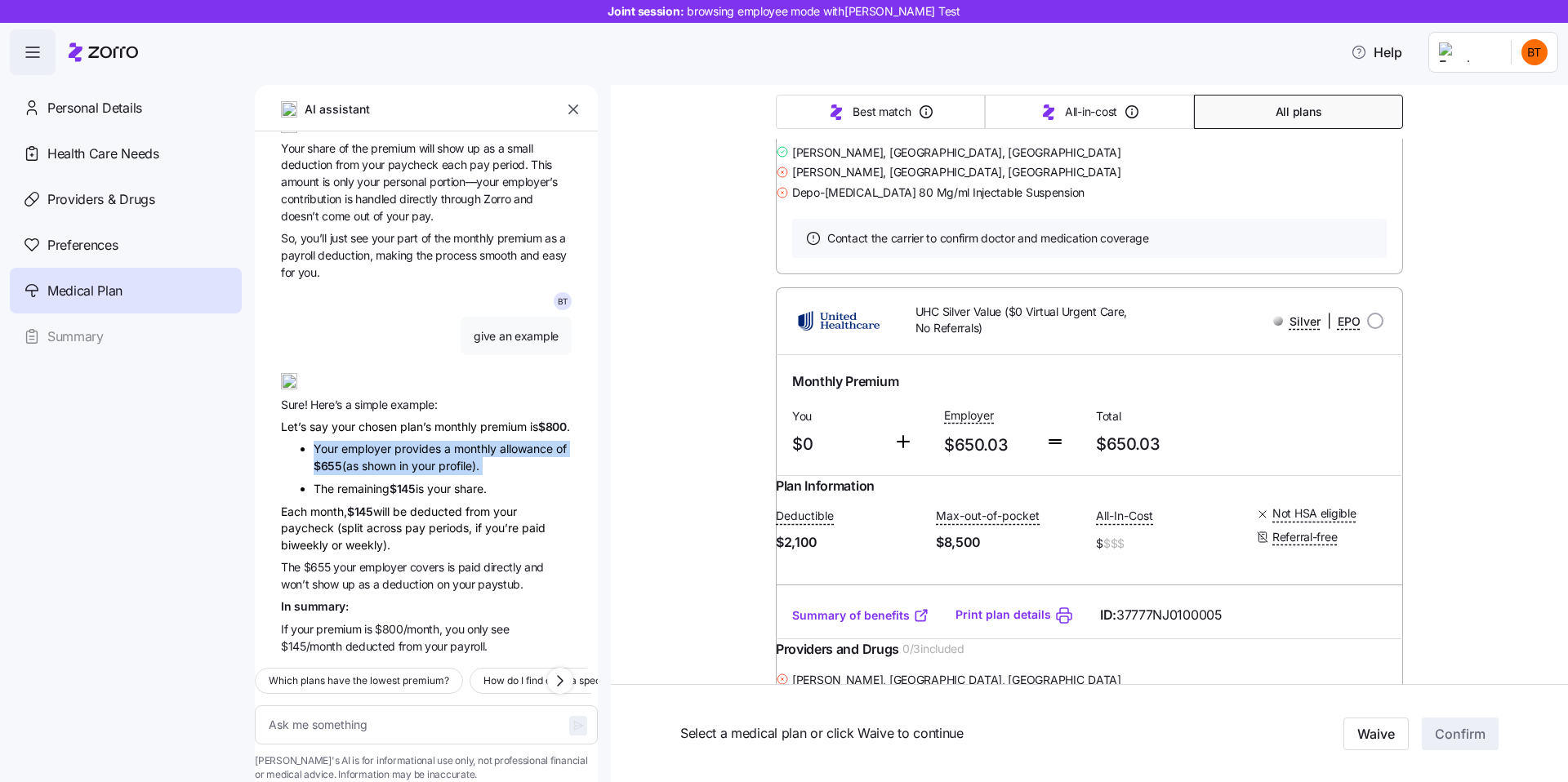
click at [464, 441] on li "Your employer provides a monthly allowance of $655 (as shown in your profile)." at bounding box center [442, 458] width 258 height 34
click at [468, 503] on div "Each month, $145 will be deducted from your paycheck (split across pay periods,…" at bounding box center [426, 528] width 291 height 50
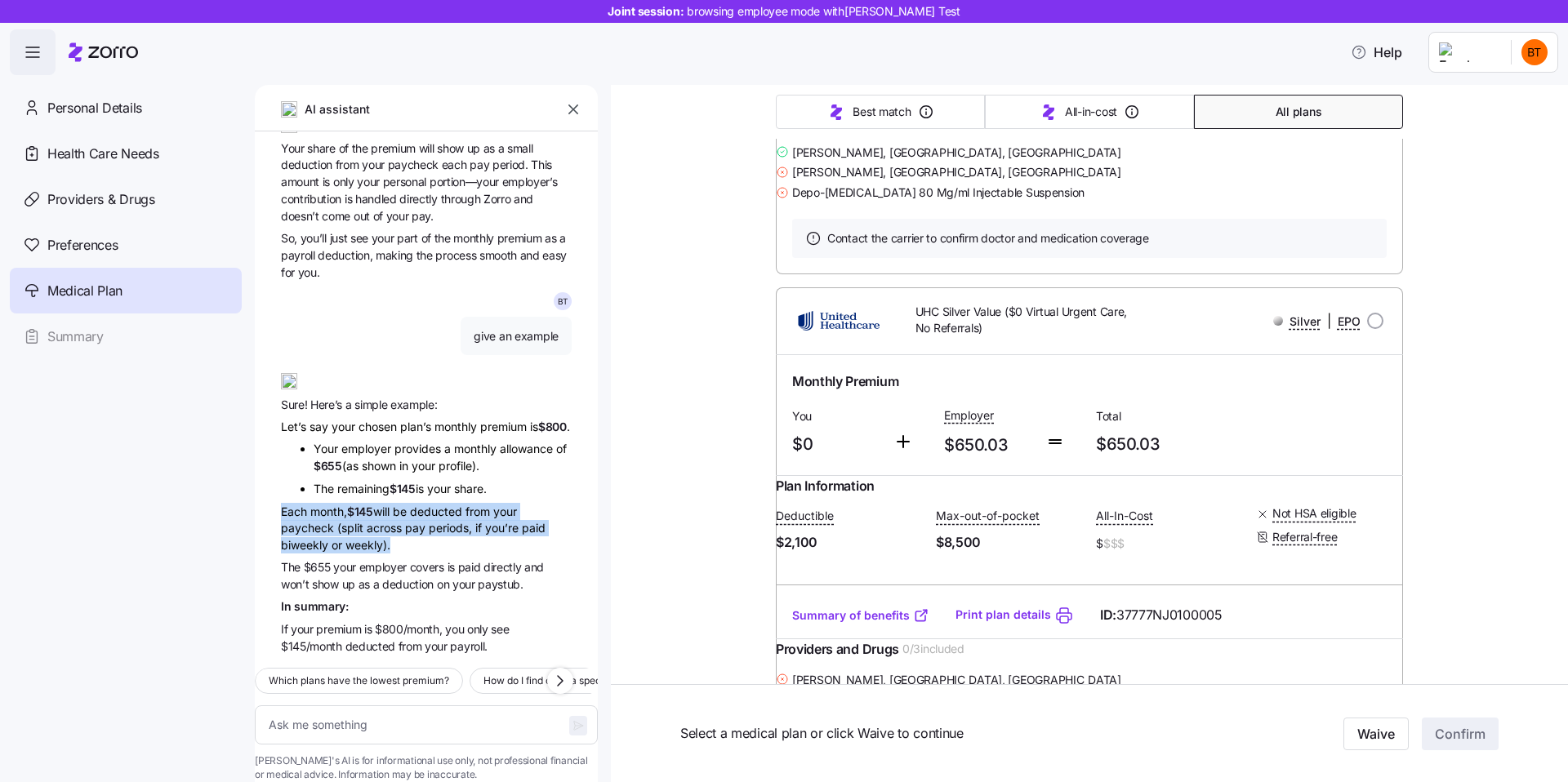
click at [406, 560] on span "employer" at bounding box center [384, 567] width 50 height 14
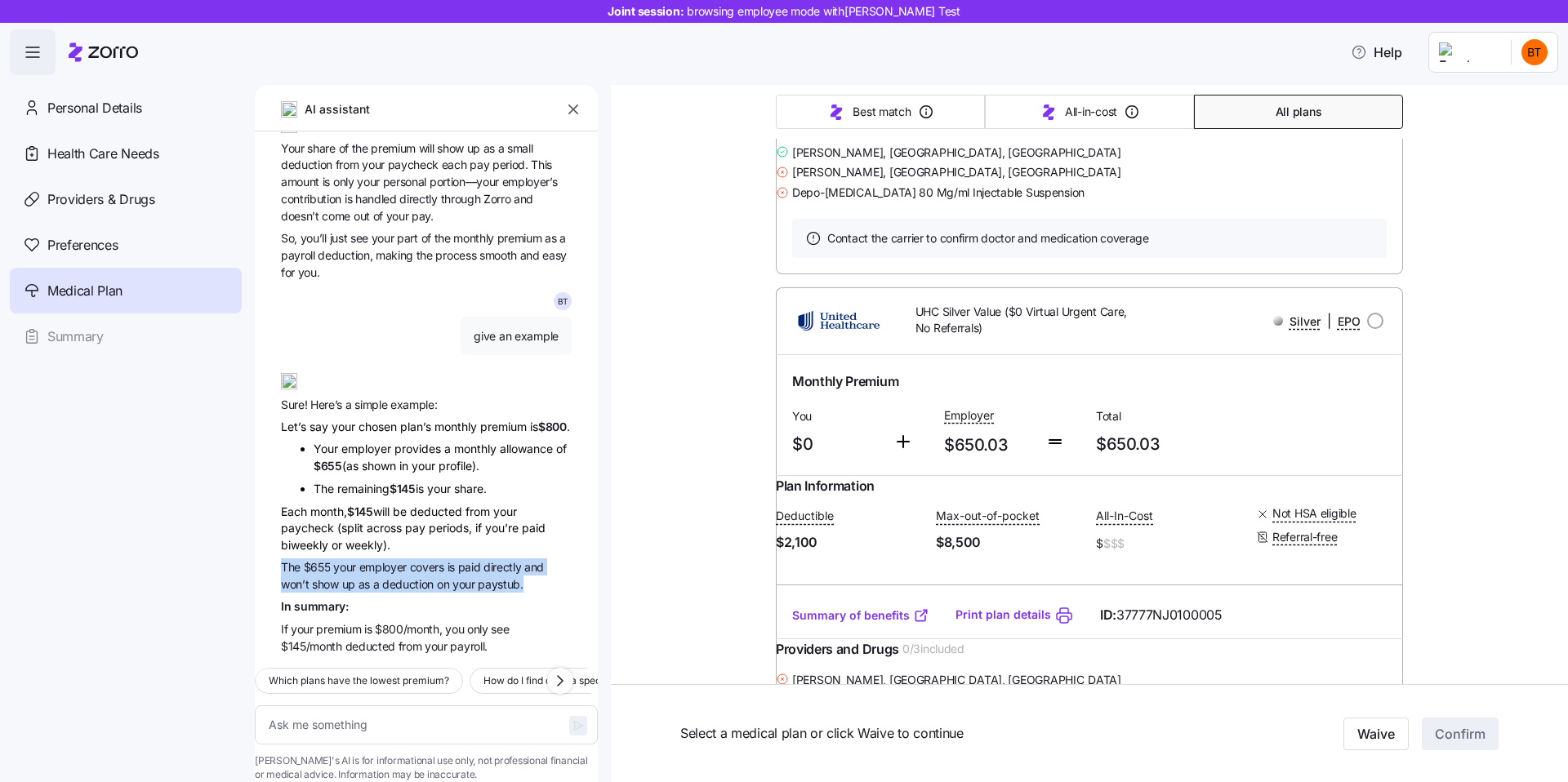
click at [393, 622] on span "$800/month," at bounding box center [409, 629] width 71 height 14
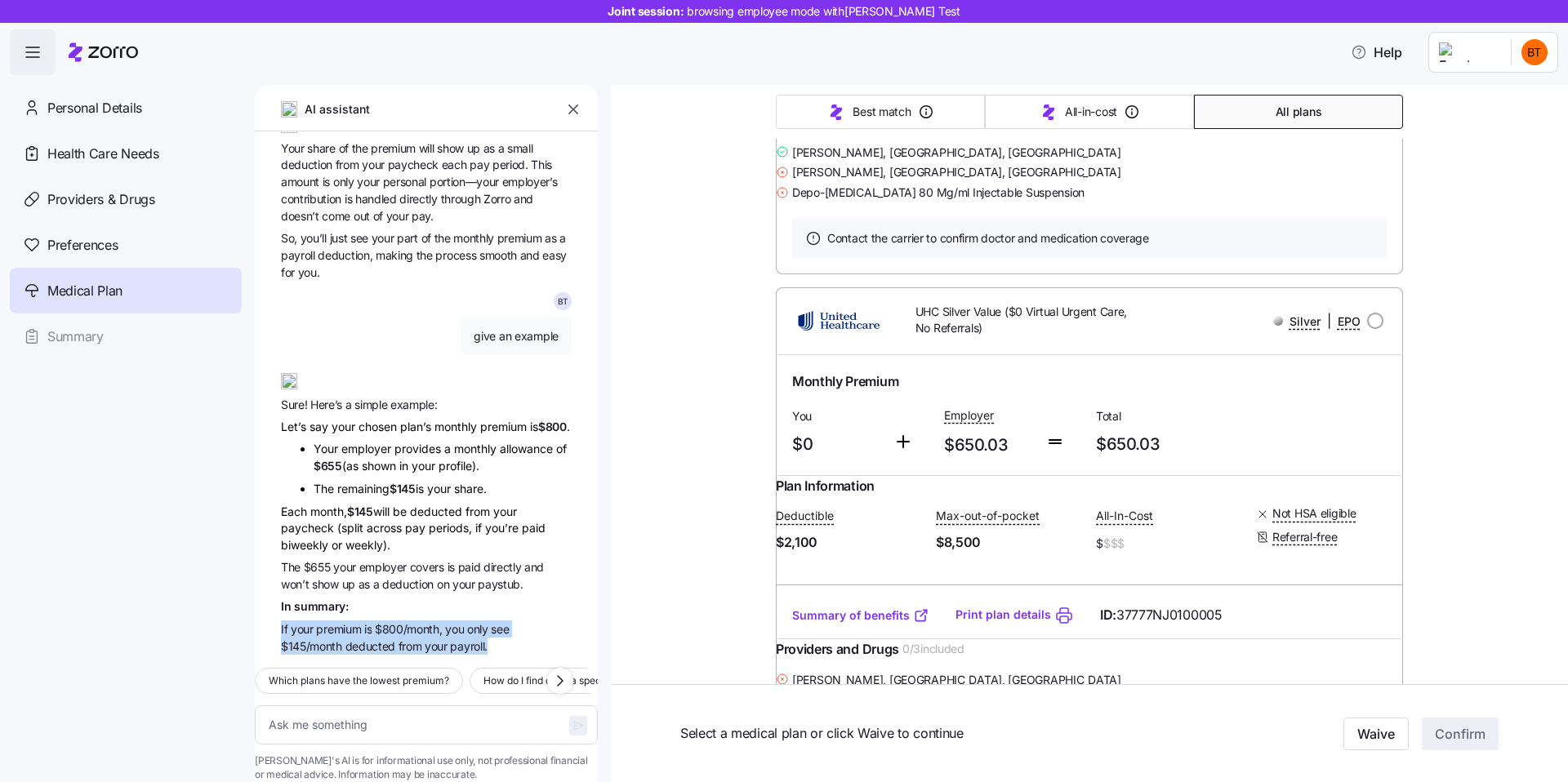
click at [345, 639] on span "deducted" at bounding box center [372, 646] width 53 height 14
click at [328, 622] on span "premium" at bounding box center [339, 629] width 48 height 14
click at [419, 639] on span "from" at bounding box center [411, 646] width 26 height 14
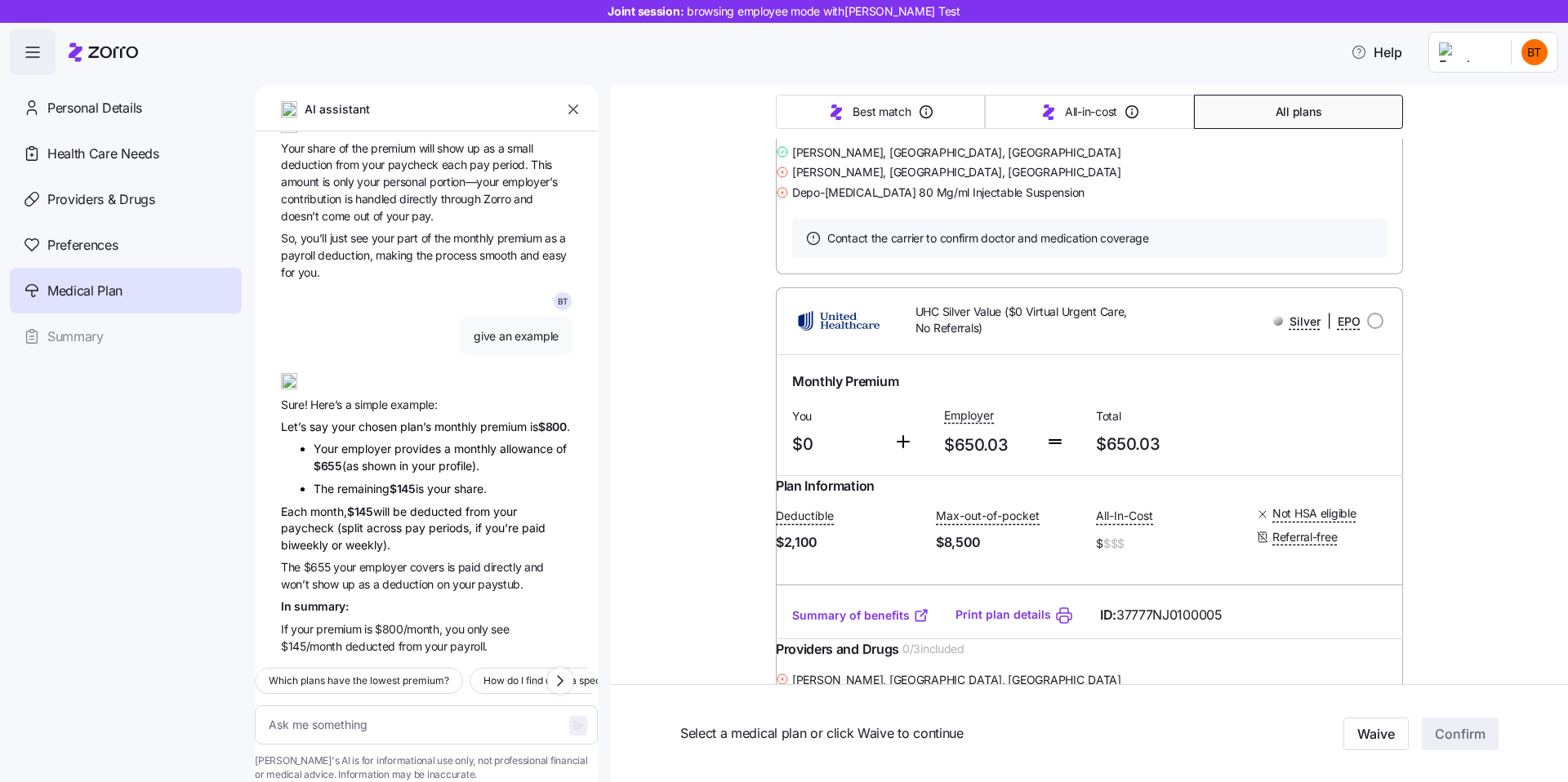
click at [419, 639] on span "from" at bounding box center [411, 646] width 26 height 14
click at [396, 577] on span "deduction" at bounding box center [409, 584] width 54 height 14
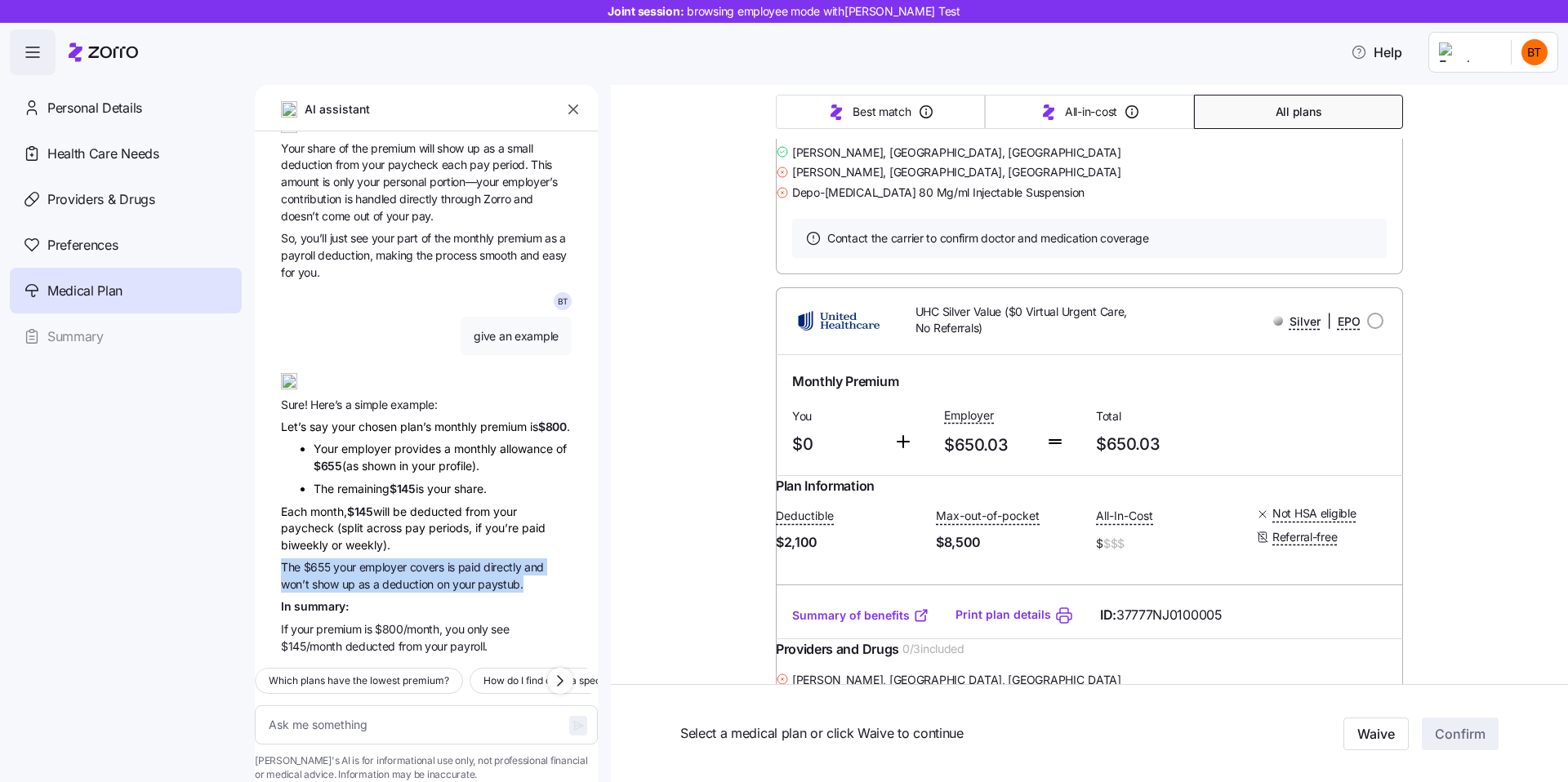
click at [444, 622] on span "$800/month," at bounding box center [409, 629] width 71 height 14
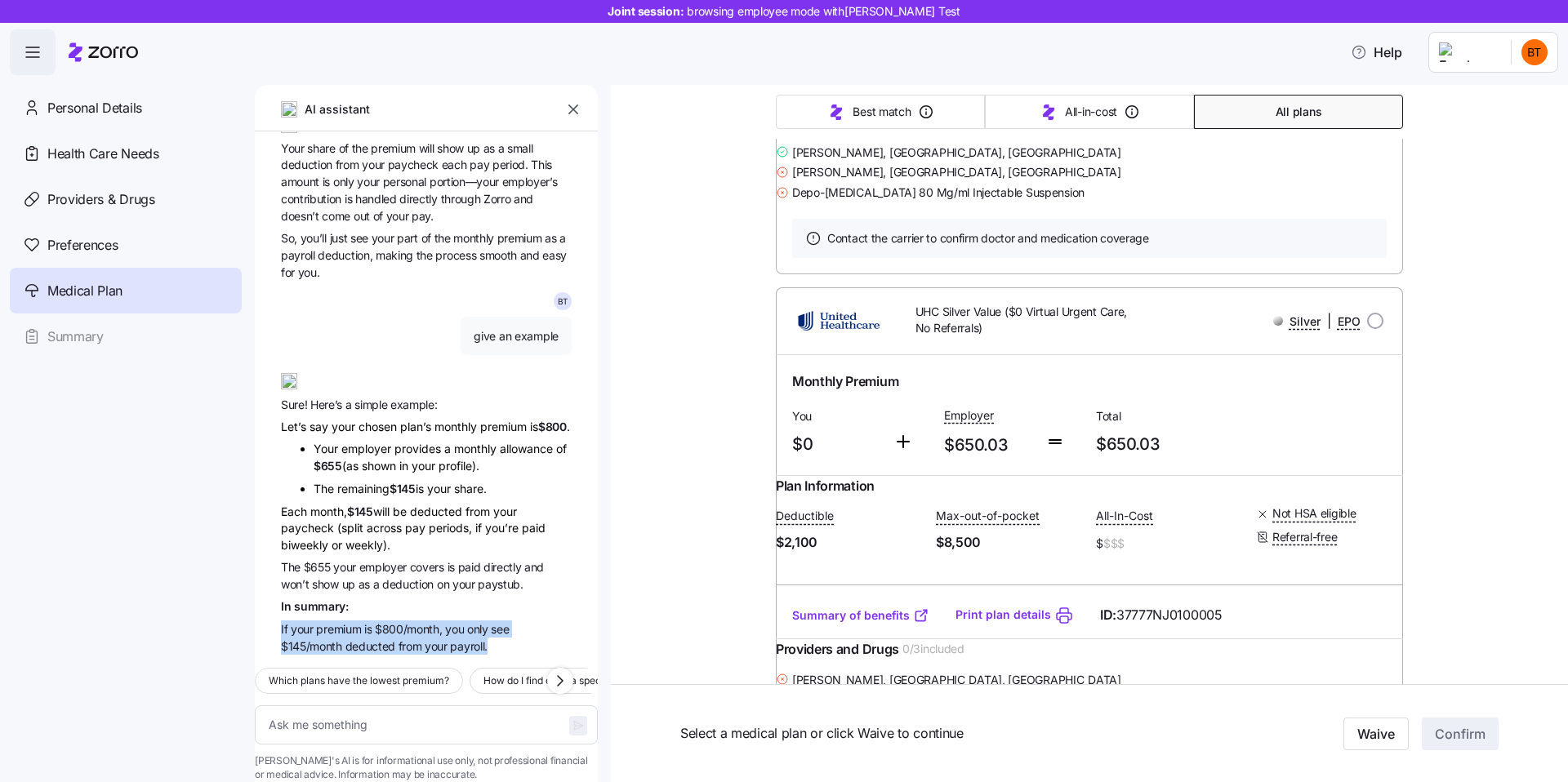
click at [419, 558] on span "The $655 your employer covers is paid directly and won’t show up as a deduction…" at bounding box center [426, 575] width 291 height 34
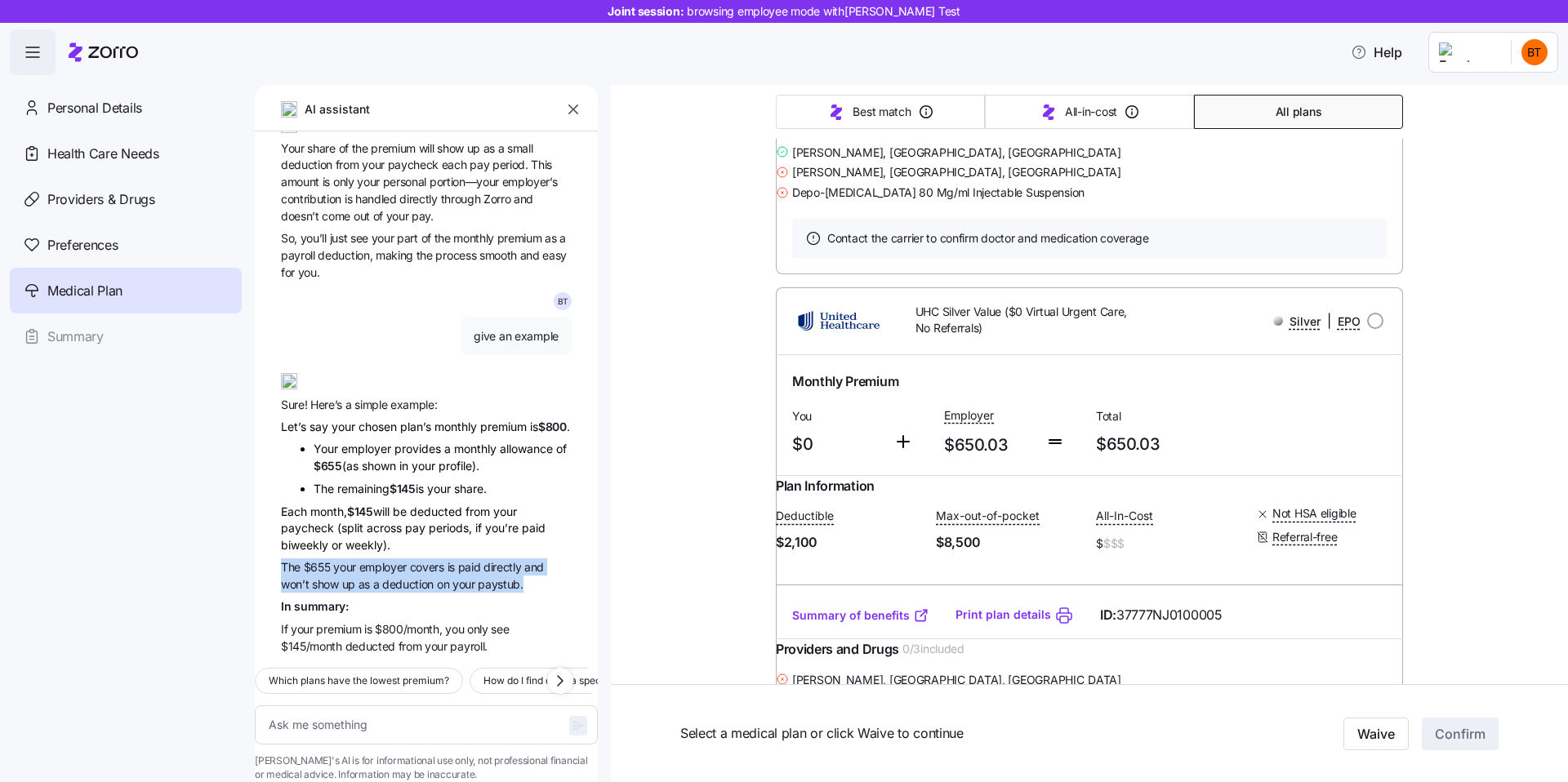
click at [384, 505] on div "Each month, $145 will be deducted from your paycheck (split across pay periods,…" at bounding box center [426, 528] width 291 height 50
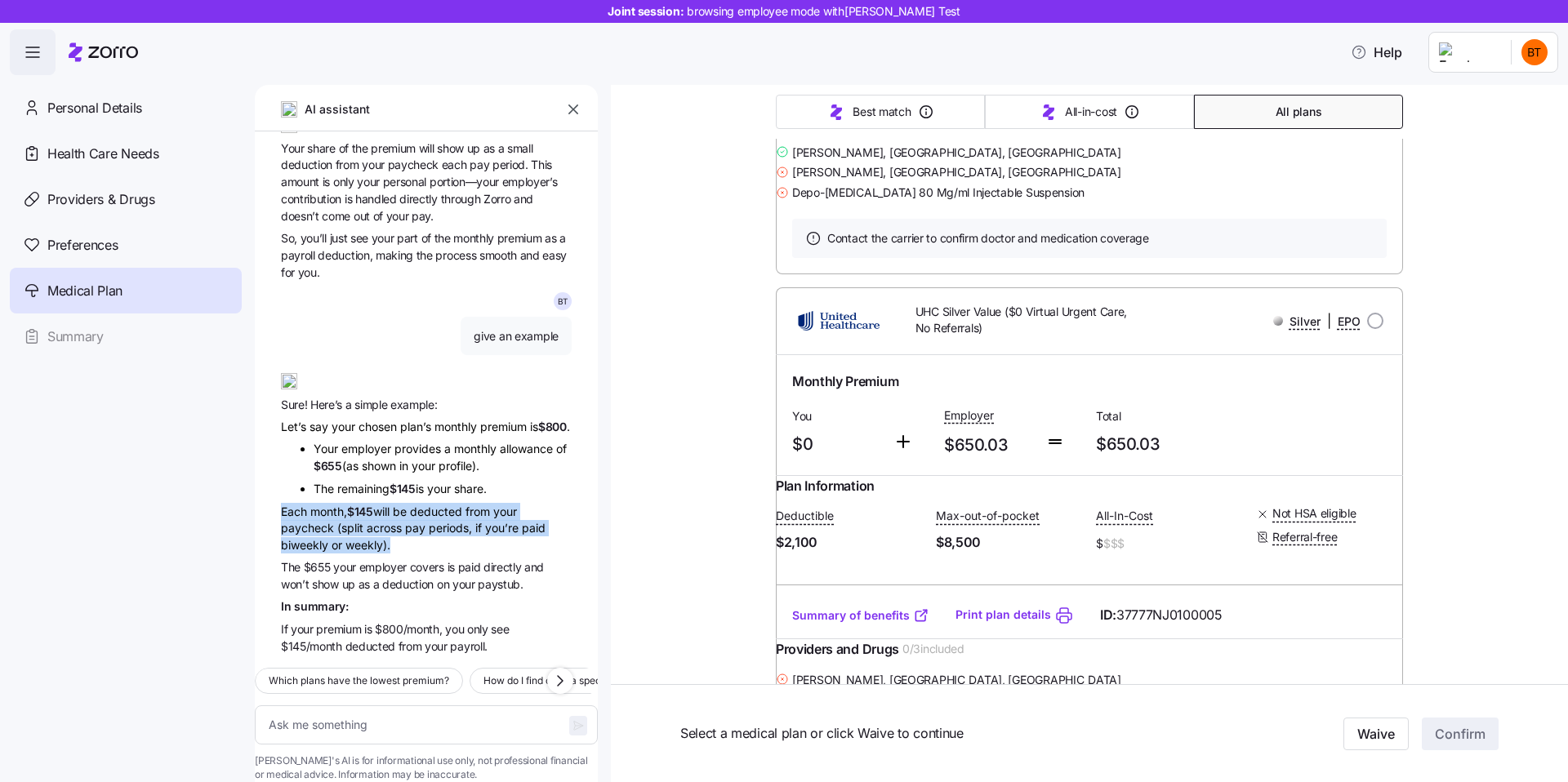
click at [384, 476] on div "B T Which plans include my doctor, Guy Talmor, and have the lowest deductible? …" at bounding box center [425, 393] width 343 height 523
click at [373, 480] on li "The remaining $145 is your share." at bounding box center [442, 488] width 258 height 18
click at [405, 503] on div "Each month, $145 will be deducted from your paycheck (split across pay periods,…" at bounding box center [426, 528] width 291 height 50
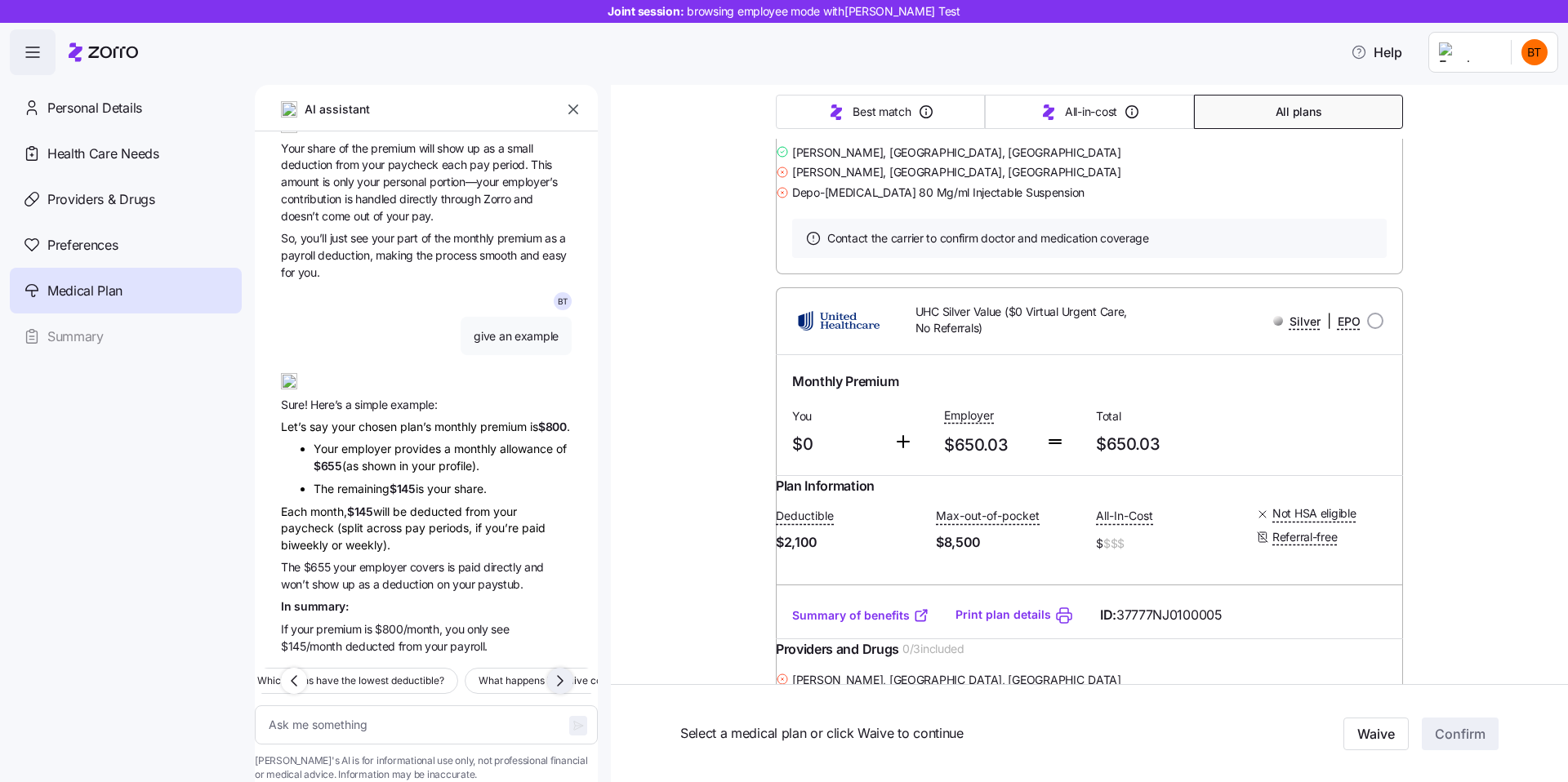
click at [562, 671] on icon "button" at bounding box center [560, 681] width 20 height 20
click at [416, 673] on span "What happens if I waive coverage?" at bounding box center [335, 681] width 161 height 16
type textarea "x"
type textarea "What happens if I waive coverage?"
click at [499, 705] on textarea "What happens if I waive coverage?" at bounding box center [425, 725] width 343 height 39
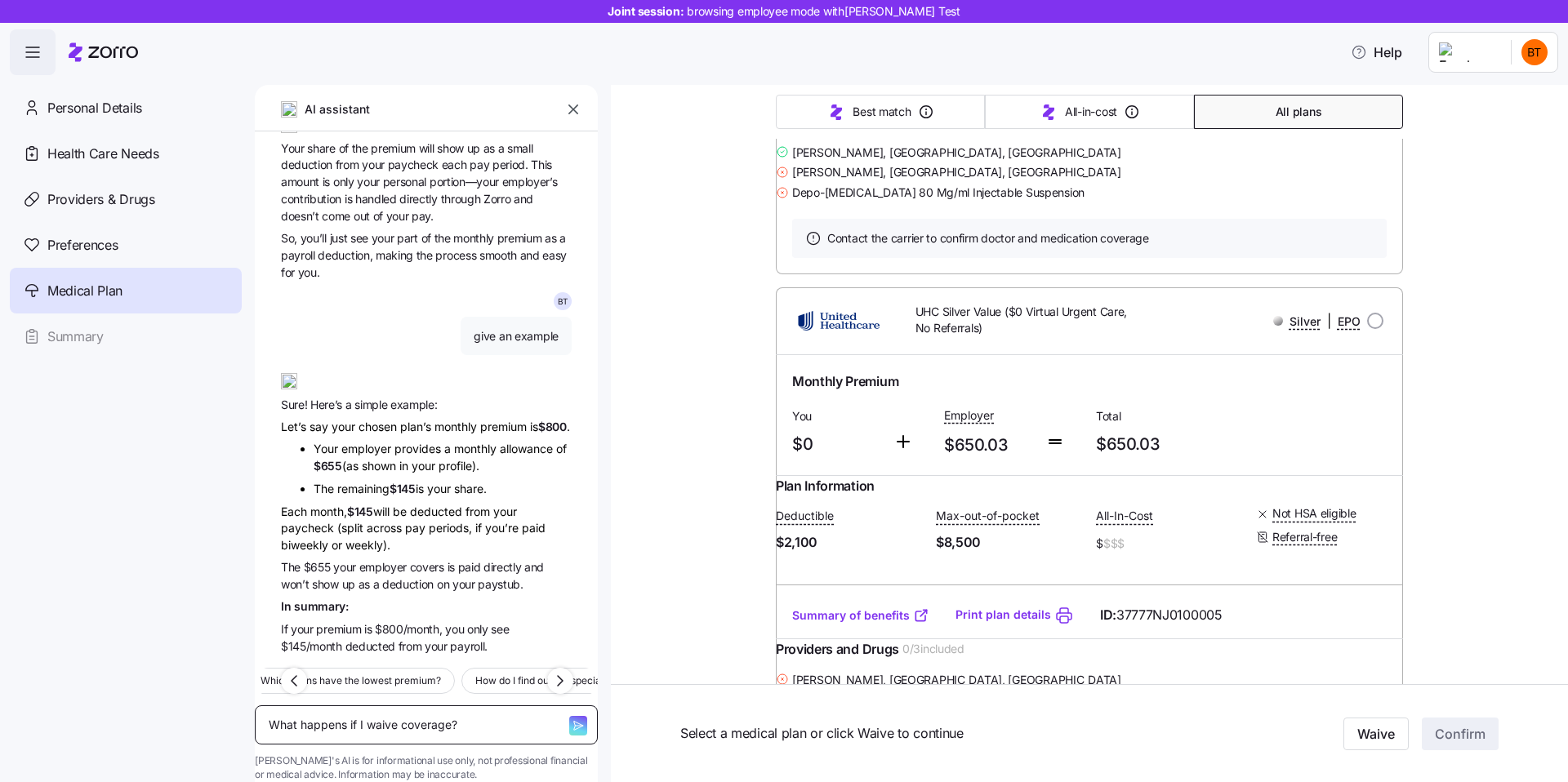
click at [499, 705] on textarea "What happens if I waive coverage?" at bounding box center [425, 725] width 343 height 39
type textarea "x"
type textarea "c"
type textarea "x"
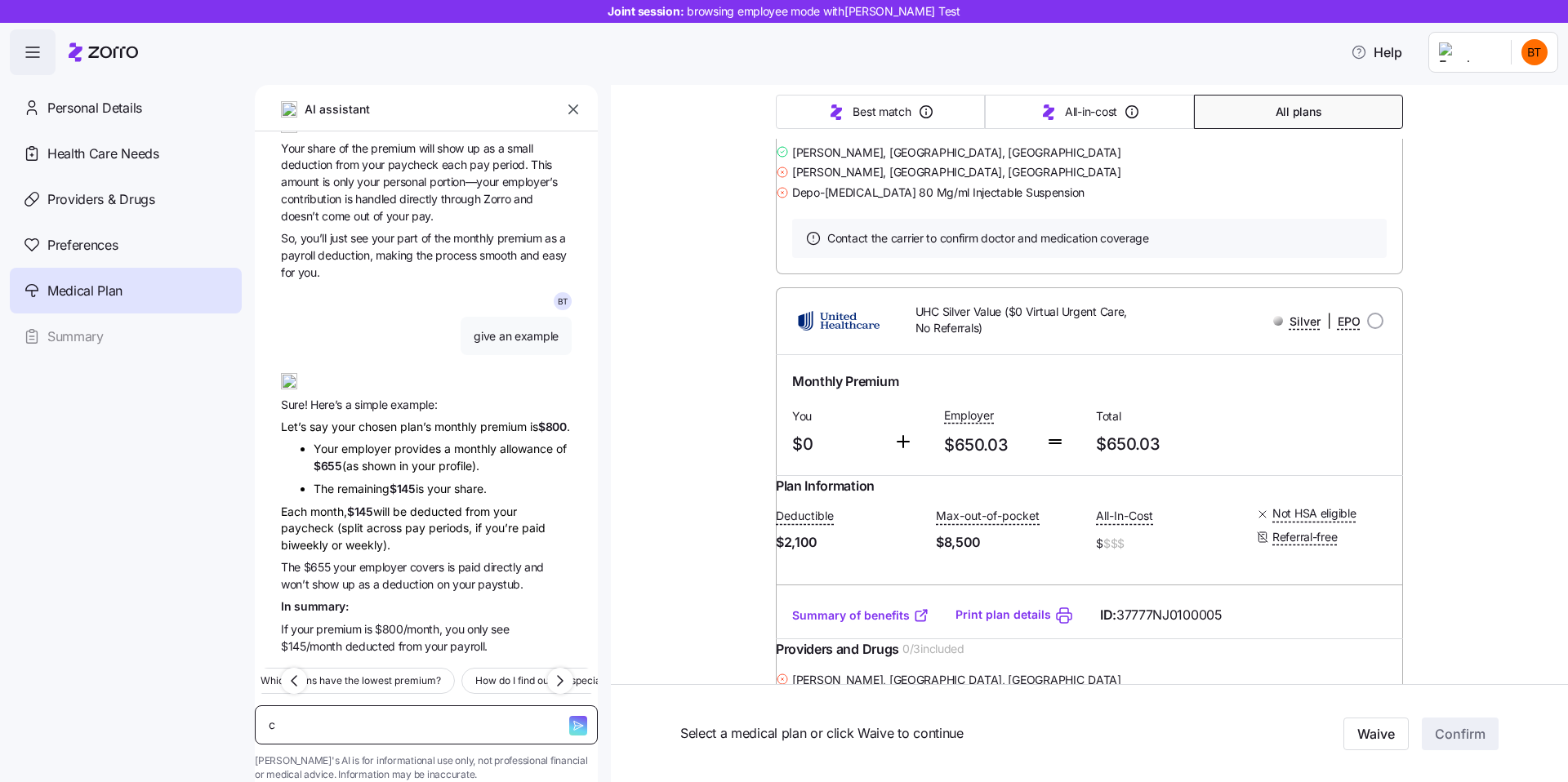
type textarea "ca"
type textarea "x"
type textarea "can"
type textarea "x"
type textarea "can"
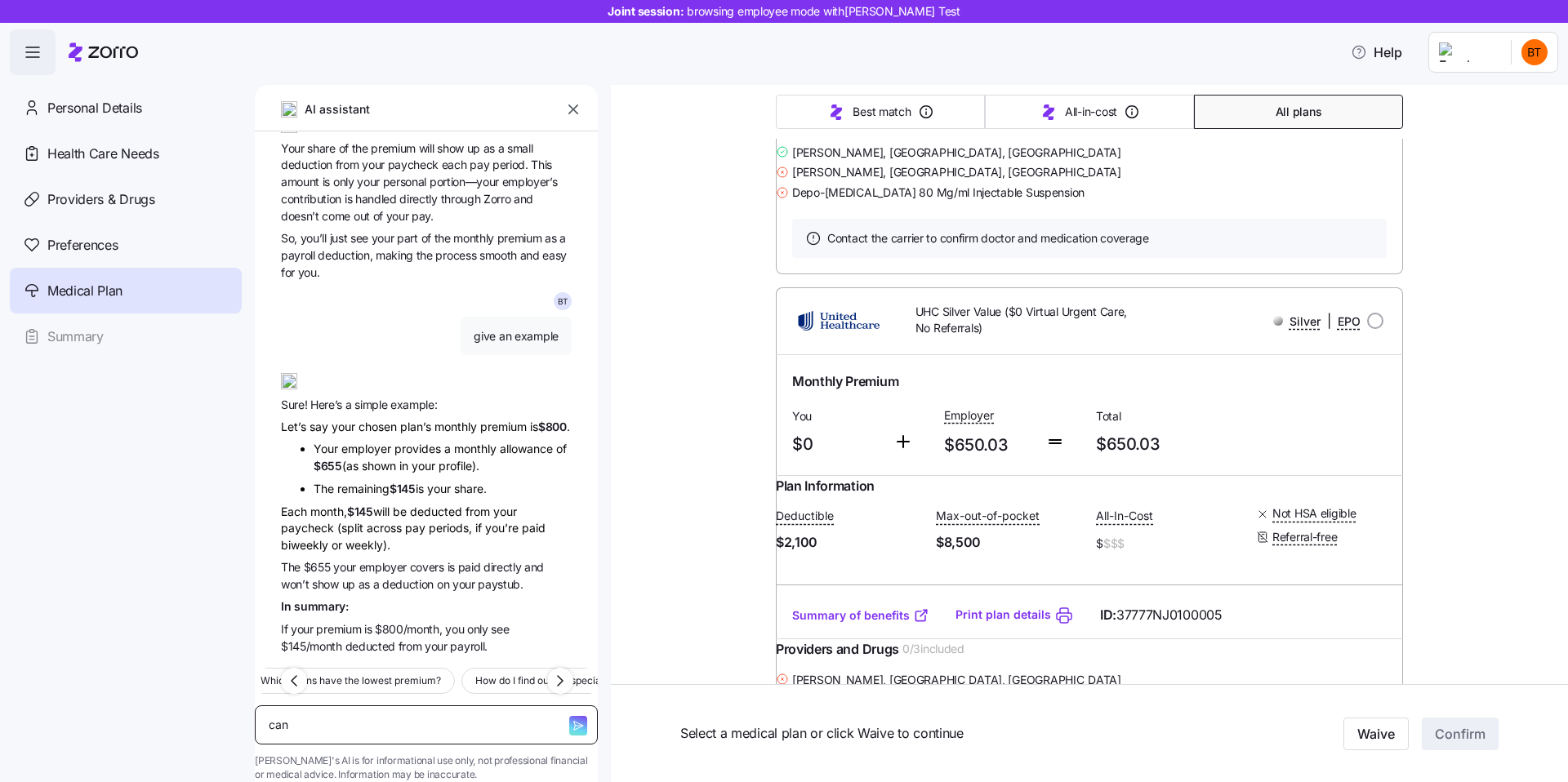
type textarea "x"
type textarea "can I"
type textarea "x"
type textarea "can I"
type textarea "x"
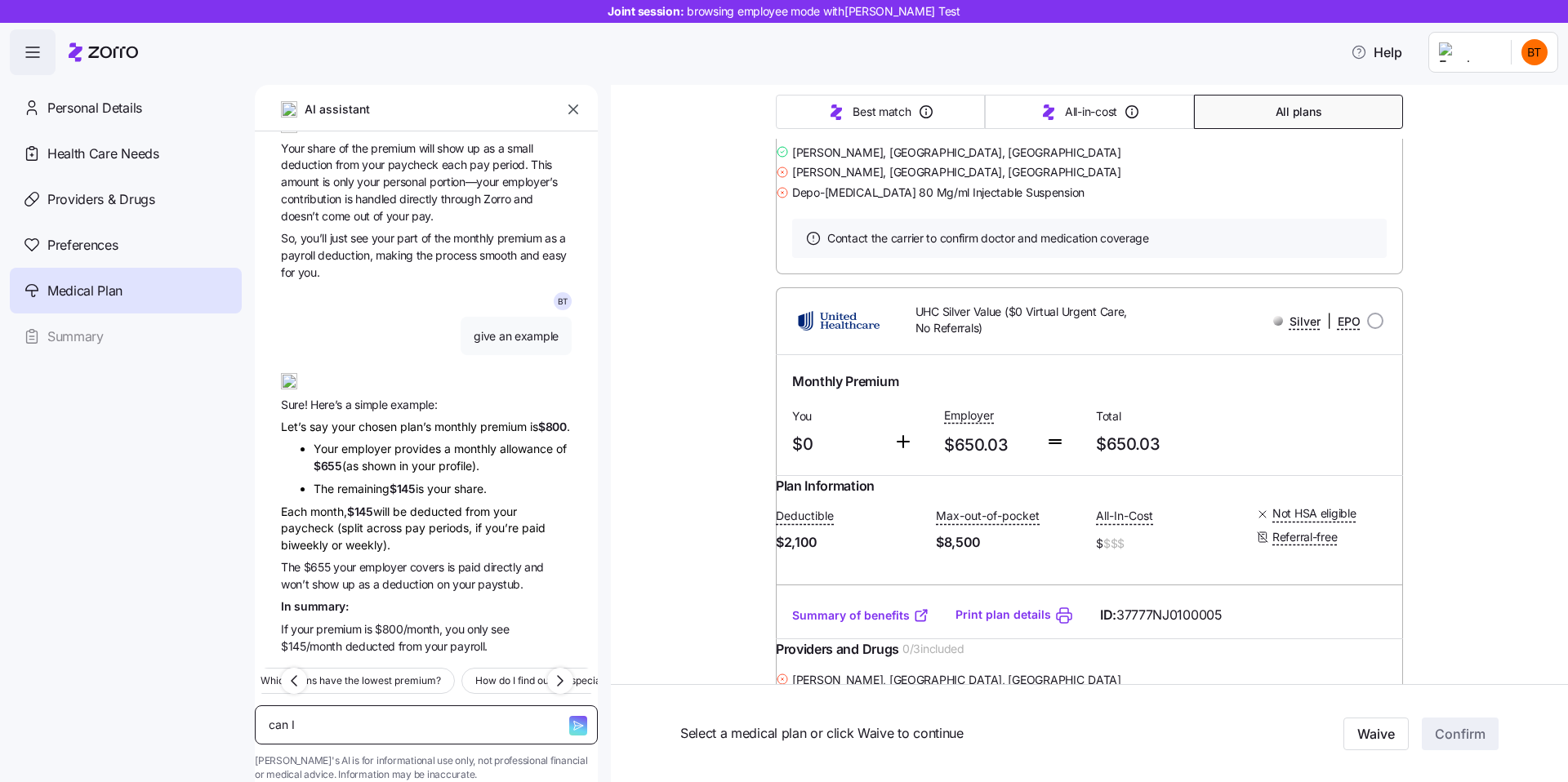
type textarea "can I g"
click at [460, 705] on textarea "can I ge" at bounding box center [425, 725] width 343 height 39
click at [572, 719] on icon "button" at bounding box center [578, 725] width 13 height 13
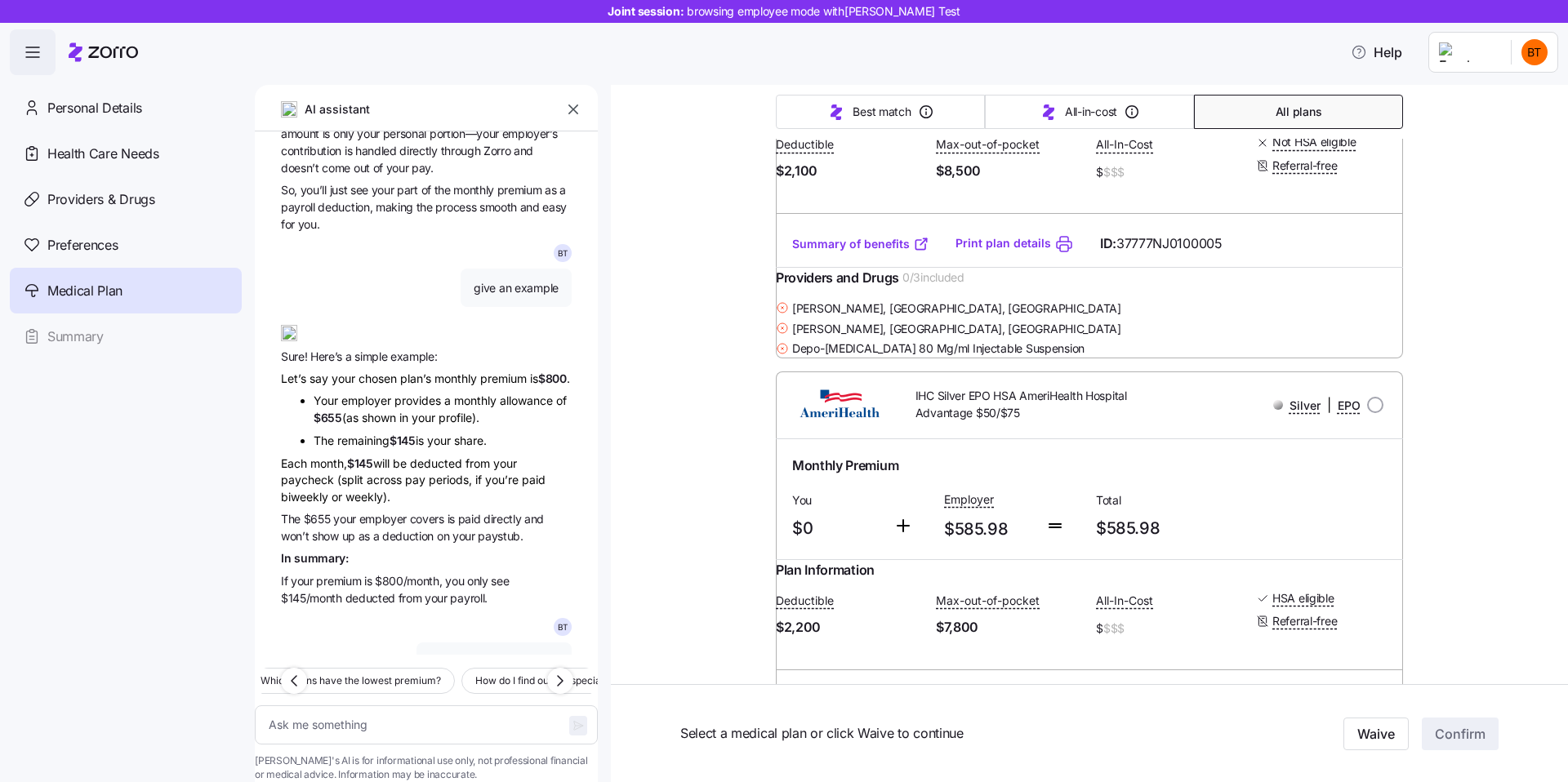
scroll to position [1219, 0]
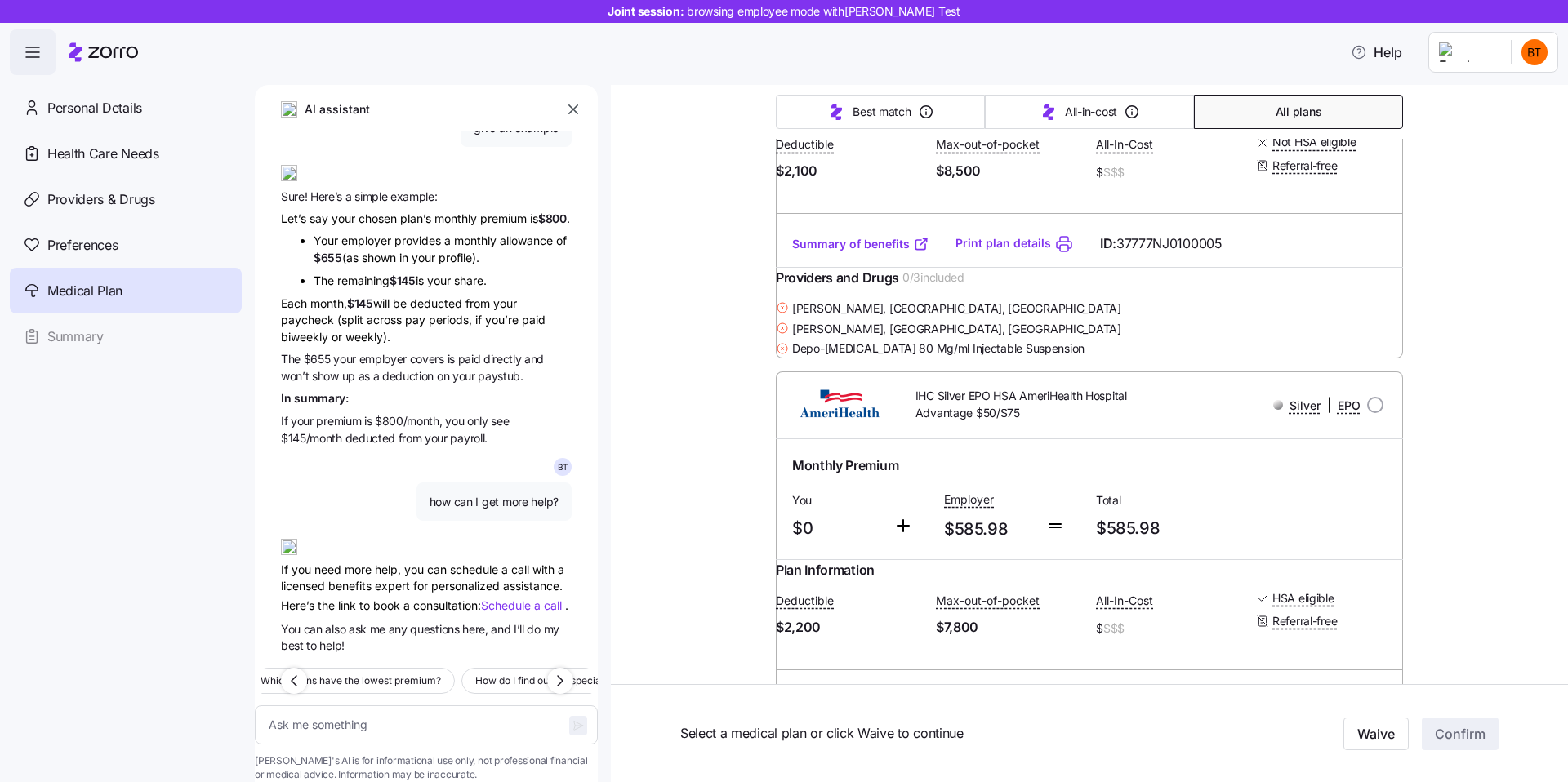
click at [430, 545] on div "If you need more help, you can schedule a call with a licensed benefits expert …" at bounding box center [426, 570] width 291 height 89
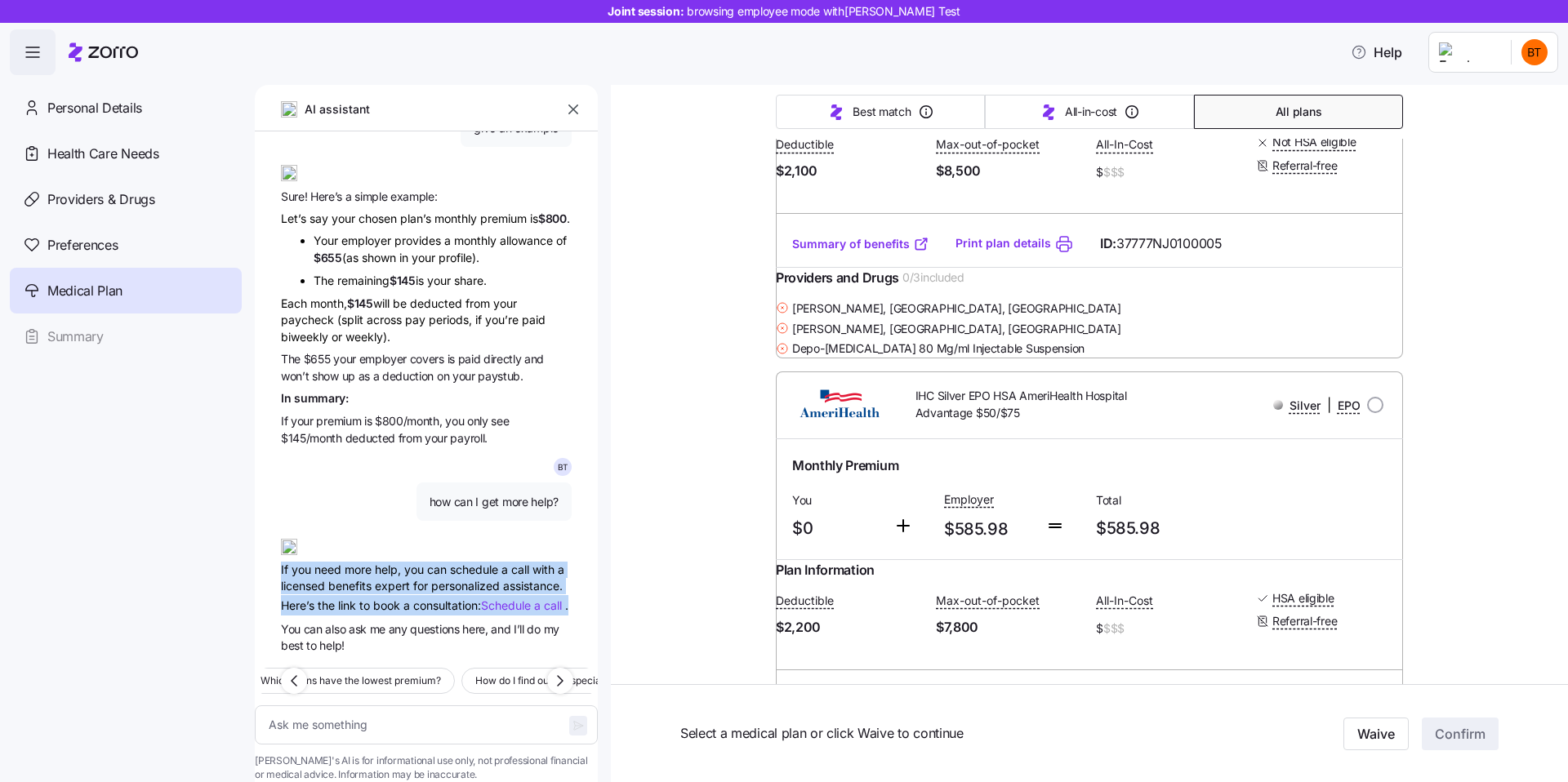
click at [446, 594] on div "B T Which plans include my doctor, Guy Talmor, and have the lowest deductible? …" at bounding box center [425, 393] width 343 height 523
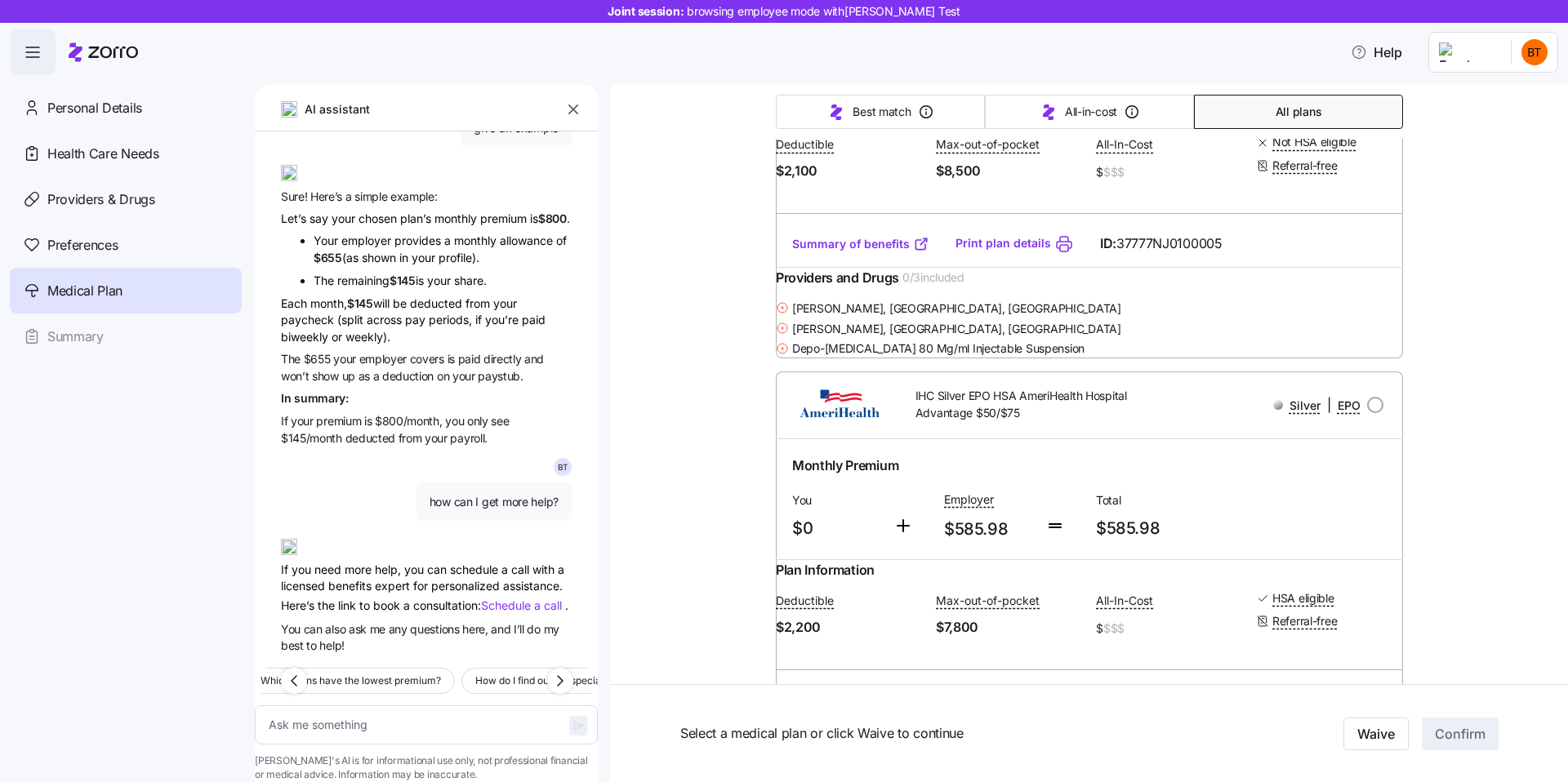
click at [446, 594] on div "B T Which plans include my doctor, Guy Talmor, and have the lowest deductible? …" at bounding box center [425, 393] width 343 height 523
click at [455, 620] on span "You can also ask me any questions here, and I’ll do my best to help!" at bounding box center [426, 637] width 291 height 34
click at [402, 705] on textarea at bounding box center [425, 725] width 343 height 39
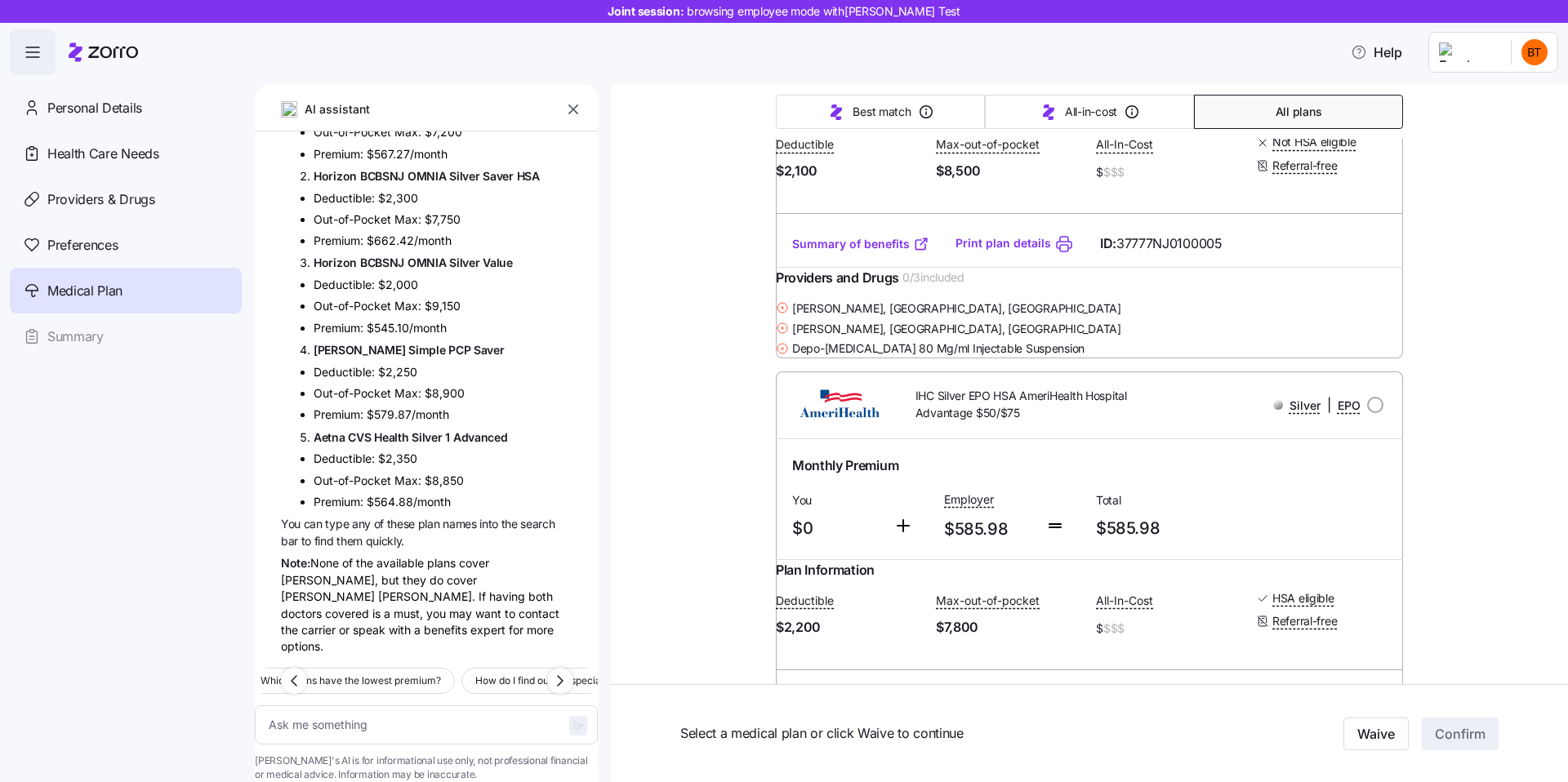
scroll to position [1980, 0]
click at [361, 536] on span "them" at bounding box center [351, 541] width 29 height 14
click at [379, 577] on div "Note: None of the available plans cover Dr. Guy Talmor, but they do cover Dr. E…" at bounding box center [426, 605] width 291 height 100
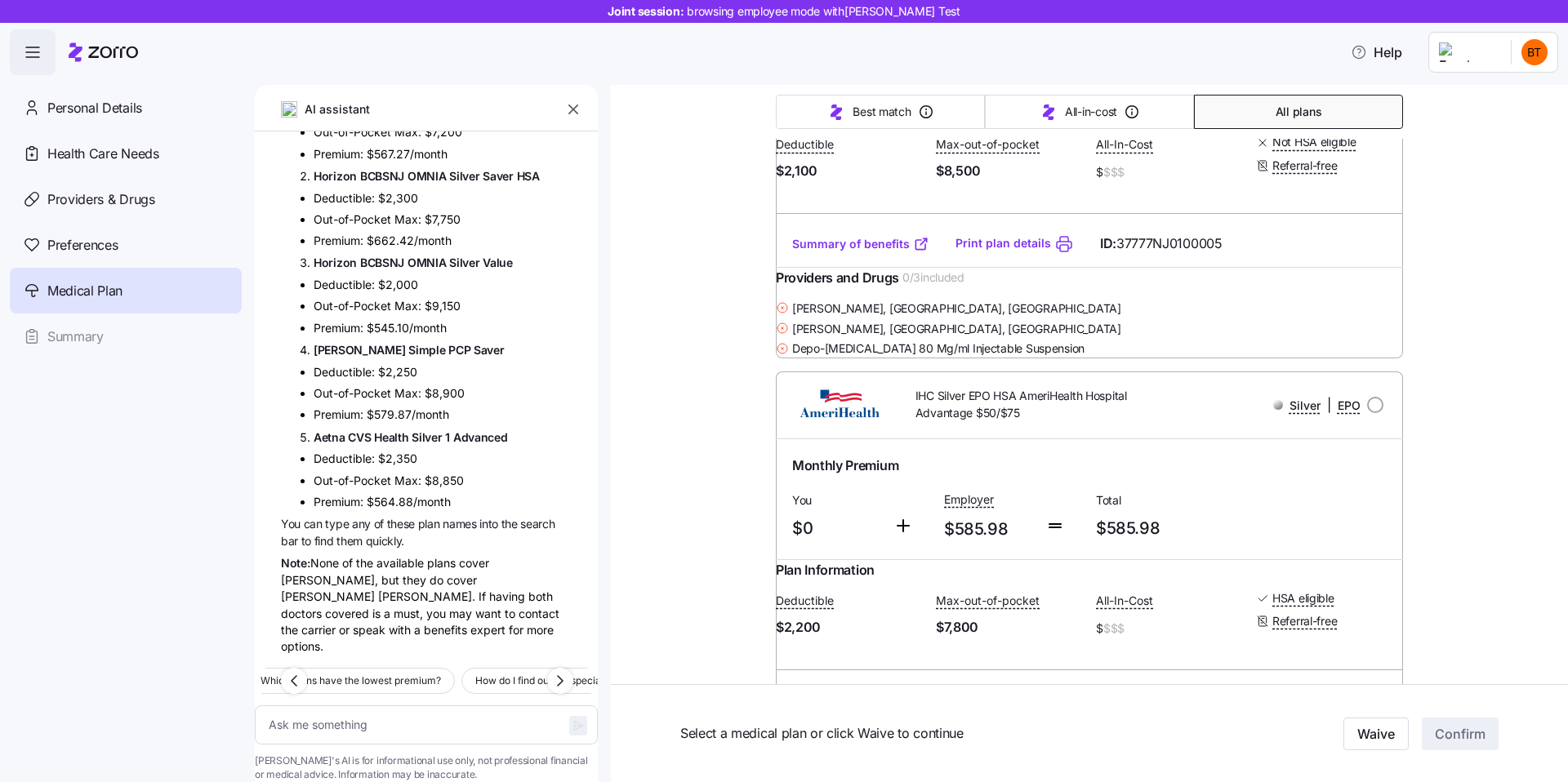
click at [379, 577] on div "Note: None of the available plans cover Dr. Guy Talmor, but they do cover Dr. E…" at bounding box center [426, 605] width 291 height 100
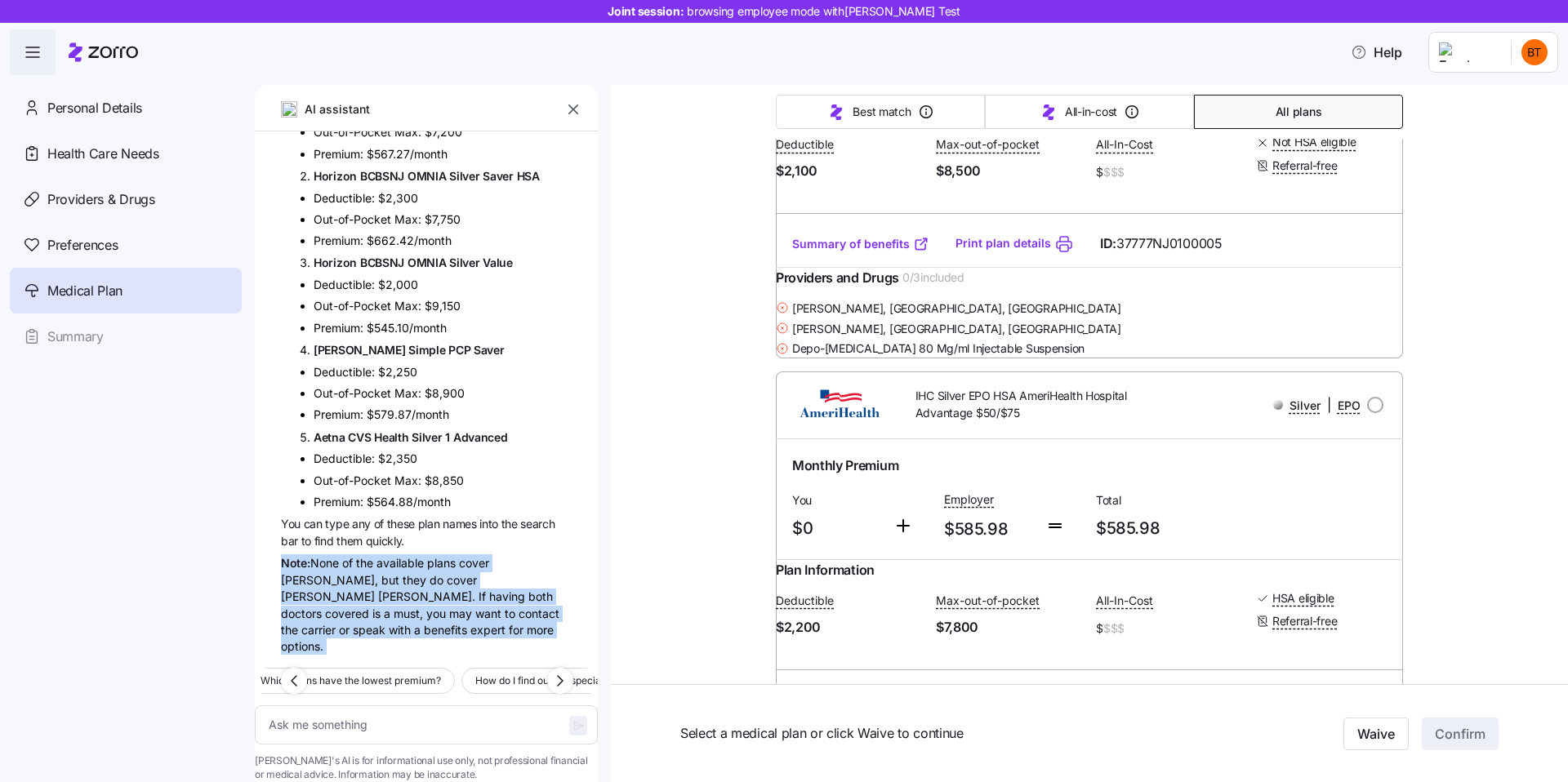
click at [356, 517] on span "any" at bounding box center [363, 523] width 22 height 14
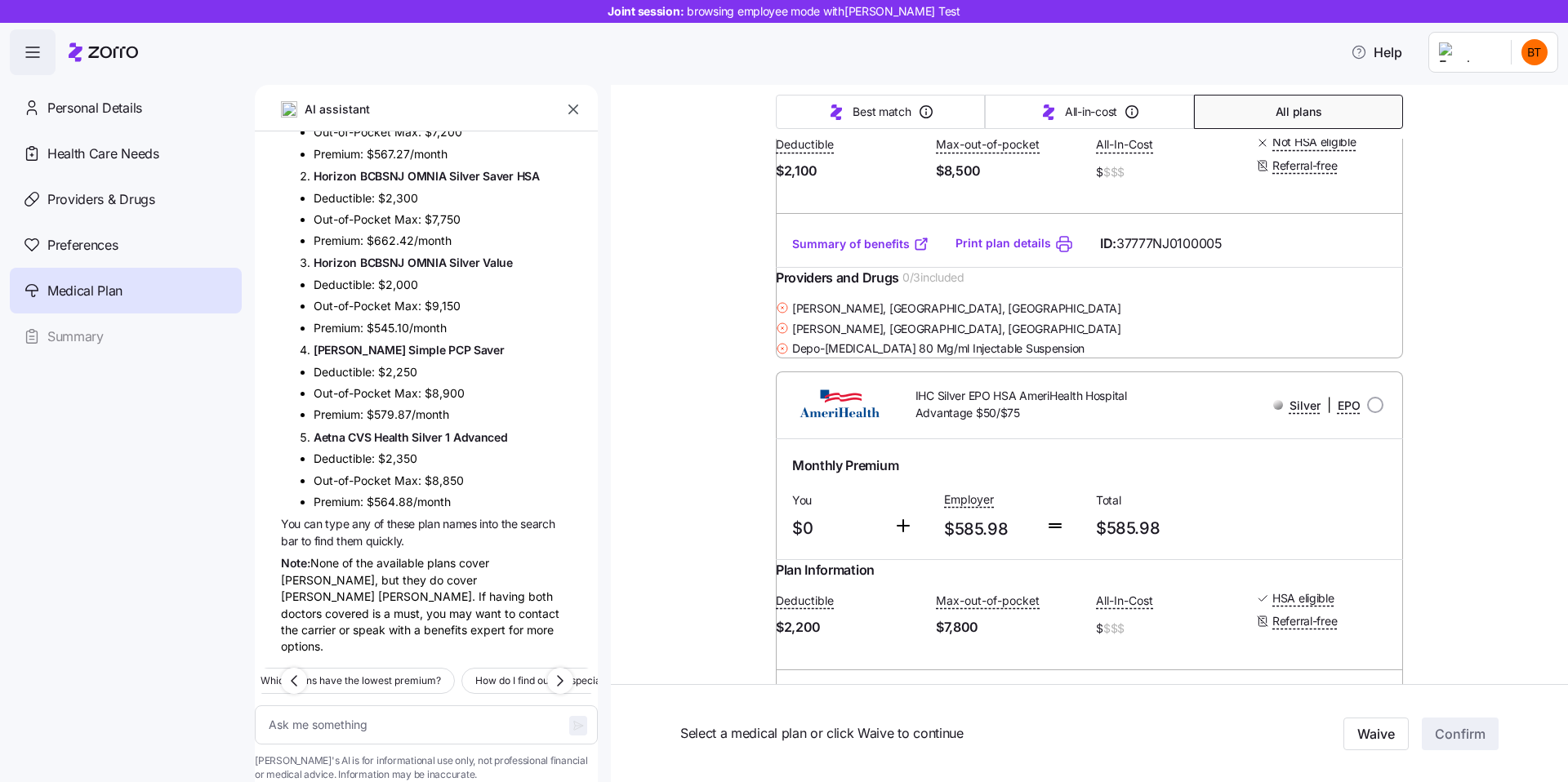
click at [362, 495] on span "Premium:" at bounding box center [340, 502] width 53 height 14
click at [374, 555] on div "Note: None of the available plans cover Dr. Guy Talmor, but they do cover Dr. E…" at bounding box center [426, 605] width 291 height 100
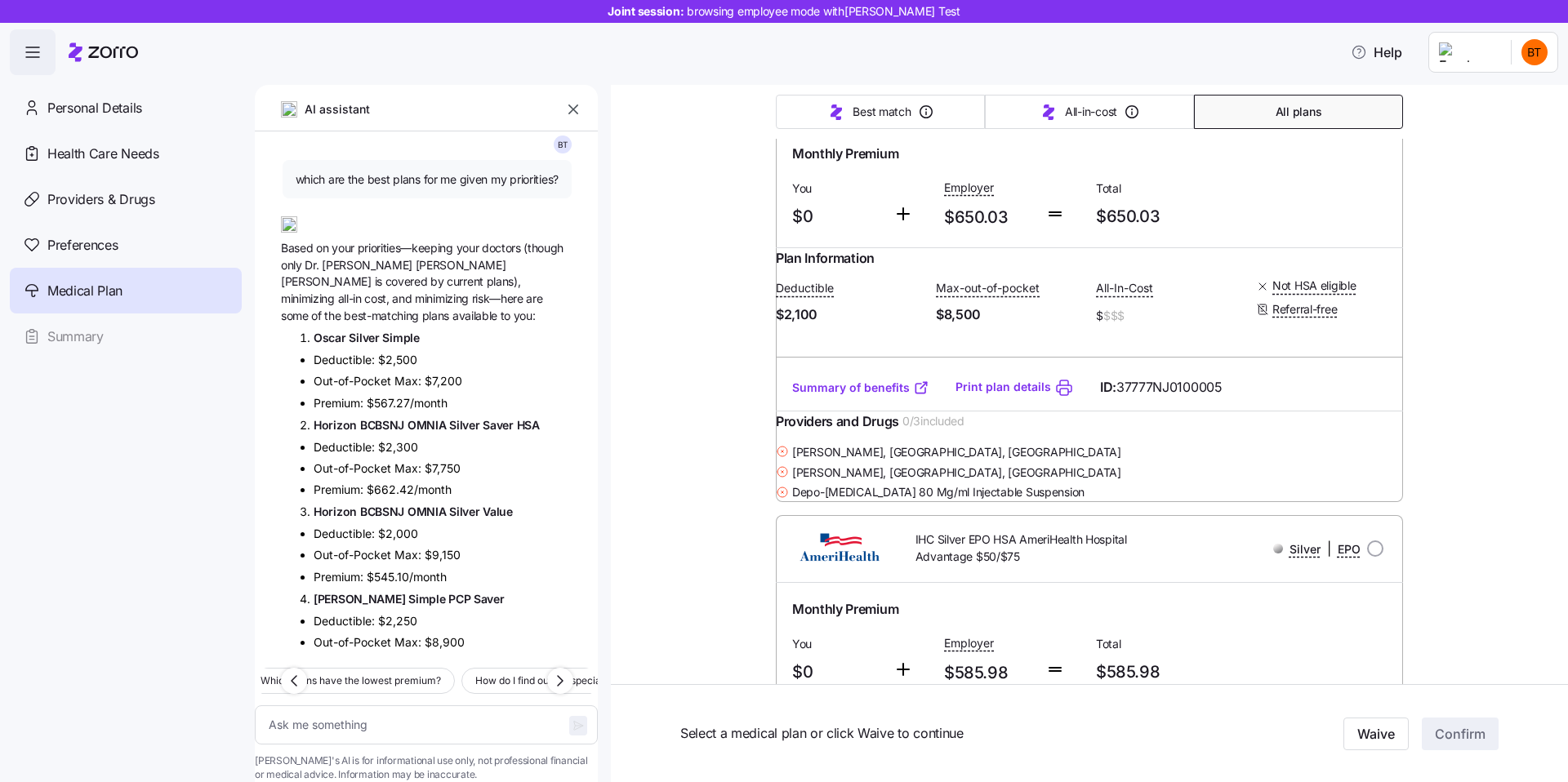
scroll to position [1631, 0]
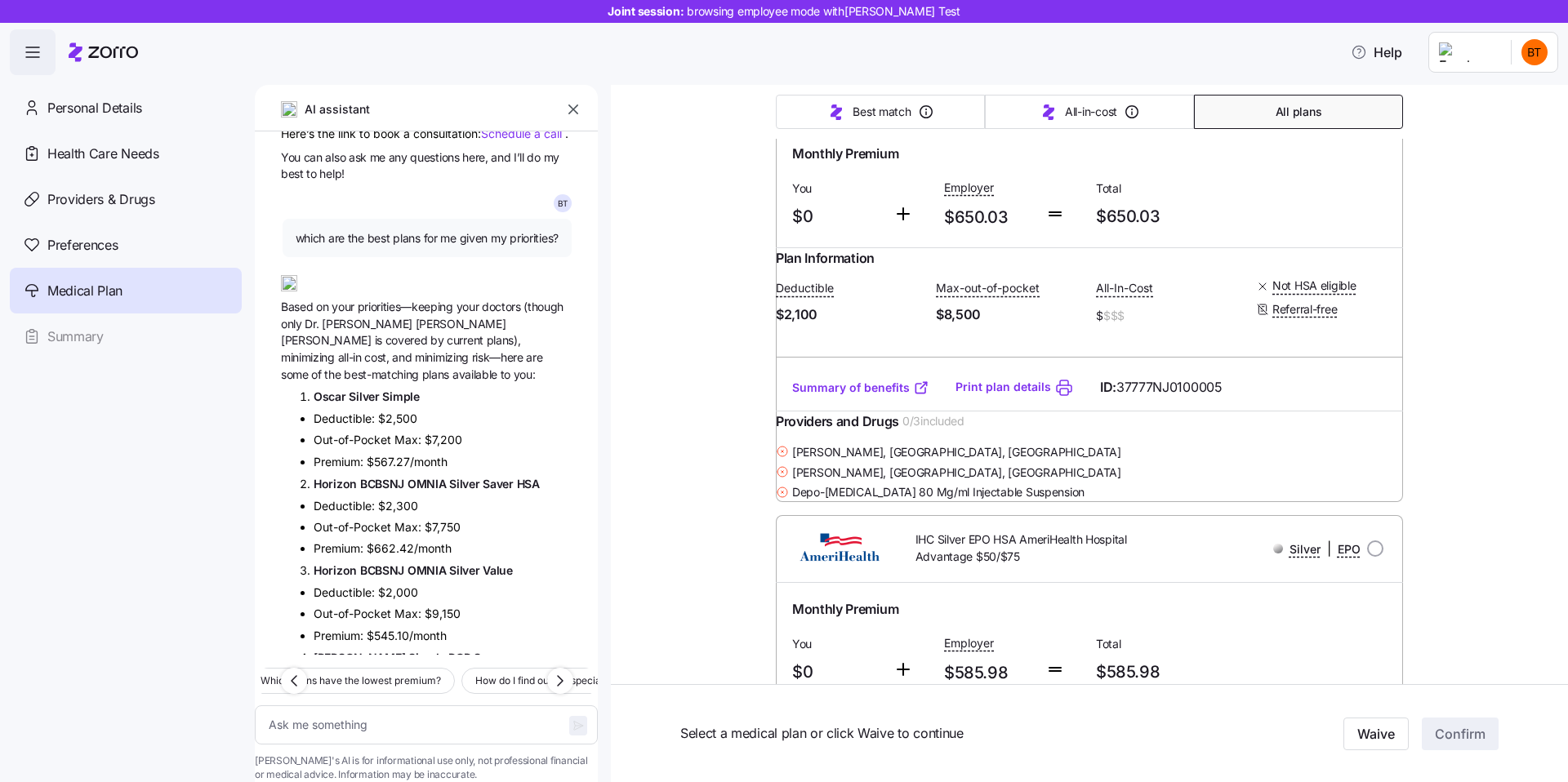
click at [374, 347] on span "George" at bounding box center [328, 340] width 94 height 14
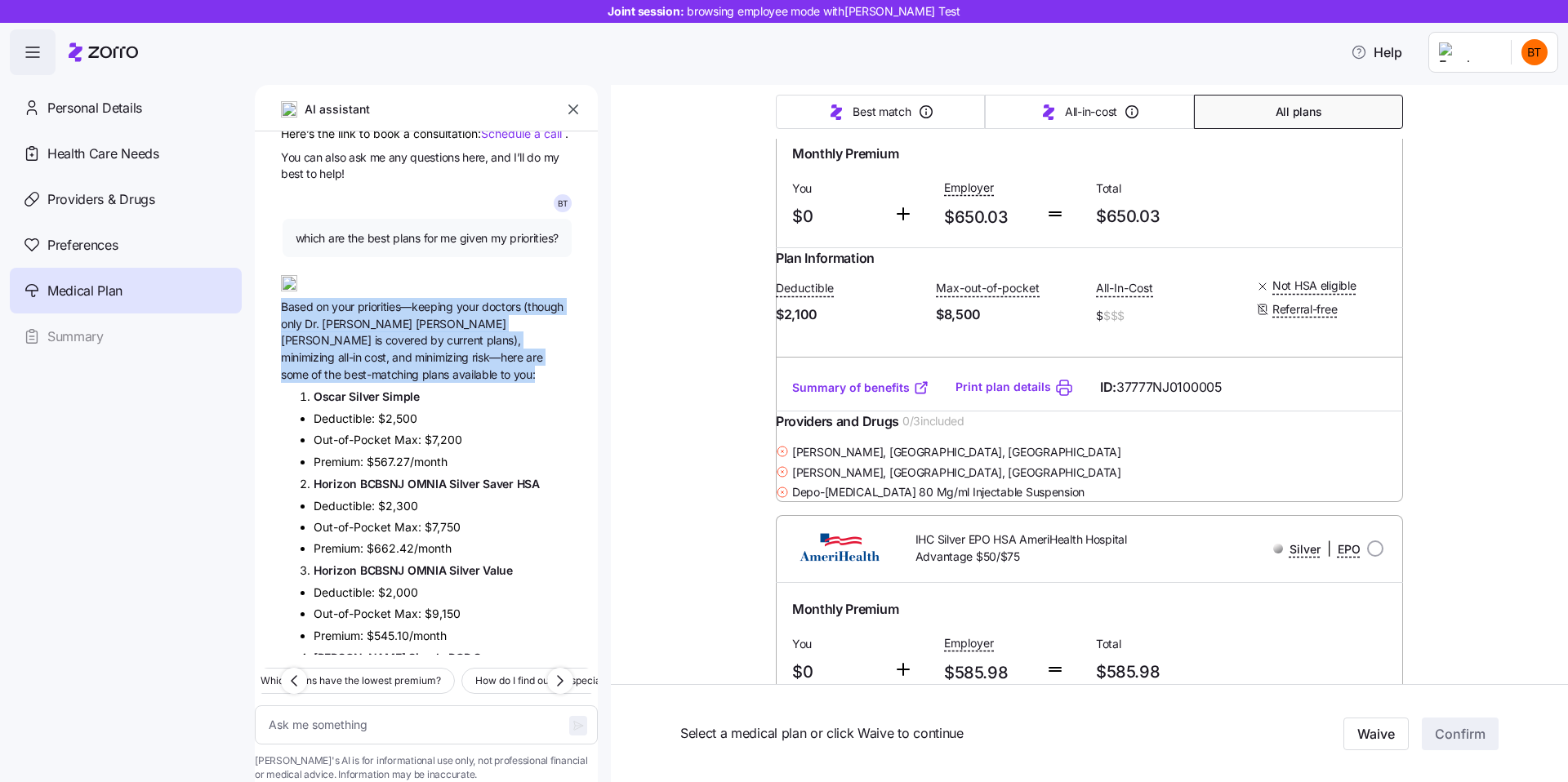
click at [349, 331] on span "Eldose" at bounding box center [368, 323] width 94 height 14
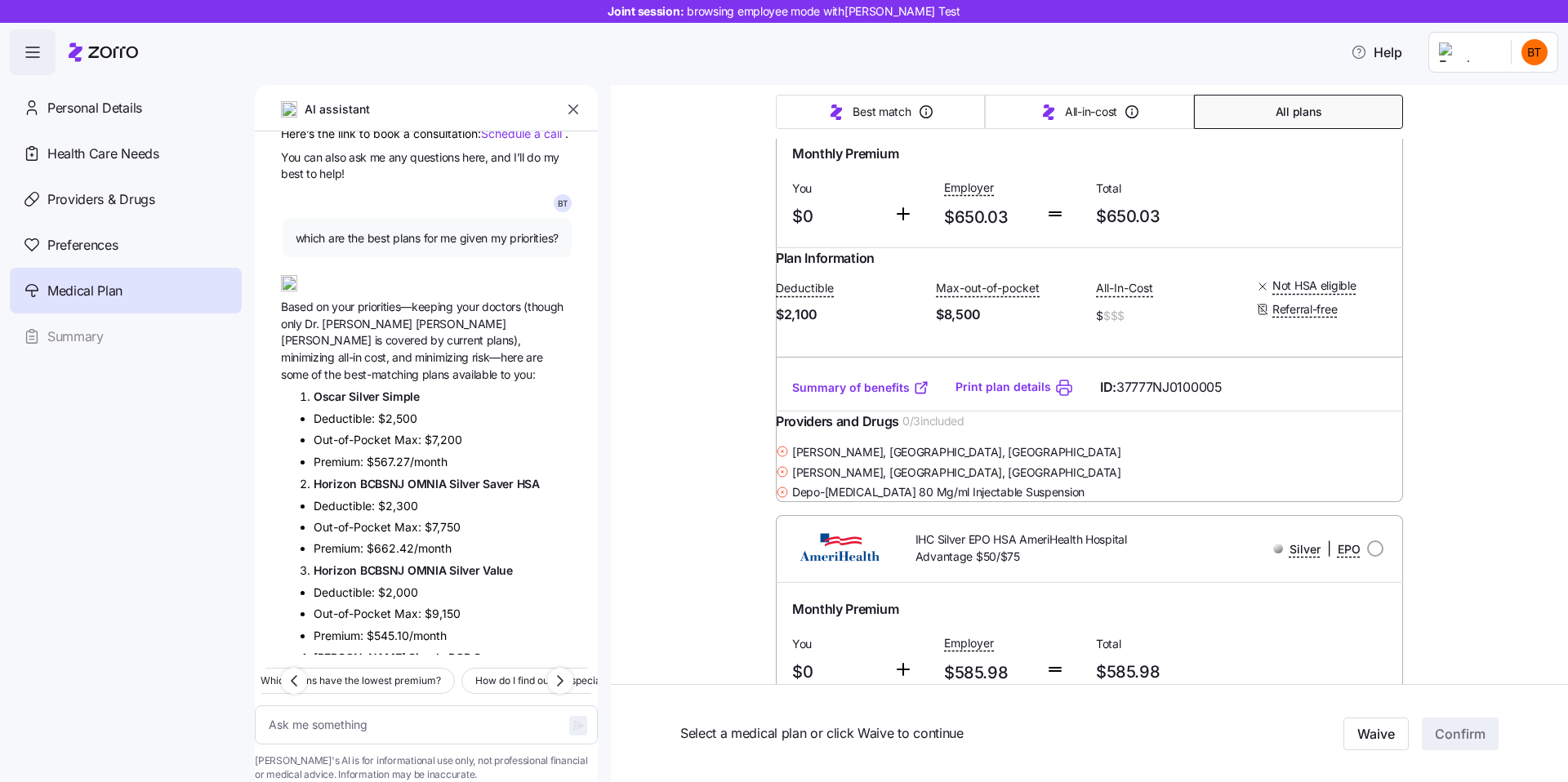
click at [349, 331] on span "Eldose" at bounding box center [368, 323] width 94 height 14
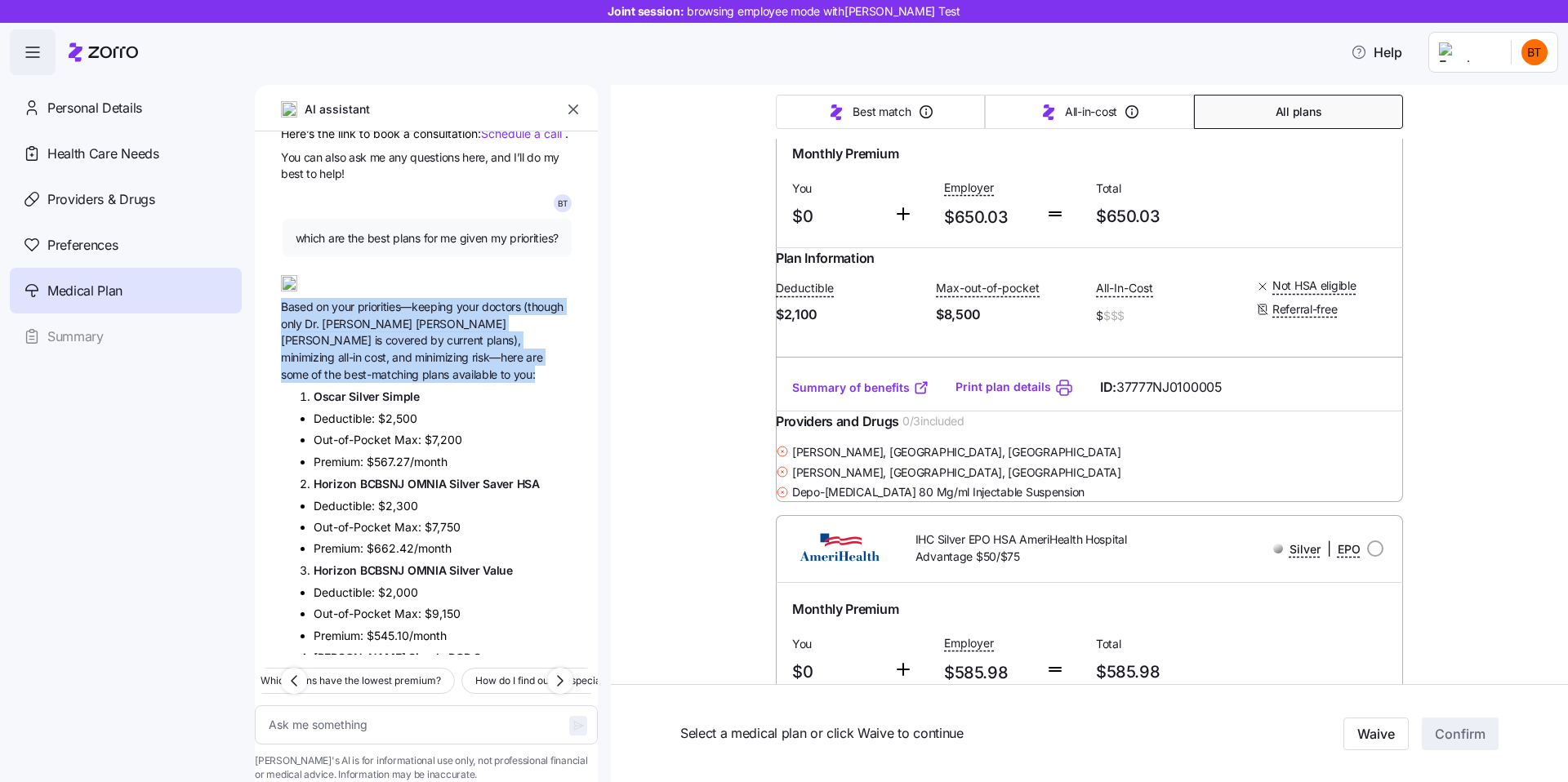
click at [415, 364] on span "and" at bounding box center [403, 357] width 23 height 14
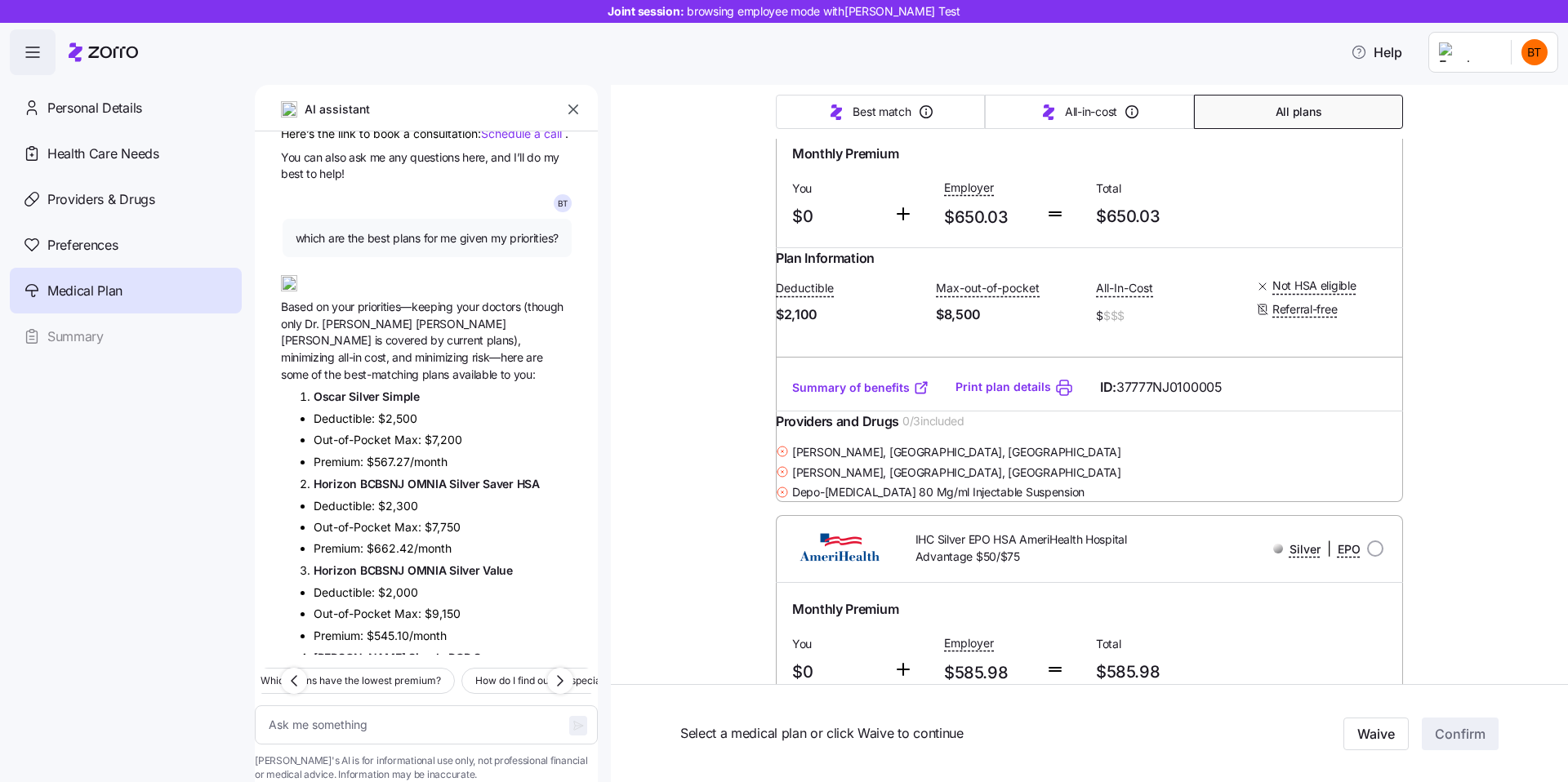
click at [415, 364] on span "and" at bounding box center [403, 357] width 23 height 14
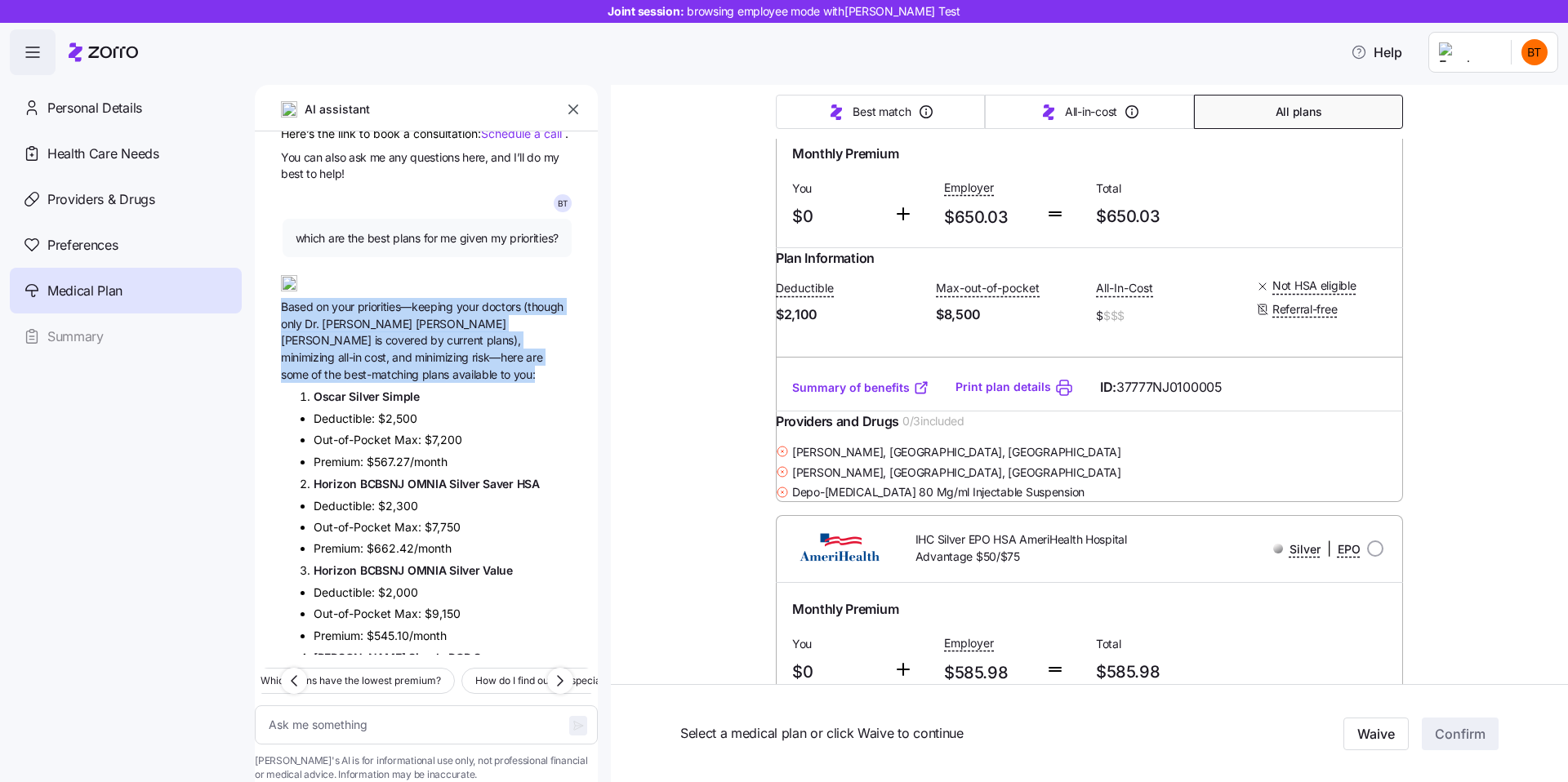
click at [472, 364] on span "minimizing" at bounding box center [443, 357] width 57 height 14
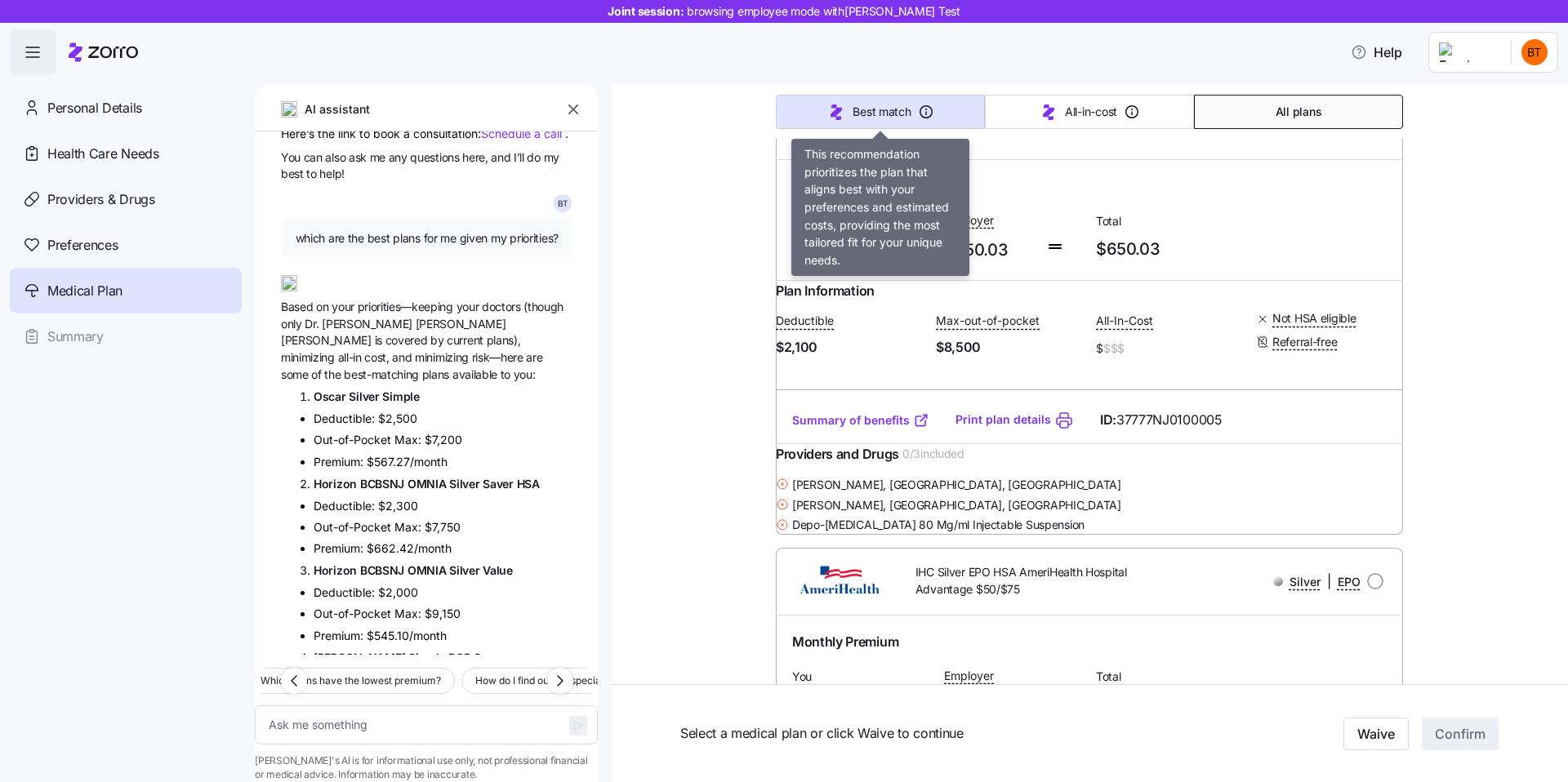
click at [860, 111] on span "Best match" at bounding box center [881, 111] width 58 height 16
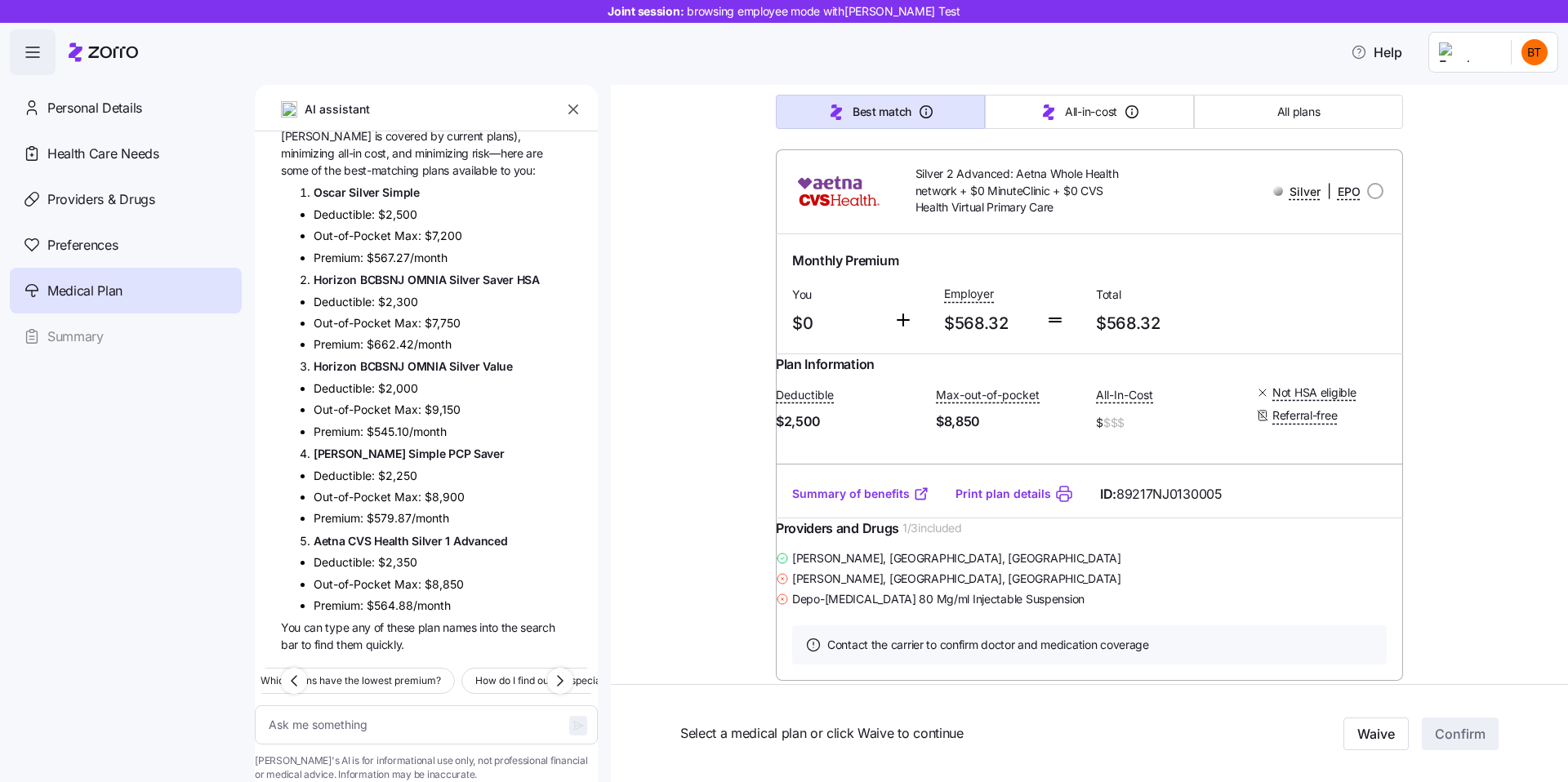
scroll to position [1980, 0]
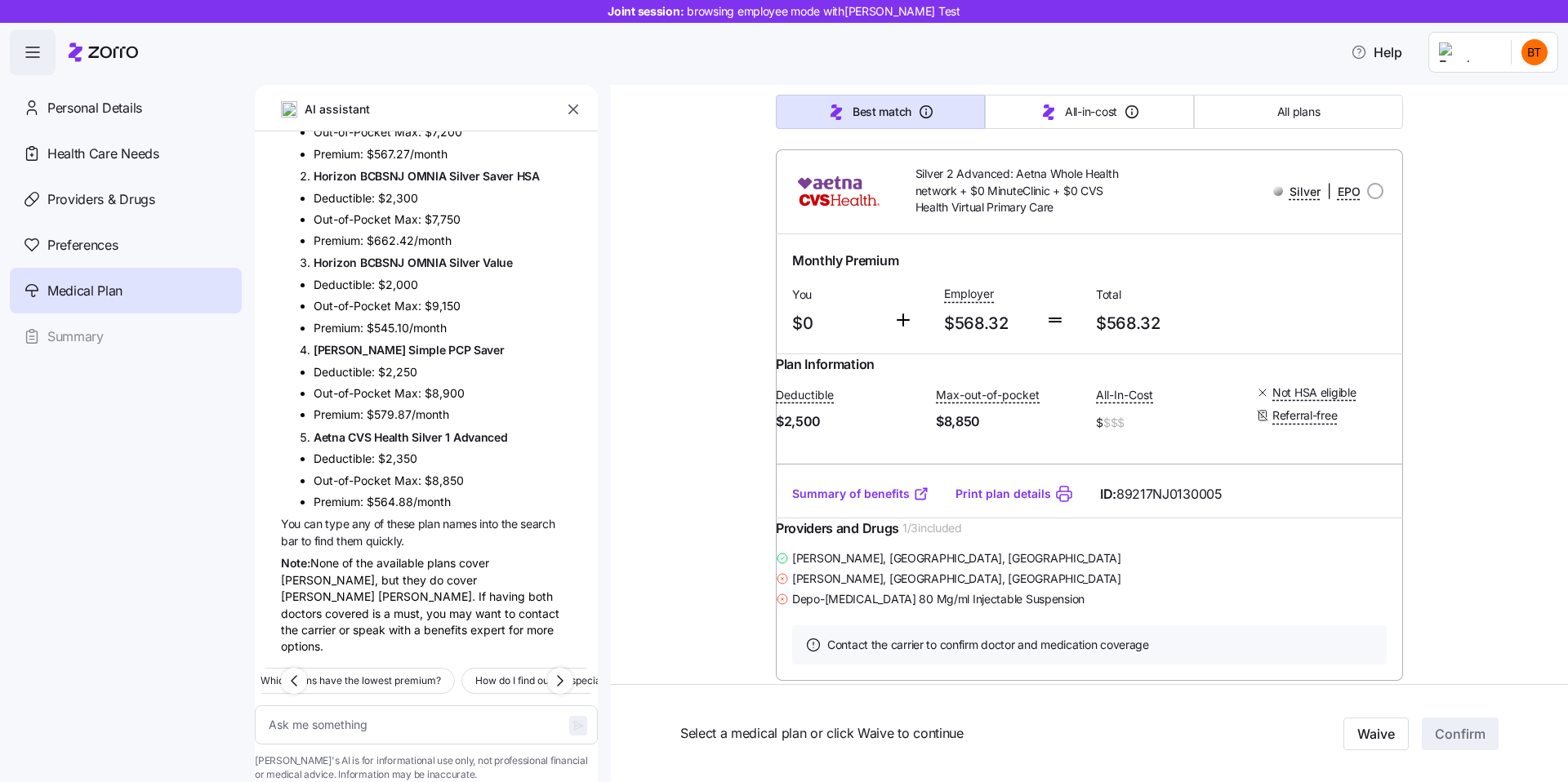
click at [360, 522] on span "You can type any of these plan names into the search bar to find them quickly." at bounding box center [426, 533] width 291 height 34
click at [376, 555] on div "Note: None of the available plans cover Dr. Guy Talmor, but they do cover Dr. E…" at bounding box center [426, 605] width 291 height 100
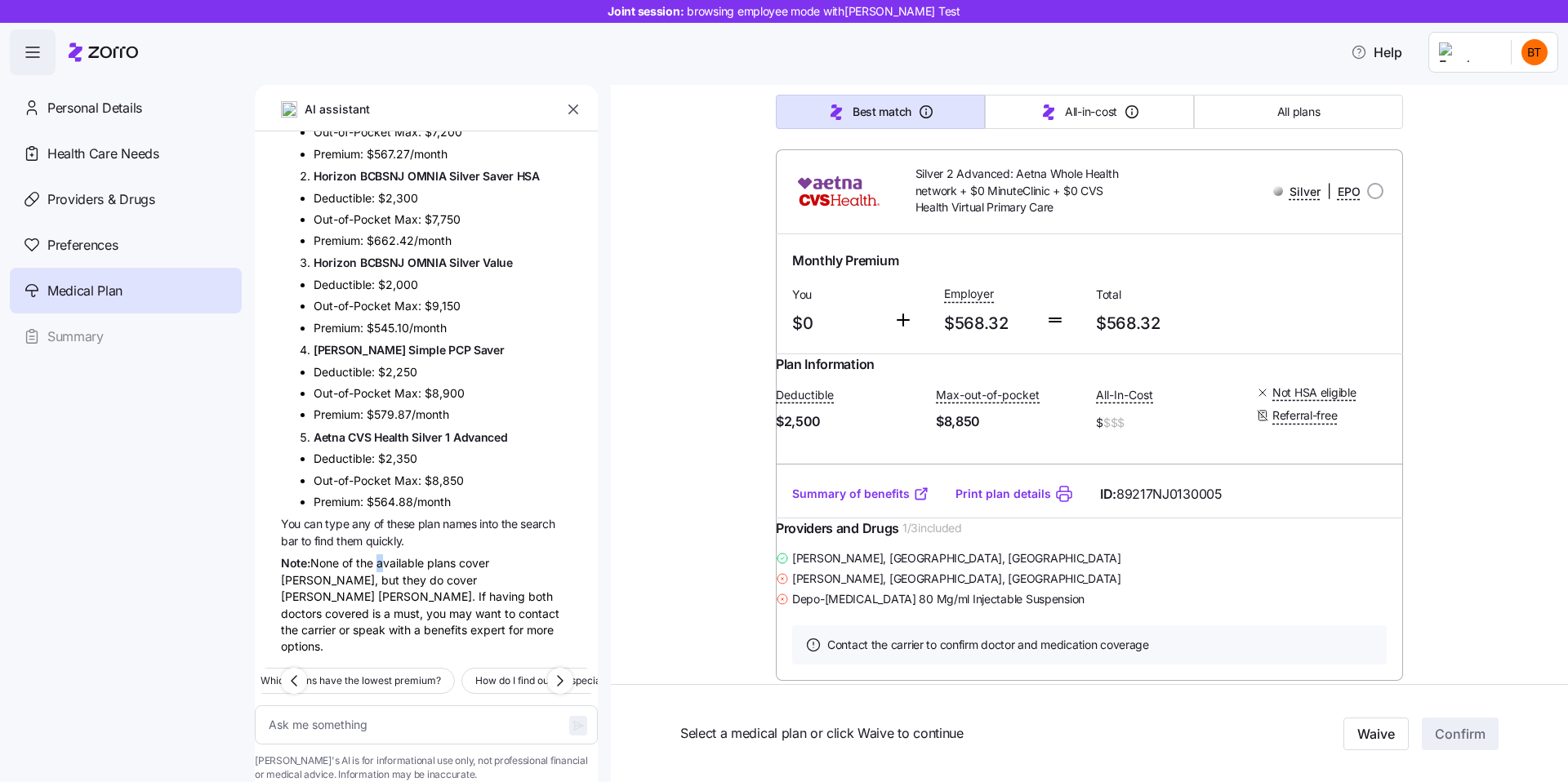
click at [376, 555] on div "Note: None of the available plans cover Dr. Guy Talmor, but they do cover Dr. E…" at bounding box center [426, 605] width 291 height 100
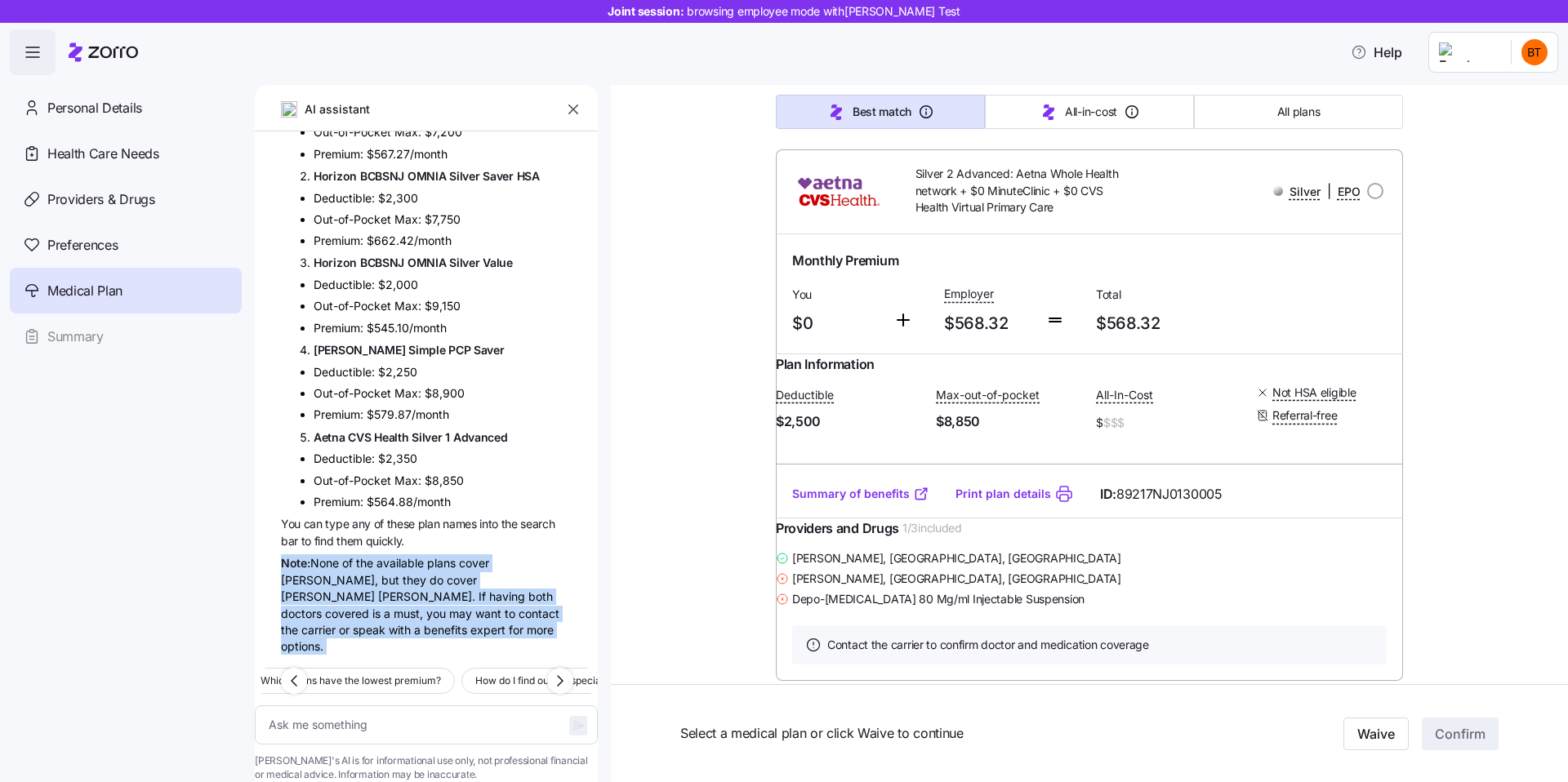
click at [393, 562] on div "Note: None of the available plans cover Dr. Guy Talmor, but they do cover Dr. E…" at bounding box center [426, 605] width 291 height 100
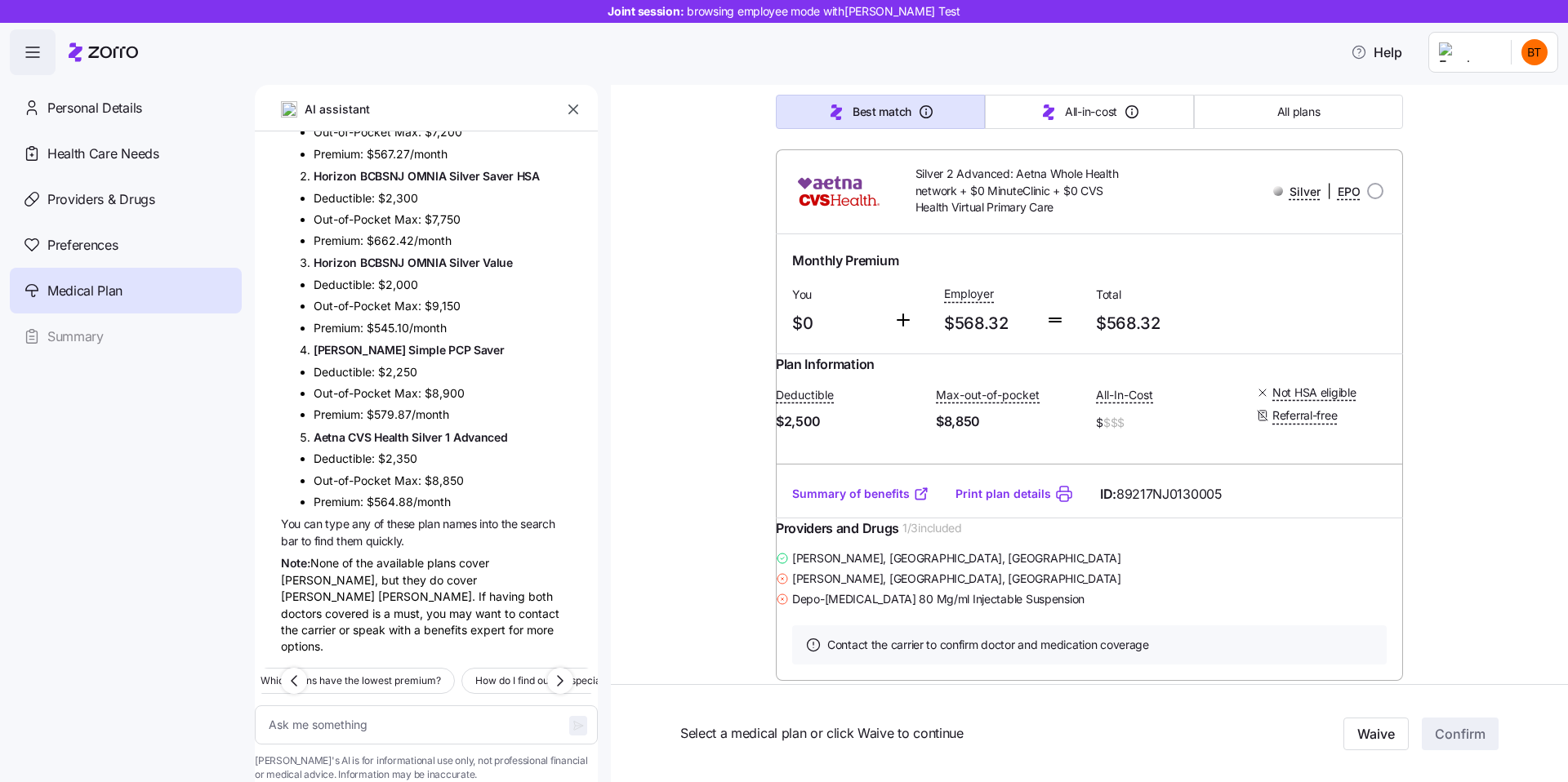
click at [393, 562] on div "Note: None of the available plans cover Dr. Guy Talmor, but they do cover Dr. E…" at bounding box center [426, 605] width 291 height 100
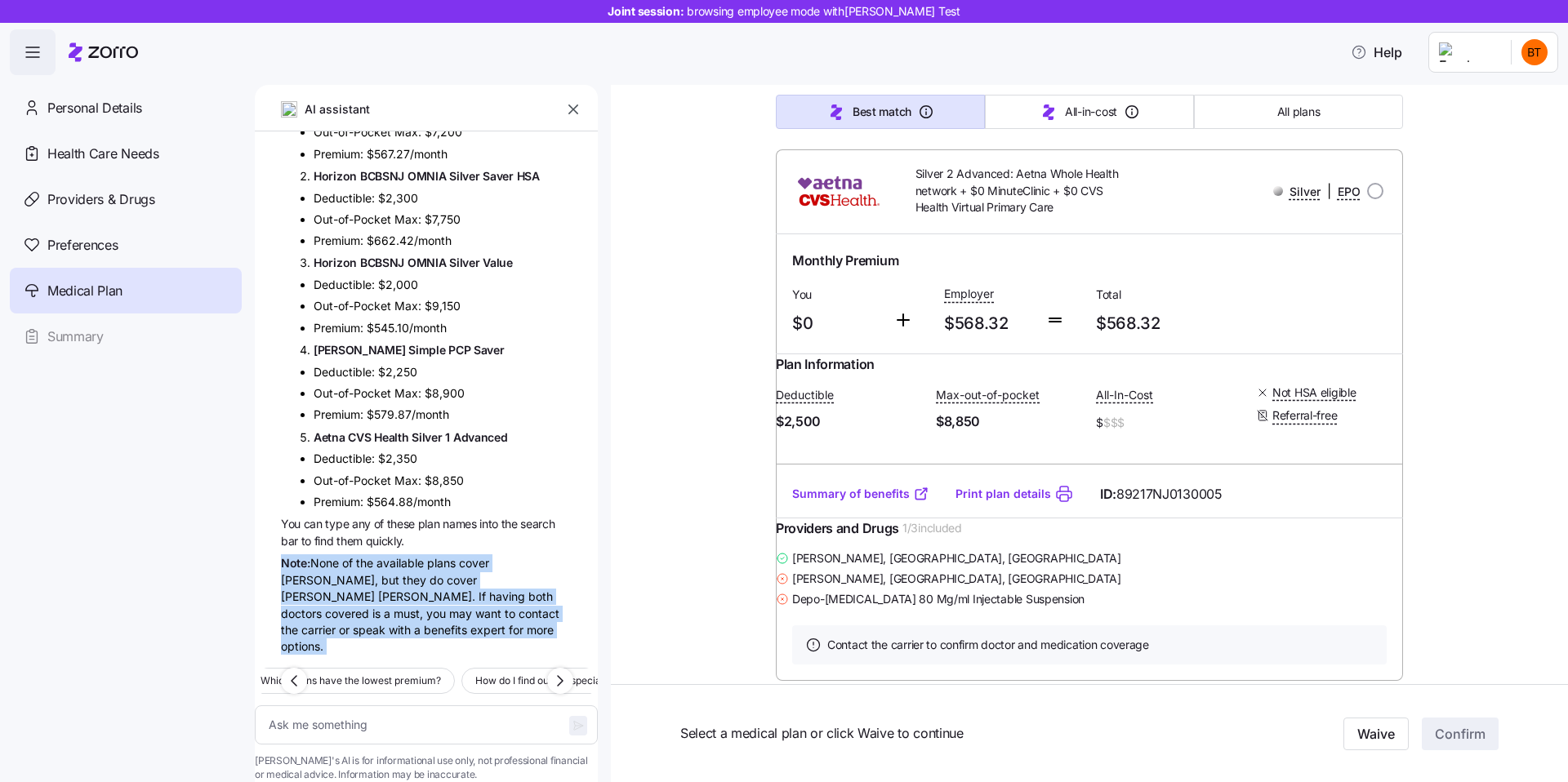
click at [444, 574] on div "Note: None of the available plans cover Dr. Guy Talmor, but they do cover Dr. E…" at bounding box center [426, 605] width 291 height 100
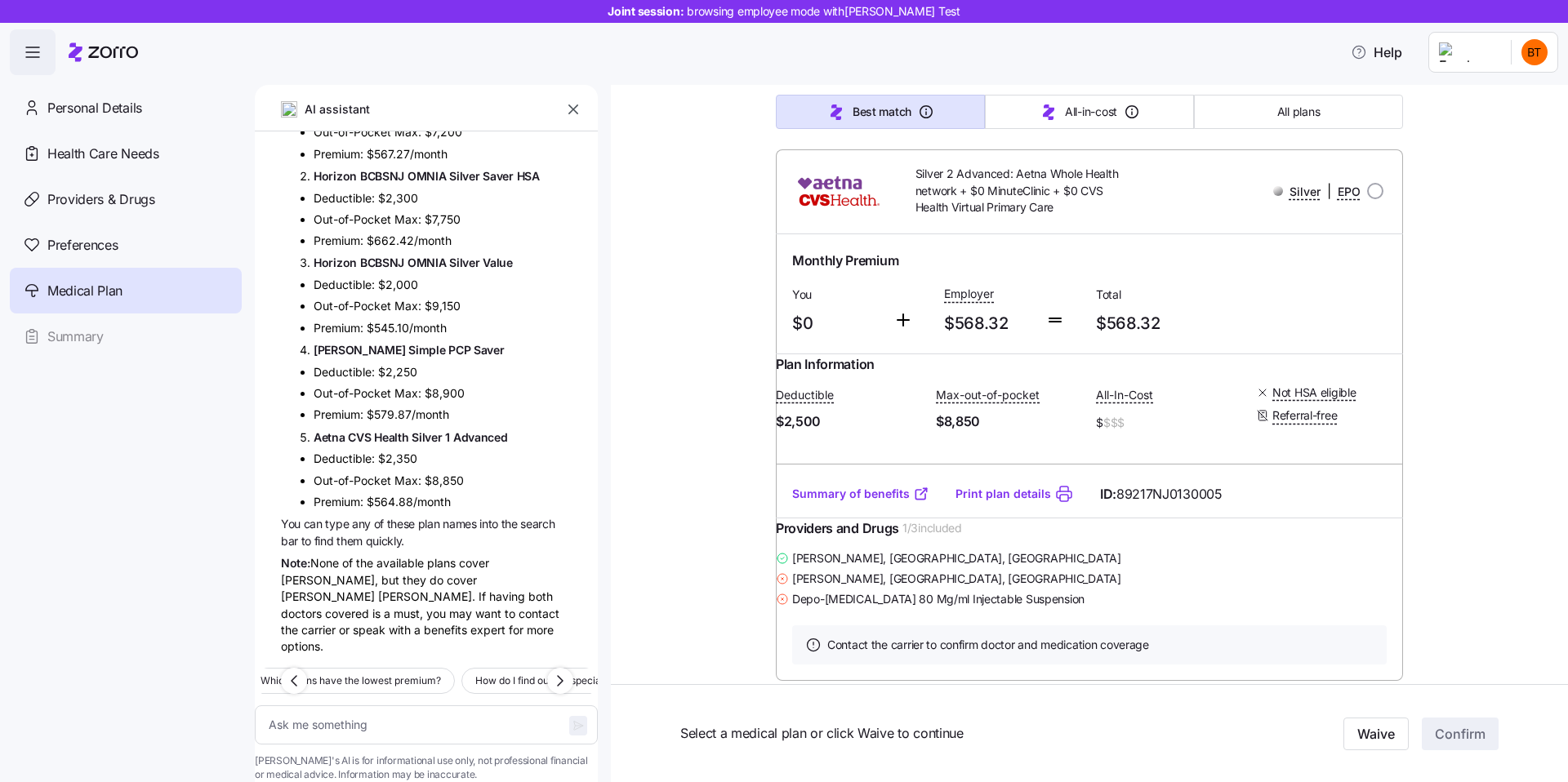
click at [401, 561] on div "Note: None of the available plans cover Dr. Guy Talmor, but they do cover Dr. E…" at bounding box center [426, 605] width 291 height 100
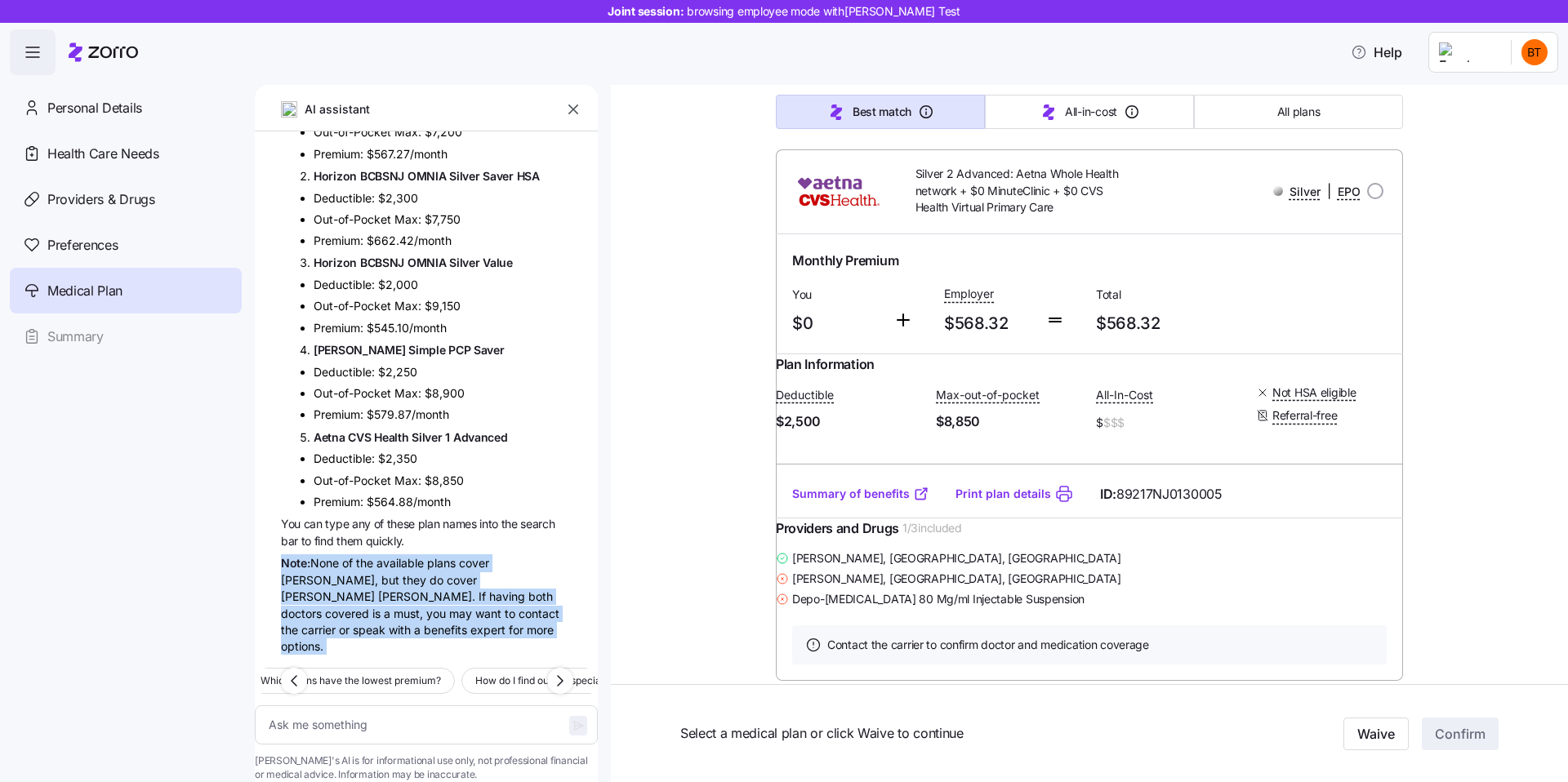
click at [417, 575] on div "Note: None of the available plans cover Dr. Guy Talmor, but they do cover Dr. E…" at bounding box center [426, 605] width 291 height 100
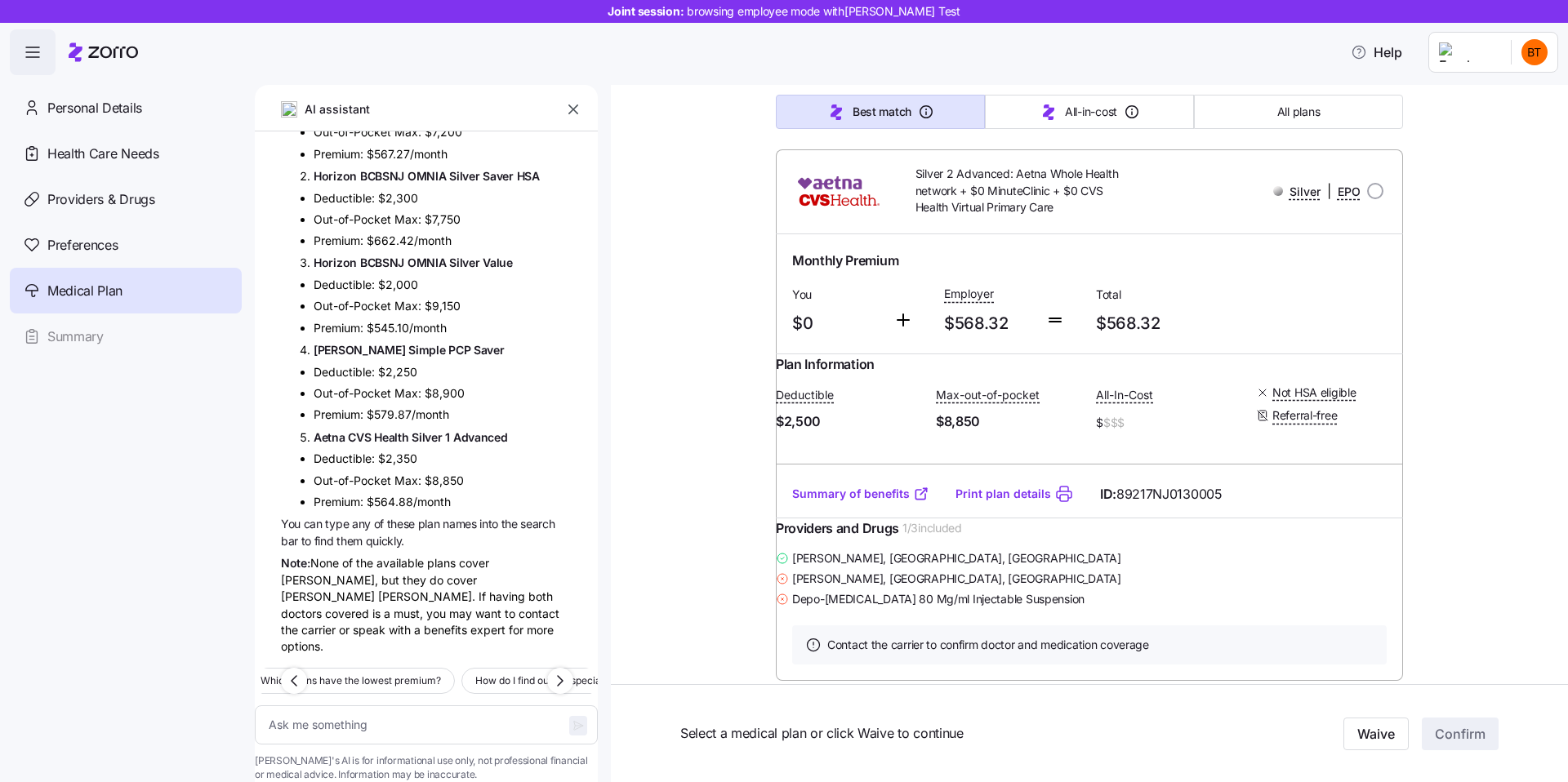
click at [417, 575] on div "Note: None of the available plans cover Dr. Guy Talmor, but they do cover Dr. E…" at bounding box center [426, 605] width 291 height 100
click at [531, 572] on div "Note: None of the available plans cover Dr. Guy Talmor, but they do cover Dr. E…" at bounding box center [426, 605] width 291 height 100
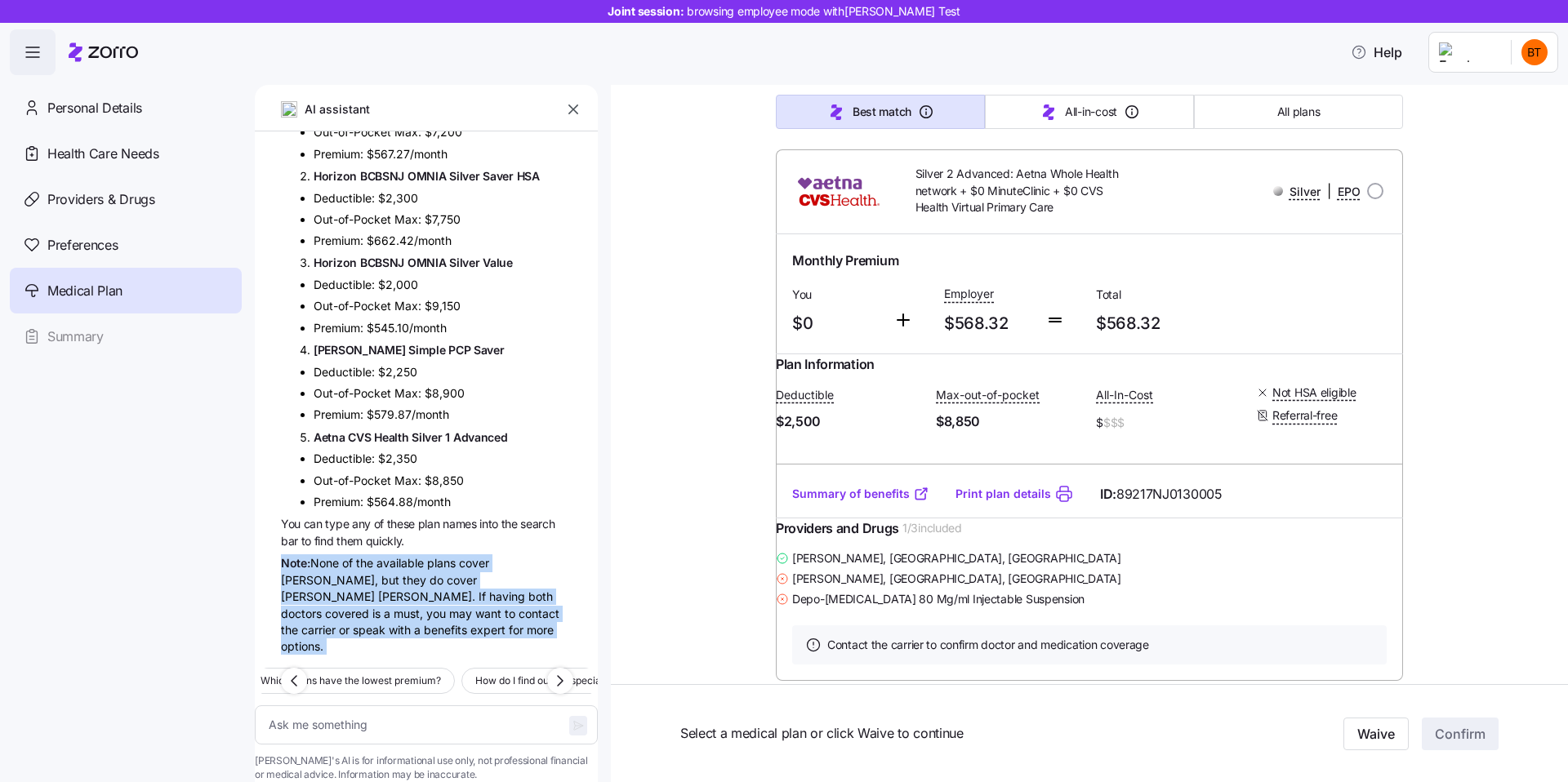
click at [544, 572] on div "Note: None of the available plans cover Dr. Guy Talmor, but they do cover Dr. E…" at bounding box center [426, 605] width 291 height 100
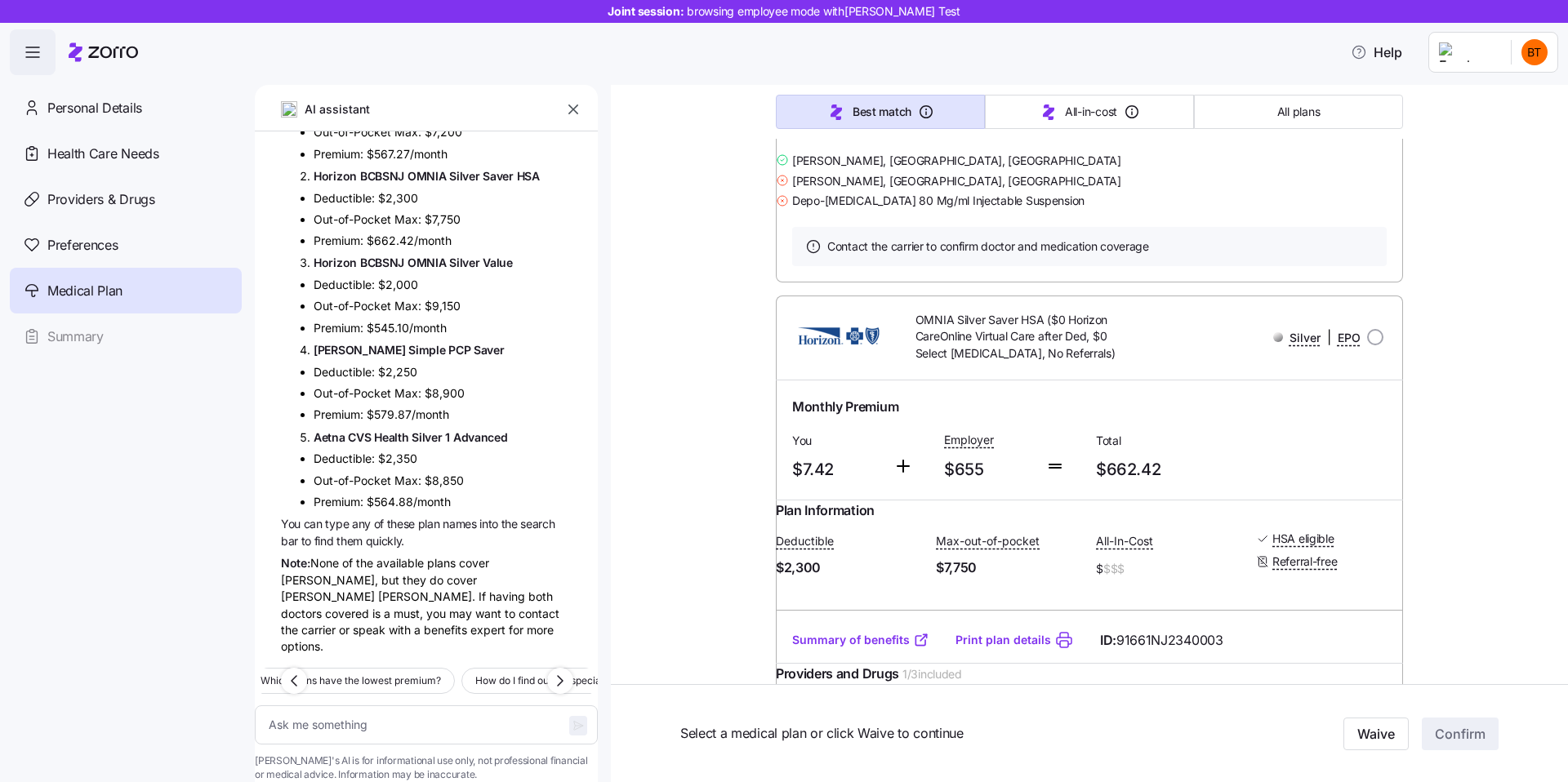
scroll to position [1662, 0]
click at [488, 590] on div "Note: None of the available plans cover Dr. Guy Talmor, but they do cover Dr. E…" at bounding box center [426, 605] width 291 height 100
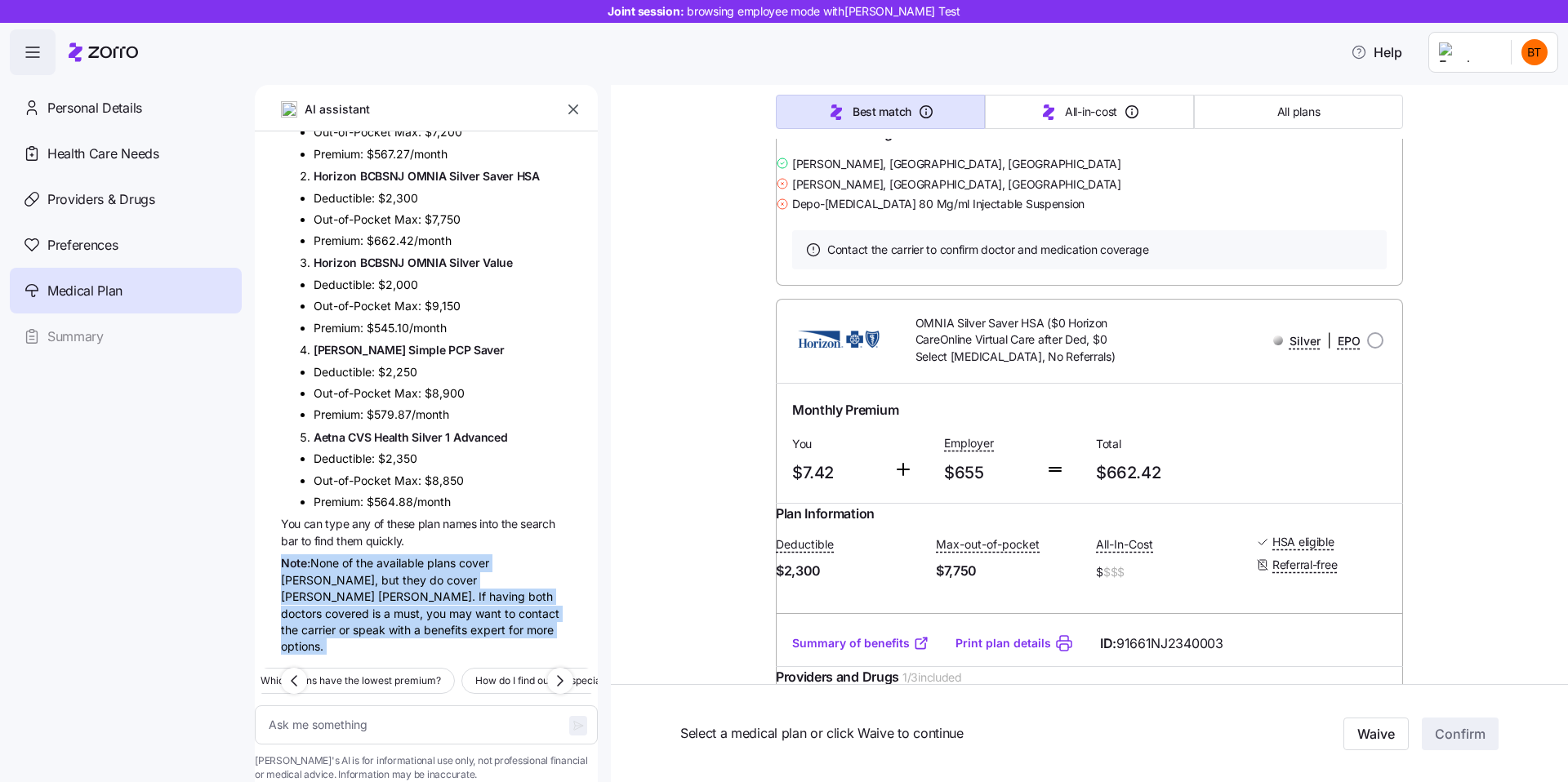
click at [393, 590] on div "Note: None of the available plans cover Dr. Guy Talmor, but they do cover Dr. E…" at bounding box center [426, 605] width 291 height 100
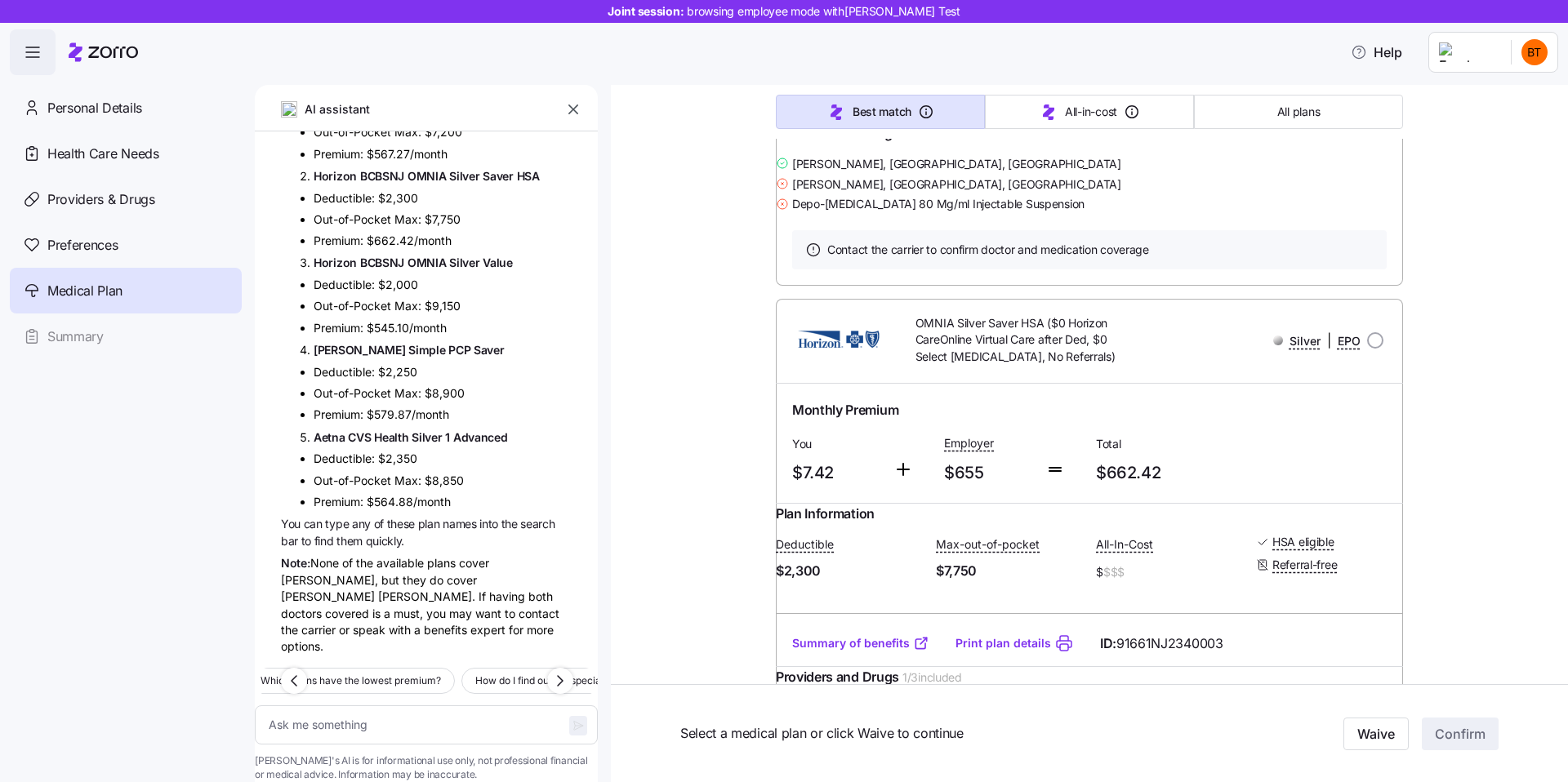
click at [407, 597] on div "Note: None of the available plans cover Dr. Guy Talmor, but they do cover Dr. E…" at bounding box center [426, 605] width 291 height 100
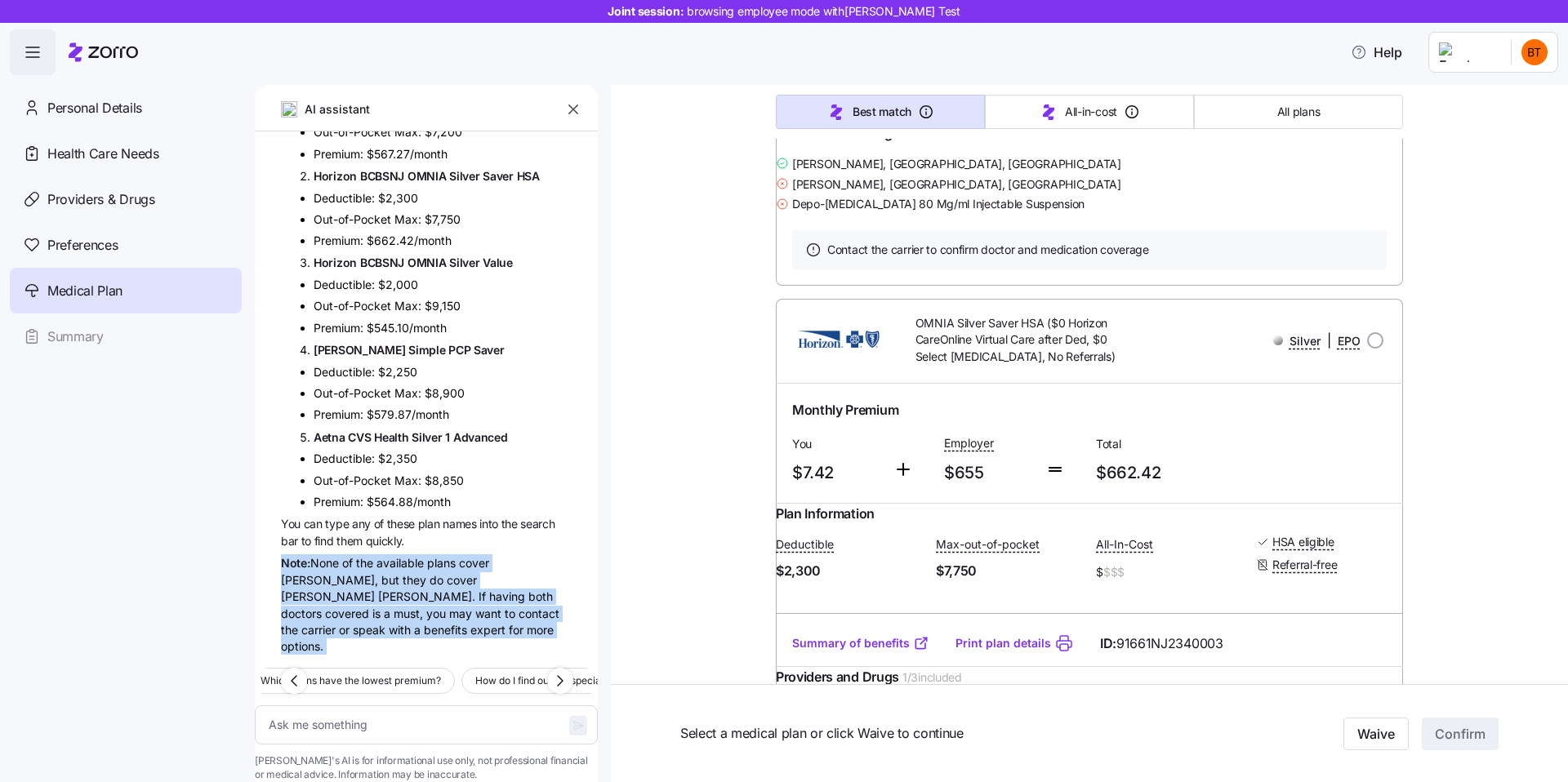
click at [474, 600] on div "Note: None of the available plans cover Dr. Guy Talmor, but they do cover Dr. E…" at bounding box center [426, 605] width 291 height 100
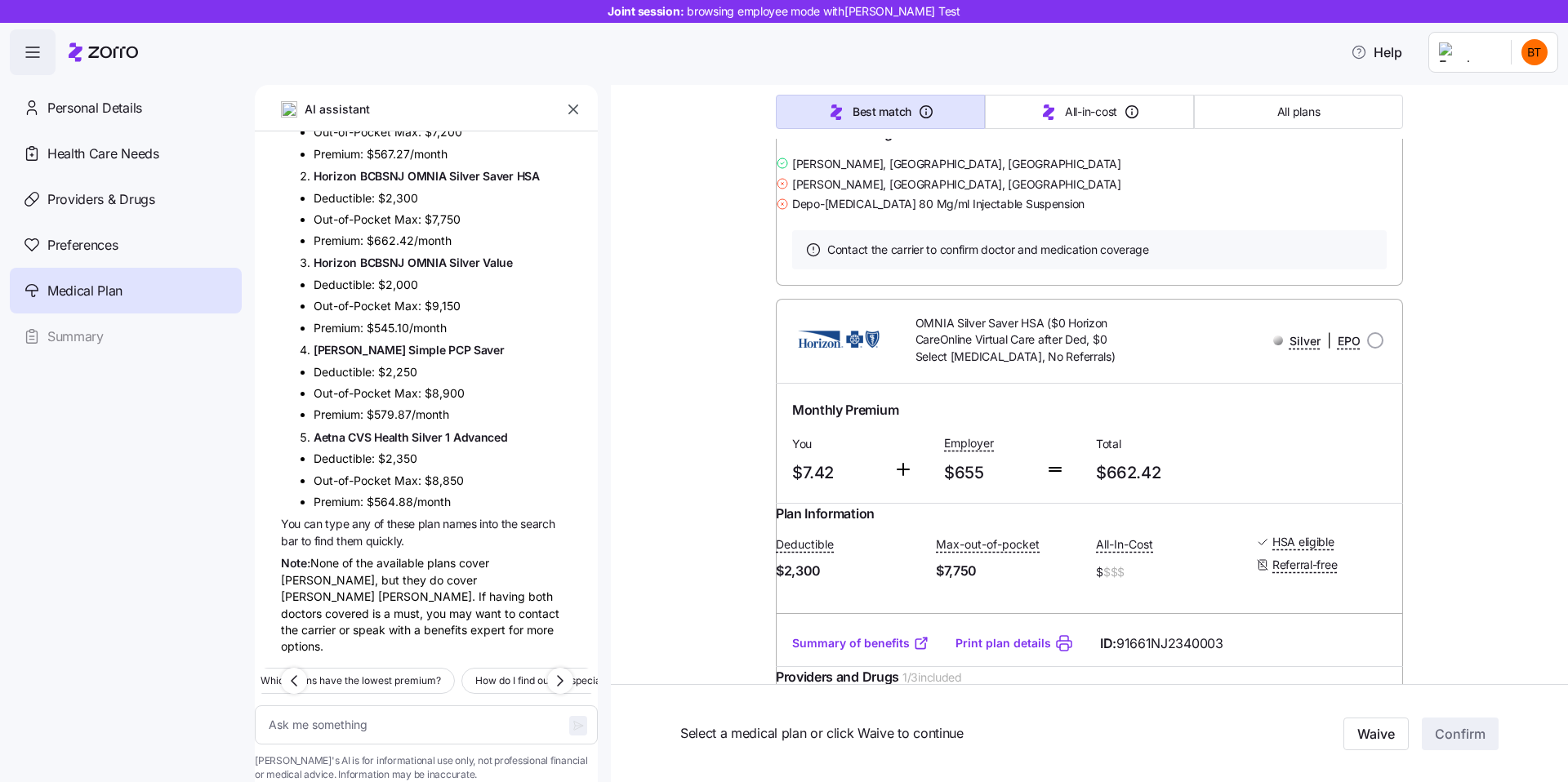
scroll to position [1980, 0]
click at [374, 574] on div "Note: None of the available plans cover Dr. Guy Talmor, but they do cover Dr. E…" at bounding box center [426, 605] width 291 height 100
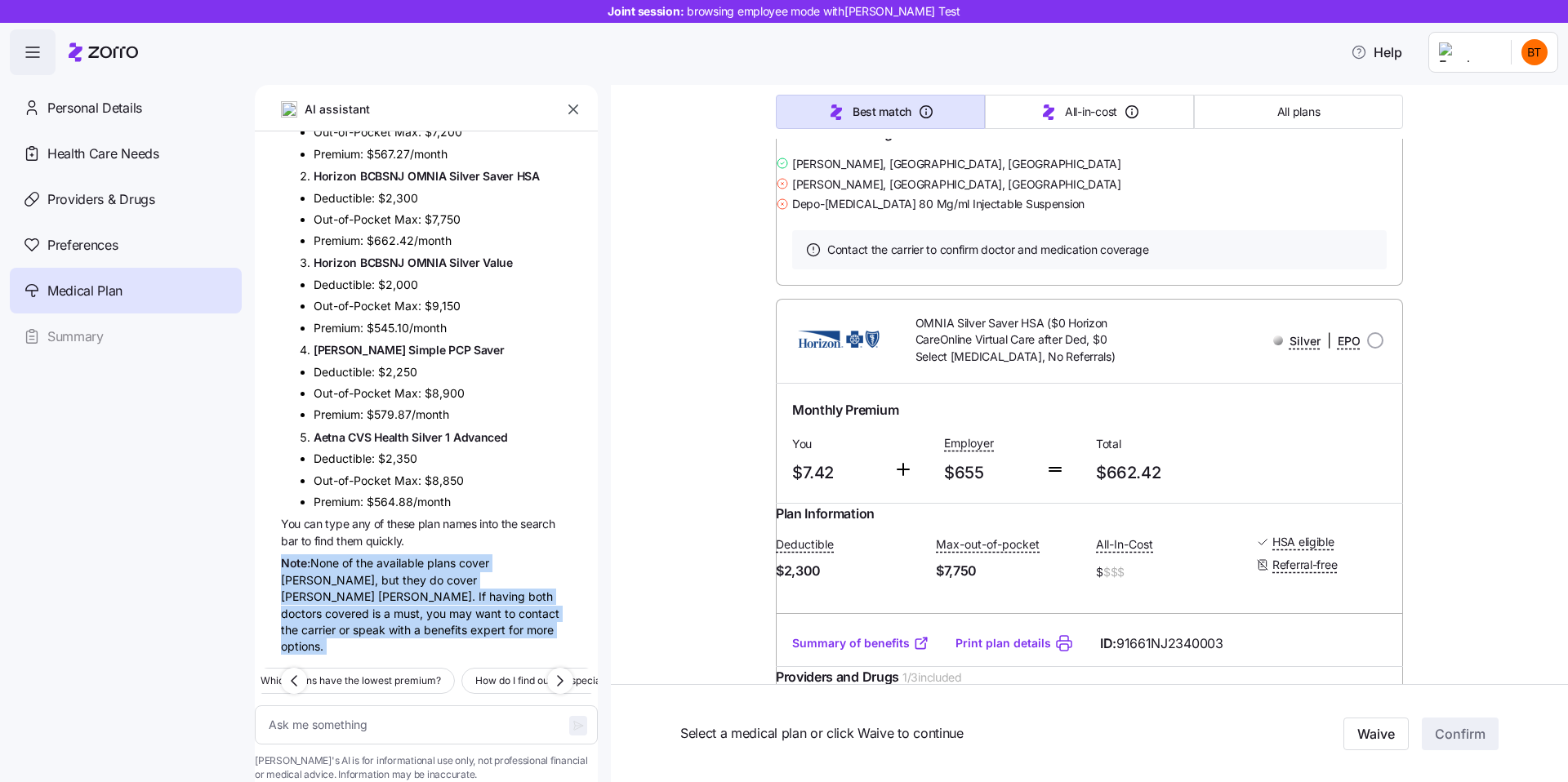
click at [422, 577] on div "Note: None of the available plans cover Dr. Guy Talmor, but they do cover Dr. E…" at bounding box center [426, 605] width 291 height 100
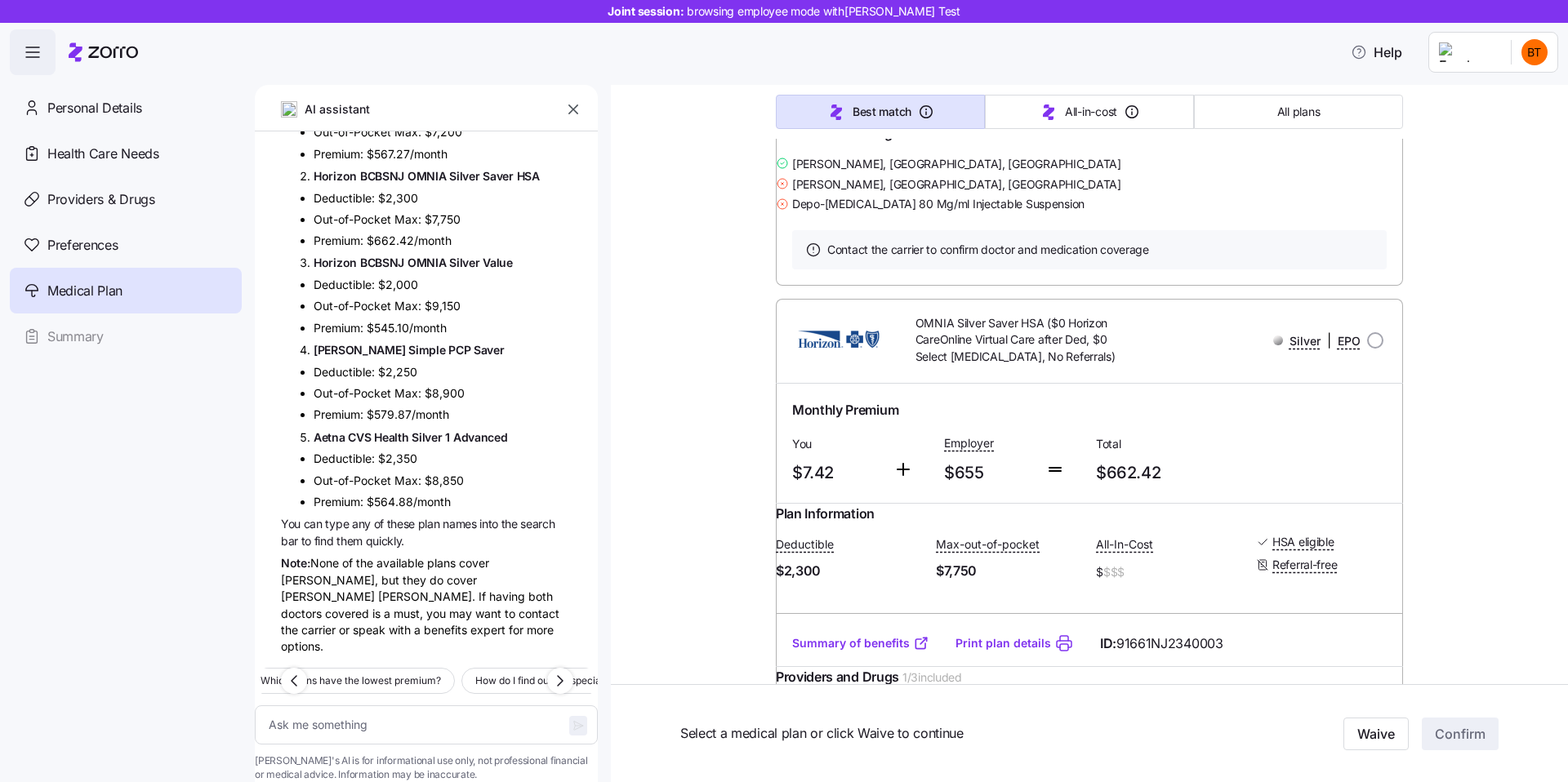
click at [433, 561] on div "Note: None of the available plans cover Dr. Guy Talmor, but they do cover Dr. E…" at bounding box center [426, 605] width 291 height 100
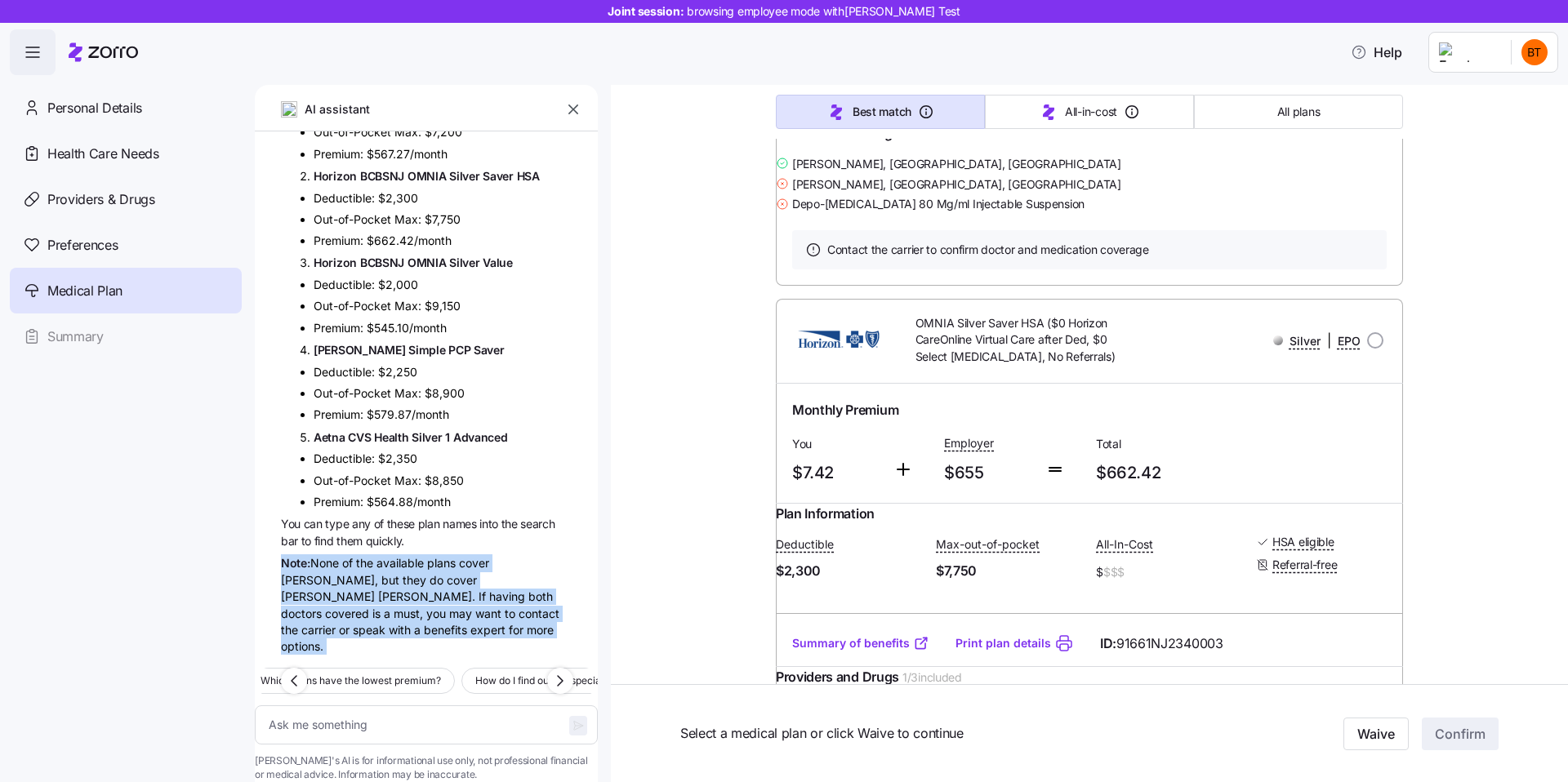
click at [477, 561] on div "Note: None of the available plans cover Dr. Guy Talmor, but they do cover Dr. E…" at bounding box center [426, 605] width 291 height 100
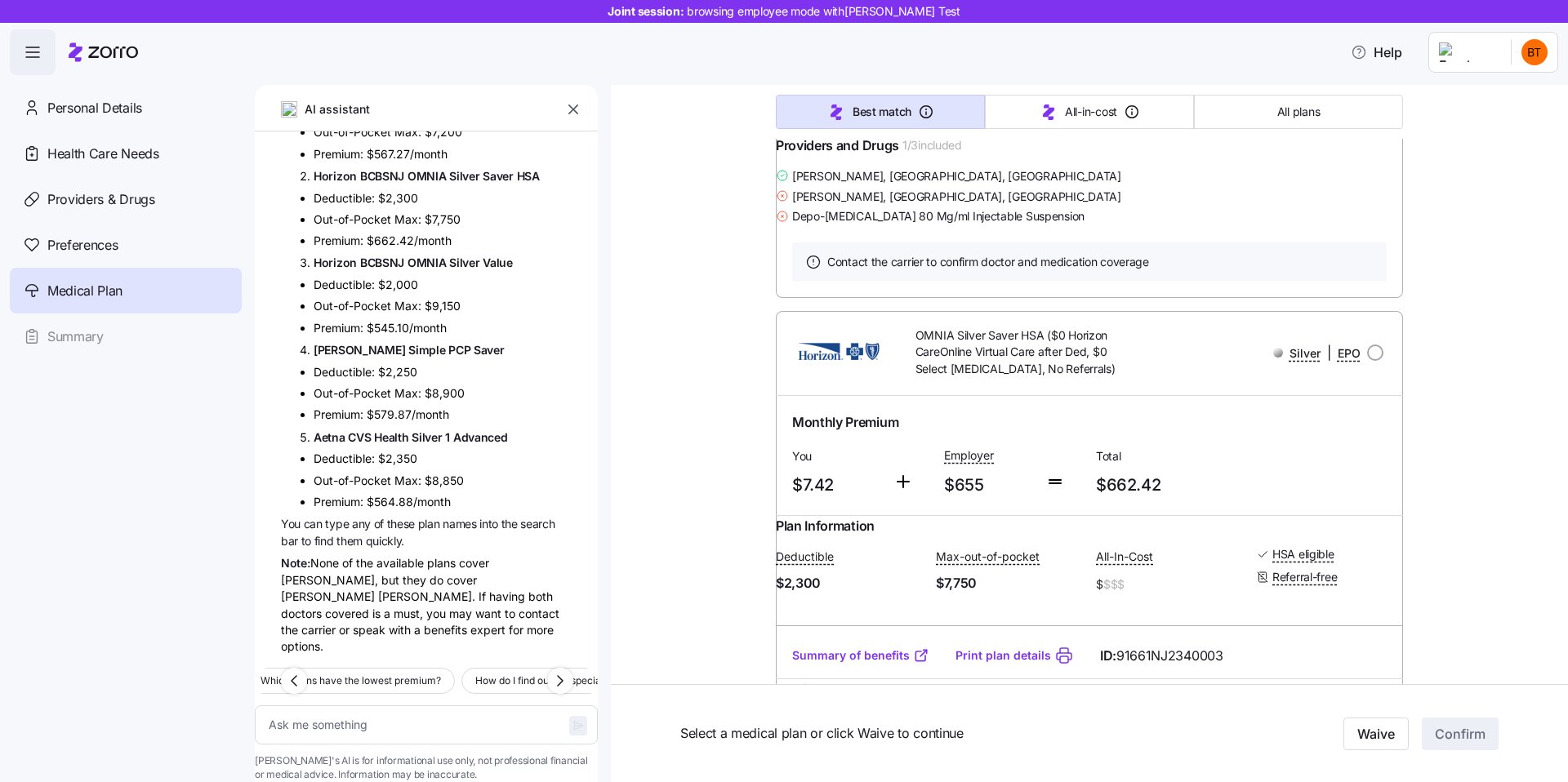
scroll to position [1648, 0]
click at [461, 574] on div "Note: None of the available plans cover Dr. Guy Talmor, but they do cover Dr. E…" at bounding box center [426, 605] width 291 height 100
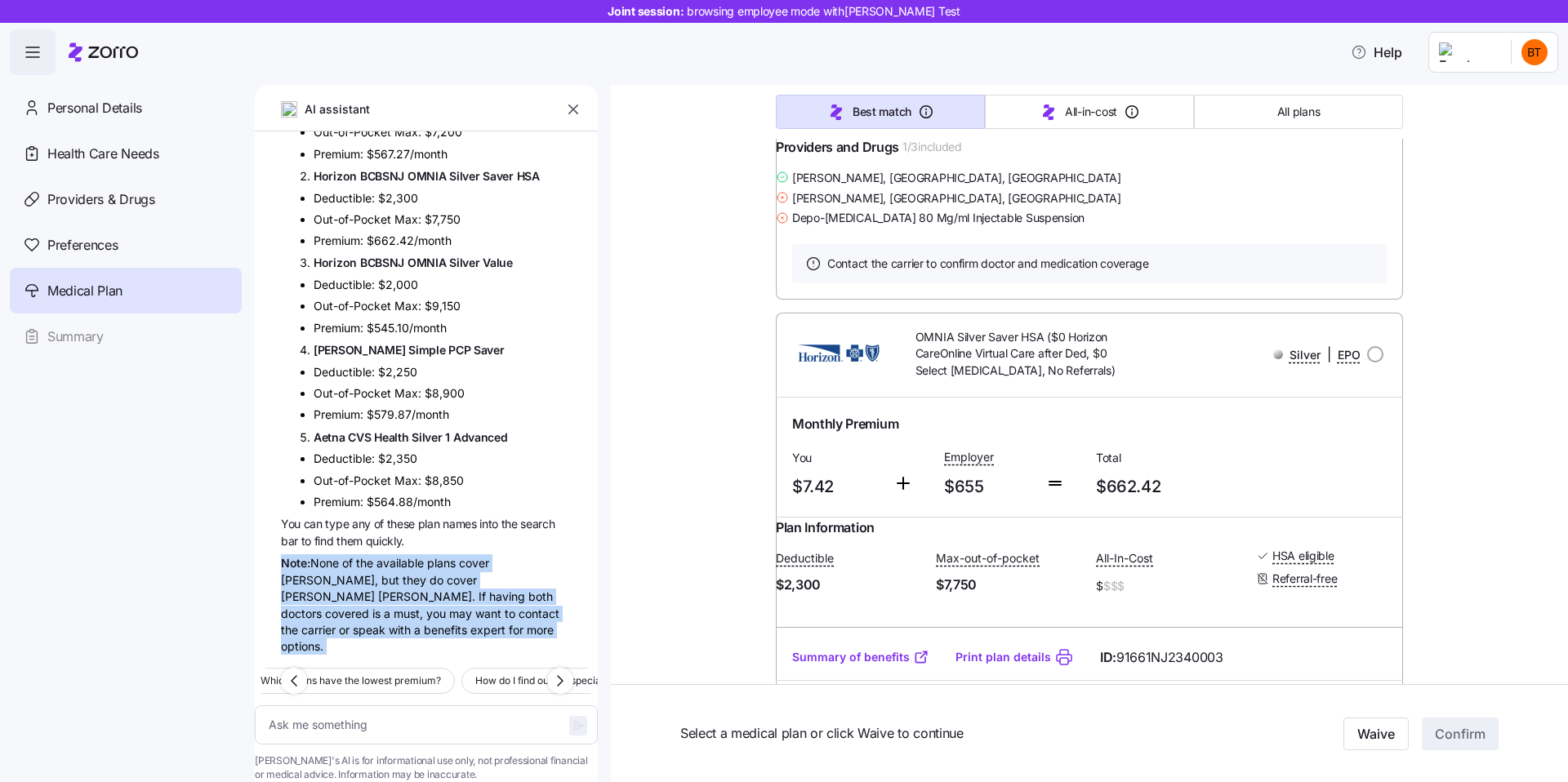
click at [383, 573] on div "Note: None of the available plans cover Dr. Guy Talmor, but they do cover Dr. E…" at bounding box center [426, 605] width 291 height 100
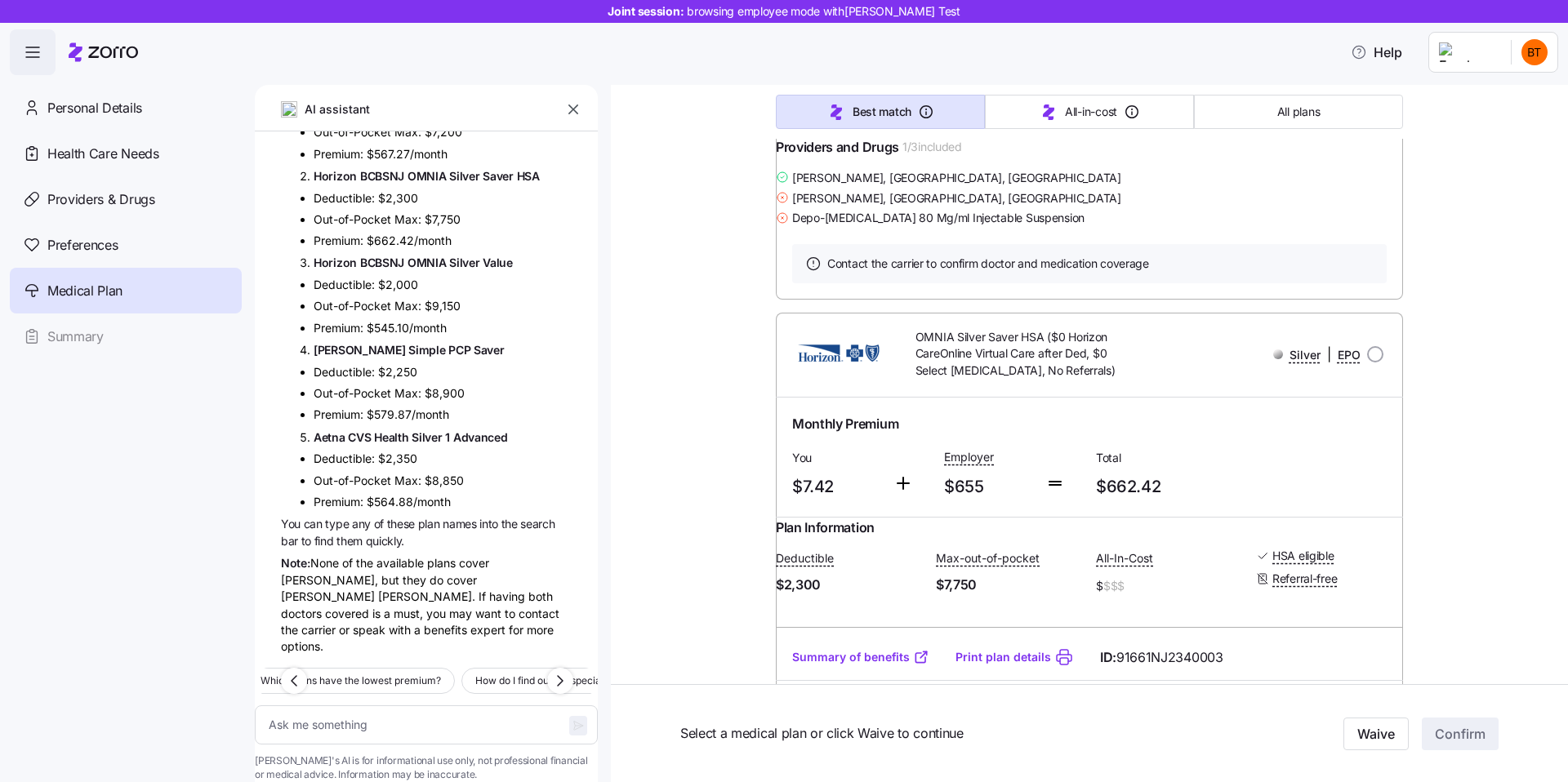
click at [383, 573] on div "Note: None of the available plans cover Dr. Guy Talmor, but they do cover Dr. E…" at bounding box center [426, 605] width 291 height 100
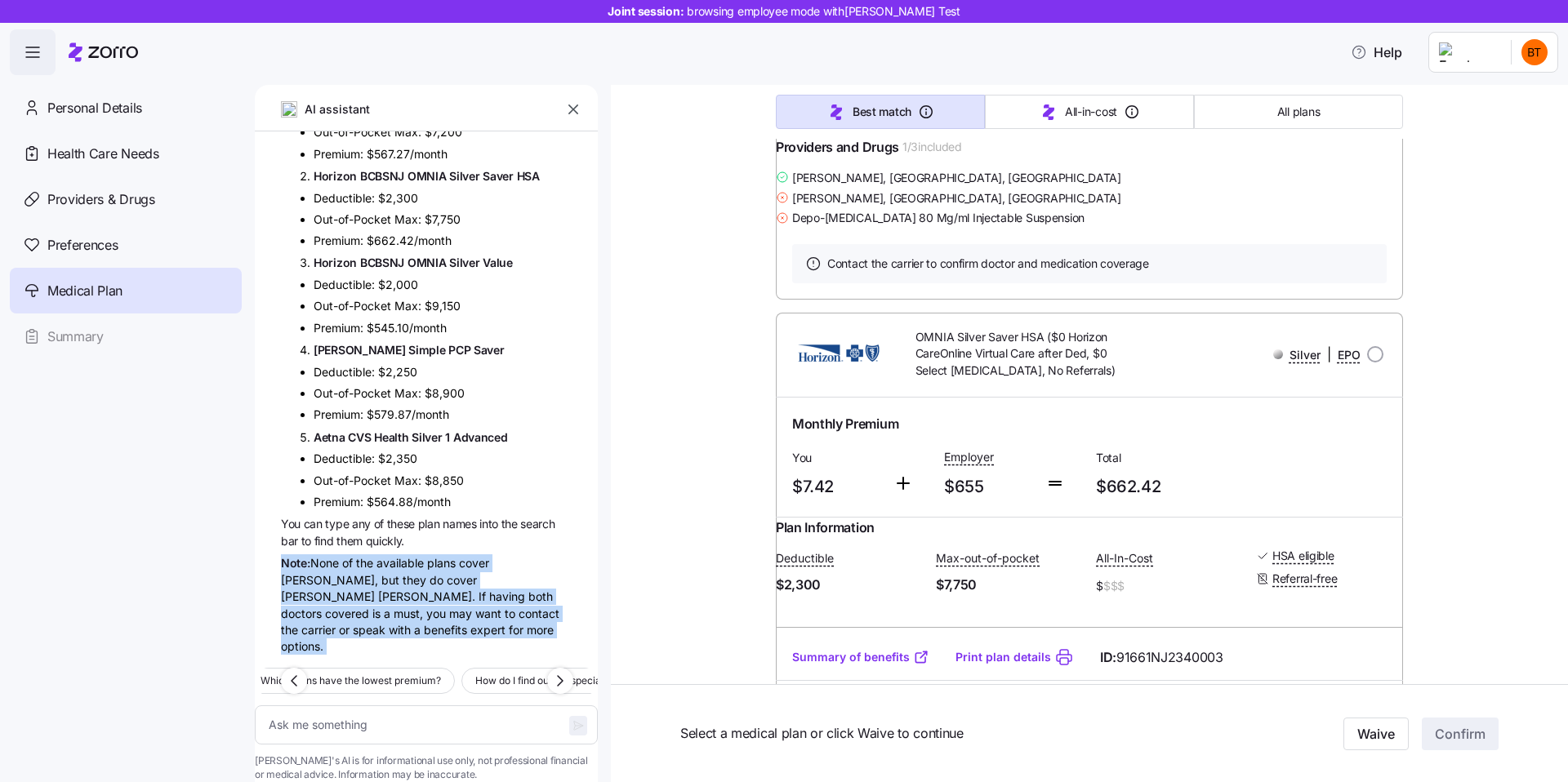
click at [438, 578] on div "Note: None of the available plans cover Dr. Guy Talmor, but they do cover Dr. E…" at bounding box center [426, 605] width 291 height 100
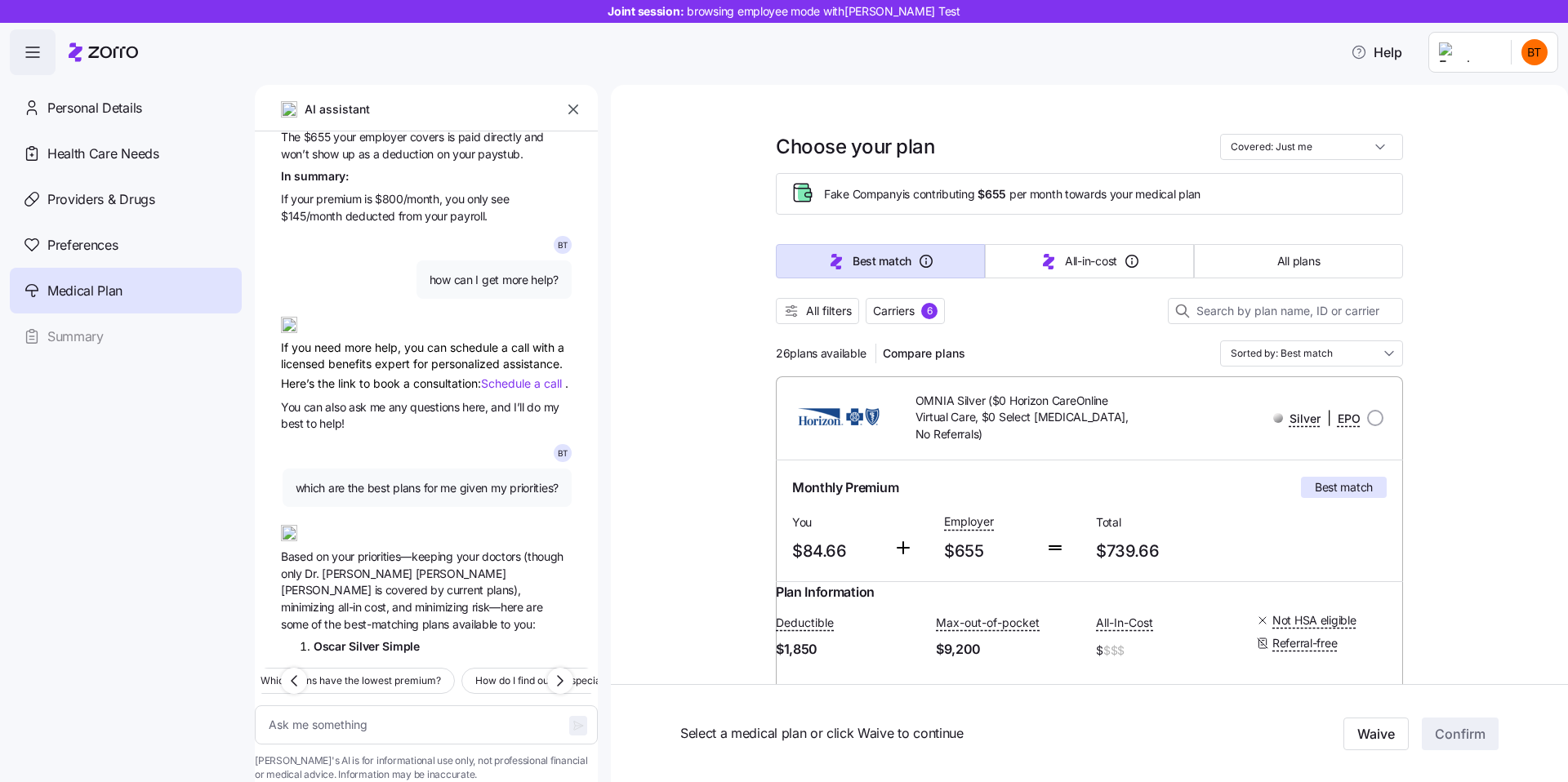
scroll to position [1383, 0]
click at [416, 392] on div "If you need more help, you can schedule a call with a licensed benefits expert …" at bounding box center [426, 347] width 291 height 89
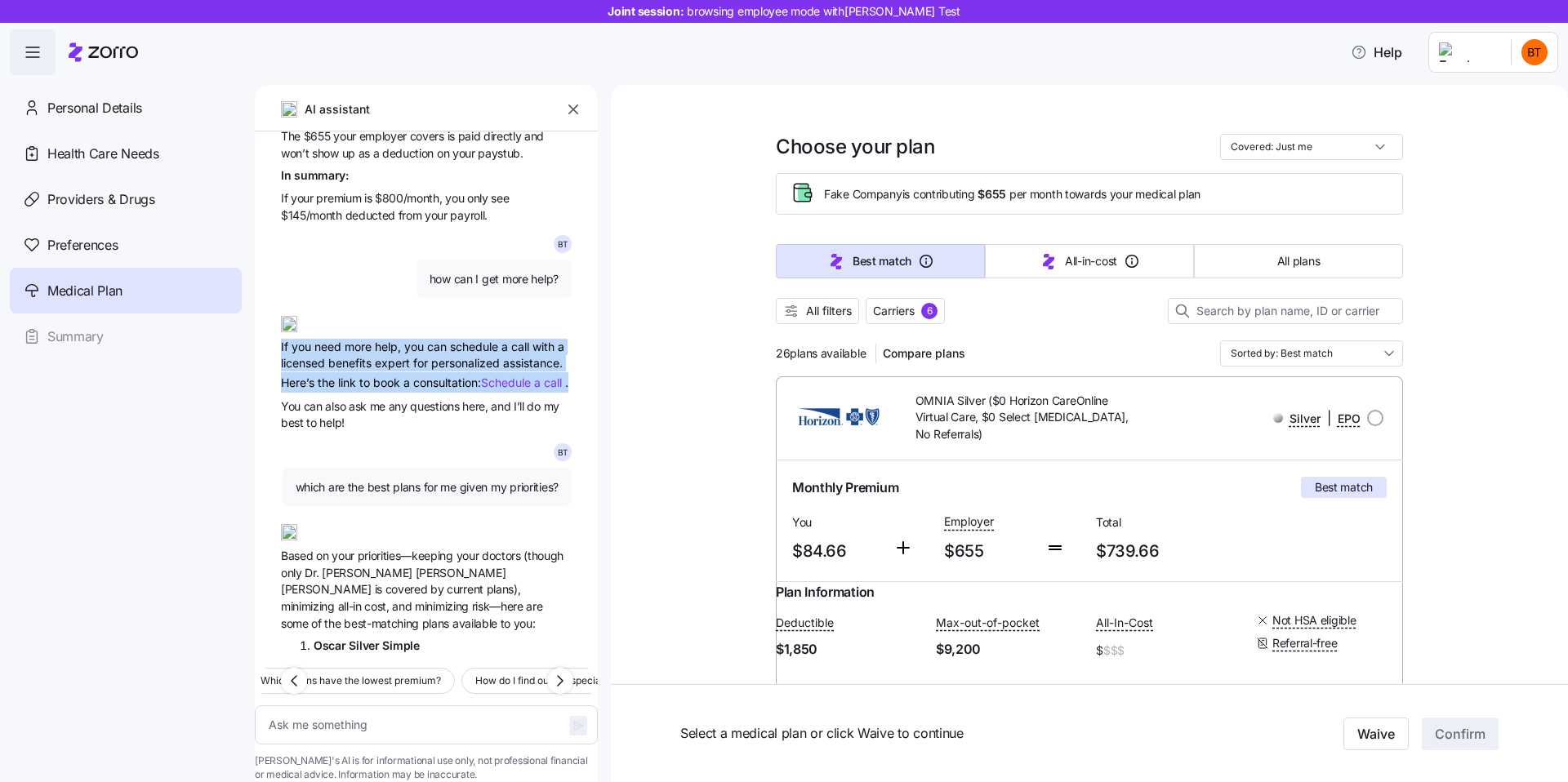
click at [365, 392] on div "If you need more help, you can schedule a call with a licensed benefits expert …" at bounding box center [426, 347] width 291 height 89
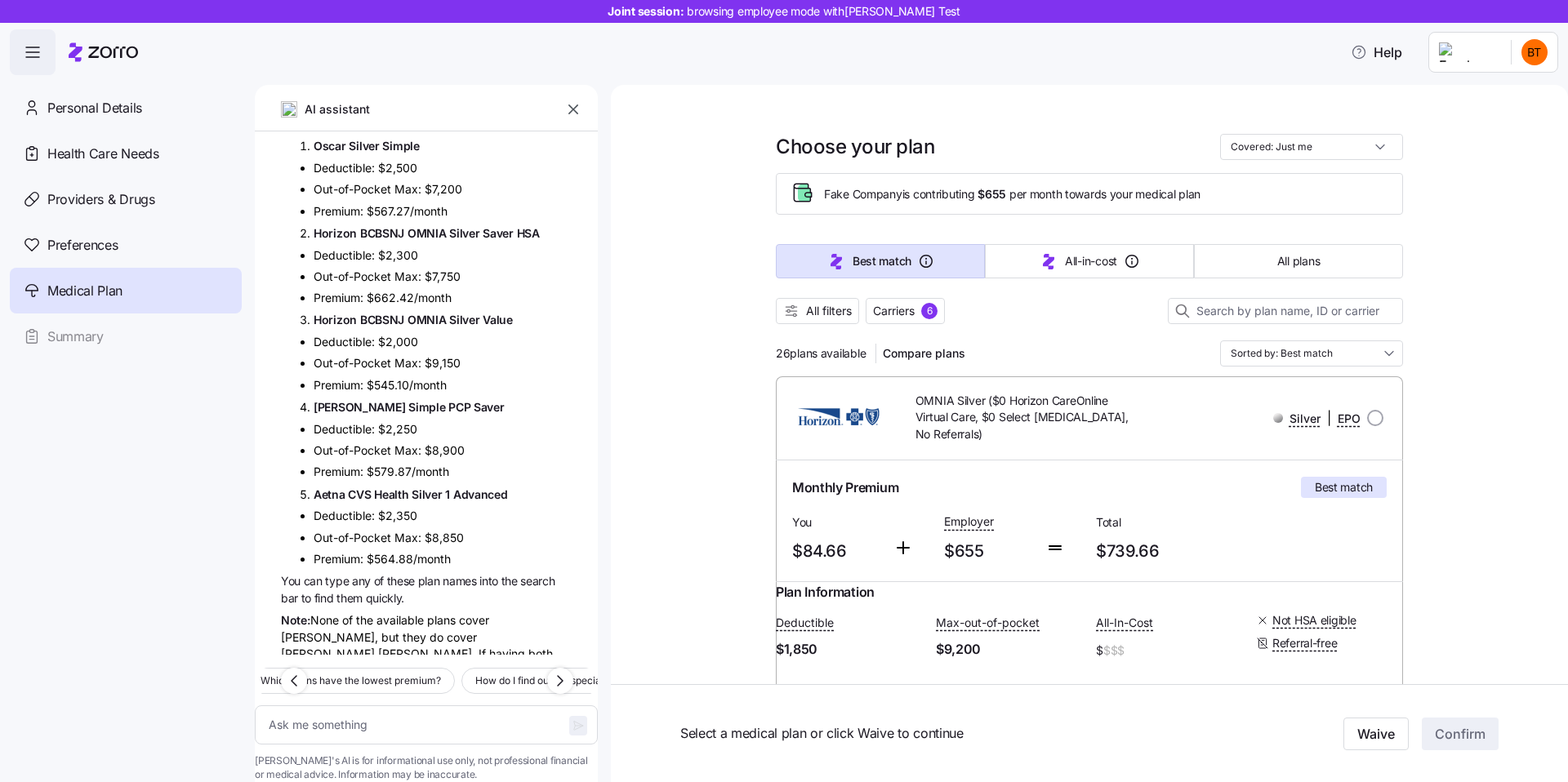
scroll to position [1878, 0]
click at [870, 250] on button "Best match" at bounding box center [881, 261] width 209 height 34
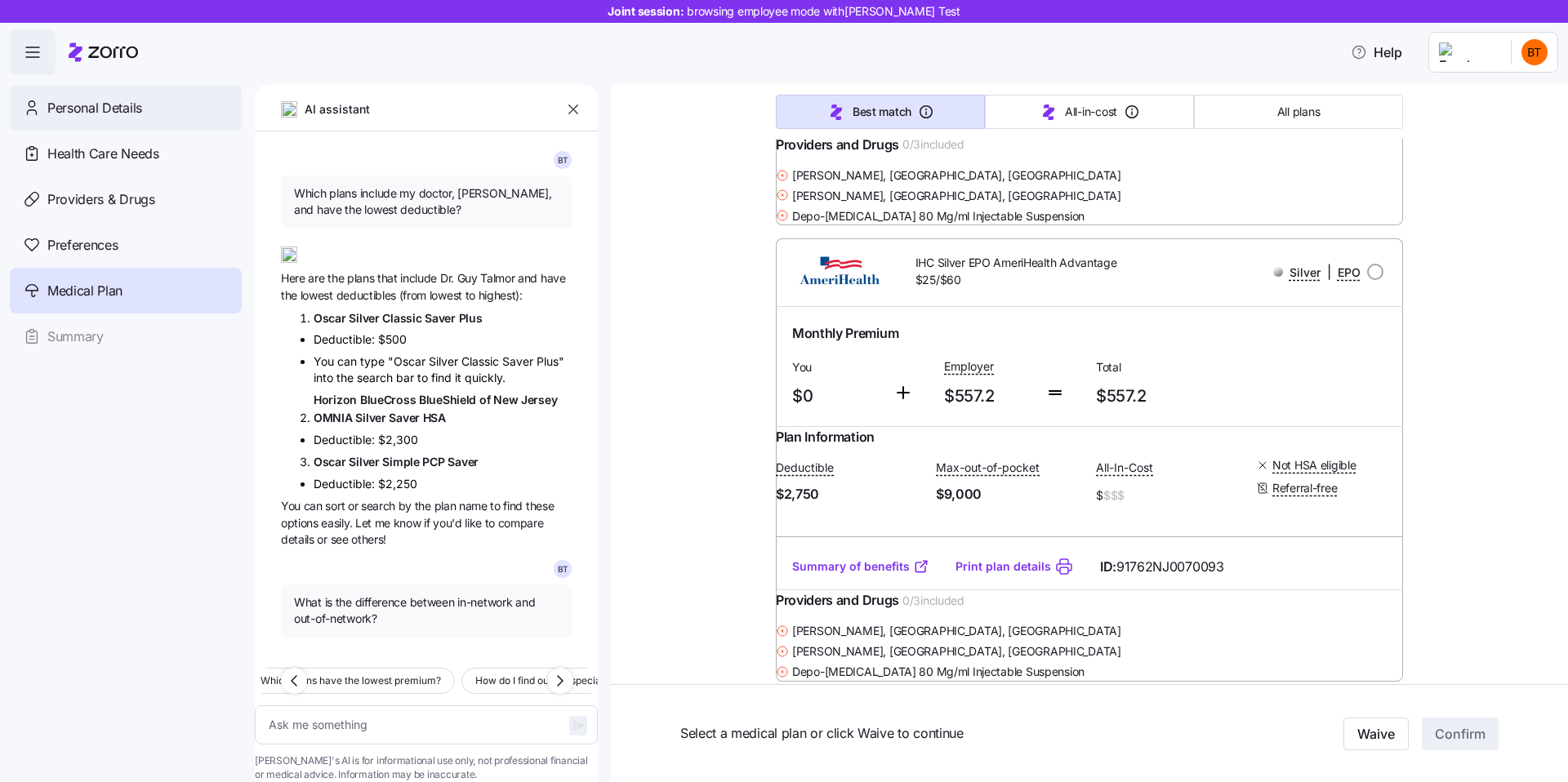
scroll to position [9231, 0]
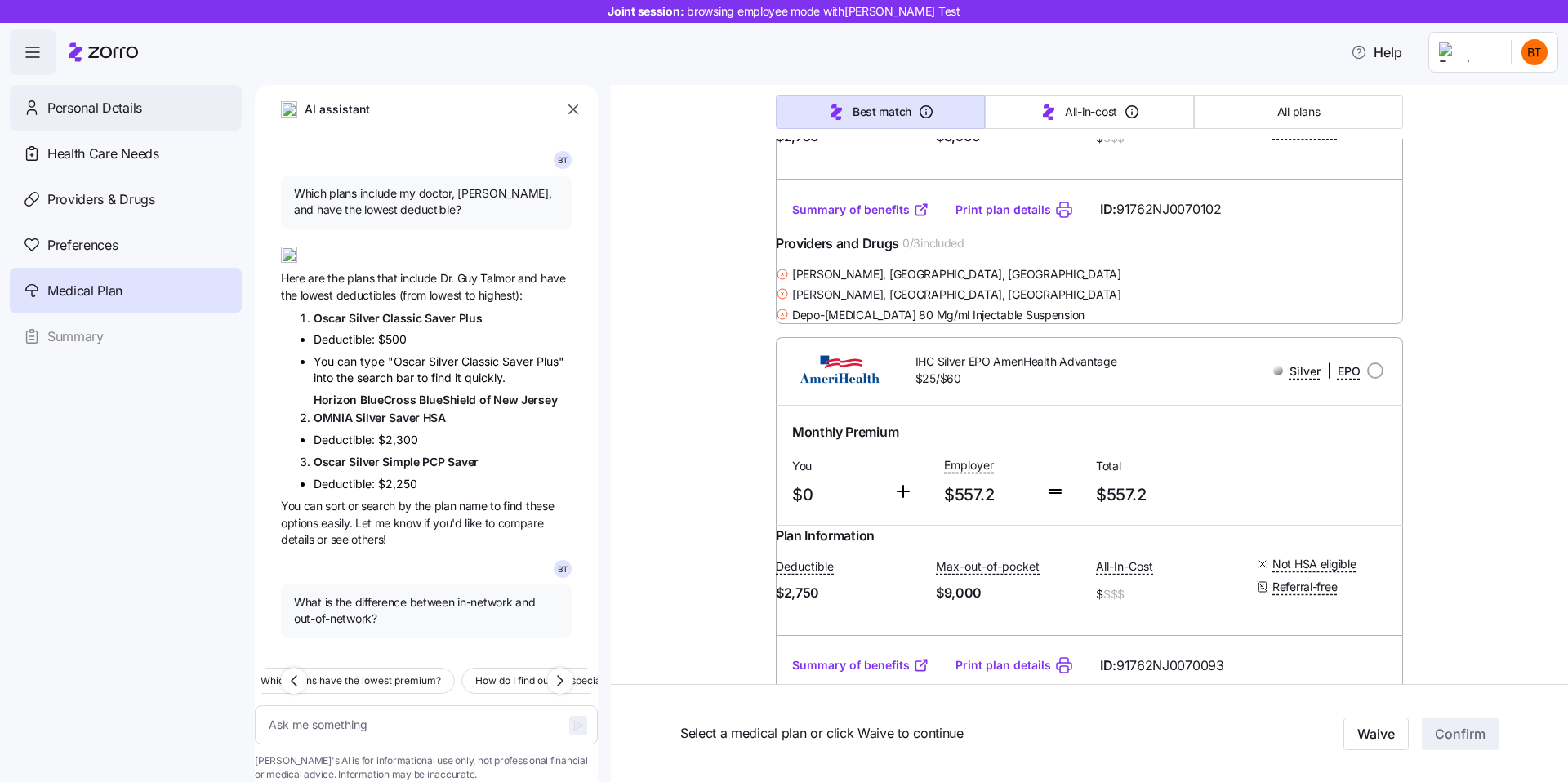
click at [131, 117] on span "Personal Details" at bounding box center [94, 108] width 94 height 20
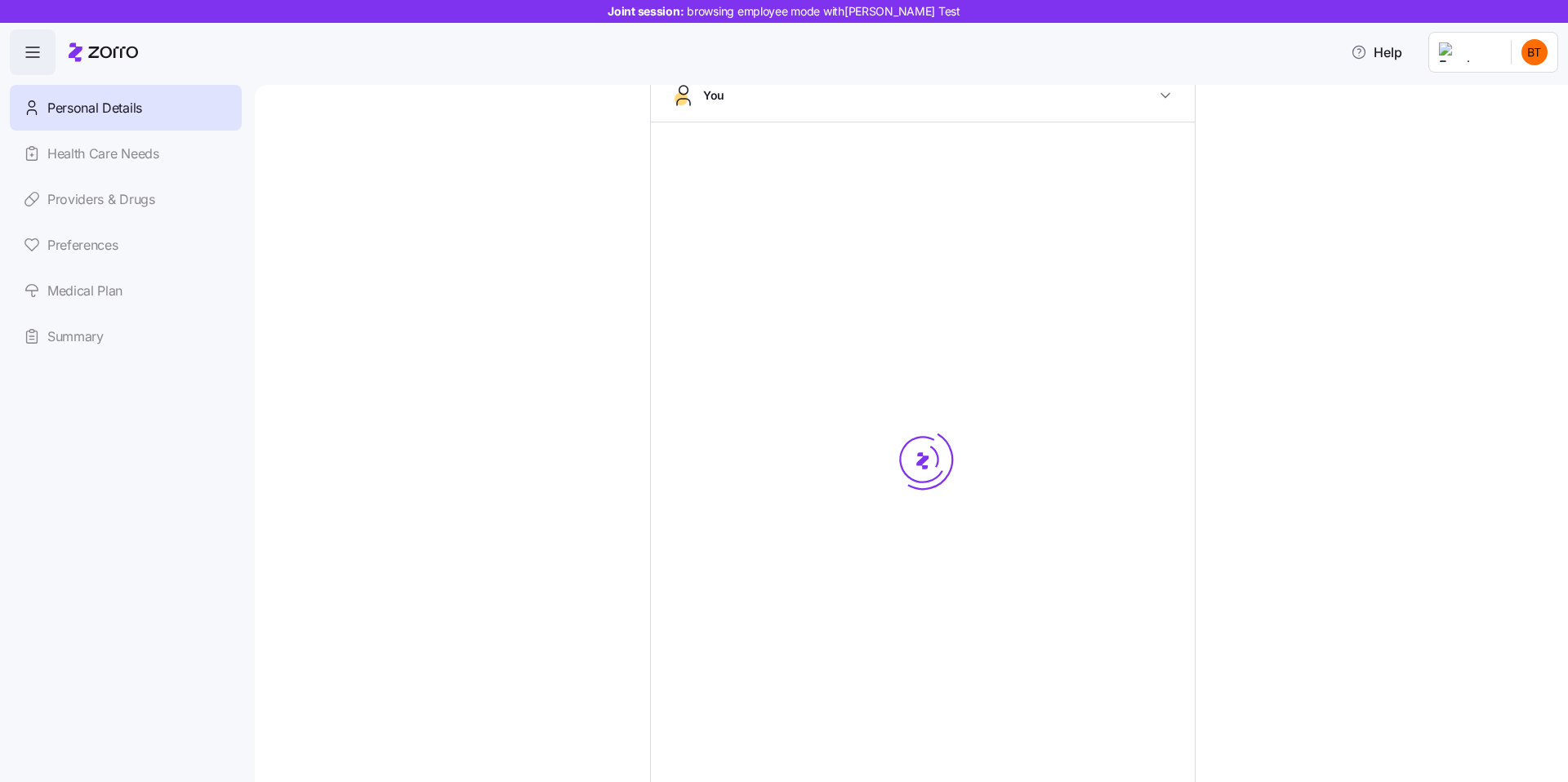
scroll to position [110, 0]
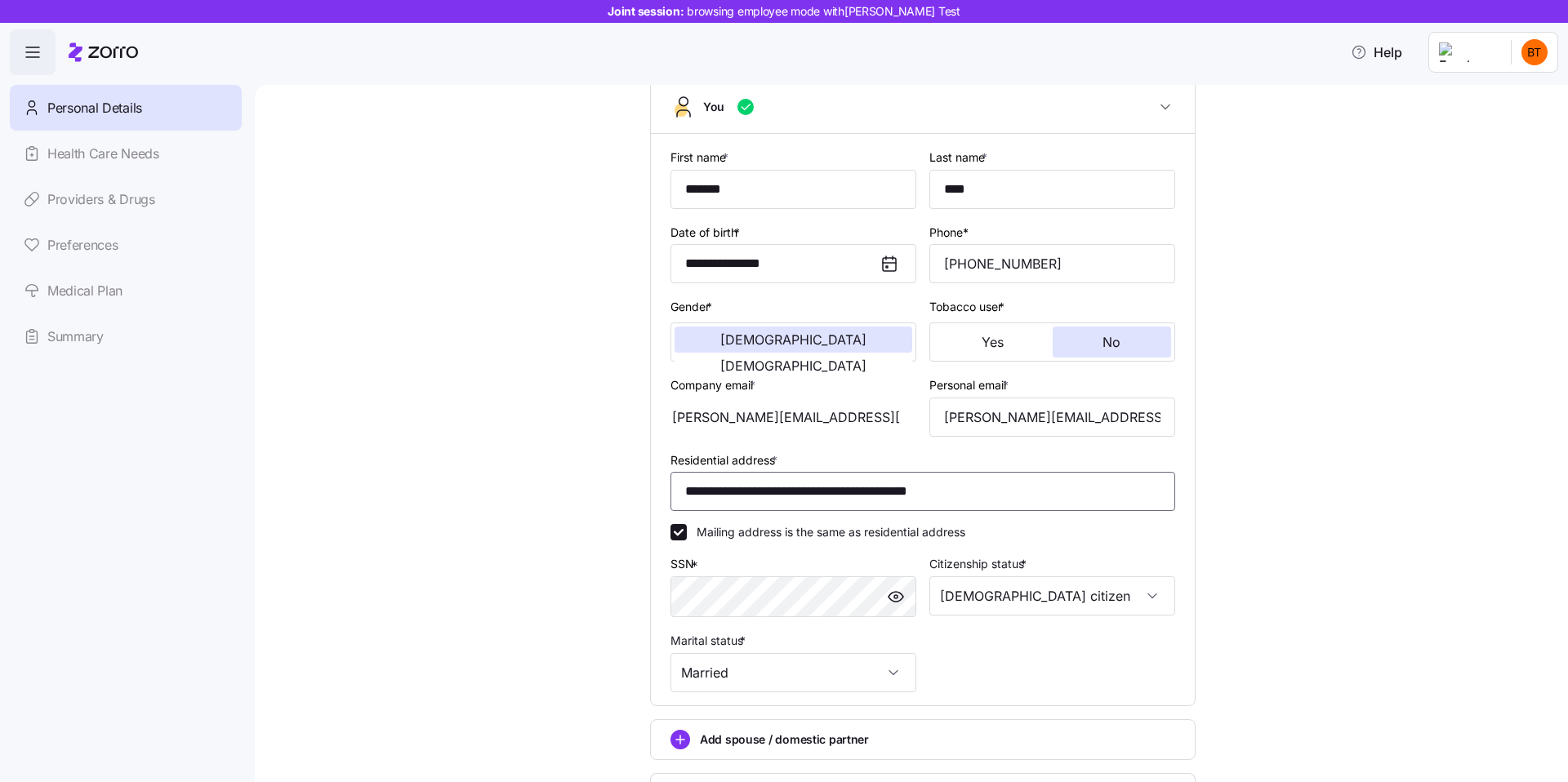
click at [944, 488] on input "**********" at bounding box center [922, 492] width 505 height 39
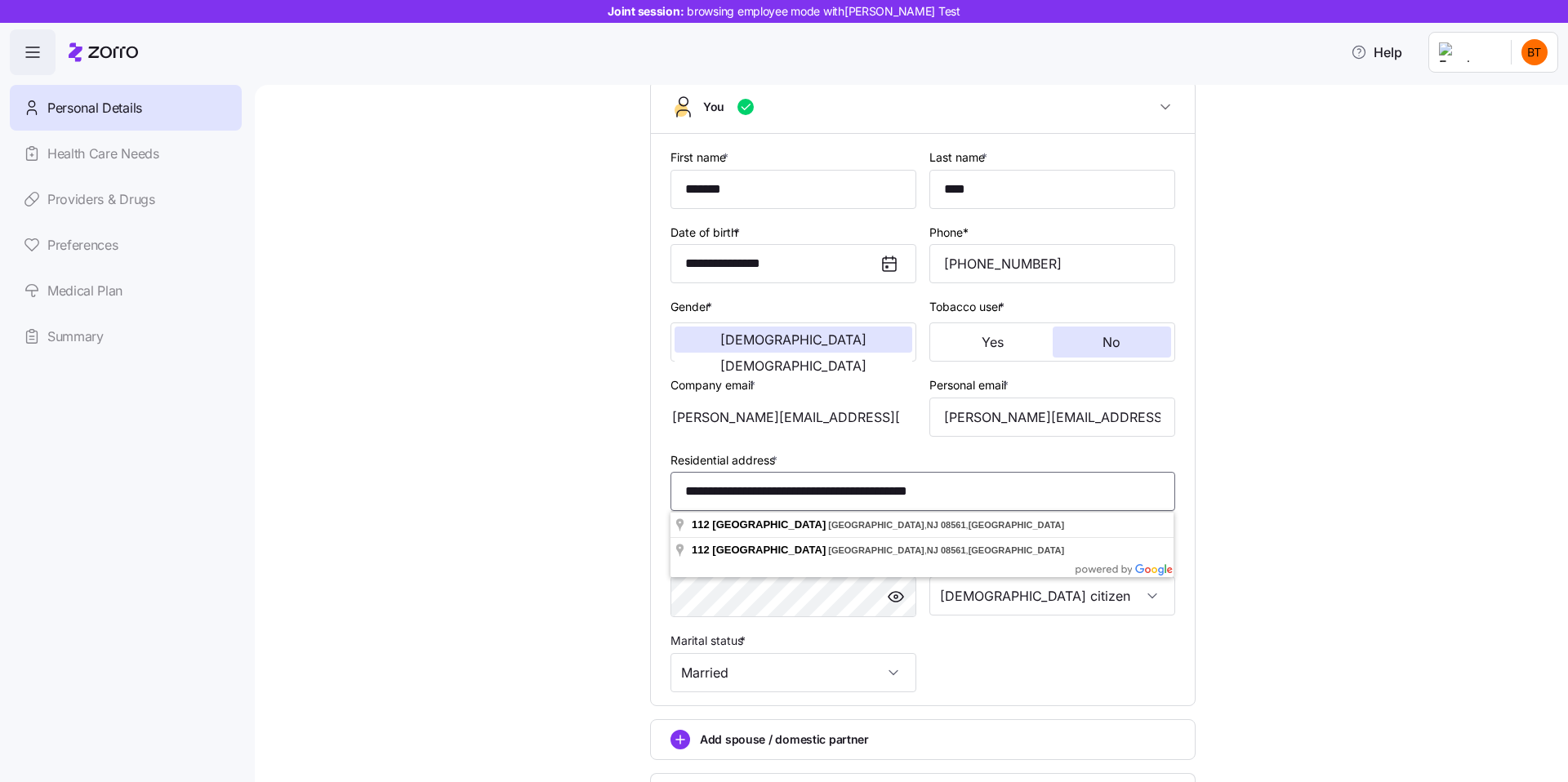
click at [899, 490] on input "**********" at bounding box center [922, 492] width 505 height 39
paste input
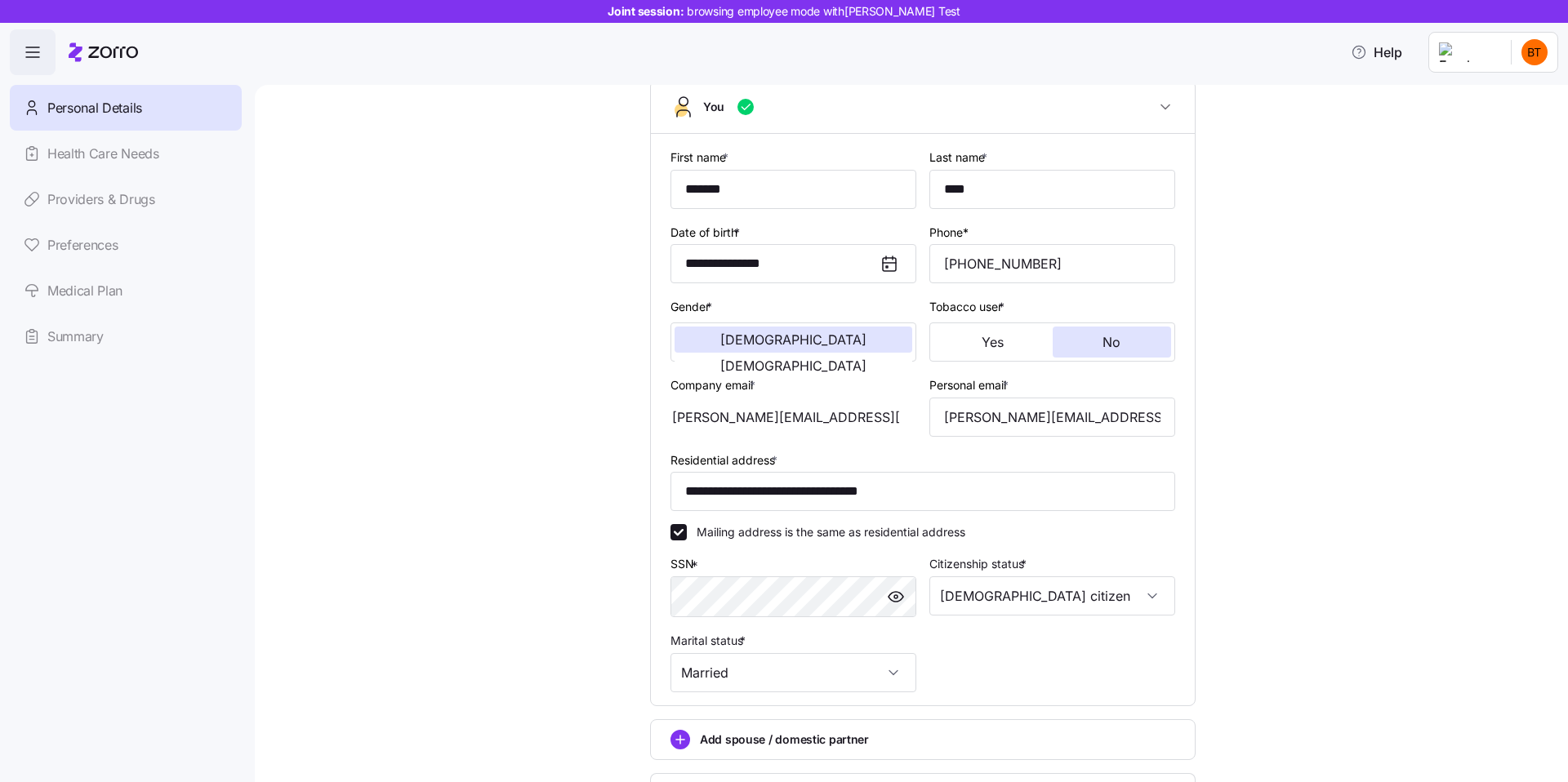
scroll to position [253, 0]
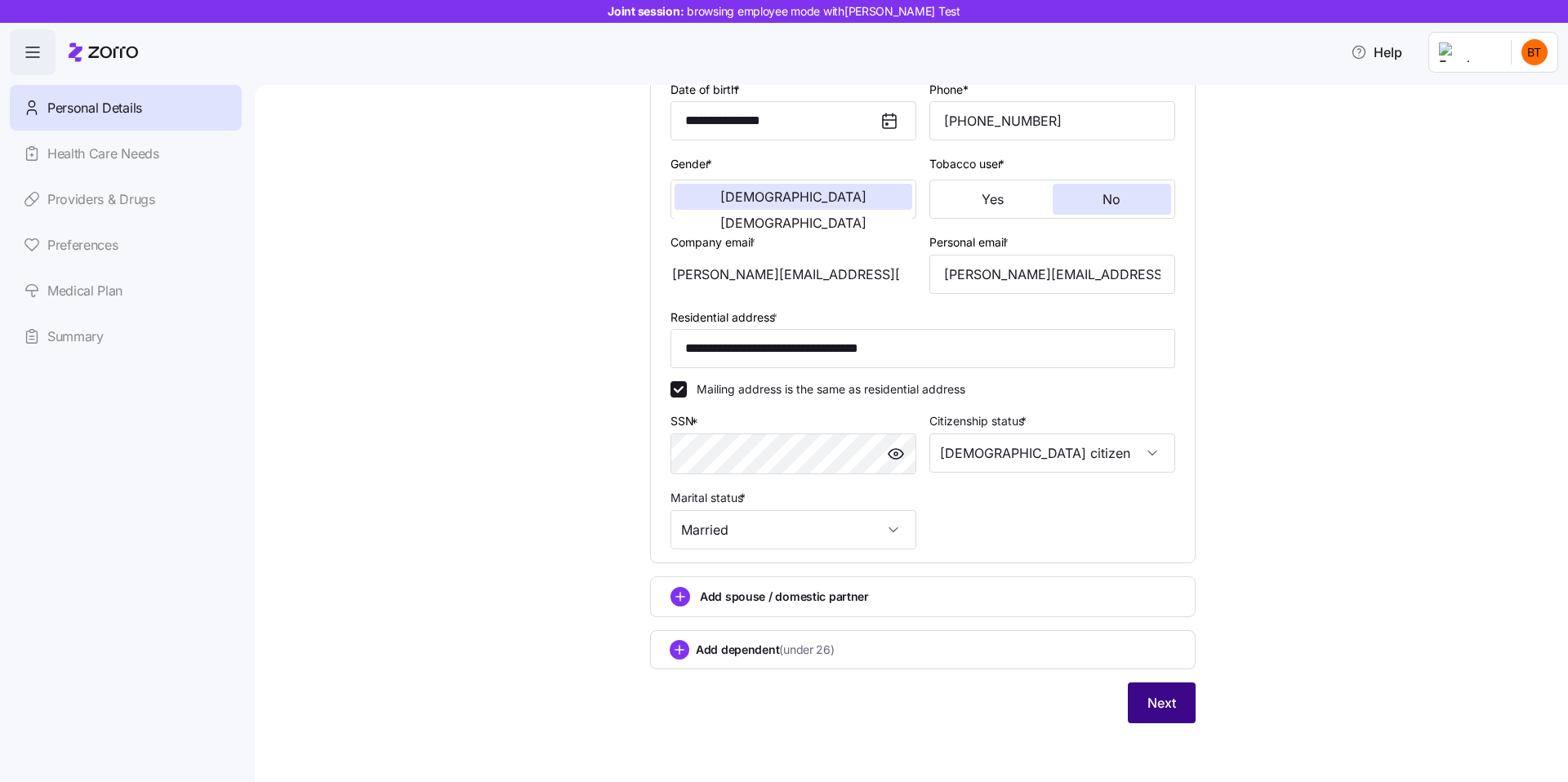
click at [1166, 716] on button "Next" at bounding box center [1161, 703] width 68 height 41
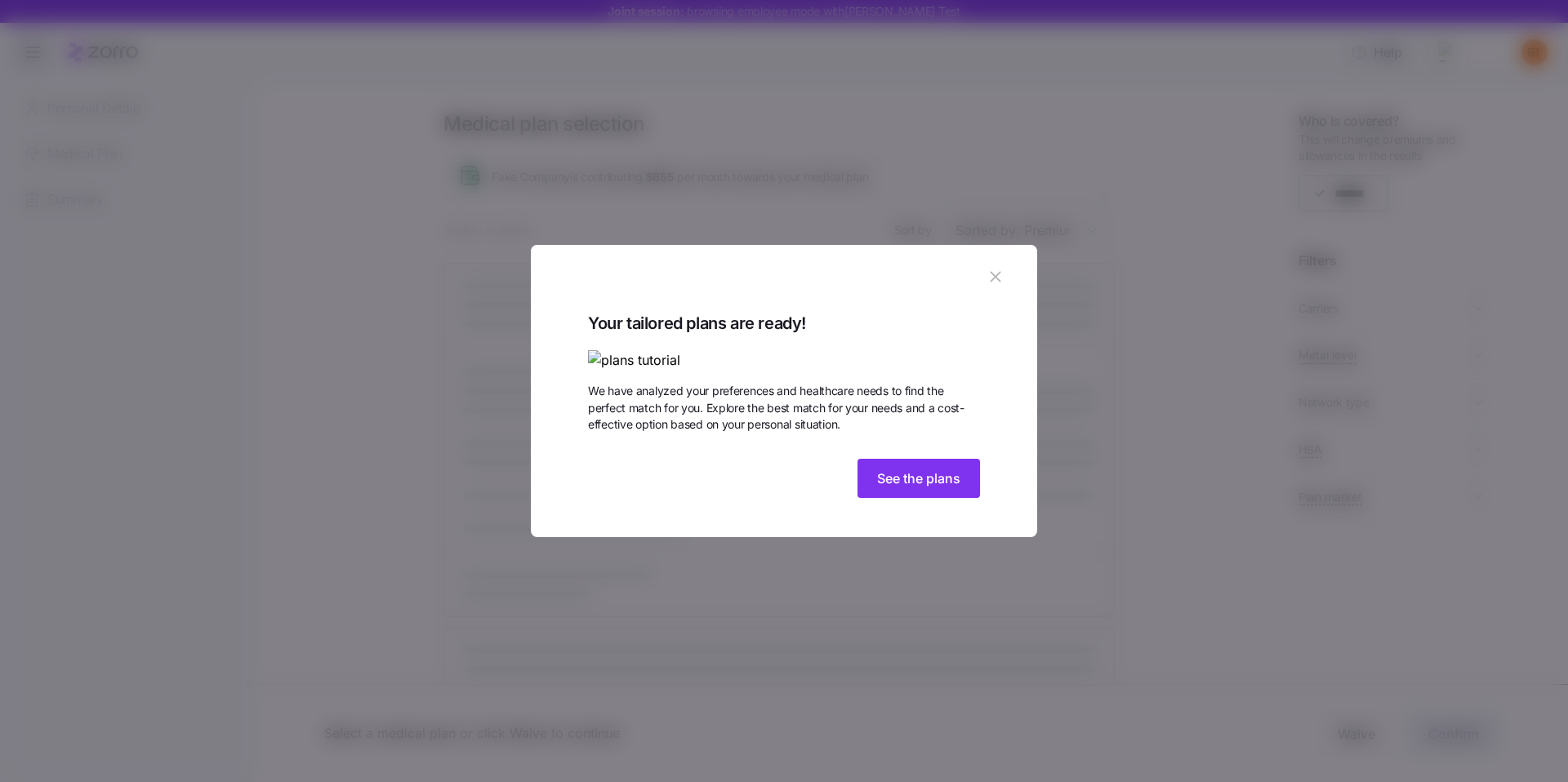
click at [997, 272] on icon "button" at bounding box center [995, 277] width 10 height 10
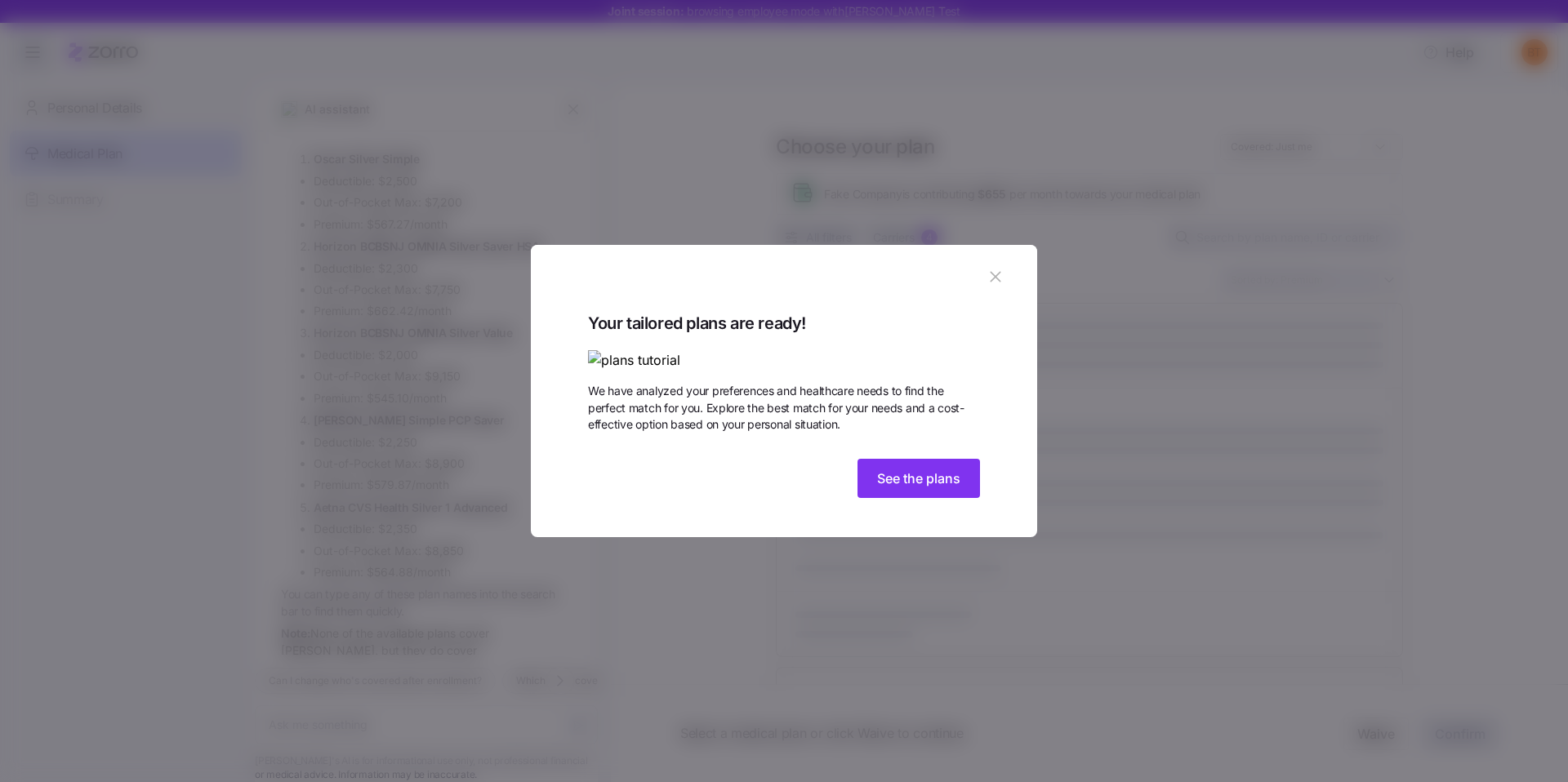
scroll to position [1980, 0]
click at [941, 488] on span "See the plans" at bounding box center [919, 478] width 83 height 20
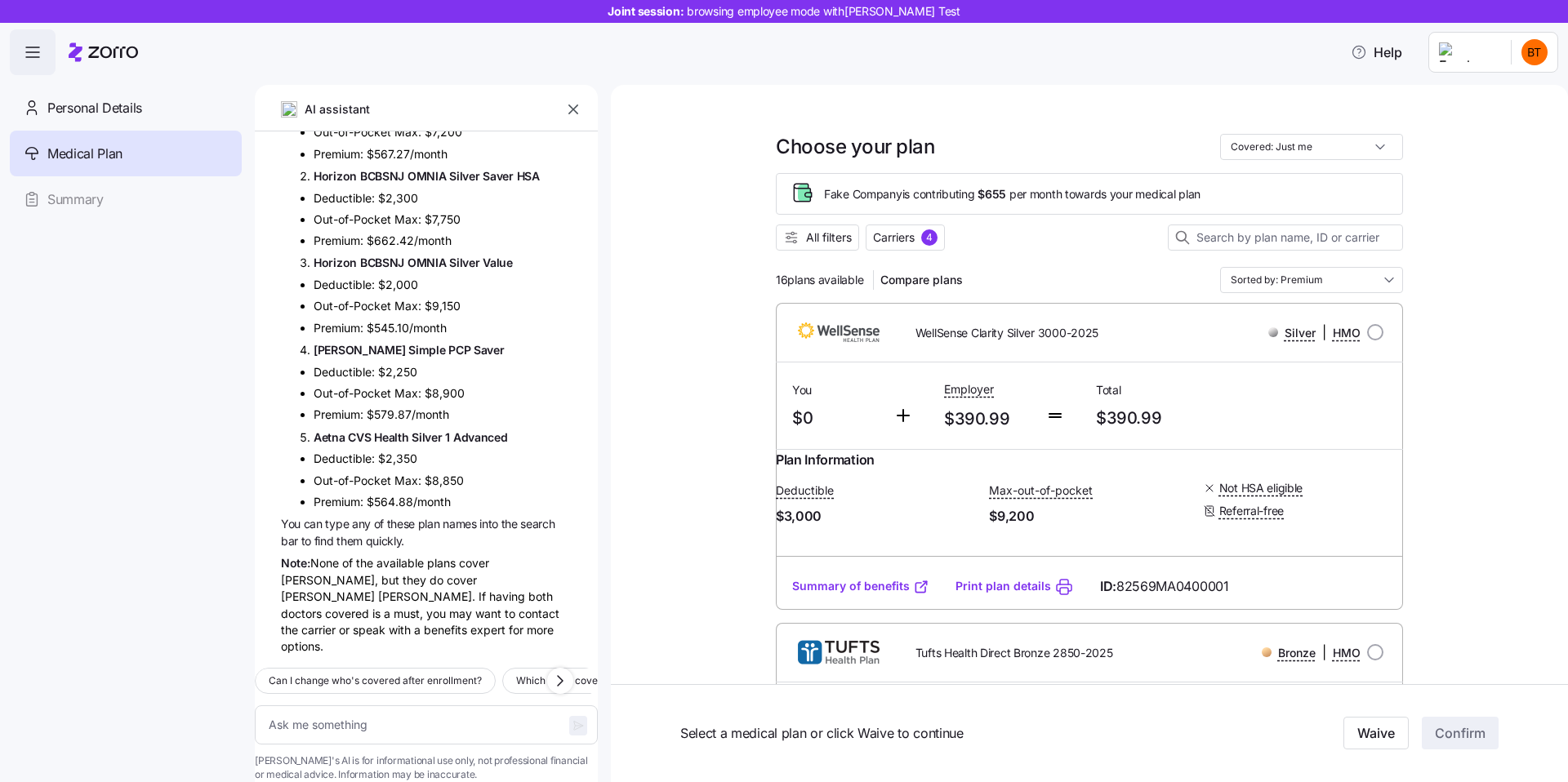
type textarea "x"
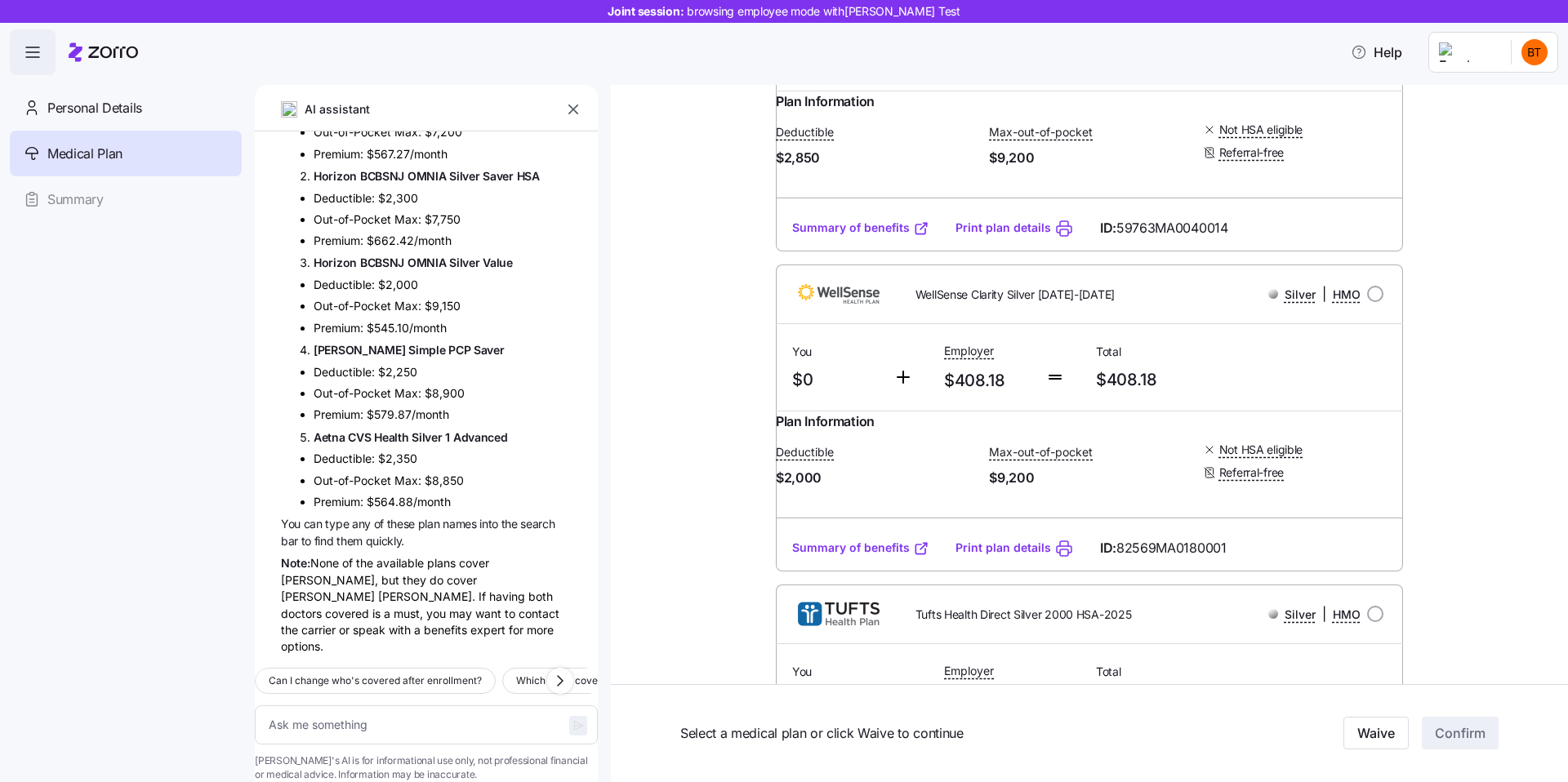
scroll to position [739, 0]
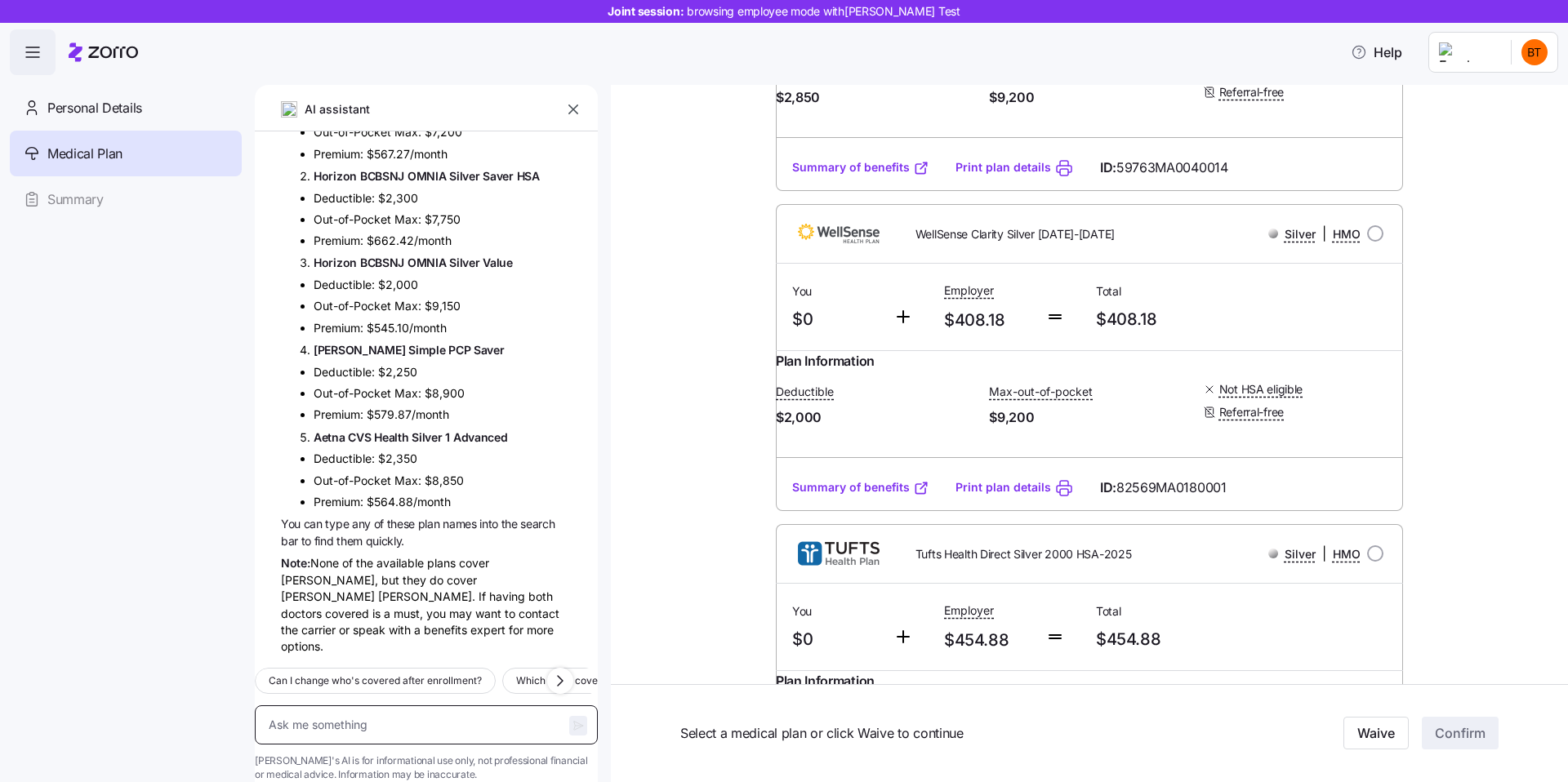
click at [418, 711] on textarea at bounding box center [425, 725] width 343 height 39
type textarea "w"
type textarea "x"
type textarea "wh"
type textarea "x"
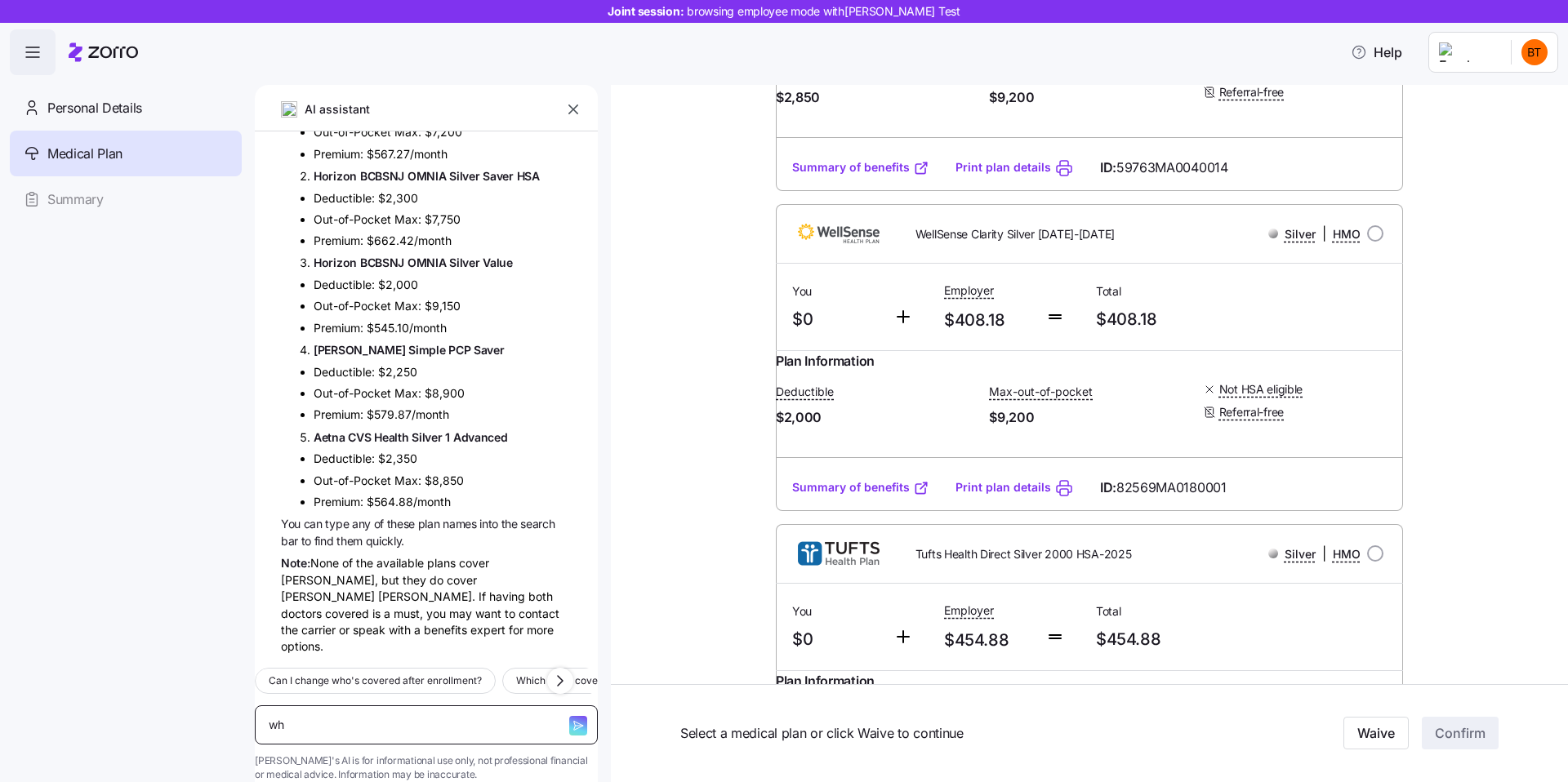
type textarea "whi"
type textarea "x"
type textarea "whic"
type textarea "x"
type textarea "which"
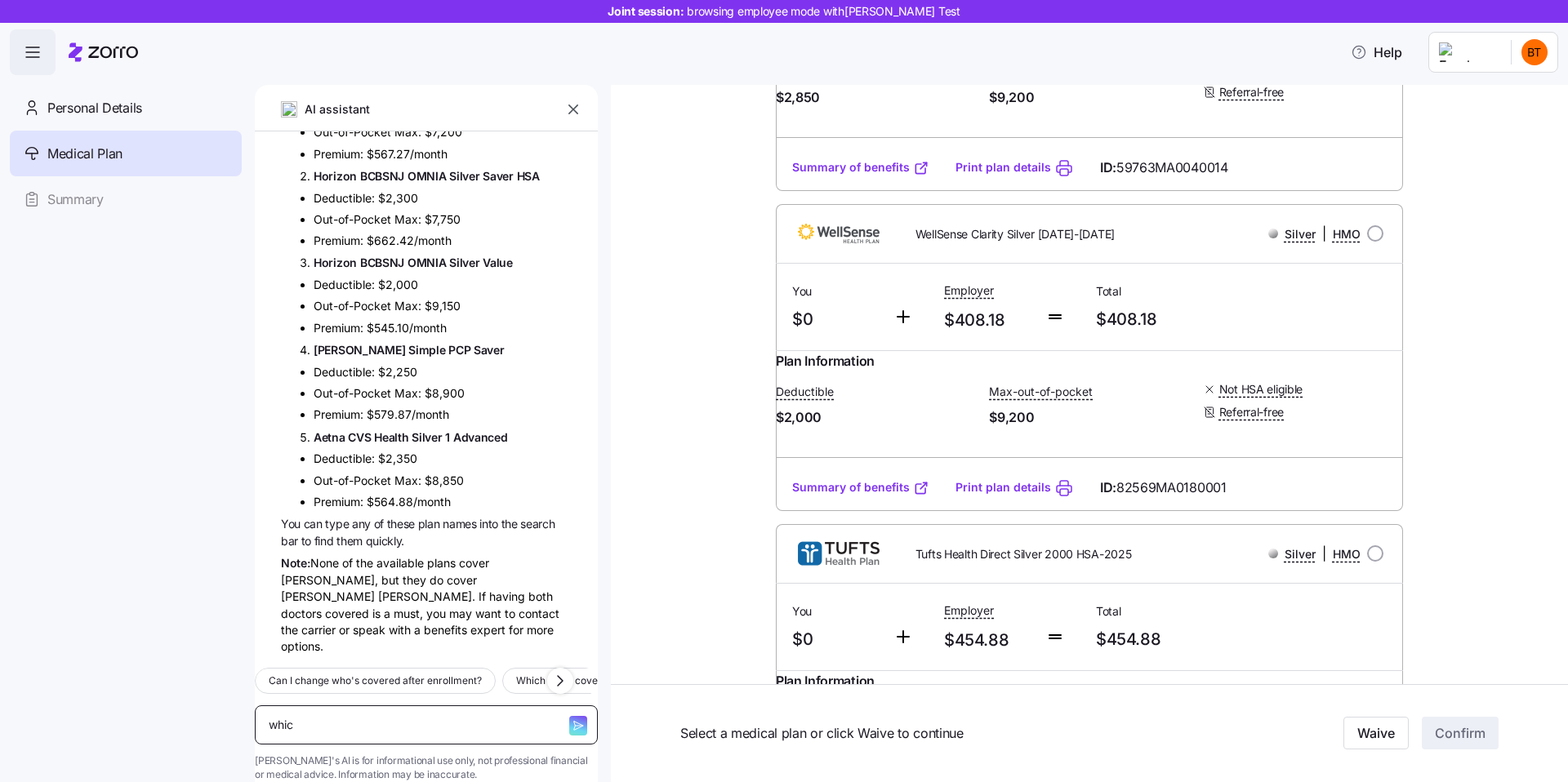
type textarea "x"
type textarea "which"
type textarea "x"
type textarea "which a"
type textarea "x"
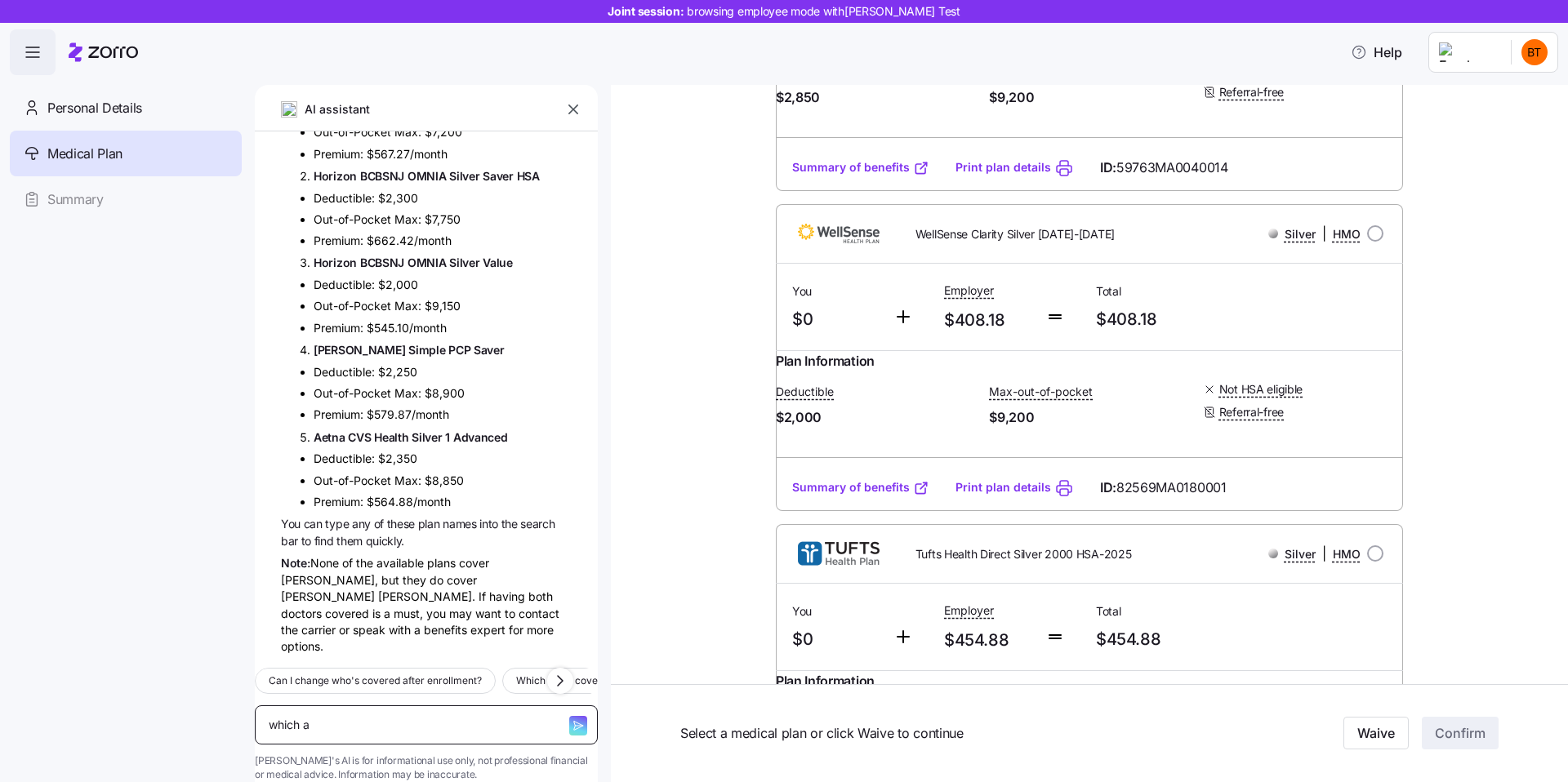
type textarea "which ar"
type textarea "x"
type textarea "which are"
type textarea "x"
type textarea "which are"
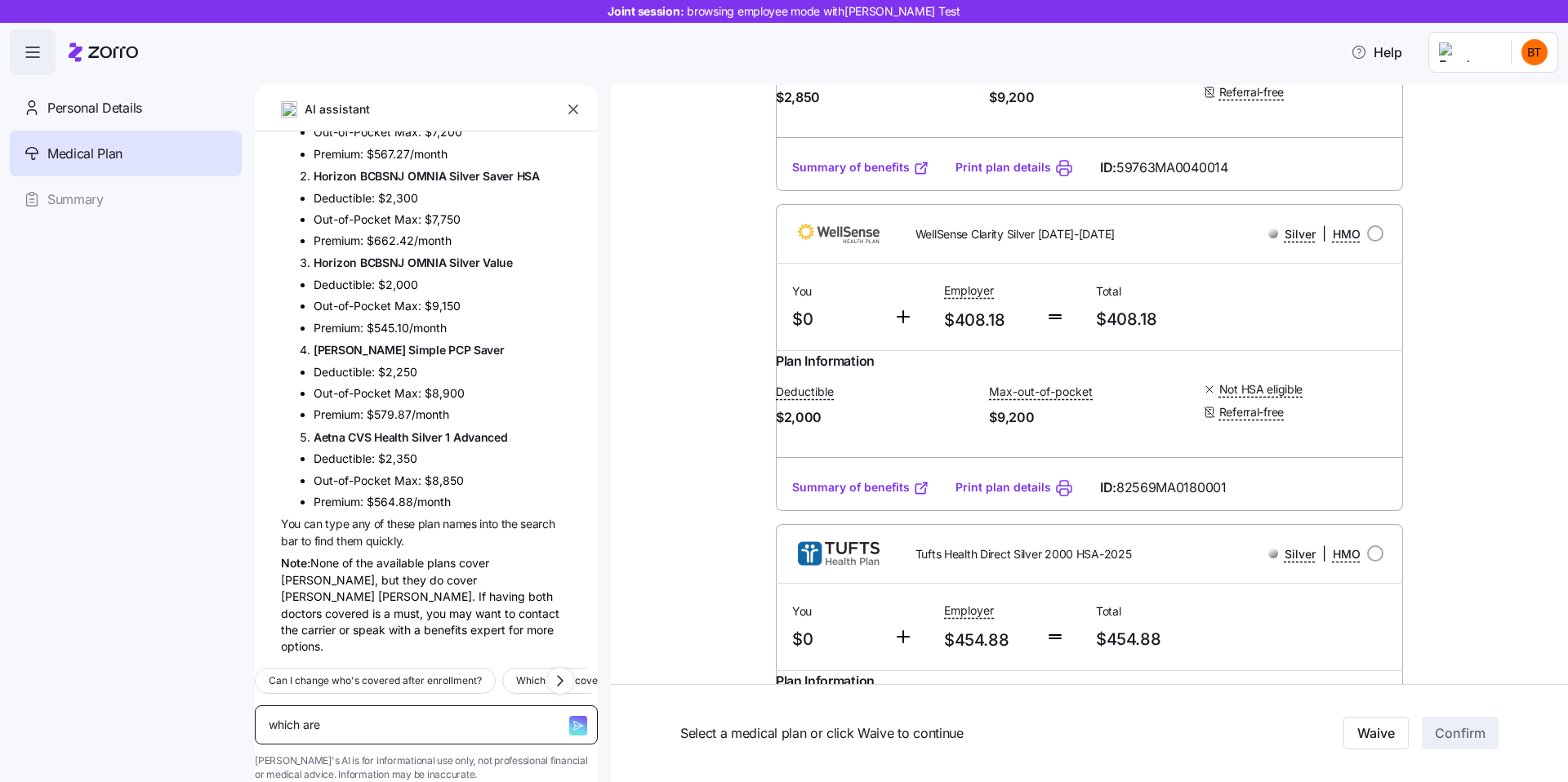
type textarea "x"
type textarea "which are t"
type textarea "x"
type textarea "which are th"
type textarea "x"
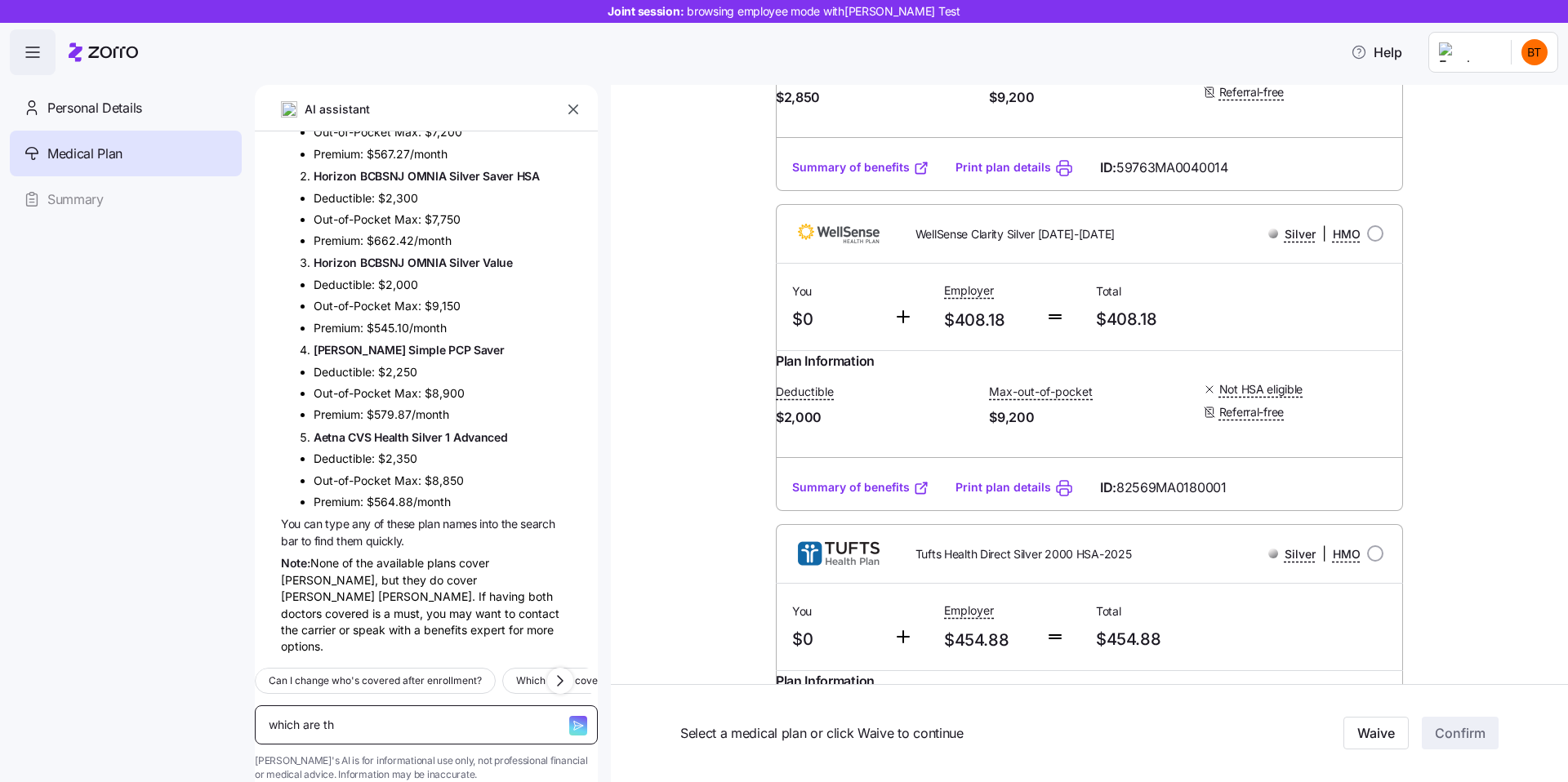
type textarea "which are the"
type textarea "x"
type textarea "which are the"
type textarea "x"
type textarea "which are the b"
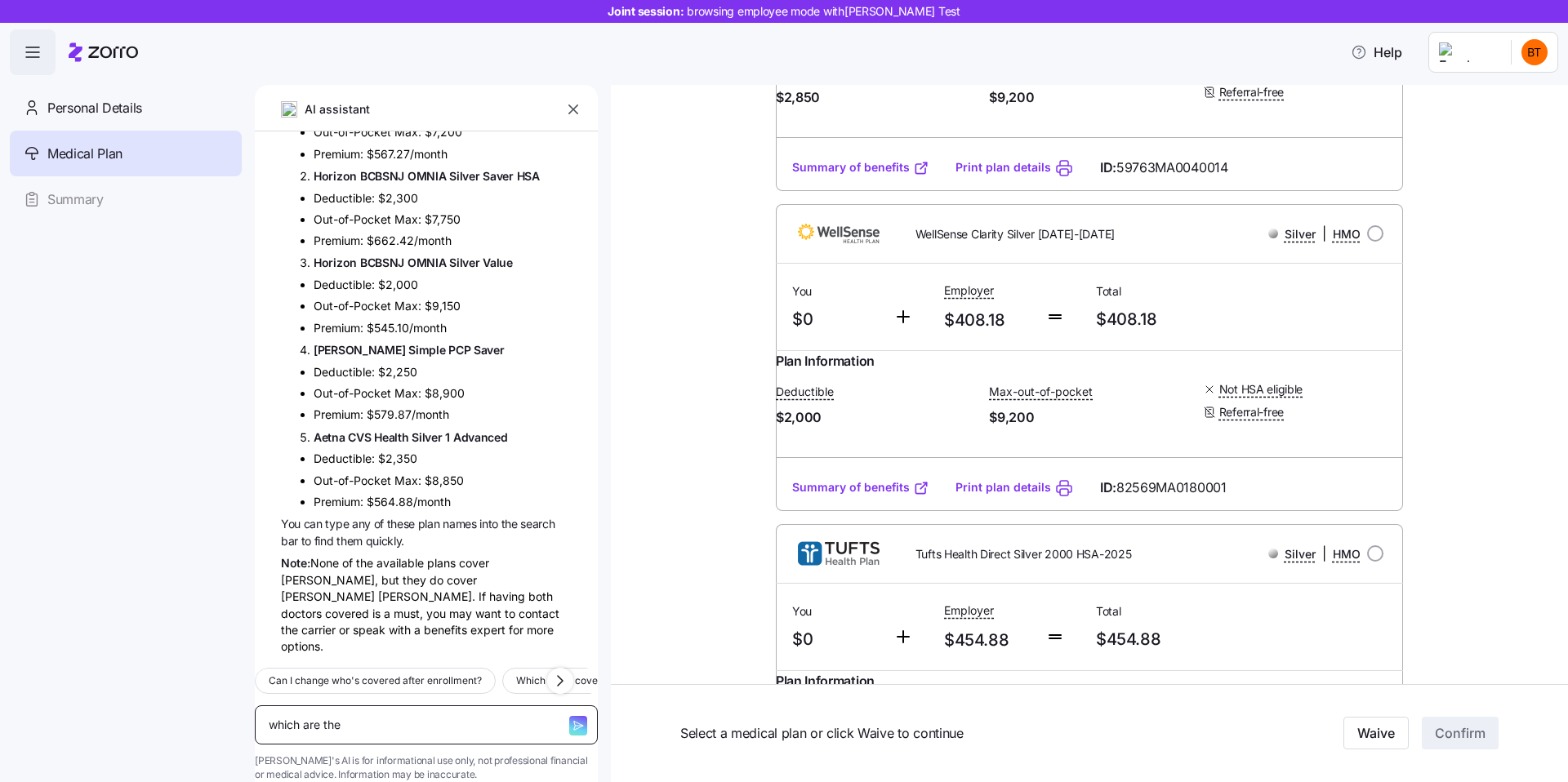
type textarea "x"
type textarea "which are the be"
type textarea "x"
type textarea "which are the bes"
type textarea "x"
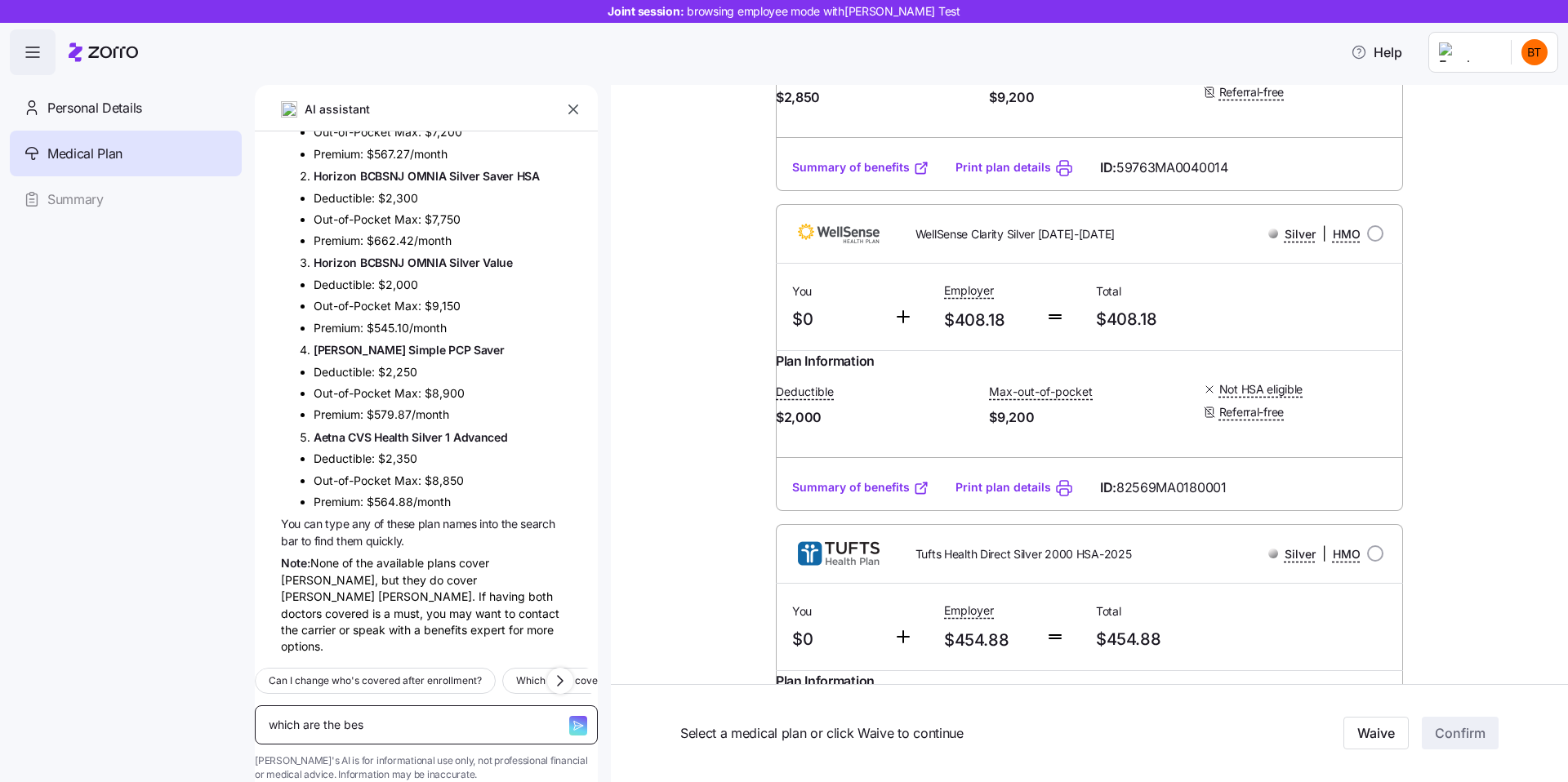
type textarea "which are the best"
type textarea "x"
type textarea "which are the best"
type textarea "x"
type textarea "which are the best p"
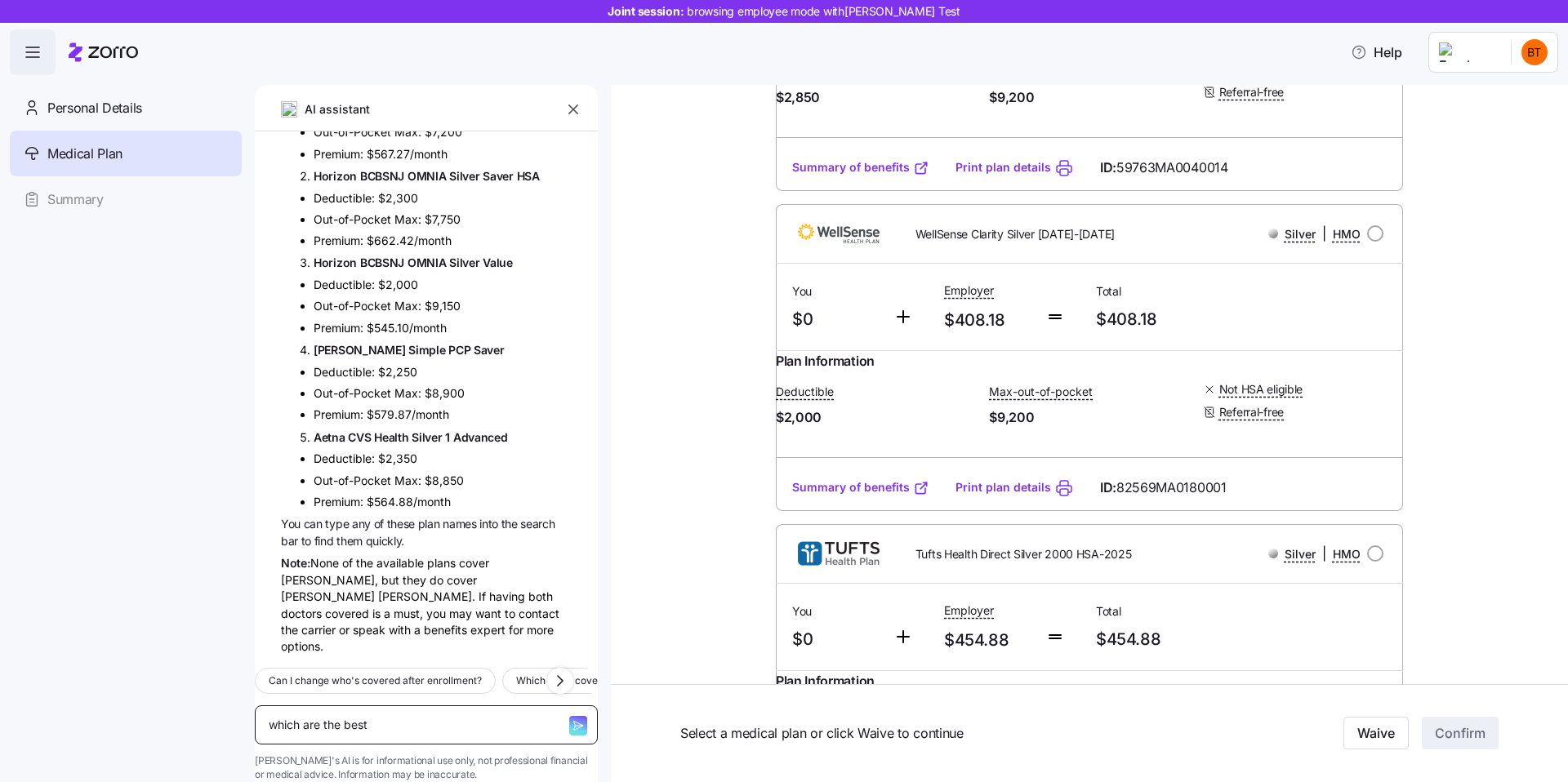
type textarea "x"
type textarea "which are the best pl"
type textarea "x"
type textarea "which are the best pla"
type textarea "x"
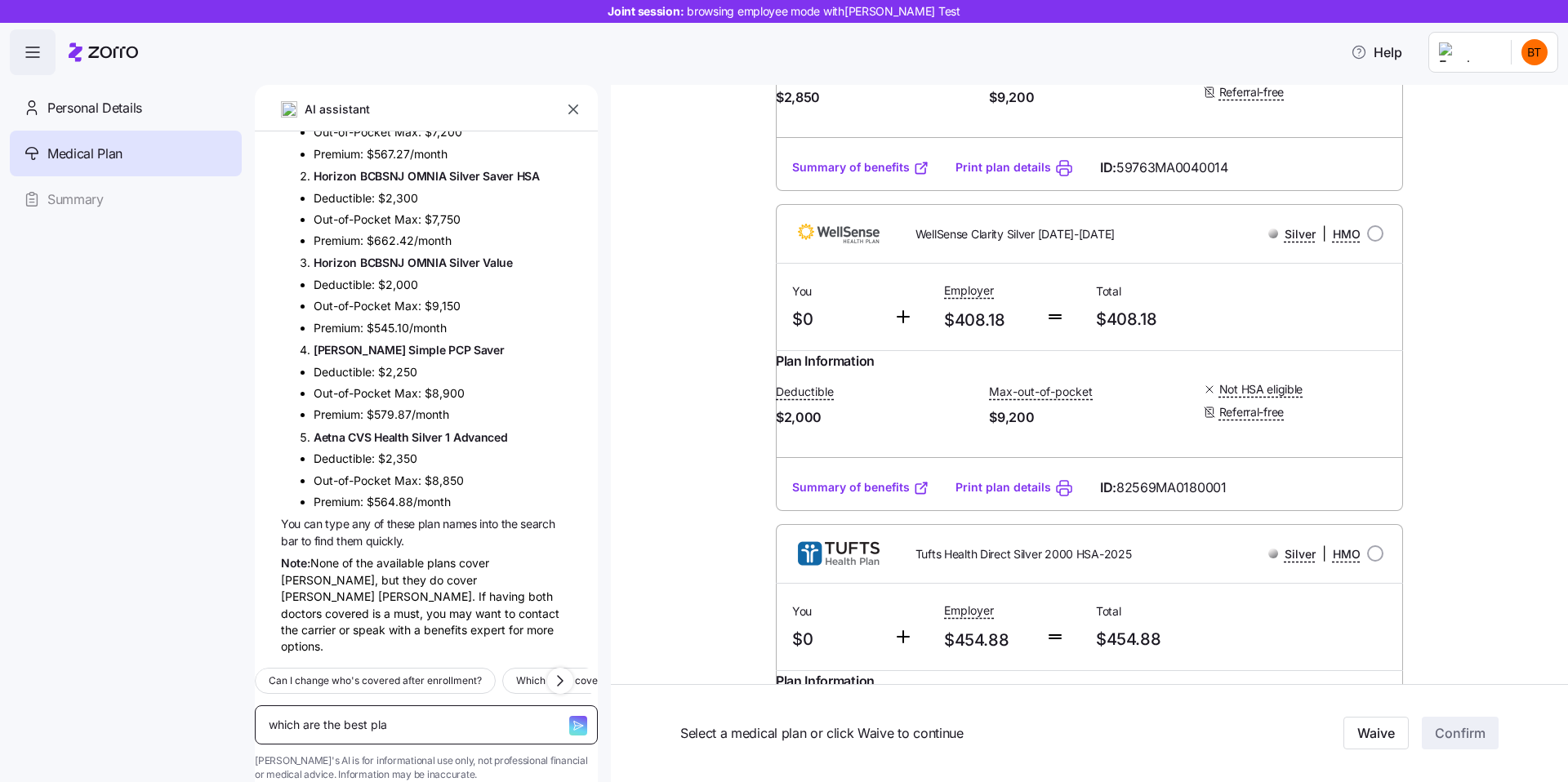
type textarea "which are the best plan"
type textarea "x"
type textarea "which are the best plans"
type textarea "x"
type textarea "which are the best plans"
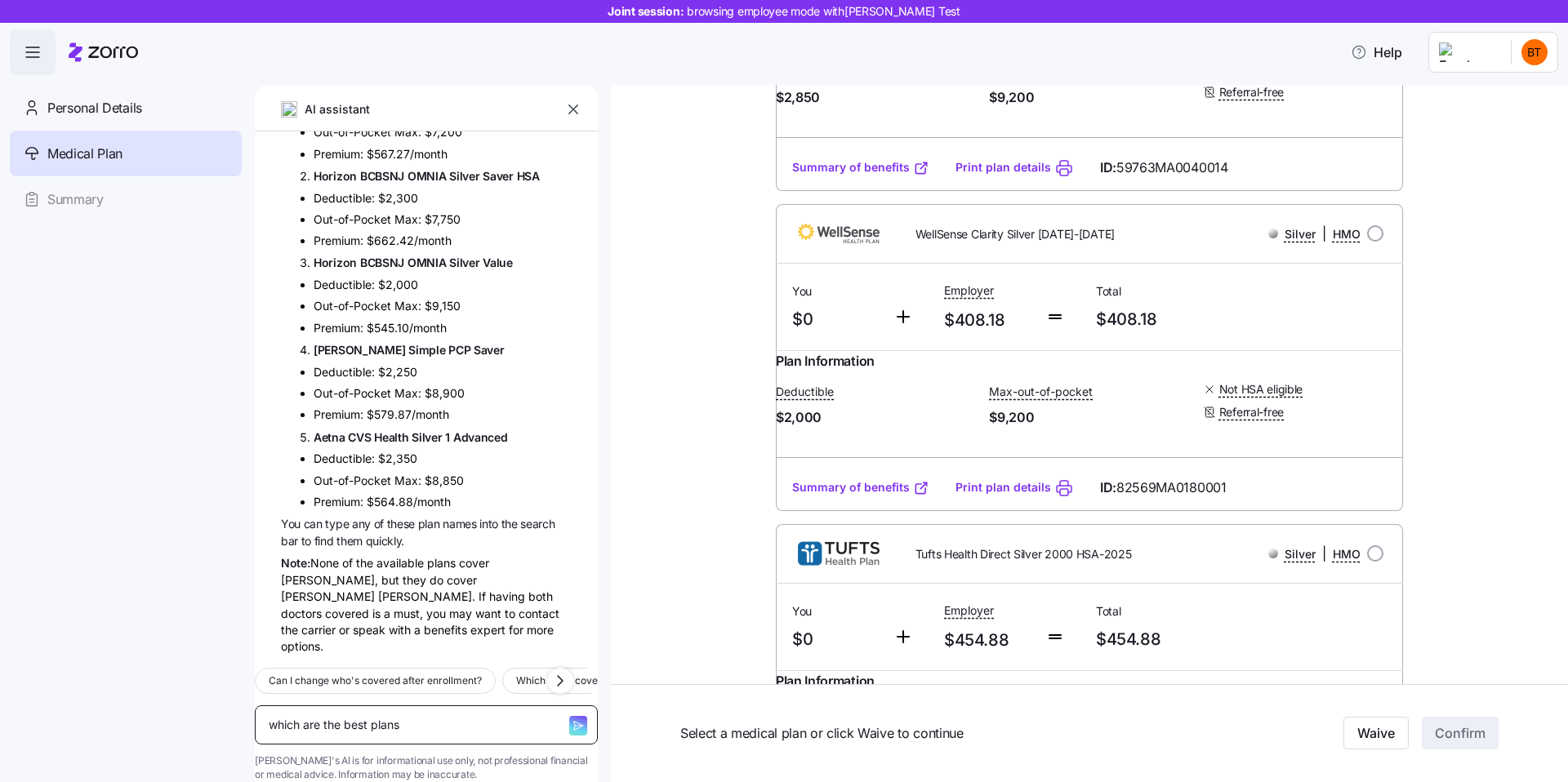
type textarea "x"
type textarea "which are the best plans f"
type textarea "x"
type textarea "which are the best plans fo"
type textarea "x"
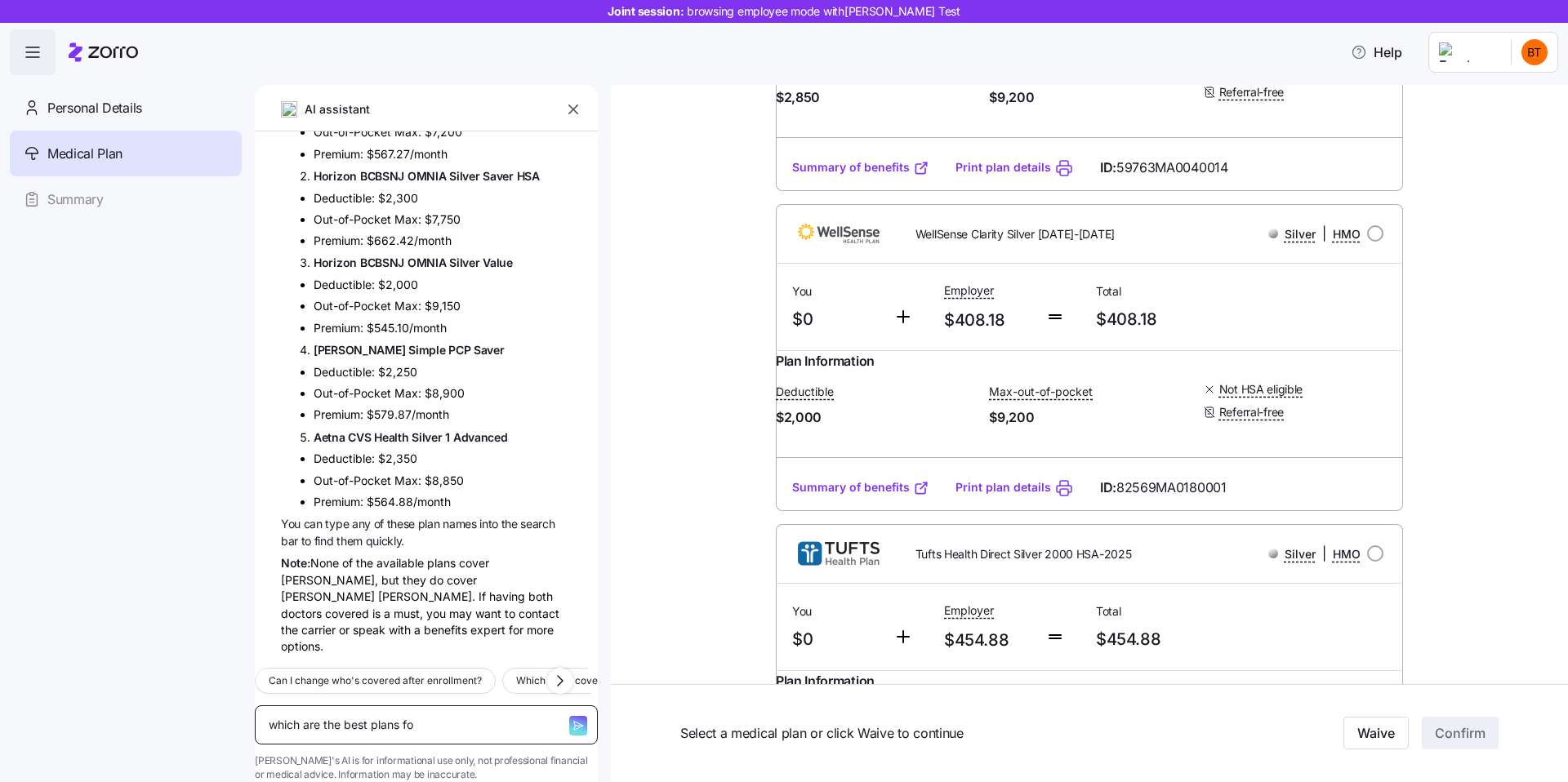
type textarea "which are the best plans for"
type textarea "x"
type textarea "which are the best plans for"
type textarea "x"
type textarea "which are the best plans for m"
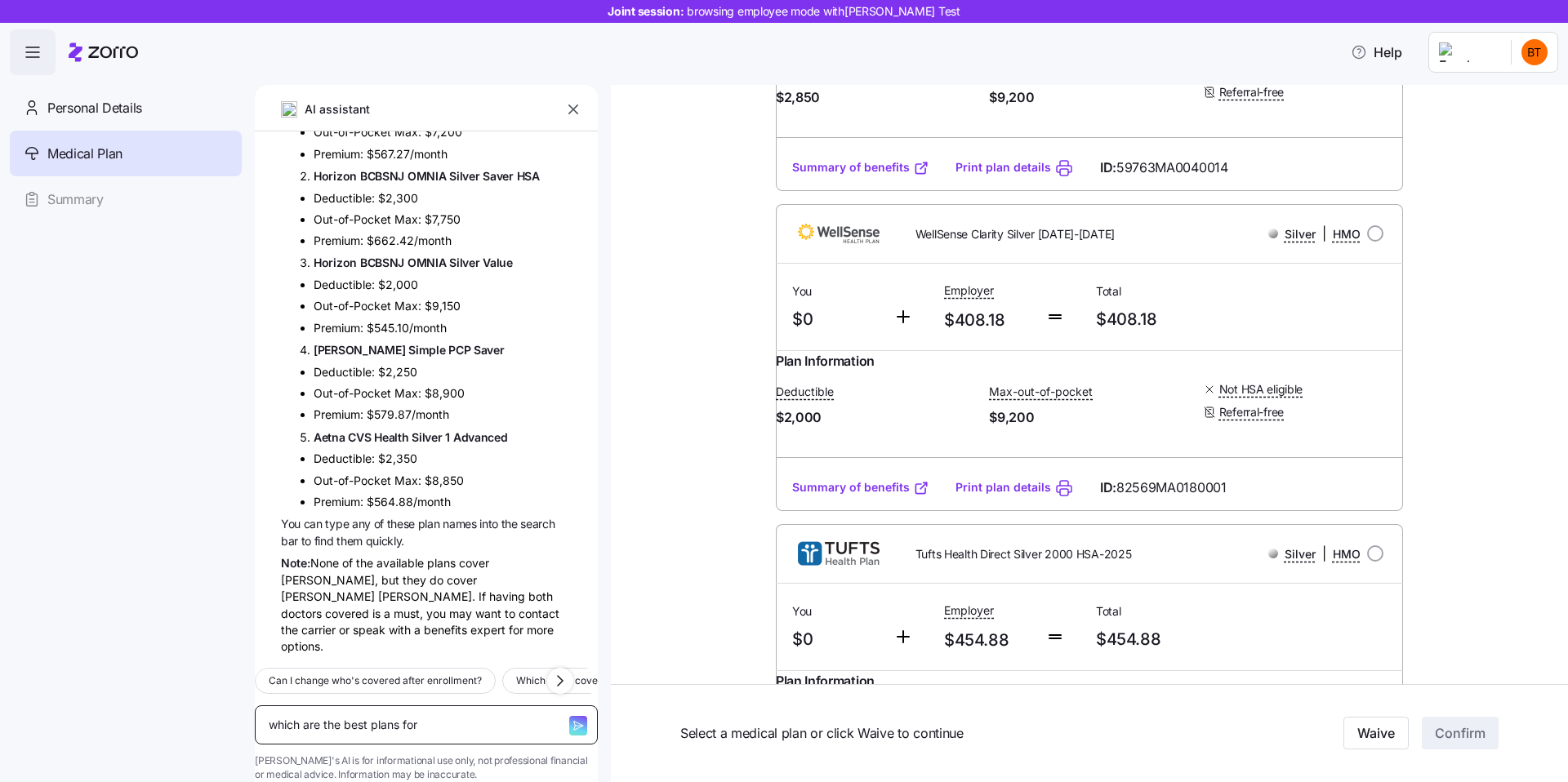
type textarea "x"
type textarea "which are the best plans for me"
type textarea "x"
type textarea "which are the best plans for me?"
type textarea "x"
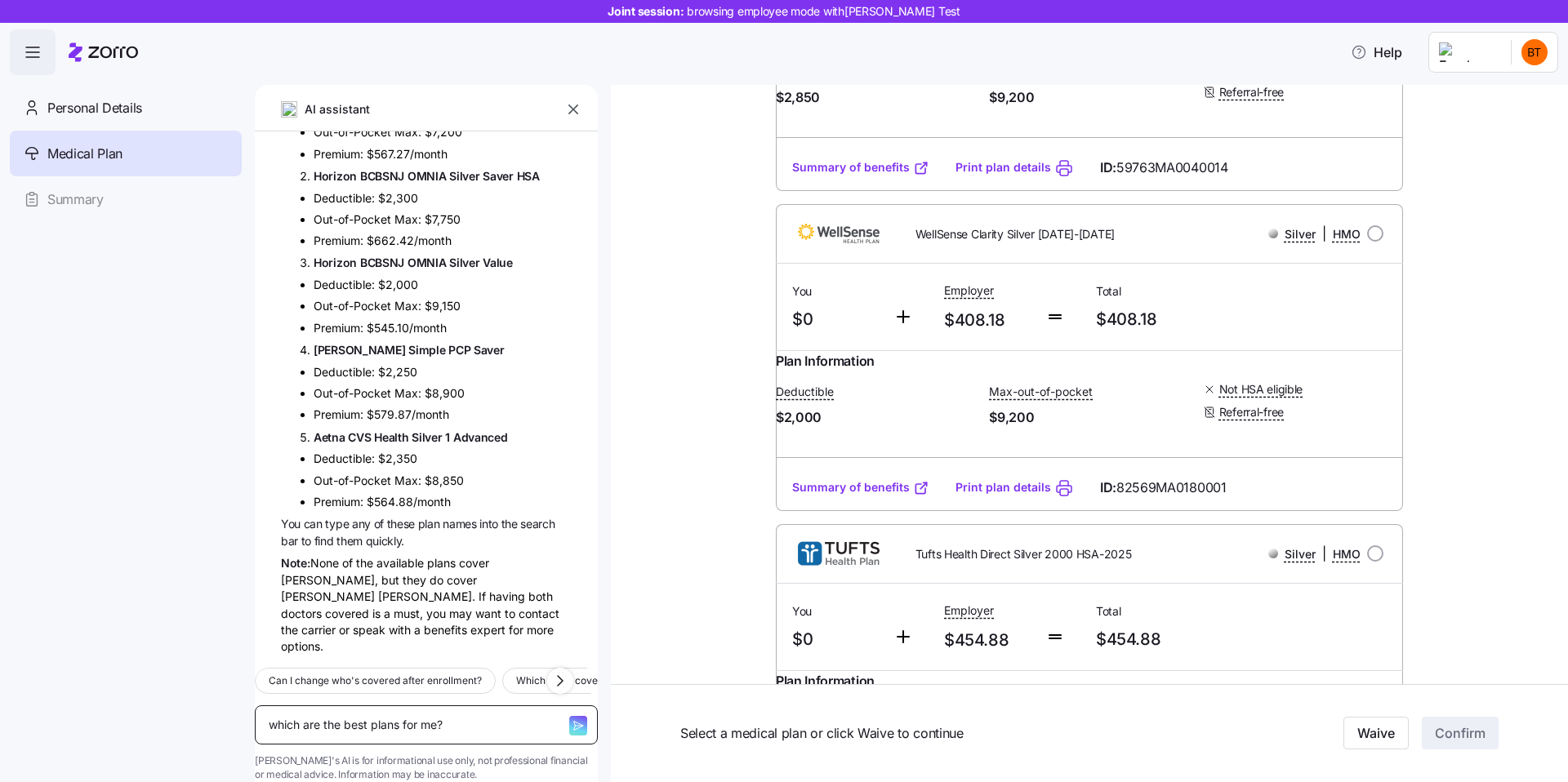
type textarea "which are the best plans for me?"
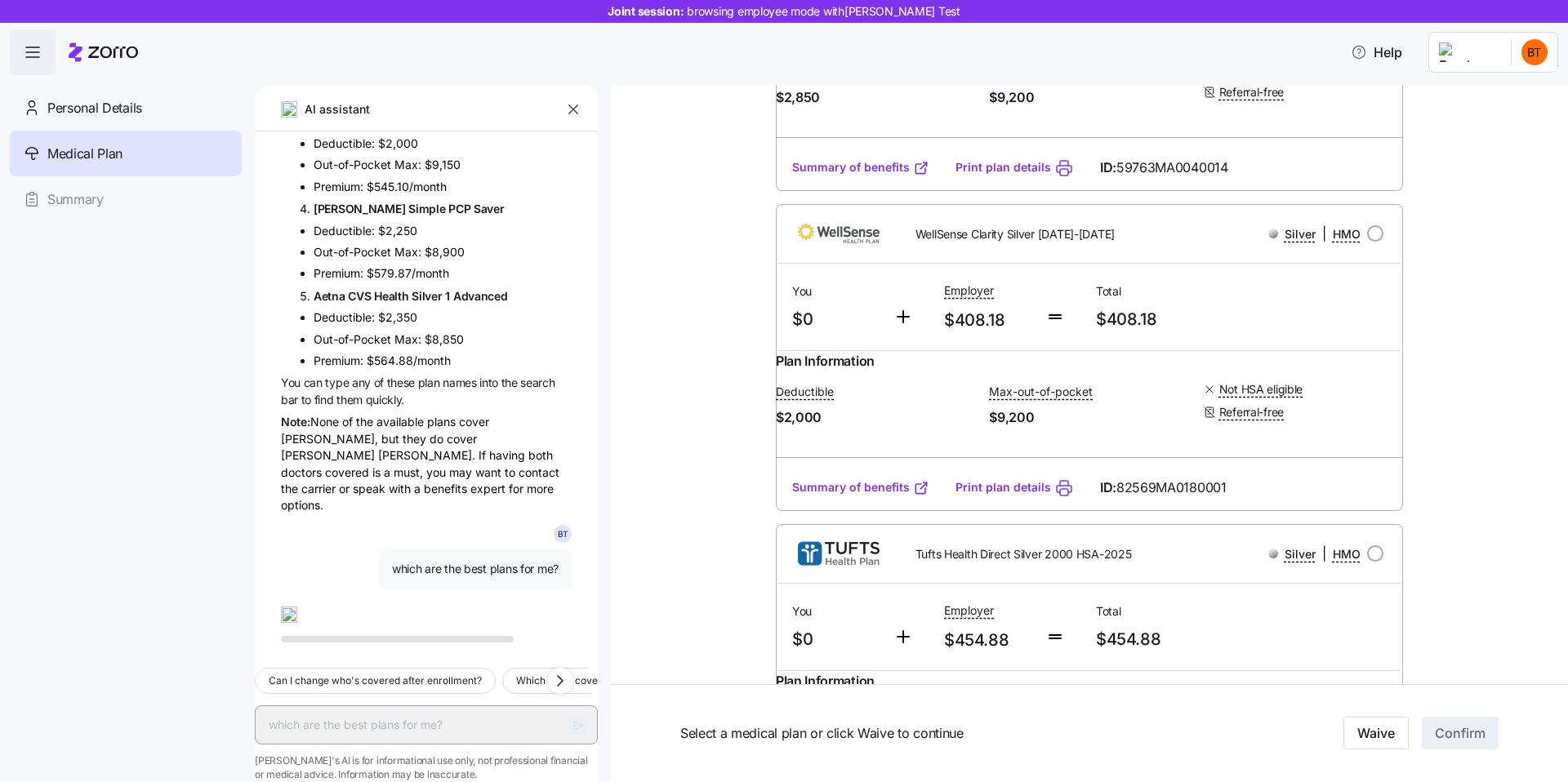
scroll to position [2148, 0]
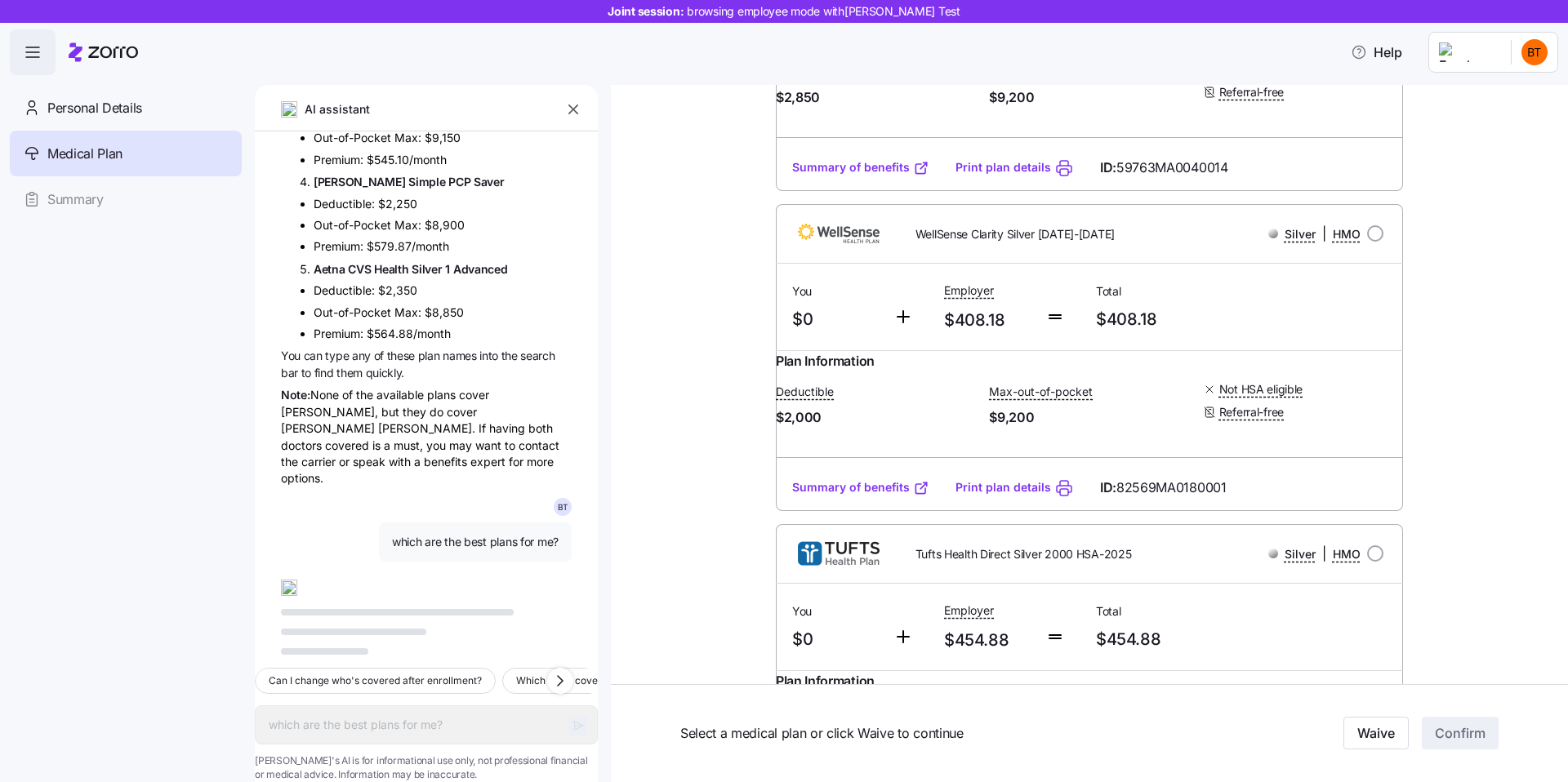
type textarea "x"
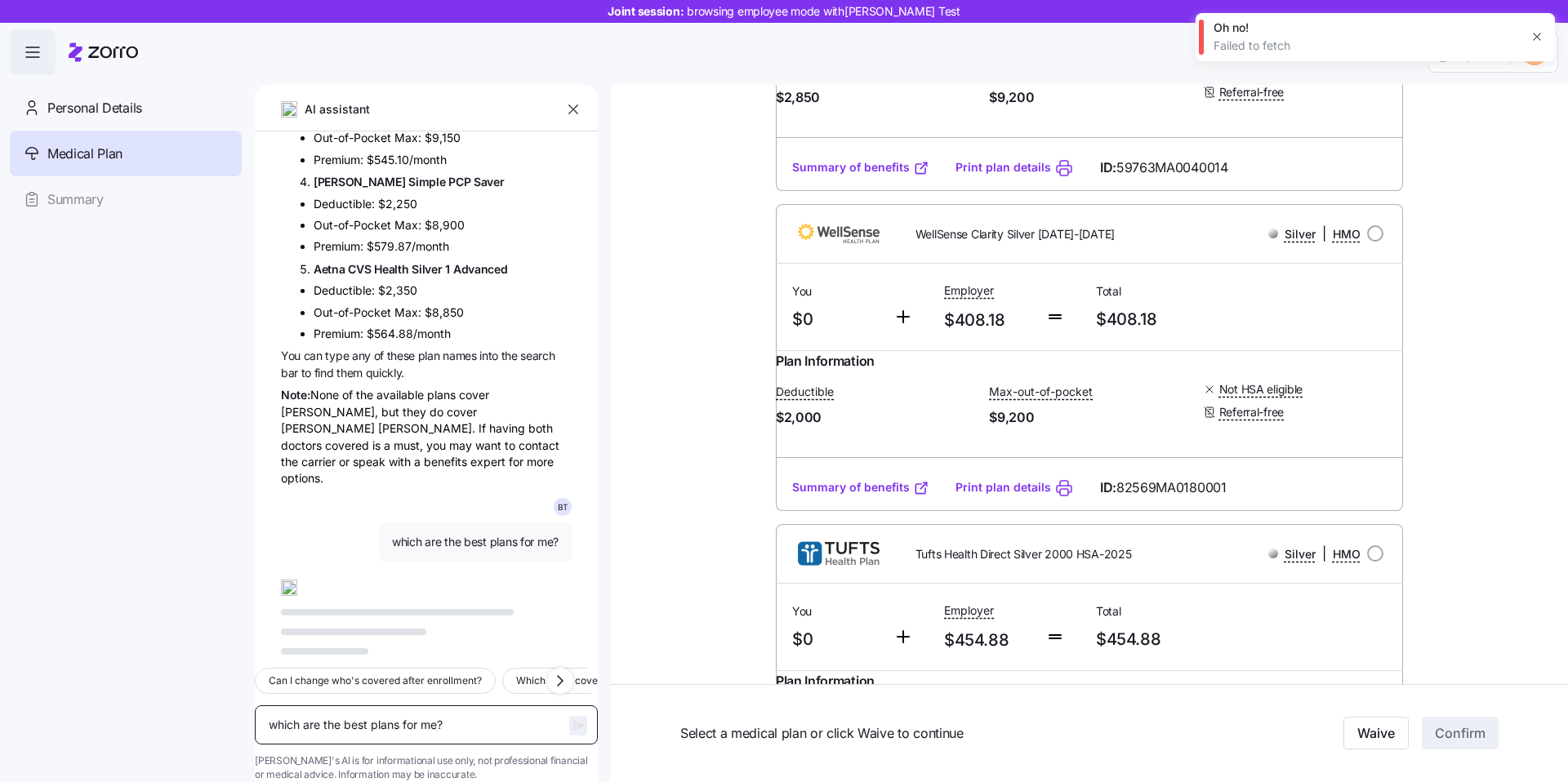
click at [401, 705] on textarea "which are the best plans for me?" at bounding box center [425, 725] width 343 height 39
type textarea "hi"
type textarea "x"
type textarea "hi"
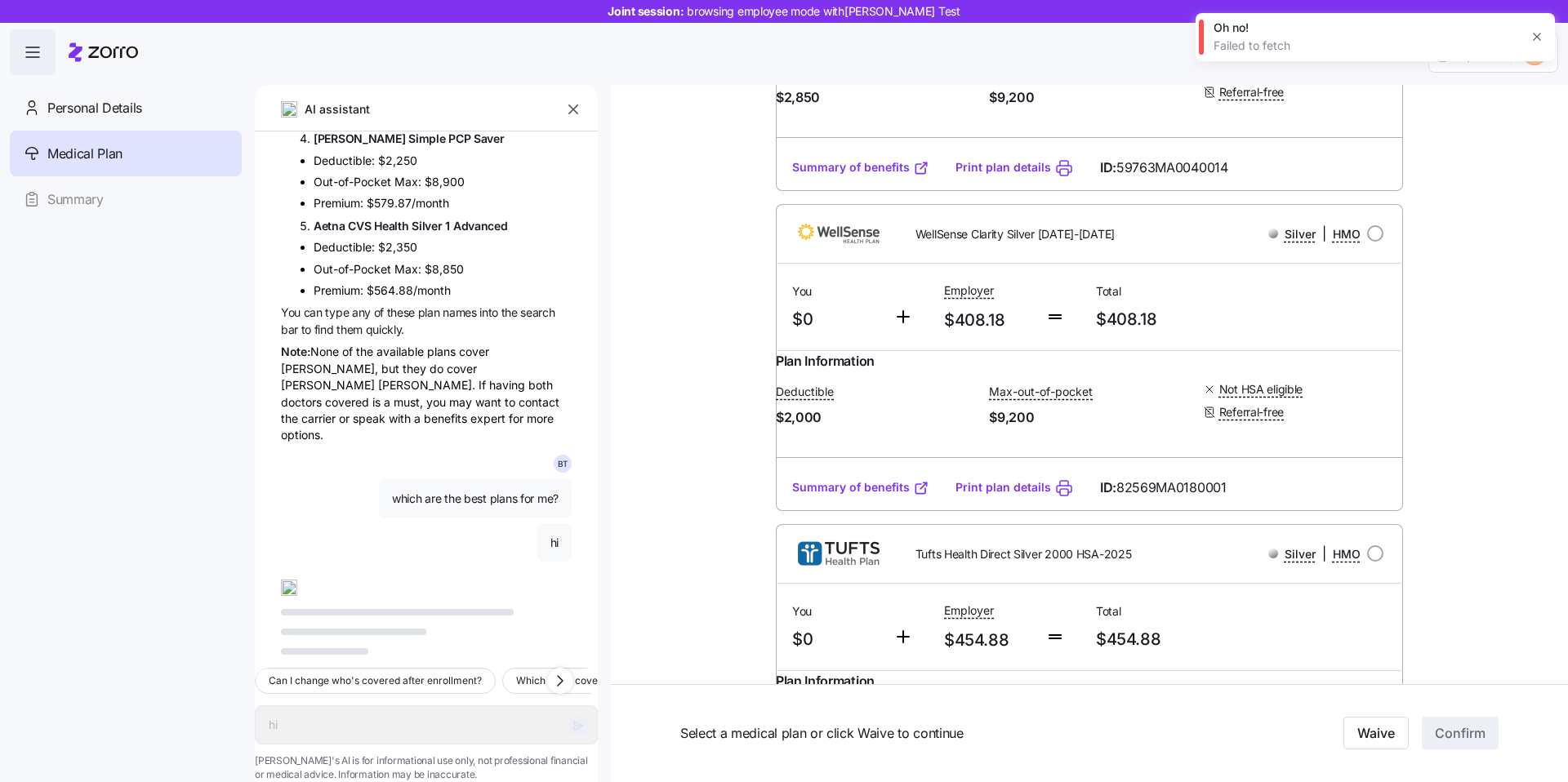
scroll to position [2192, 0]
type textarea "x"
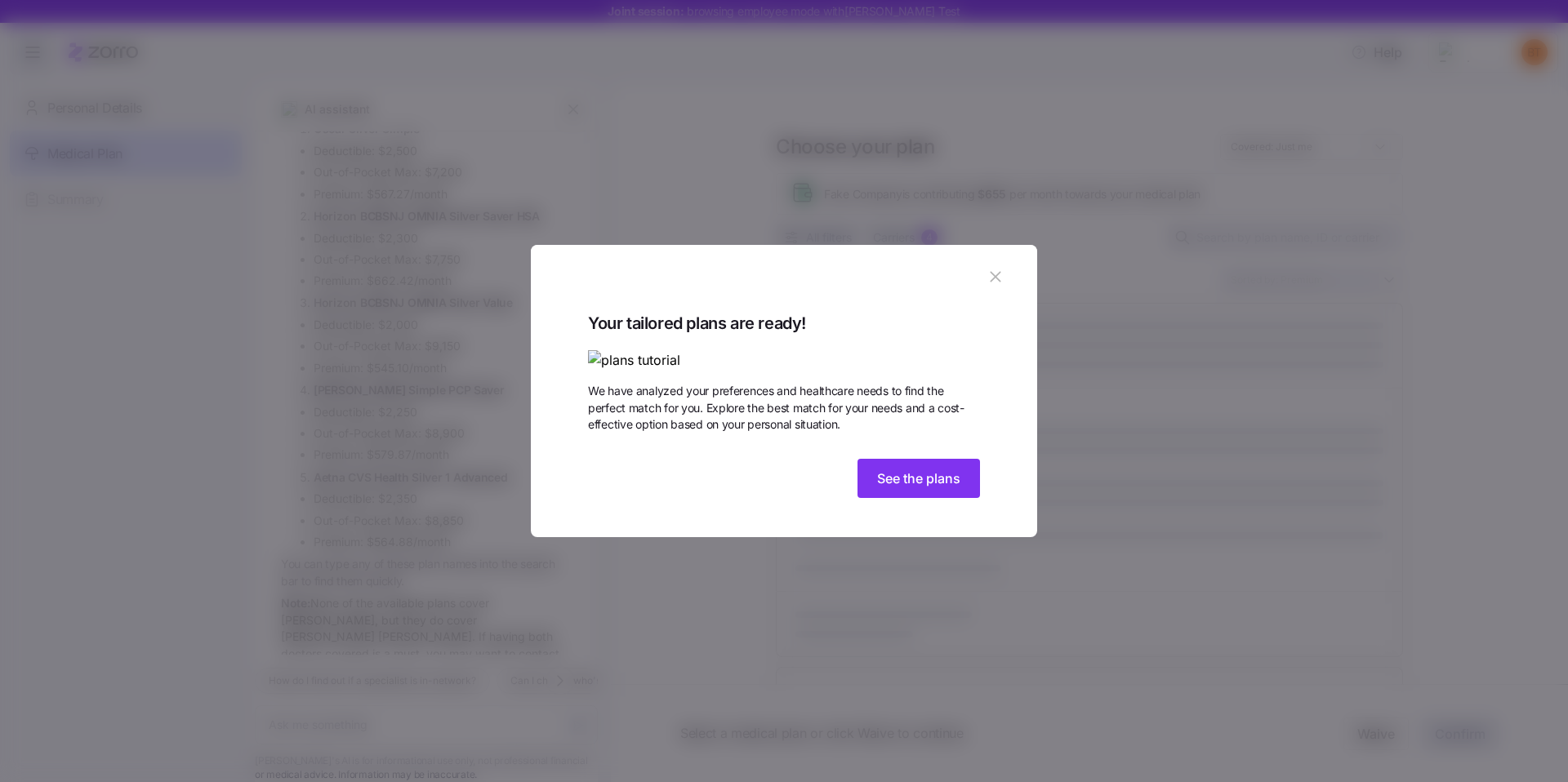
scroll to position [1980, 0]
click at [988, 268] on icon "button" at bounding box center [995, 277] width 18 height 18
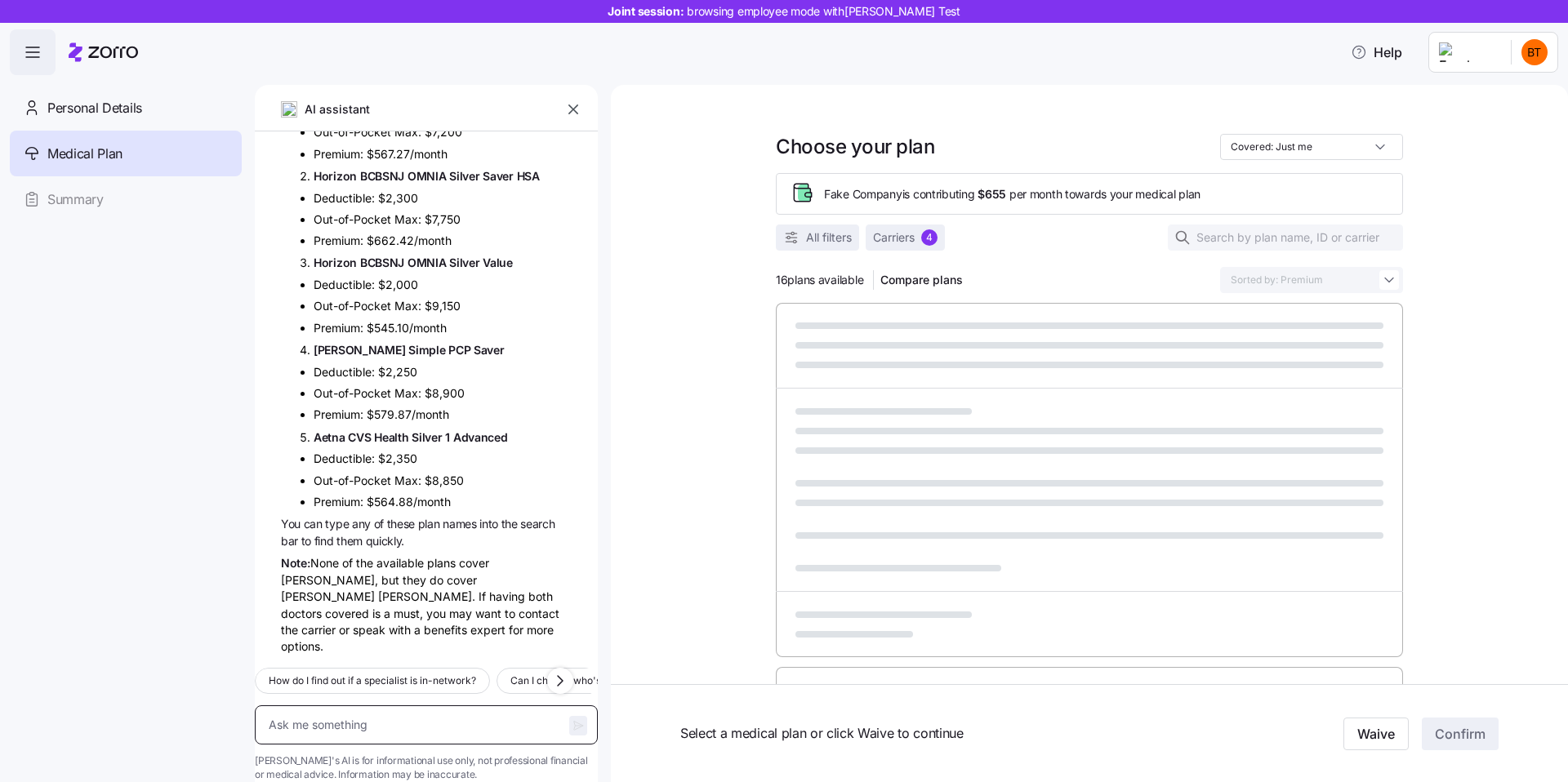
click at [391, 714] on textarea at bounding box center [425, 725] width 343 height 39
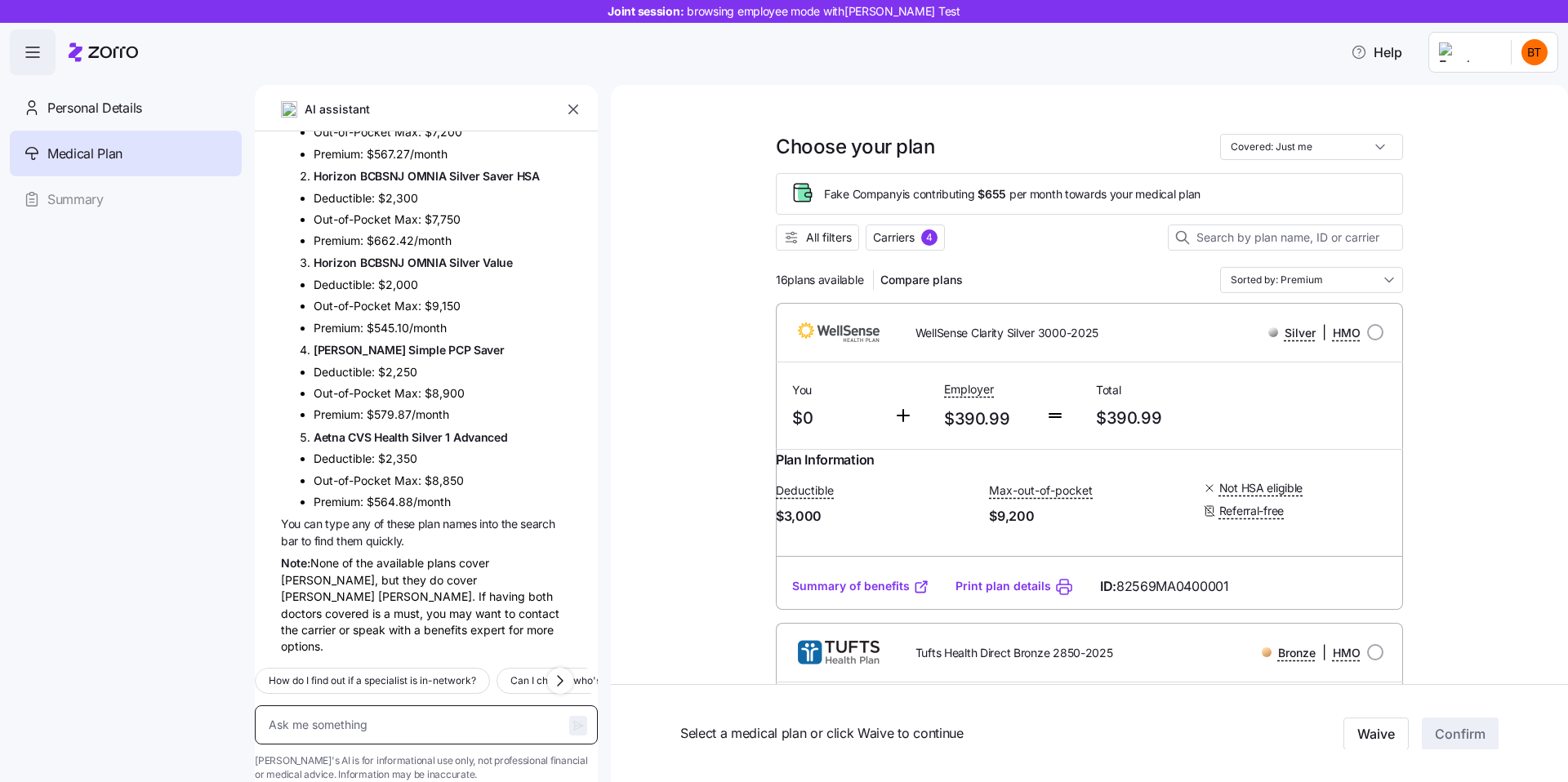
type textarea "x"
type textarea "h"
type textarea "x"
type textarea "hi"
type textarea "x"
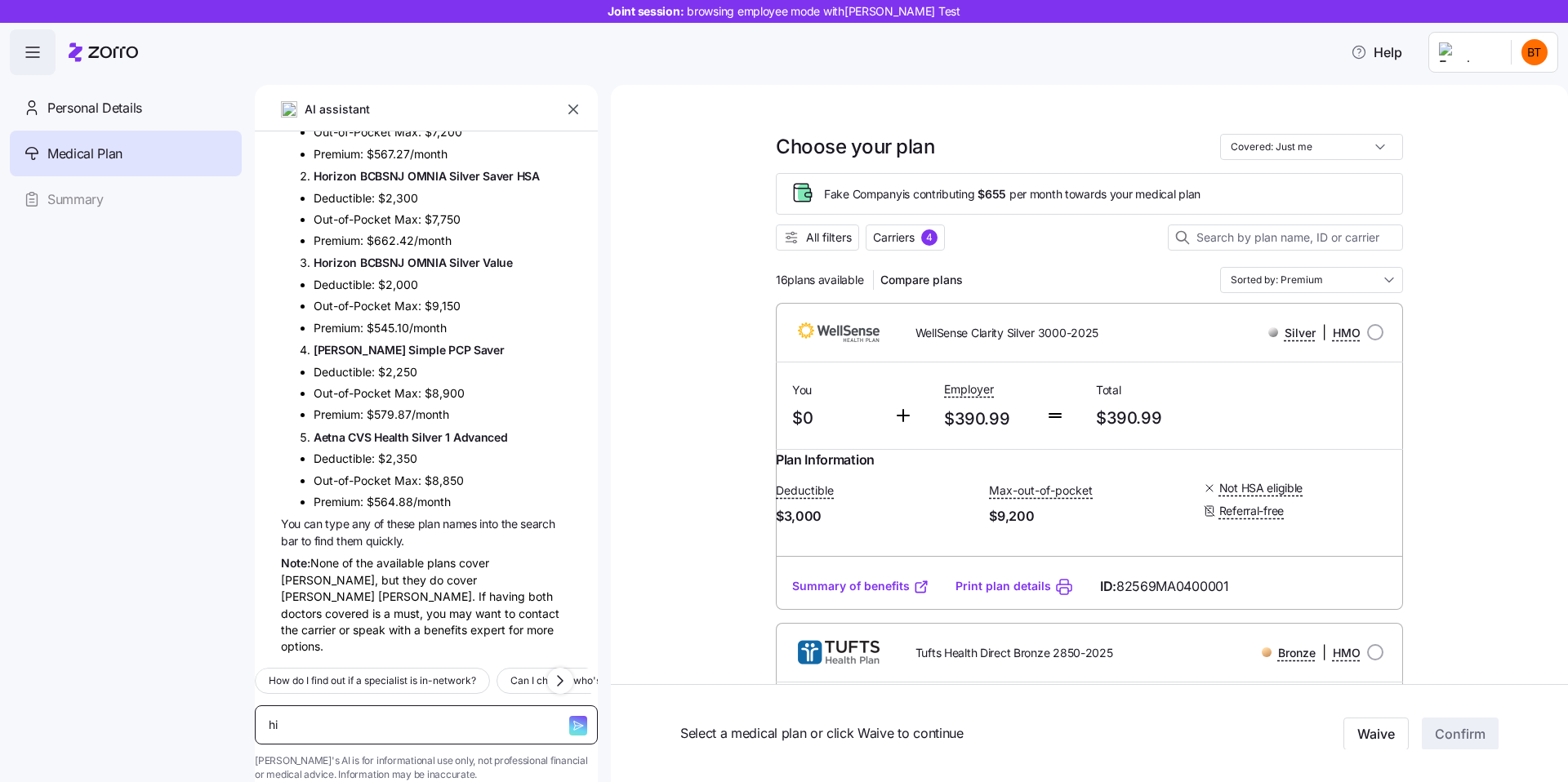
type textarea "hi"
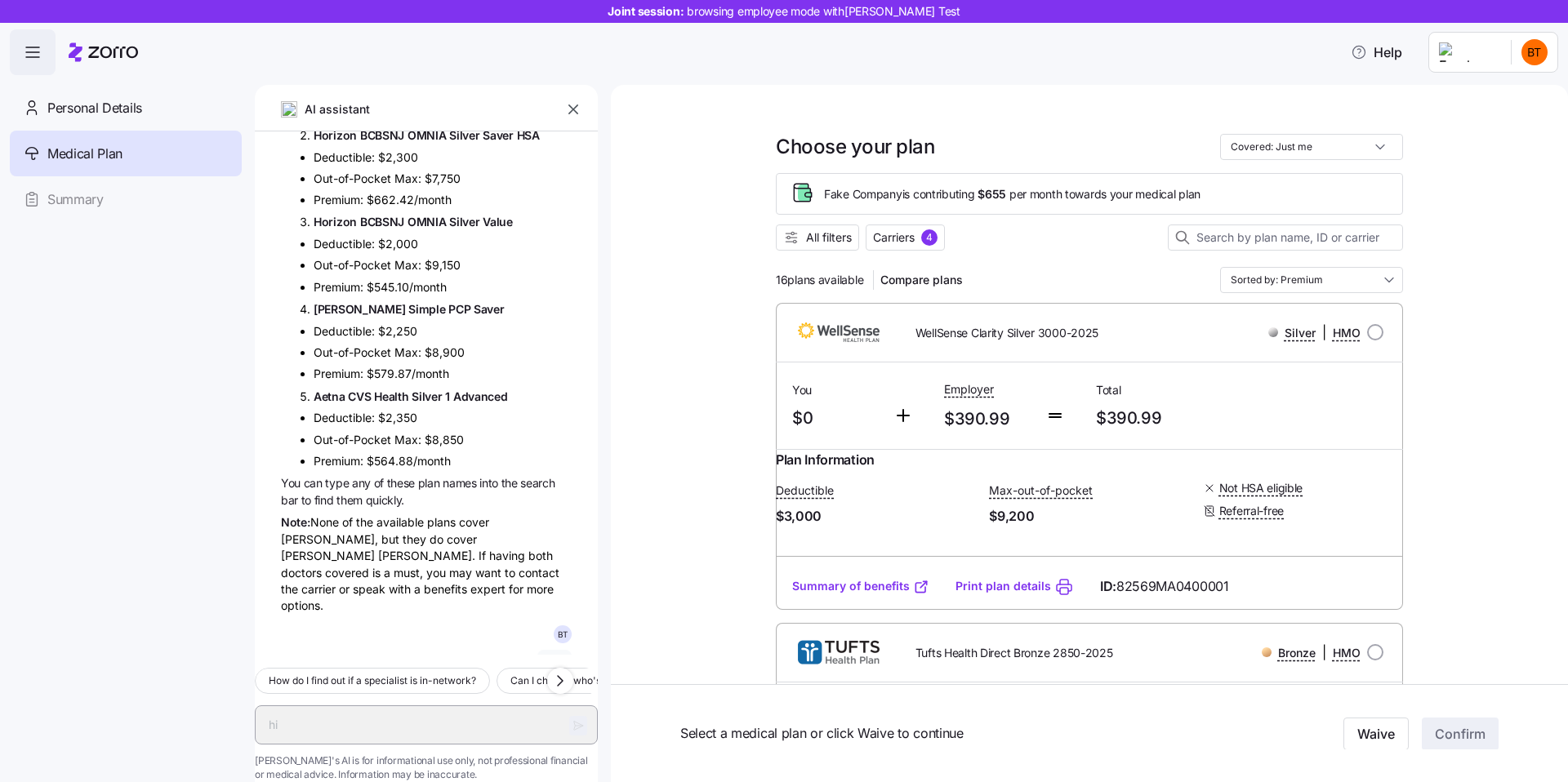
scroll to position [2148, 0]
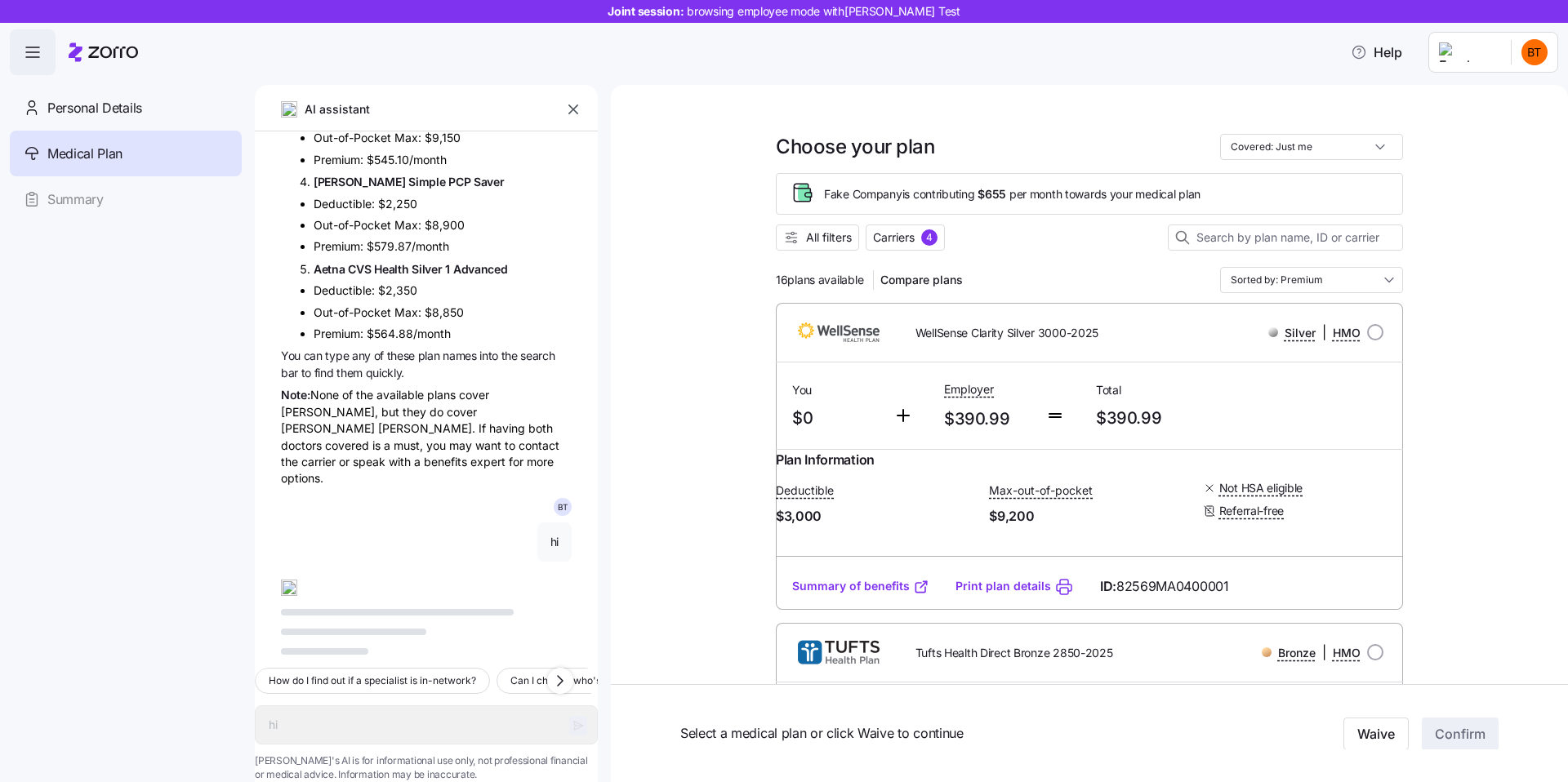
type textarea "x"
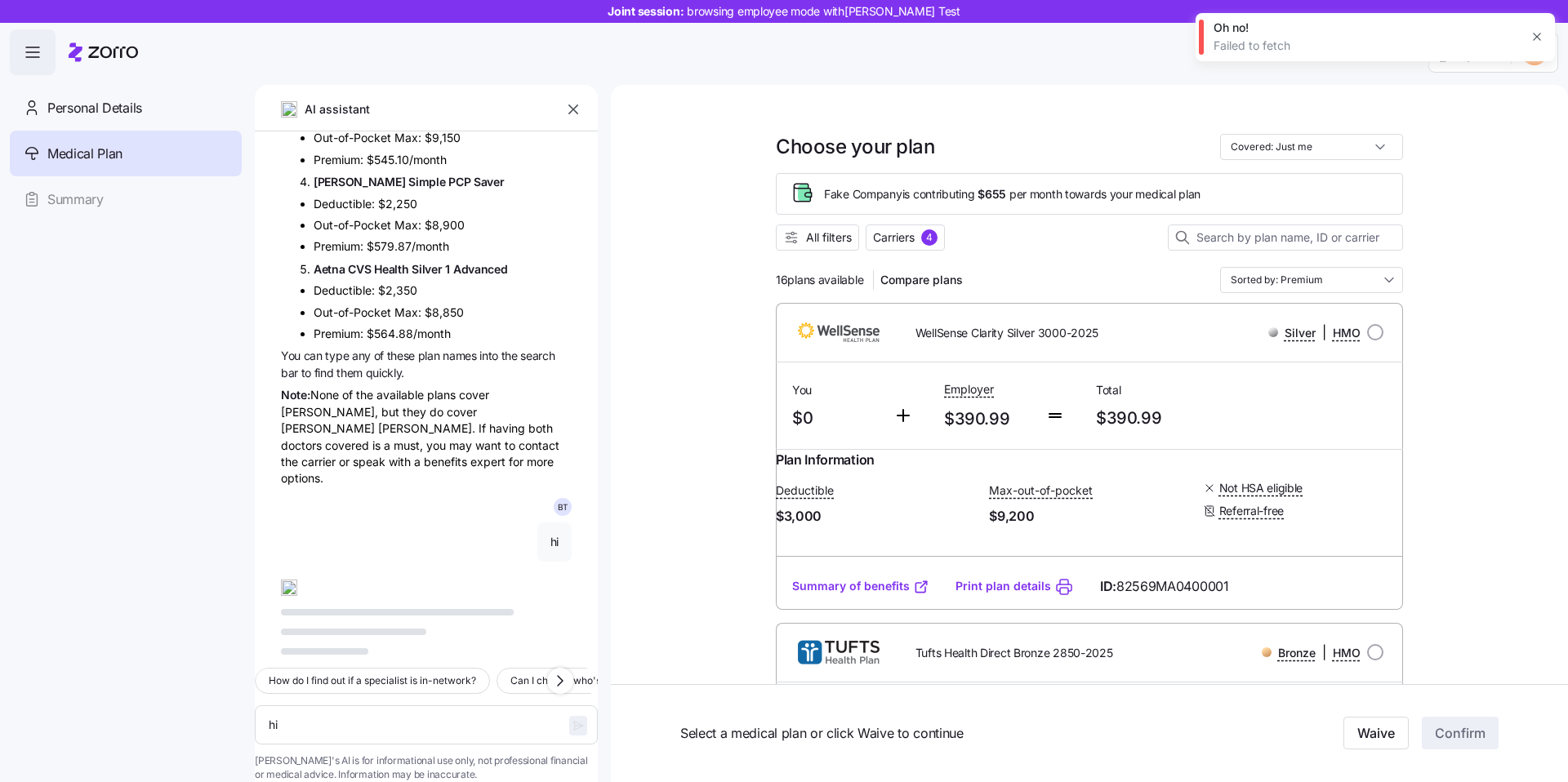
click at [1531, 37] on icon "button" at bounding box center [1536, 37] width 13 height 13
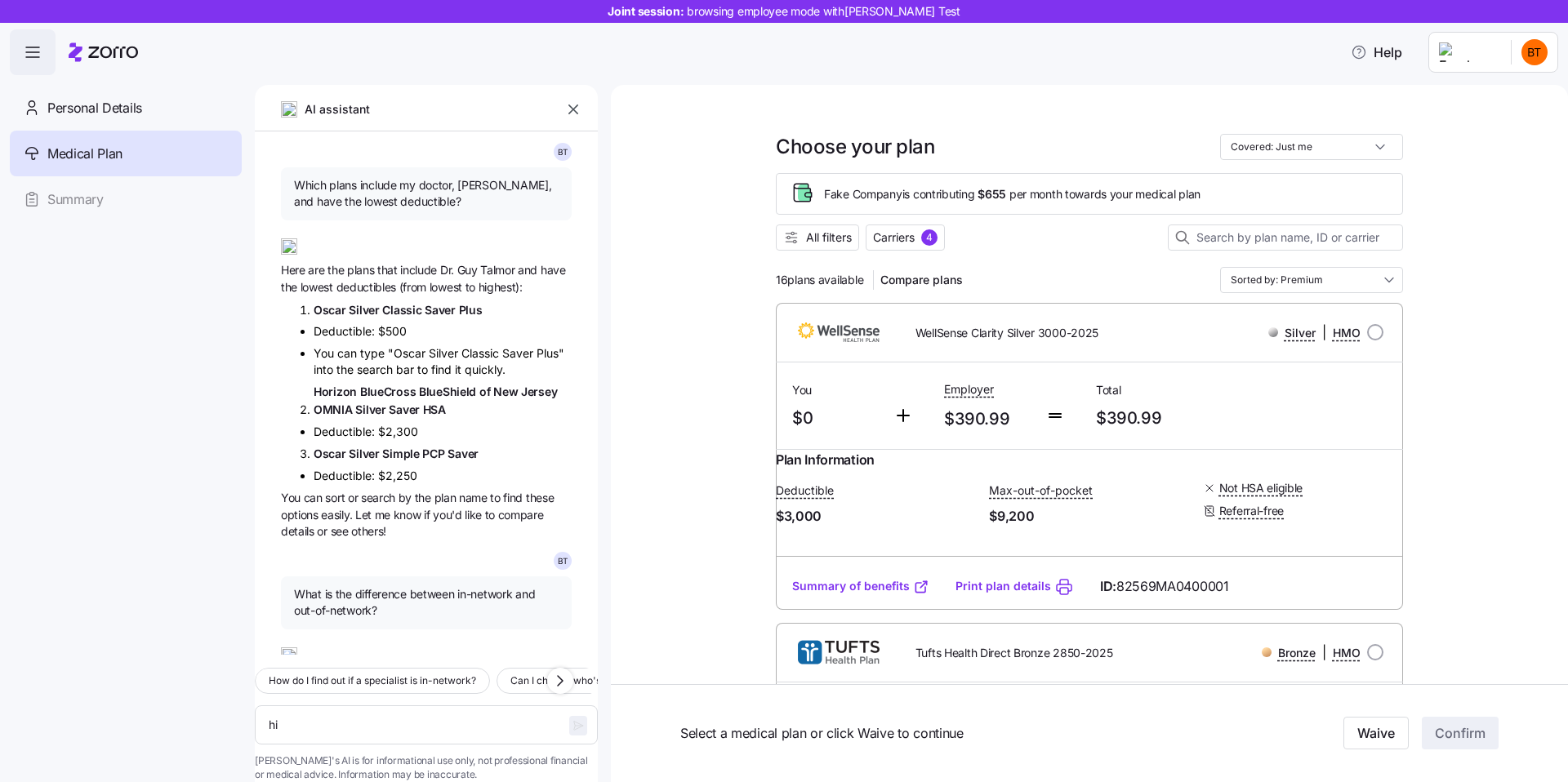
scroll to position [12, 0]
